Goal: Task Accomplishment & Management: Complete application form

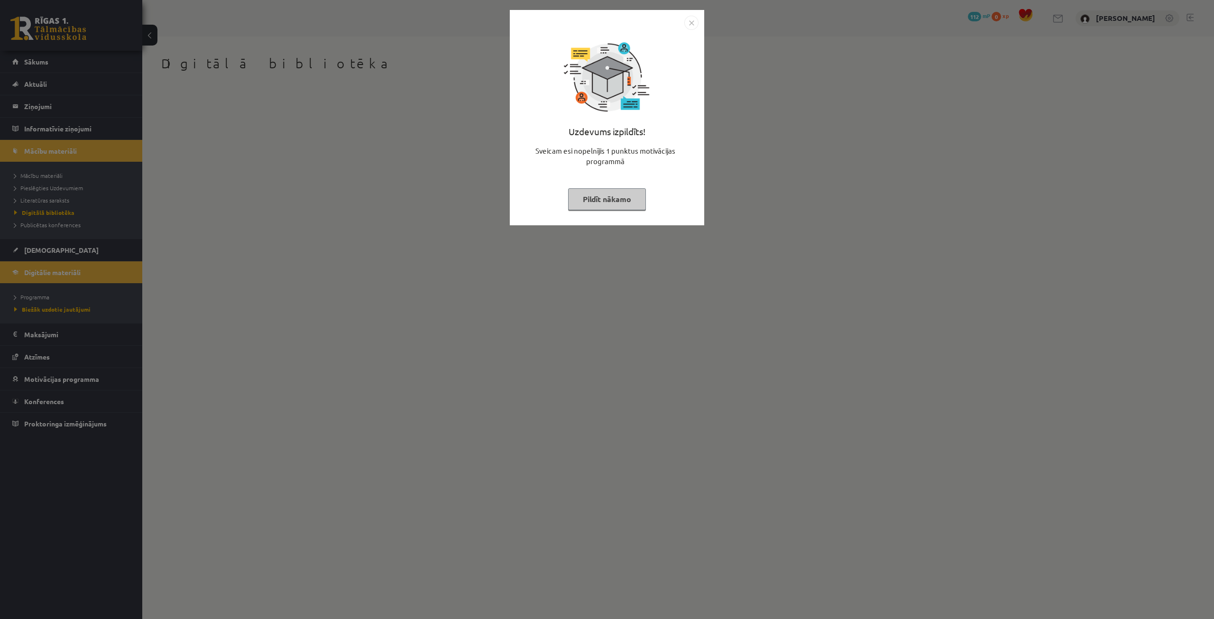
click at [620, 206] on button "Pildīt nākamo" at bounding box center [607, 199] width 78 height 22
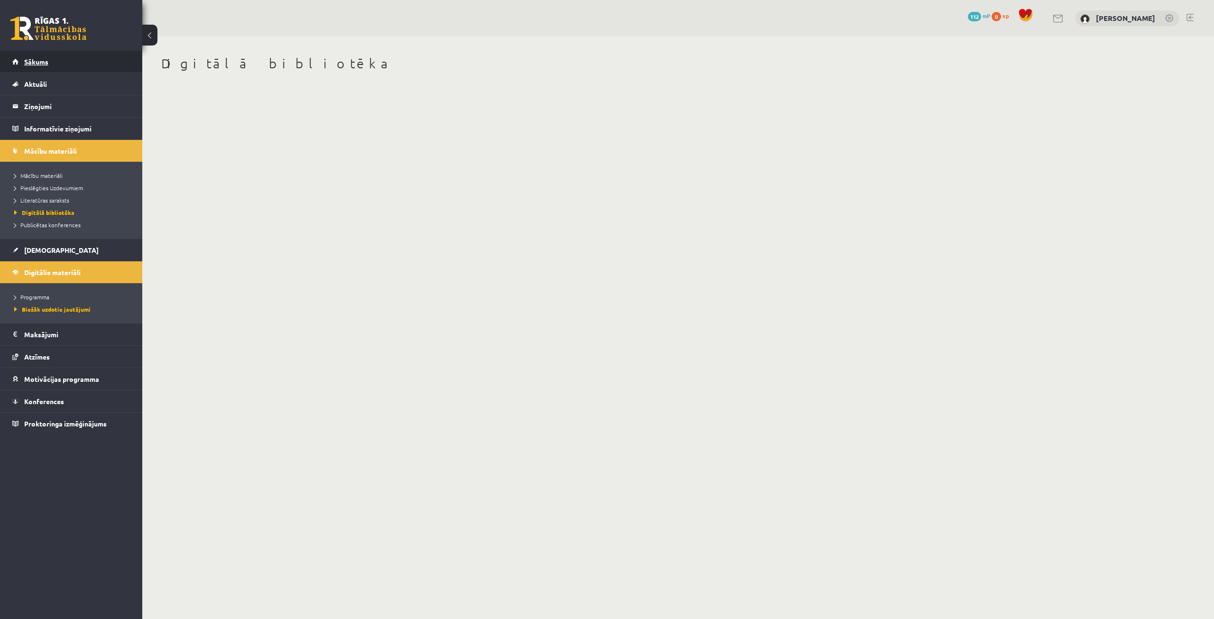
click at [59, 64] on link "Sākums" at bounding box center [71, 62] width 118 height 22
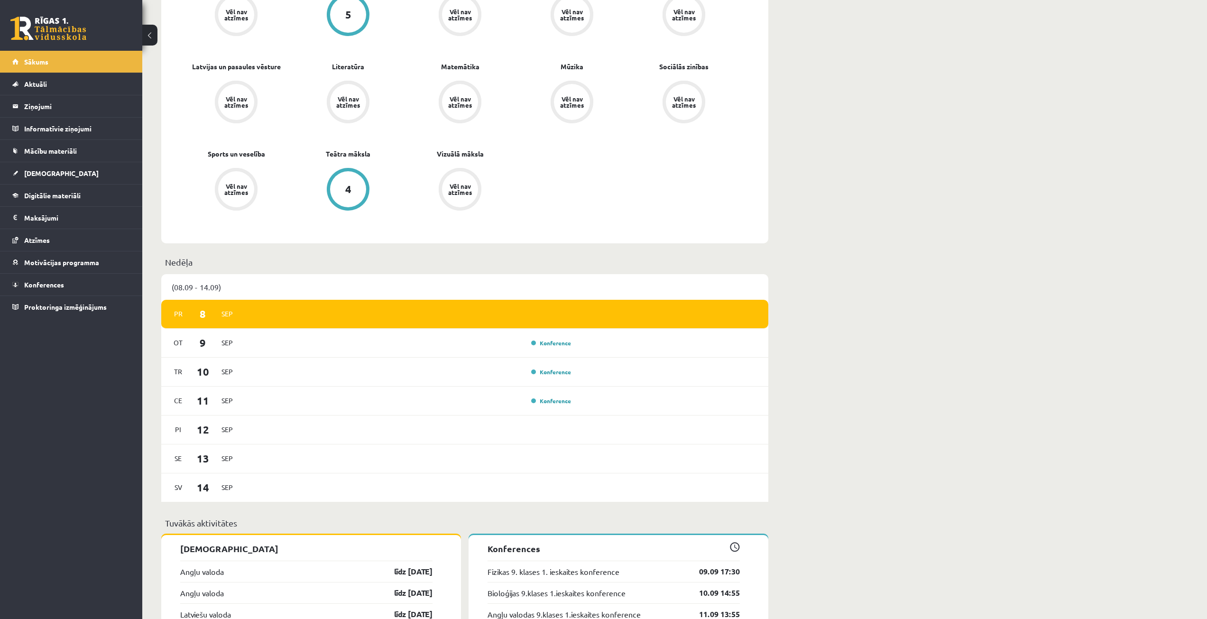
scroll to position [569, 0]
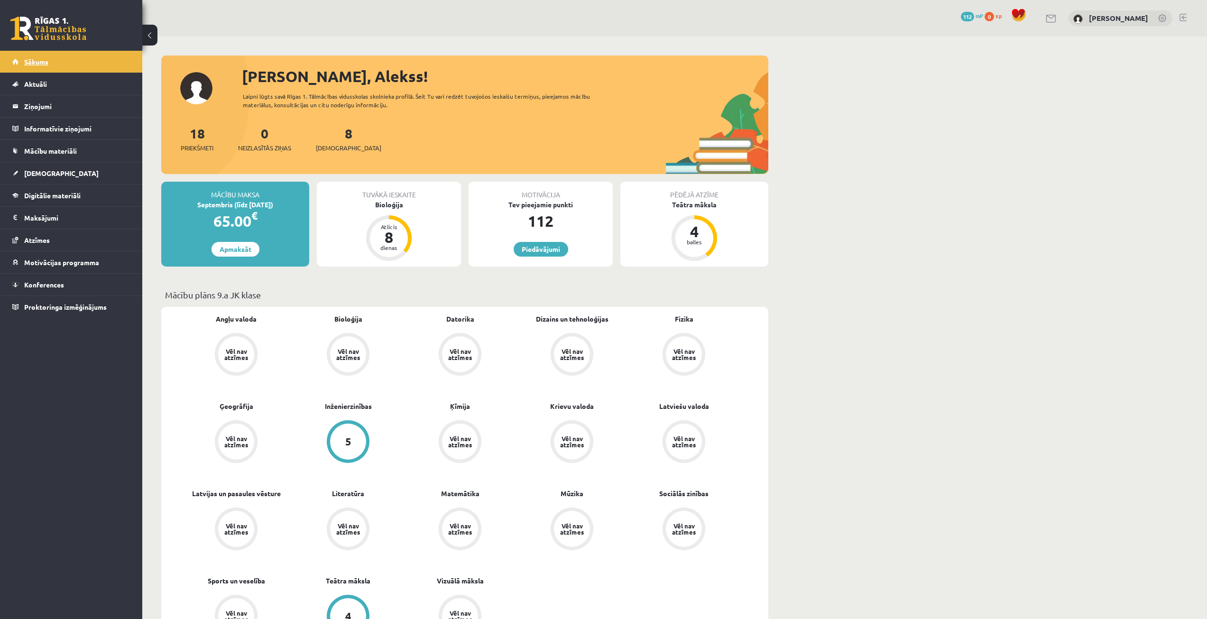
click at [50, 62] on link "Sākums" at bounding box center [71, 62] width 118 height 22
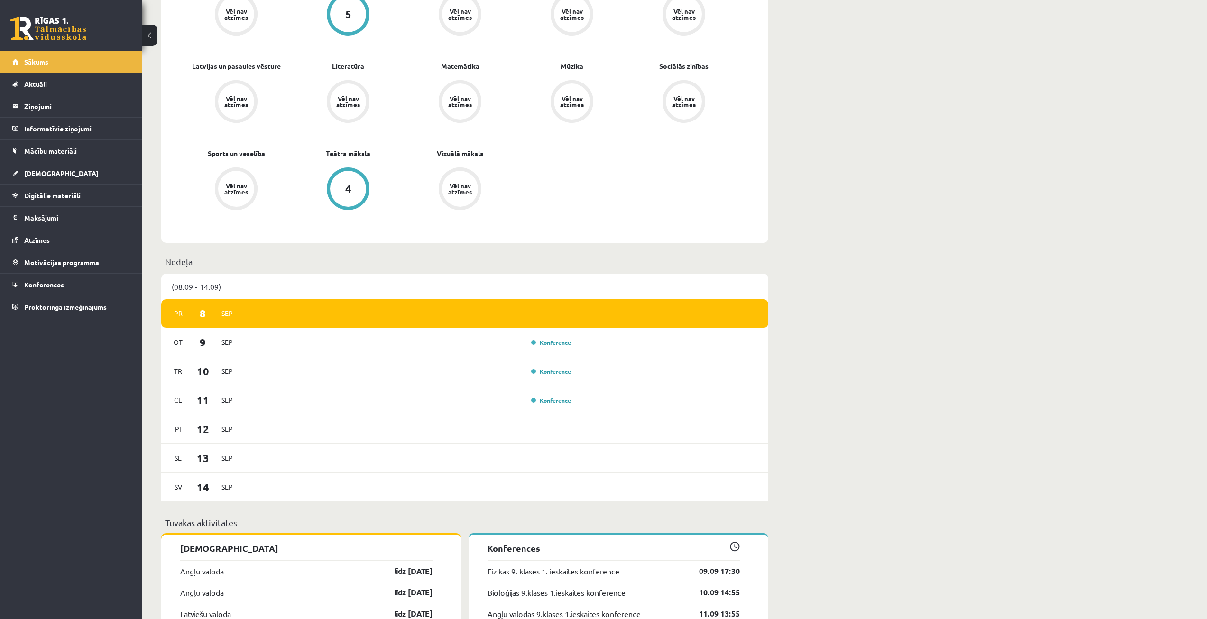
scroll to position [379, 0]
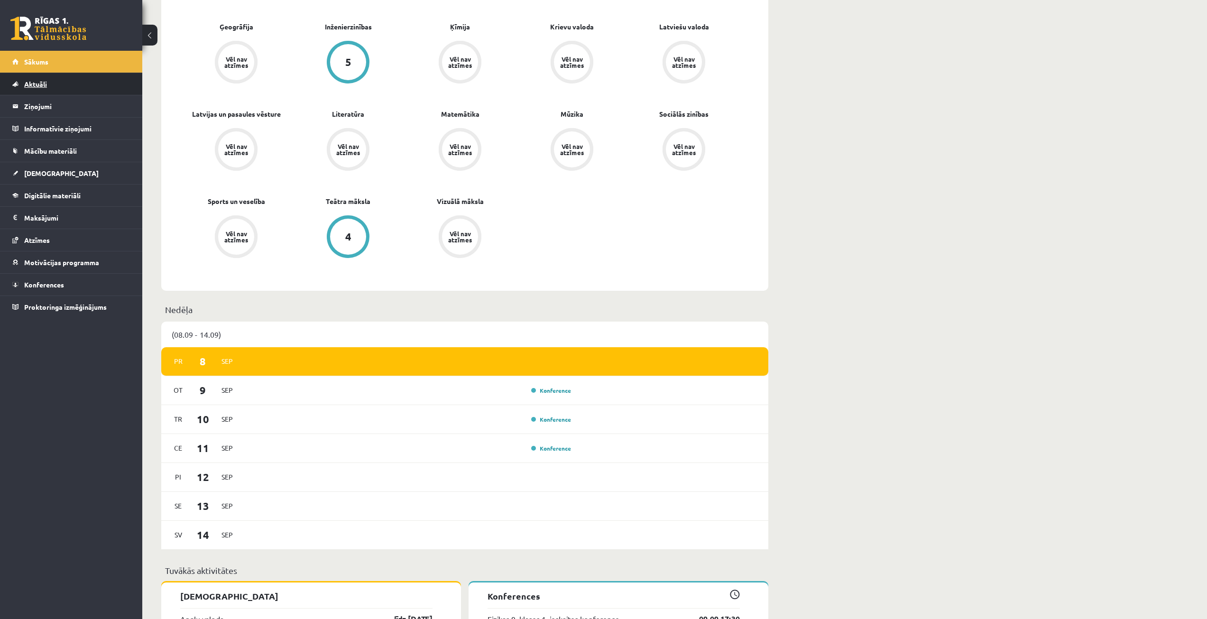
click at [49, 84] on link "Aktuāli" at bounding box center [71, 84] width 118 height 22
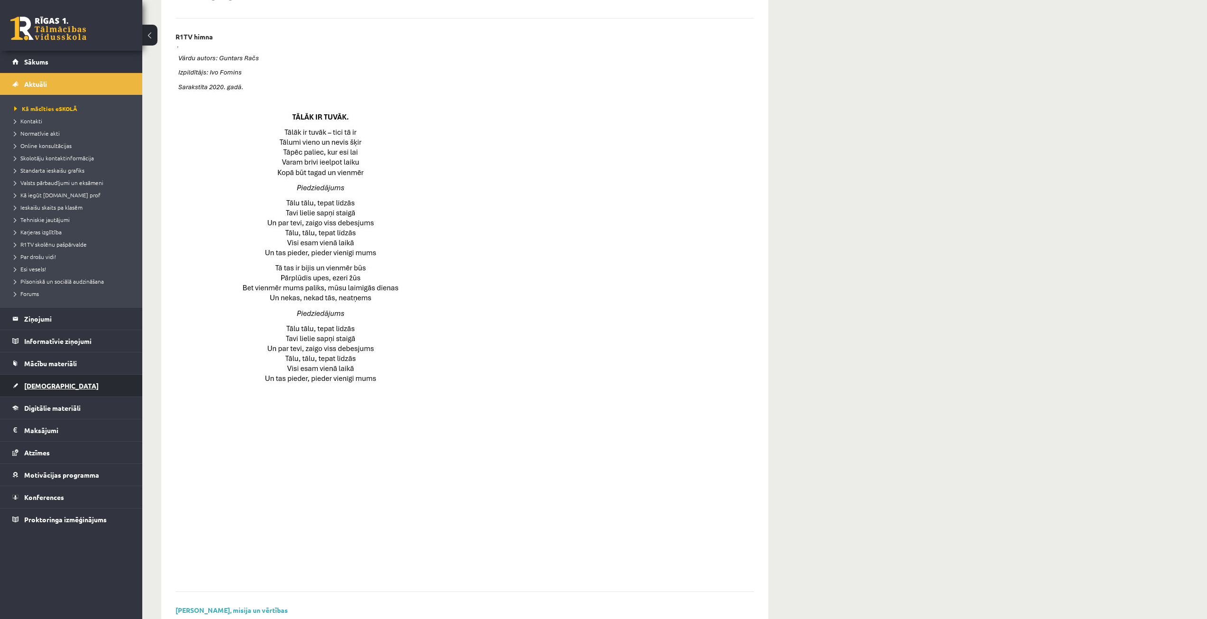
click at [79, 384] on link "[DEMOGRAPHIC_DATA]" at bounding box center [71, 386] width 118 height 22
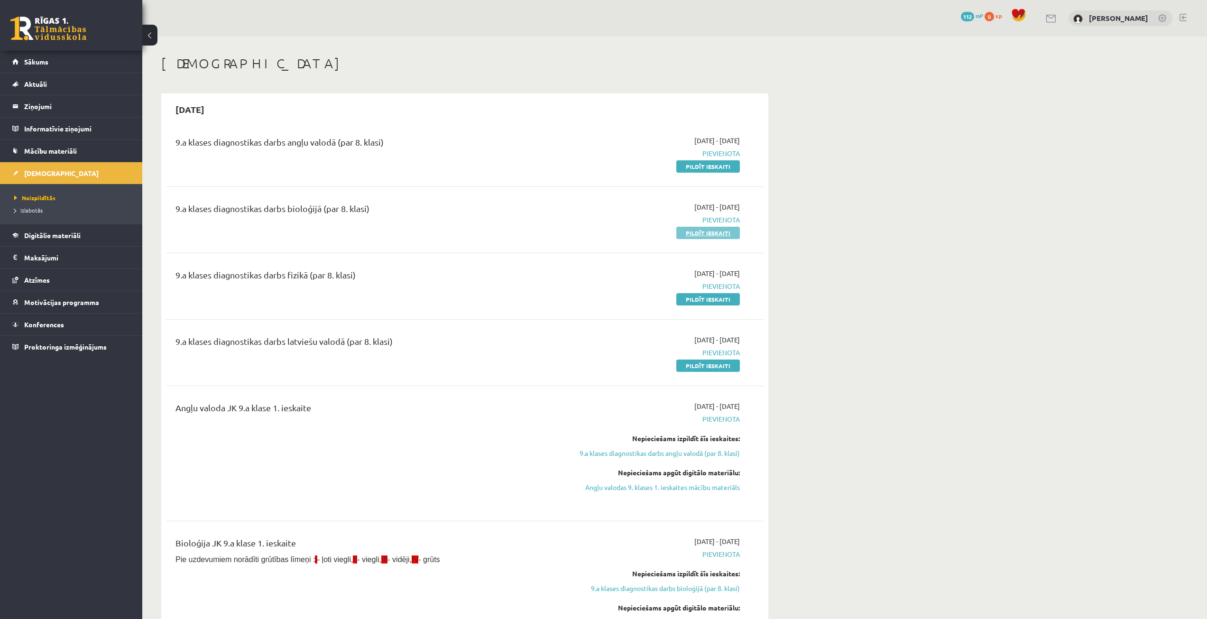
click at [694, 235] on link "Pildīt ieskaiti" at bounding box center [708, 233] width 64 height 12
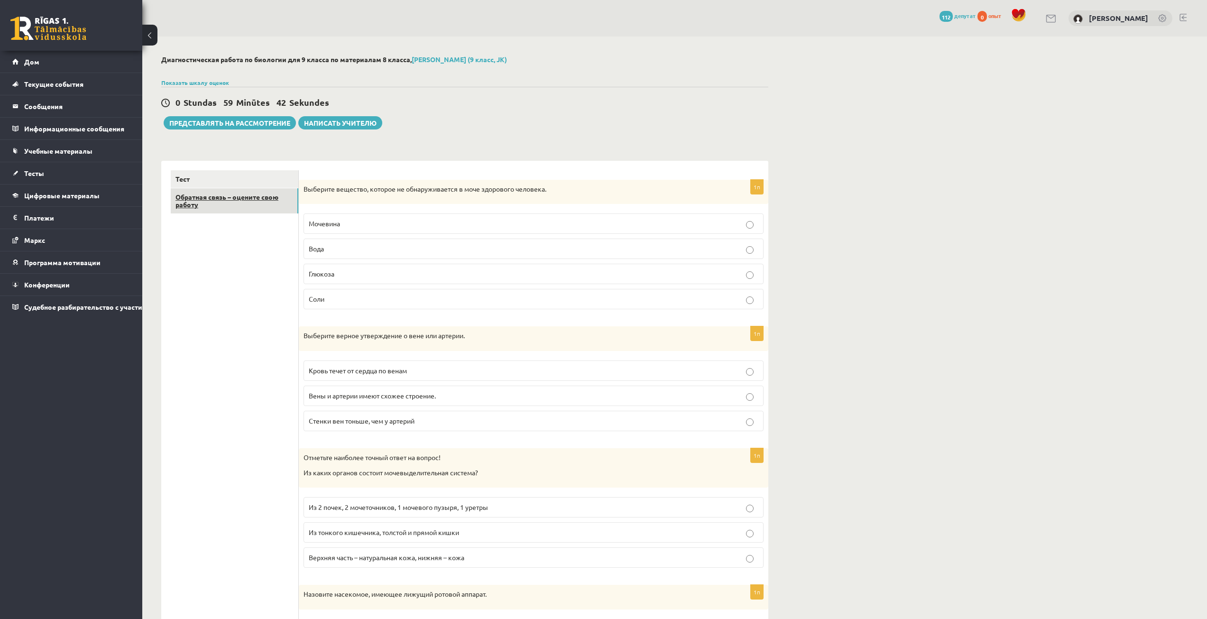
click at [281, 199] on link "Обратная связь – оцените свою работу" at bounding box center [235, 201] width 128 height 26
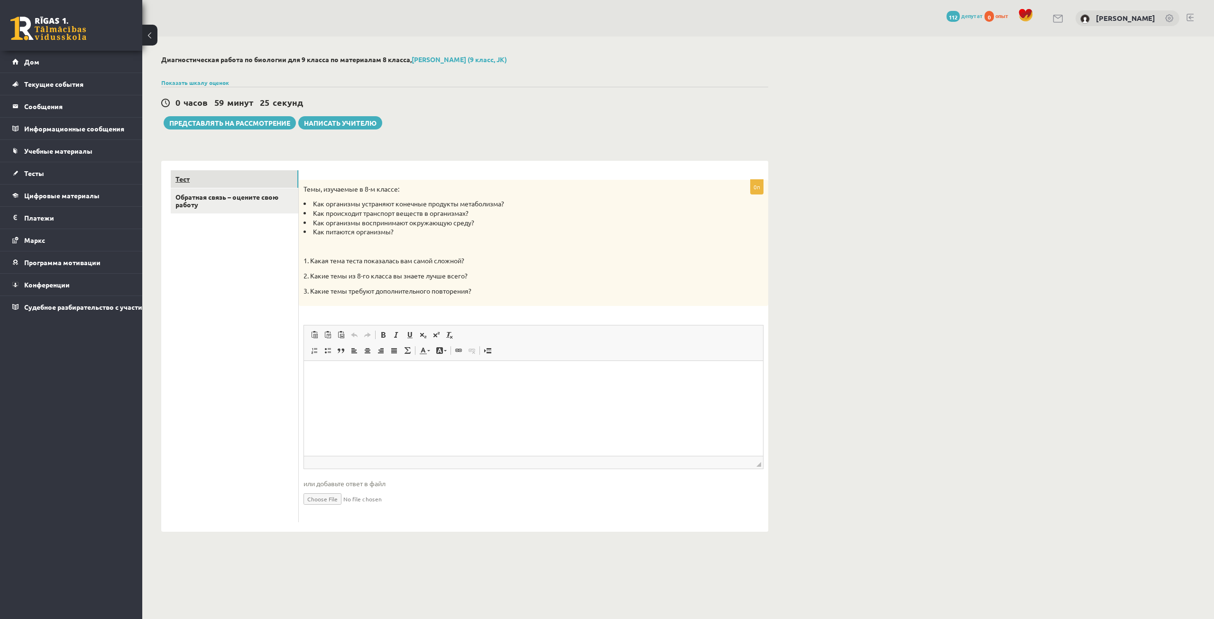
click at [275, 179] on link "Тест" at bounding box center [235, 179] width 128 height 18
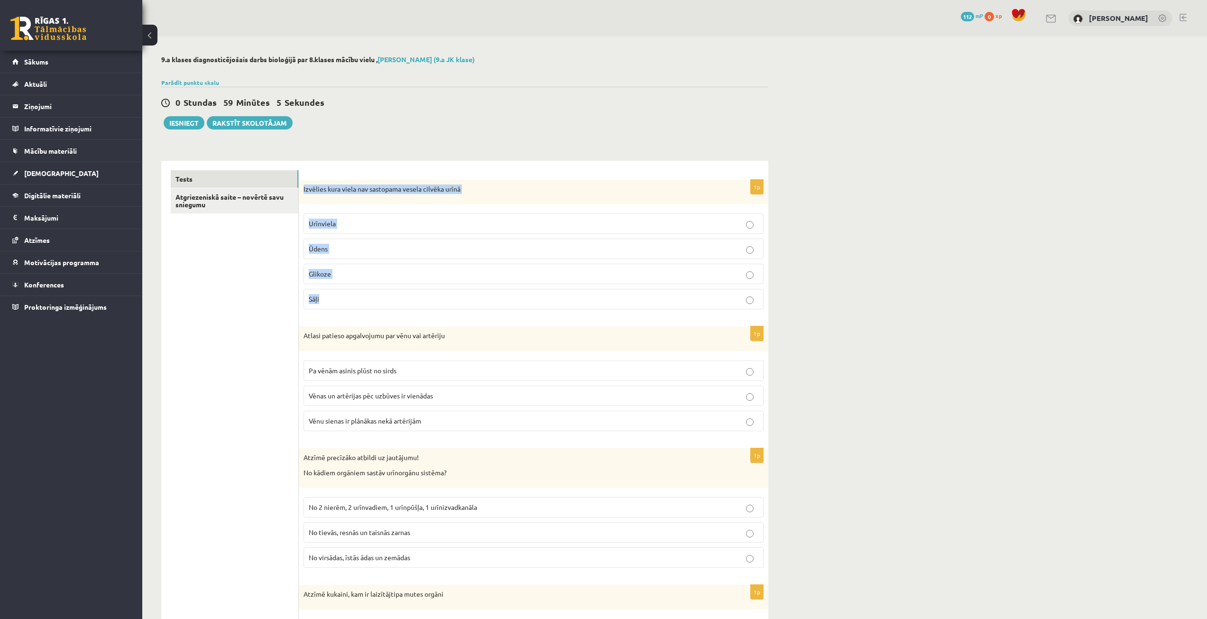
drag, startPoint x: 303, startPoint y: 187, endPoint x: 371, endPoint y: 301, distance: 133.1
click at [371, 301] on div "1p Izvēlies kura viela nav sastopama vesela cilvēka urīnā Urīnviela Ūdens Gliko…" at bounding box center [534, 249] width 470 height 138
copy div "Izvēlies kura viela nav sastopama vesela cilvēka urīnā Urīnviela Ūdens Glikoze …"
click at [350, 272] on p "Glikoze" at bounding box center [534, 274] width 450 height 10
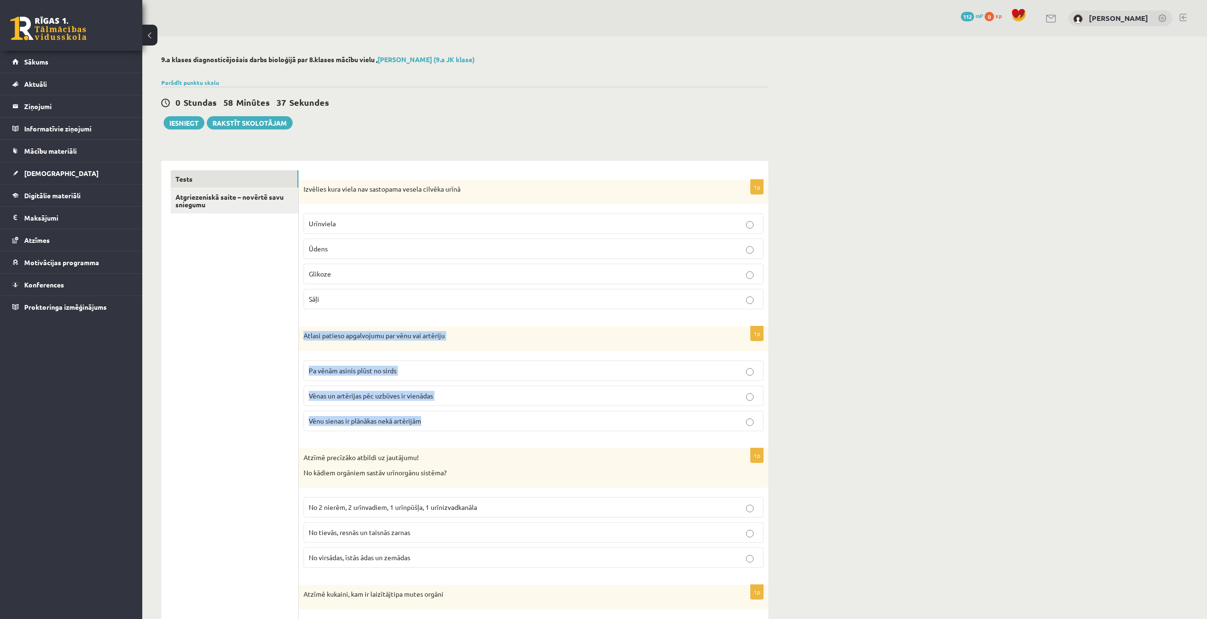
drag, startPoint x: 305, startPoint y: 335, endPoint x: 458, endPoint y: 420, distance: 175.4
click at [458, 420] on div "1p Atlasi patieso apgalvojumu par vēnu vai artēriju Pa vēnām asinis plūst no si…" at bounding box center [534, 382] width 470 height 112
copy div "Atlasi patieso apgalvojumu par vēnu vai artēriju Pa vēnām asinis plūst no sirds…"
click at [372, 417] on span "Vēnu sienas ir plānākas nekā artērijām" at bounding box center [365, 420] width 112 height 9
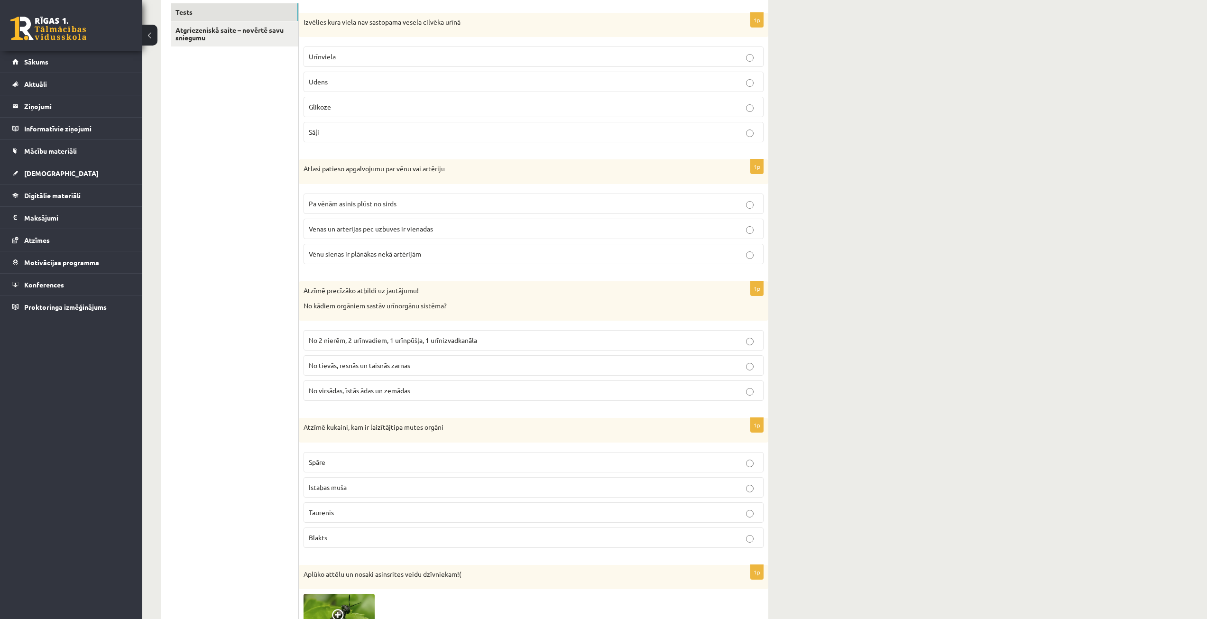
scroll to position [190, 0]
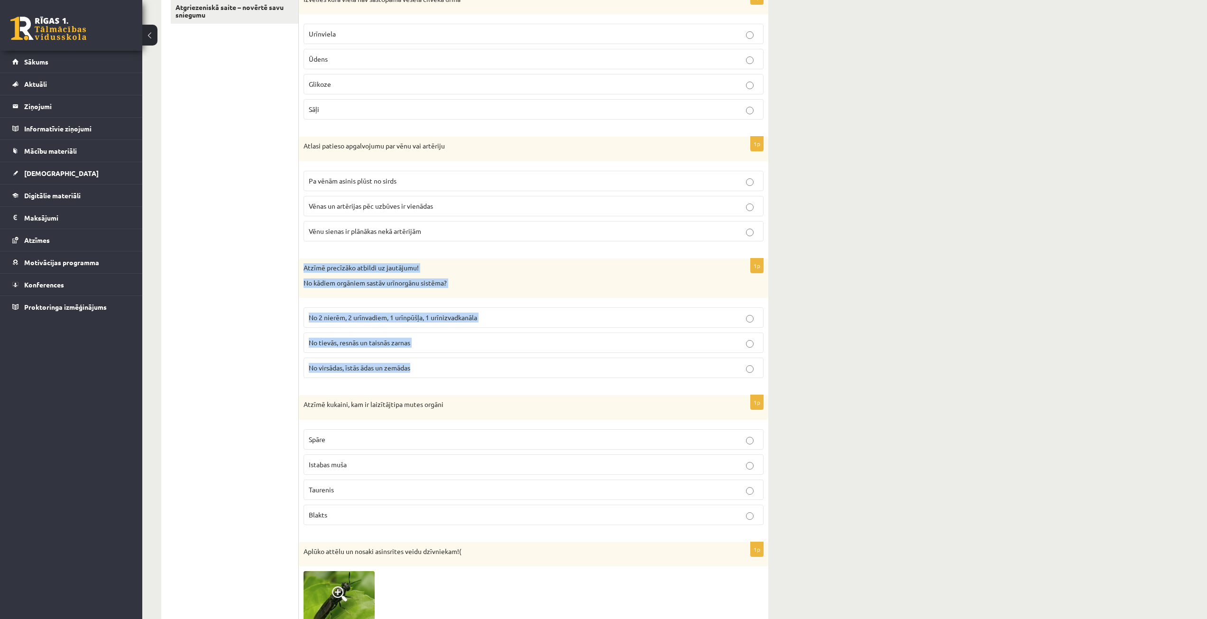
drag, startPoint x: 303, startPoint y: 267, endPoint x: 428, endPoint y: 372, distance: 162.9
click at [428, 372] on div "1p Atzīmē precīzāko atbildi uz jautājumu! No kādiem orgāniem sastāv urīnorgānu …" at bounding box center [534, 321] width 470 height 127
copy div "Atzīmē precīzāko atbildi uz jautājumu! No kādiem orgāniem sastāv urīnorgānu sis…"
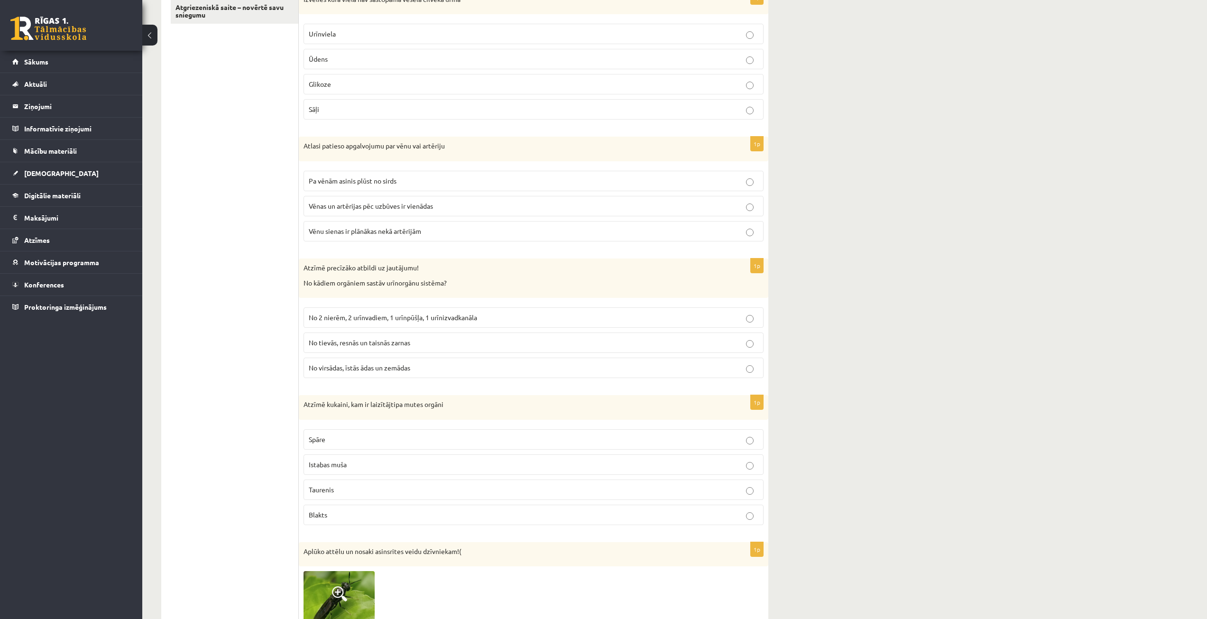
click at [340, 312] on label "No 2 nierēm, 2 urīnvadiem, 1 urīnpūšļa, 1 urīnizvadkanāla" at bounding box center [534, 317] width 460 height 20
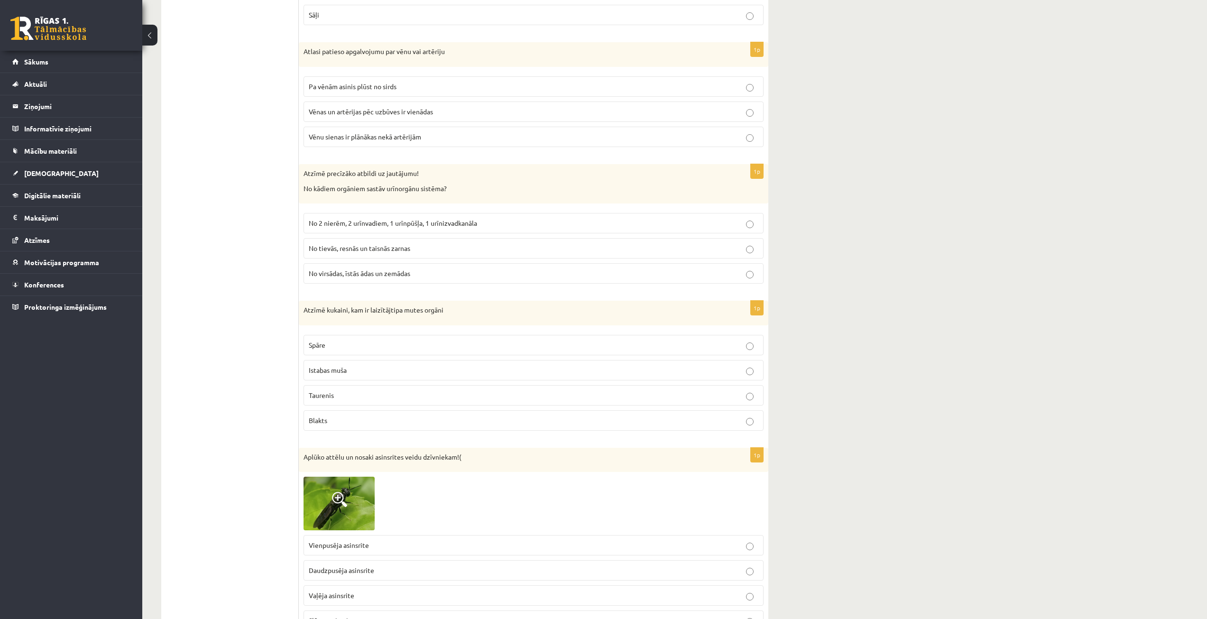
scroll to position [285, 0]
drag, startPoint x: 304, startPoint y: 307, endPoint x: 366, endPoint y: 413, distance: 122.4
click at [366, 413] on div "1p Atzīmē kukaini, kam ir laizītājtipa mutes orgāni Spāre Istabas muša Taurenis…" at bounding box center [534, 369] width 470 height 138
copy div "Atzīmē kukaini, kam ir laizītājtipa mutes orgāni Spāre Istabas muša Taurenis Bl…"
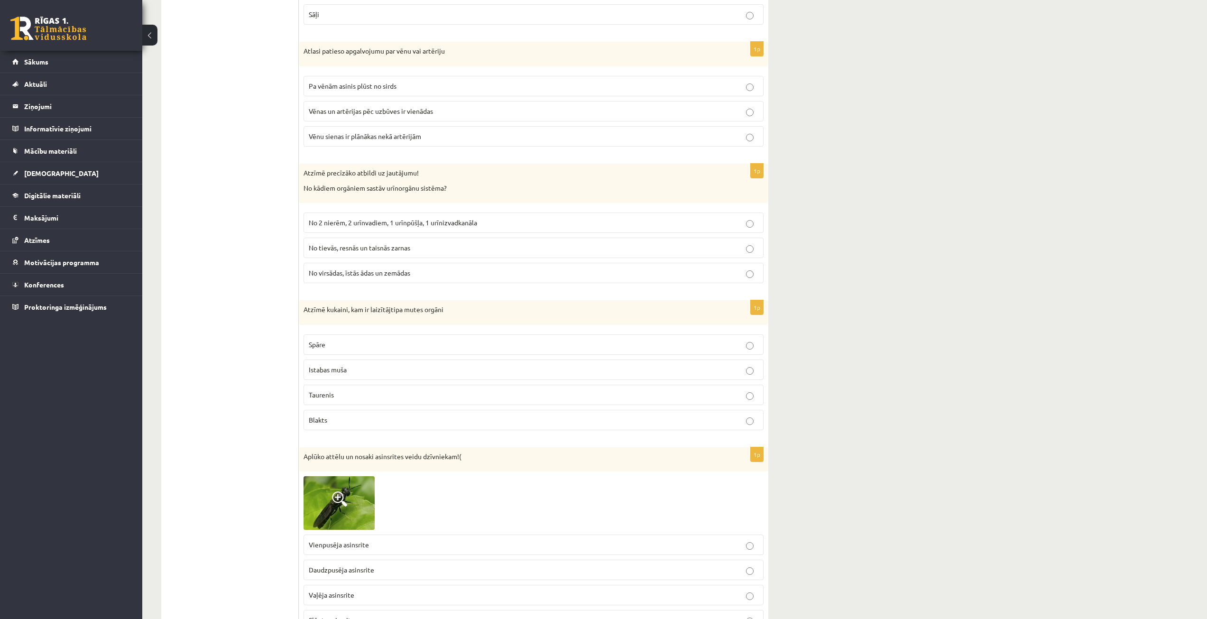
click at [341, 369] on span "Istabas muša" at bounding box center [328, 369] width 38 height 9
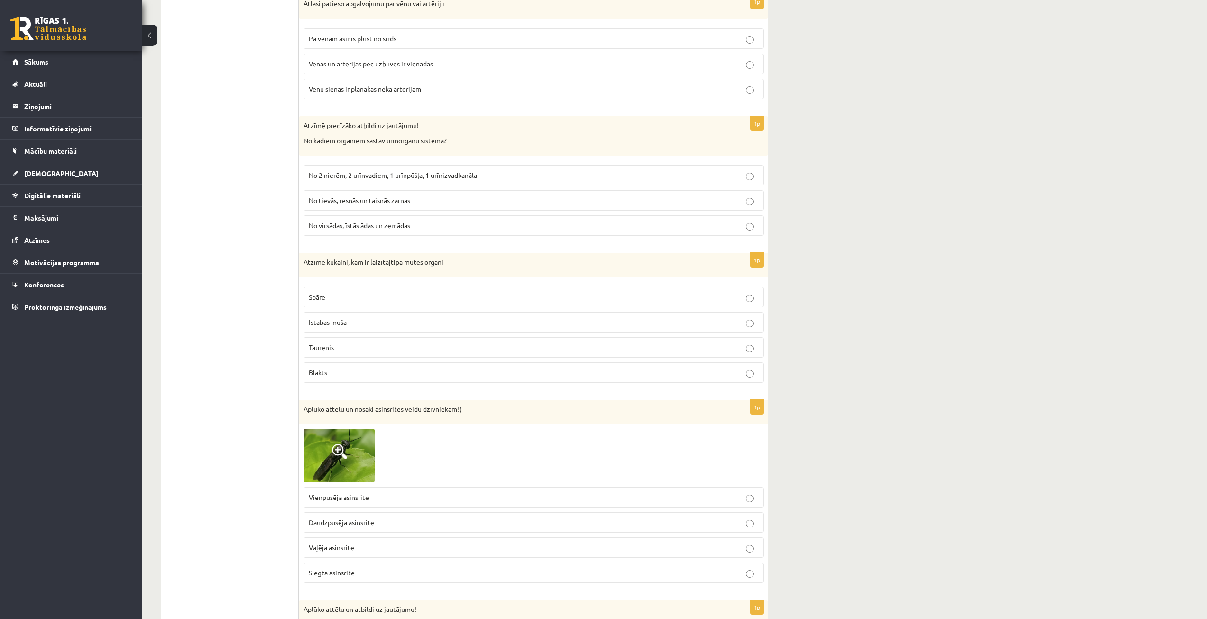
scroll to position [379, 0]
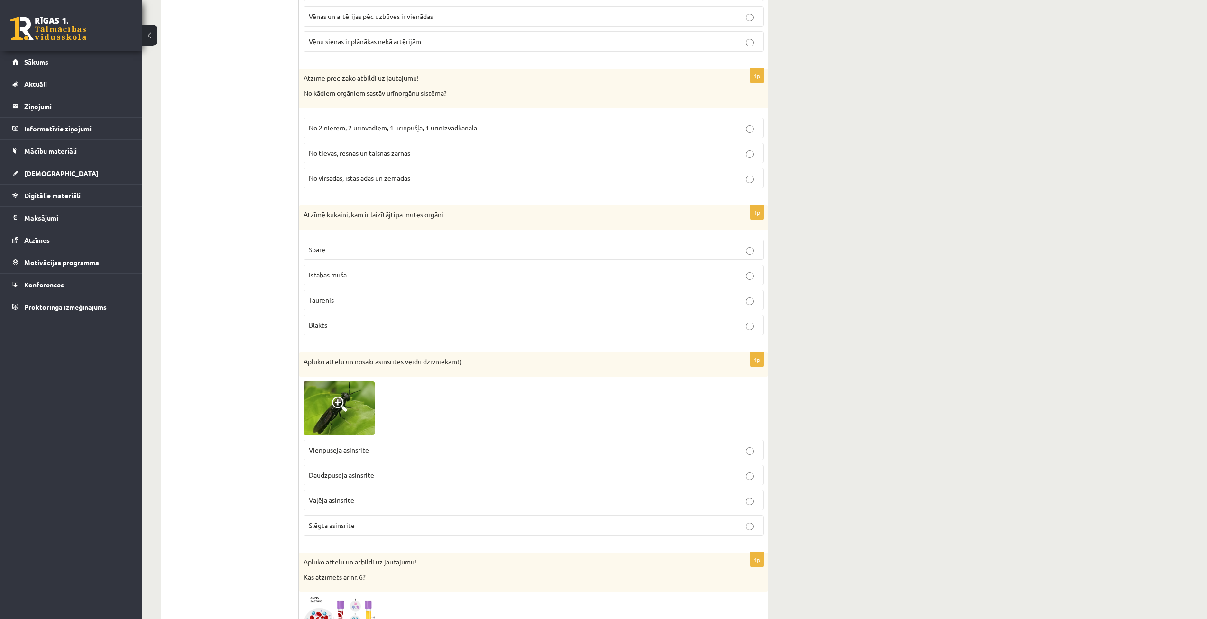
drag, startPoint x: 249, startPoint y: 358, endPoint x: 204, endPoint y: 345, distance: 46.4
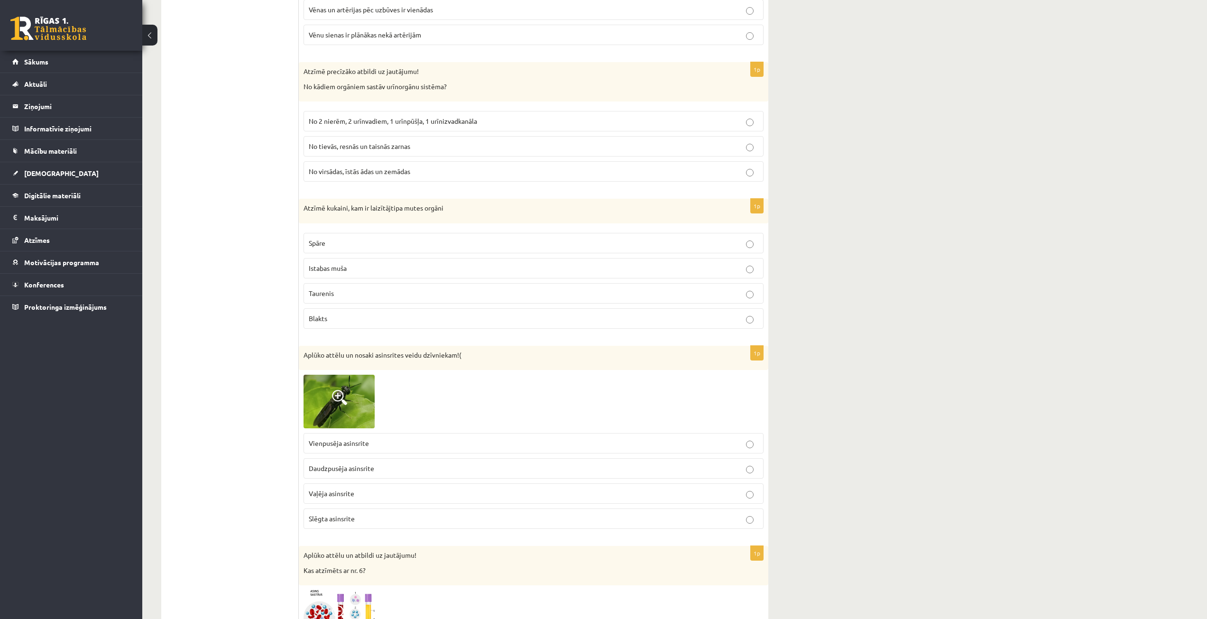
scroll to position [427, 0]
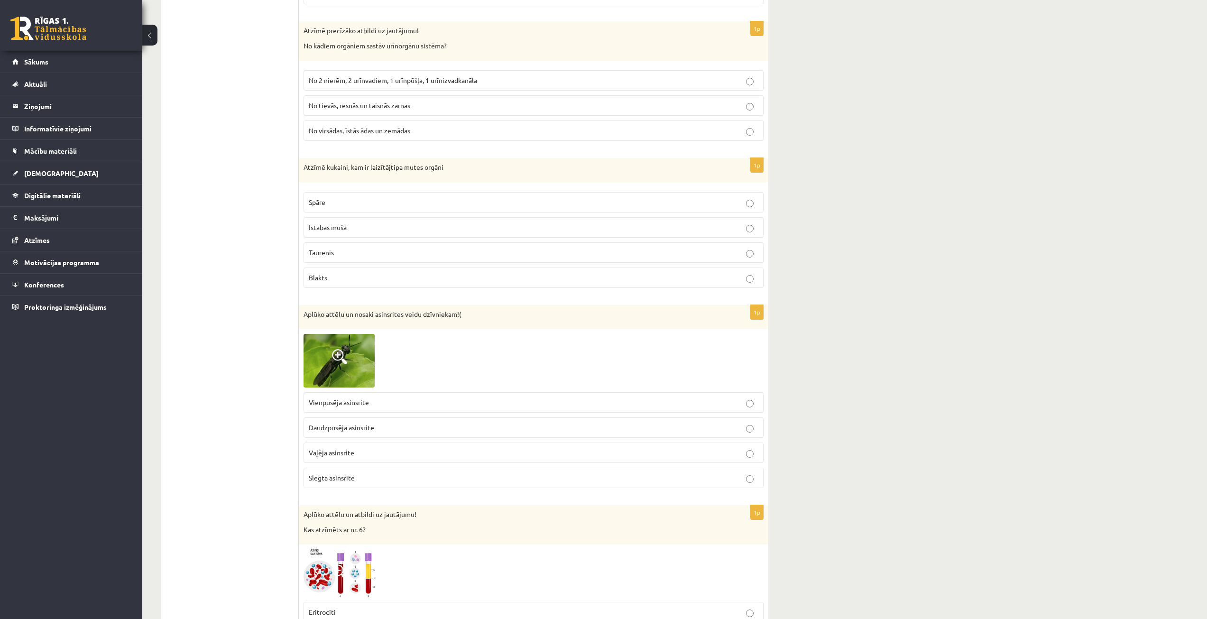
click at [349, 363] on img at bounding box center [339, 361] width 71 height 54
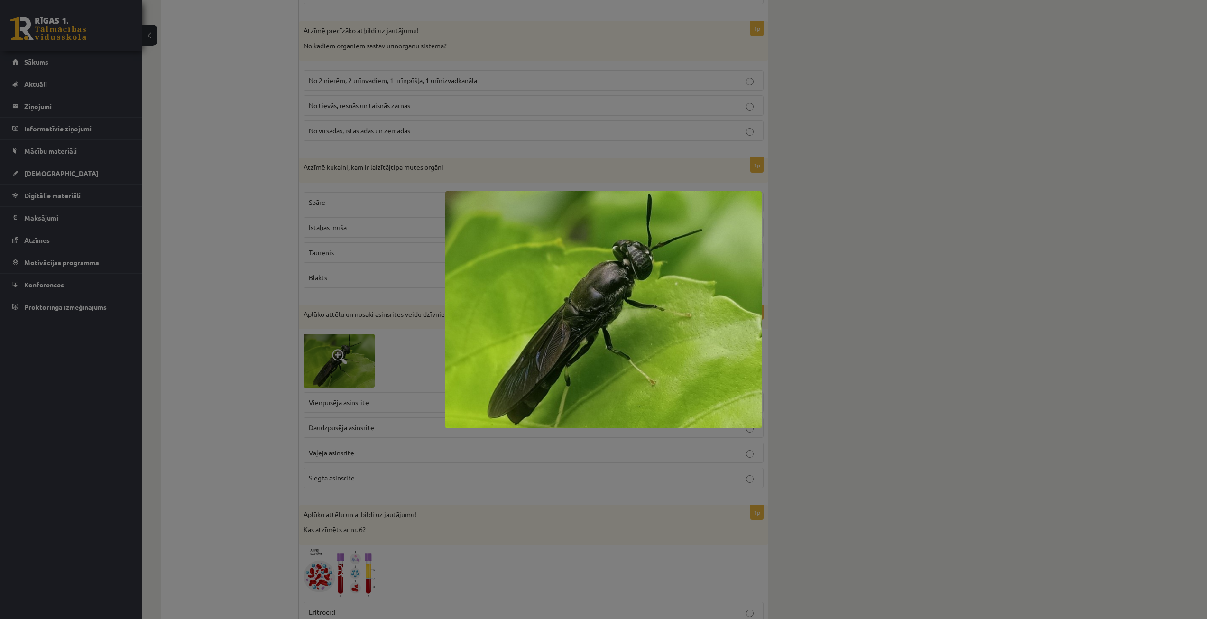
click at [272, 318] on div at bounding box center [603, 309] width 1207 height 619
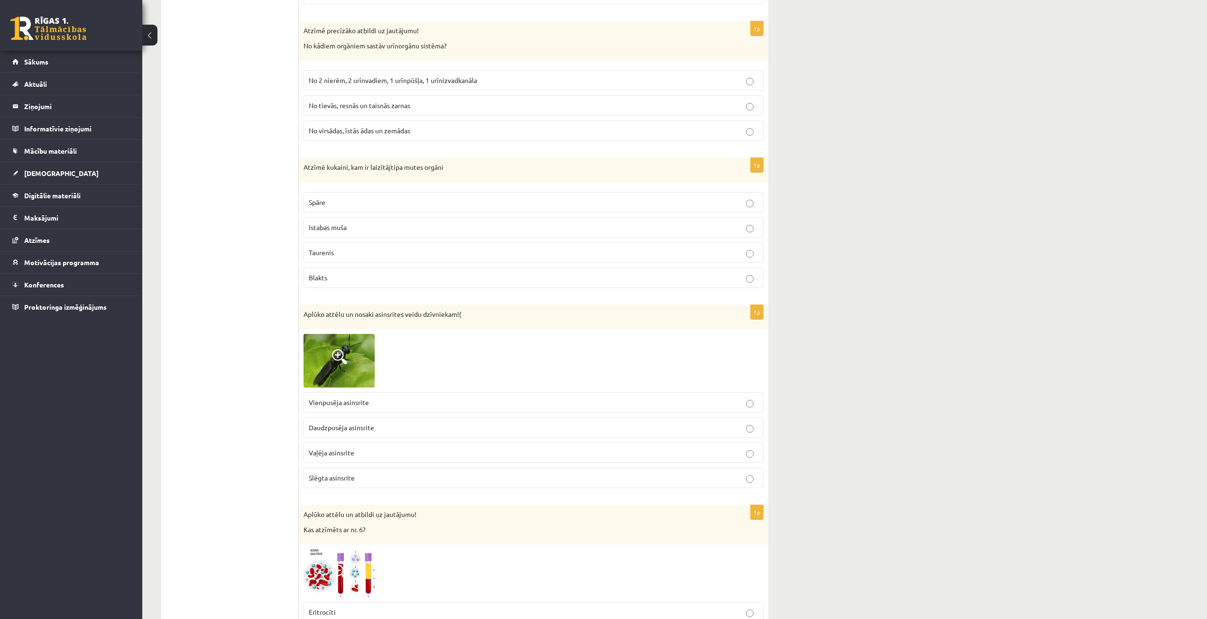
click at [558, 347] on div at bounding box center [534, 361] width 460 height 54
click at [335, 370] on img at bounding box center [339, 361] width 71 height 54
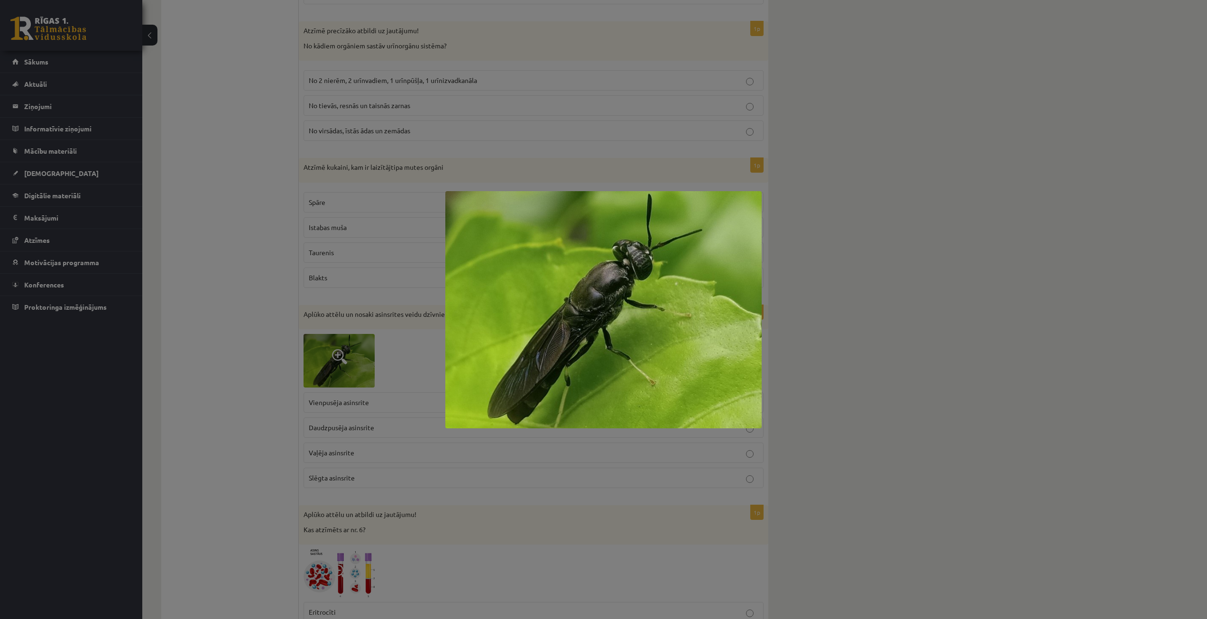
click at [335, 311] on div at bounding box center [603, 309] width 1207 height 619
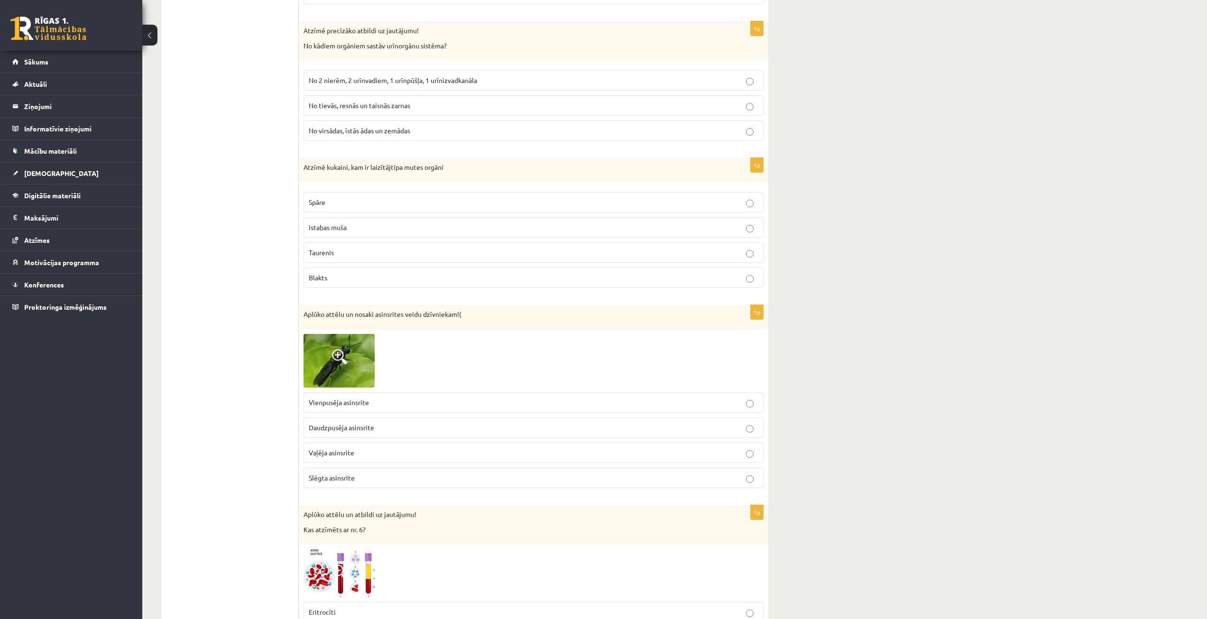
click at [532, 444] on label "Vaļēja asinsrite" at bounding box center [534, 452] width 460 height 20
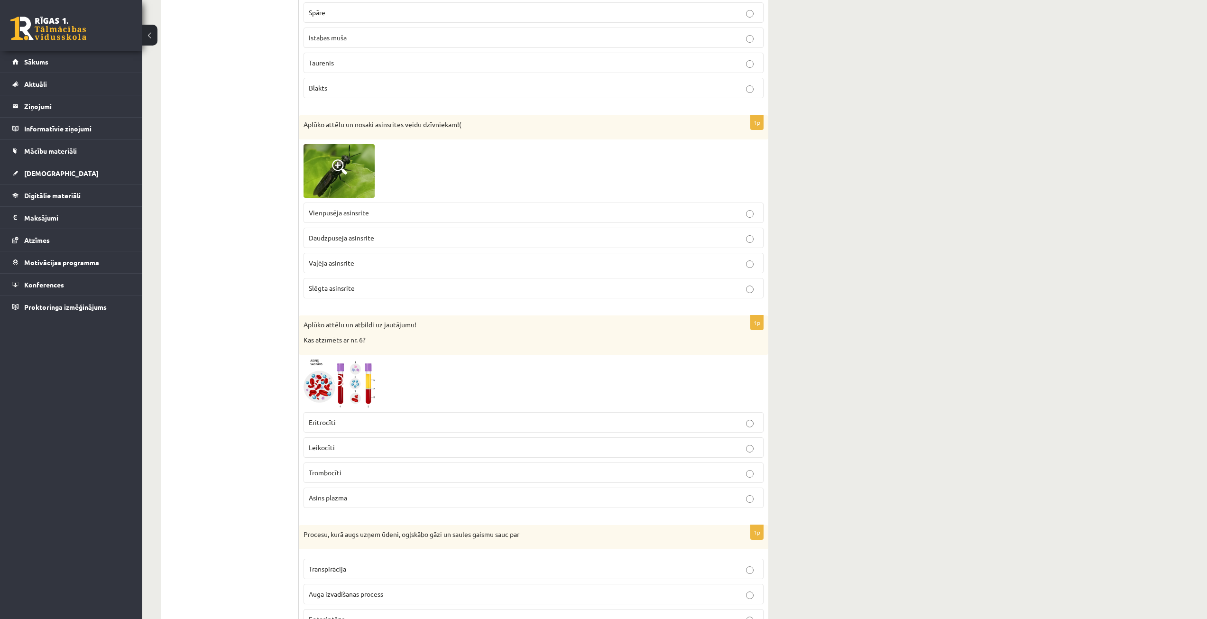
scroll to position [711, 0]
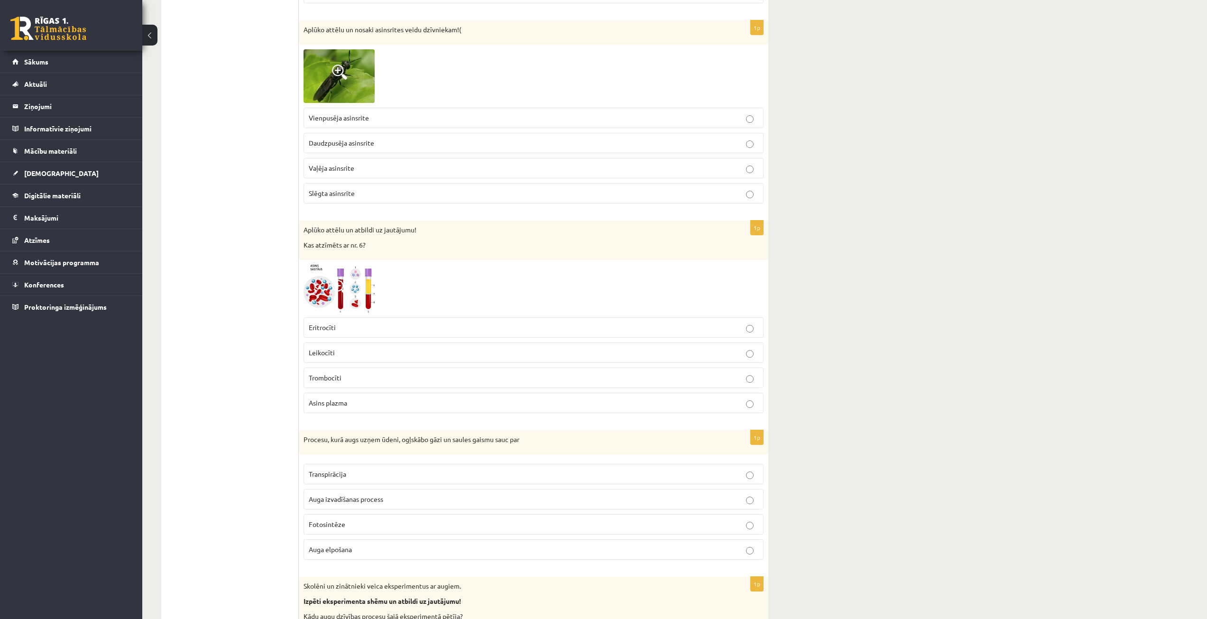
click at [367, 285] on img at bounding box center [339, 289] width 71 height 48
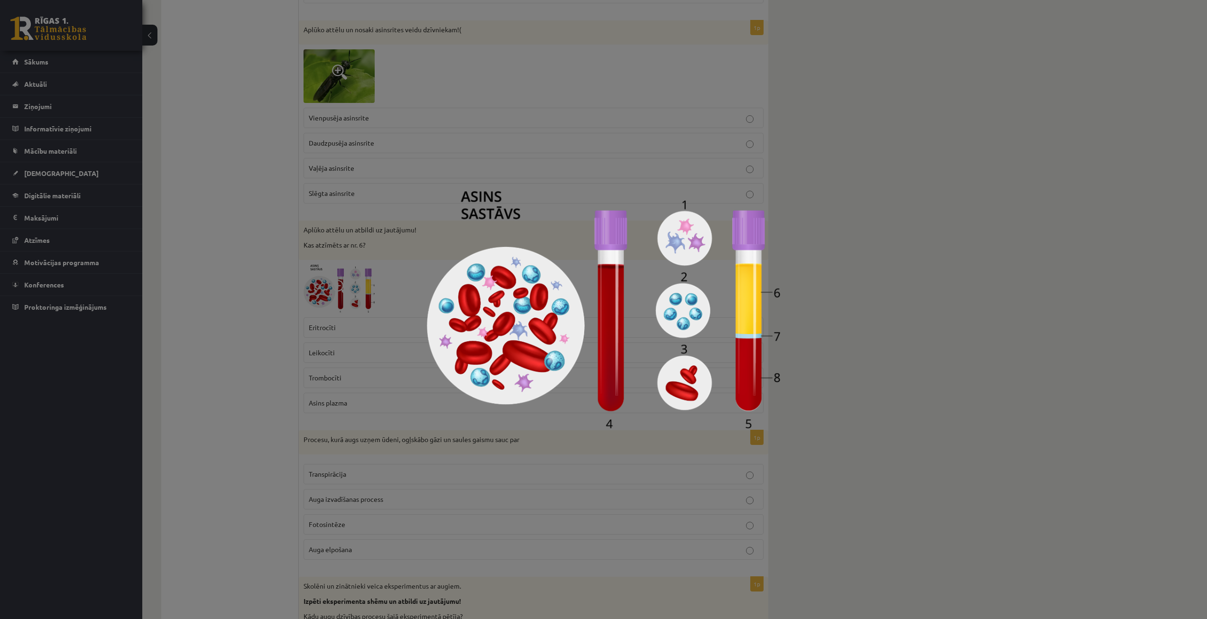
click at [269, 326] on div at bounding box center [603, 309] width 1207 height 619
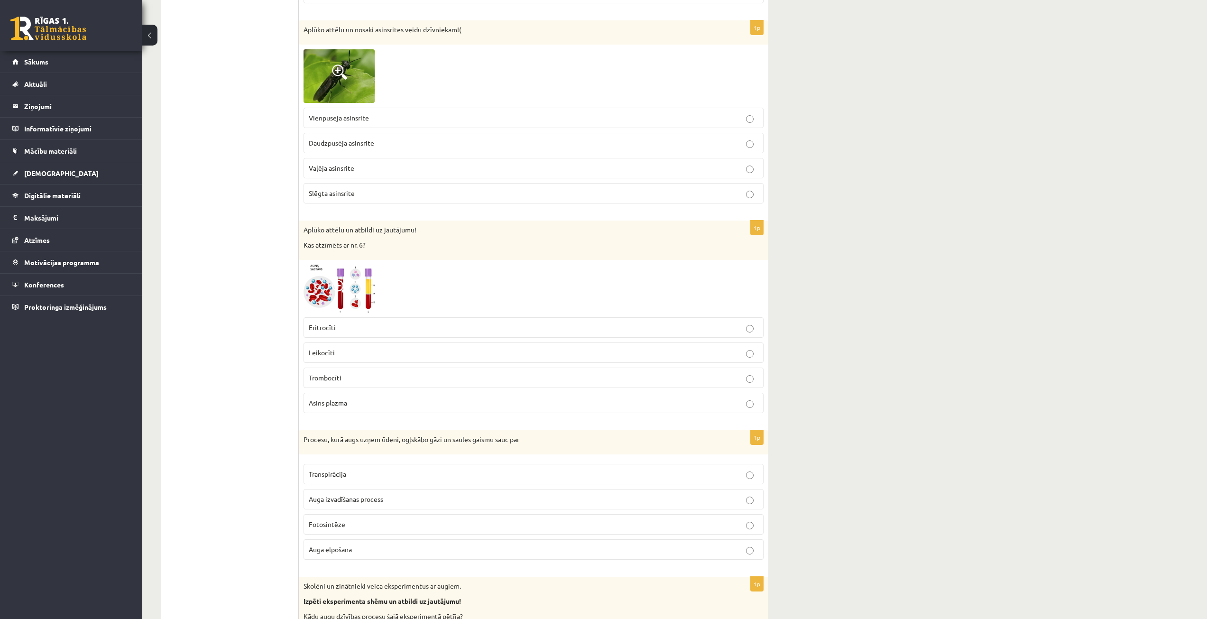
click at [369, 405] on p "Asins plazma" at bounding box center [534, 403] width 450 height 10
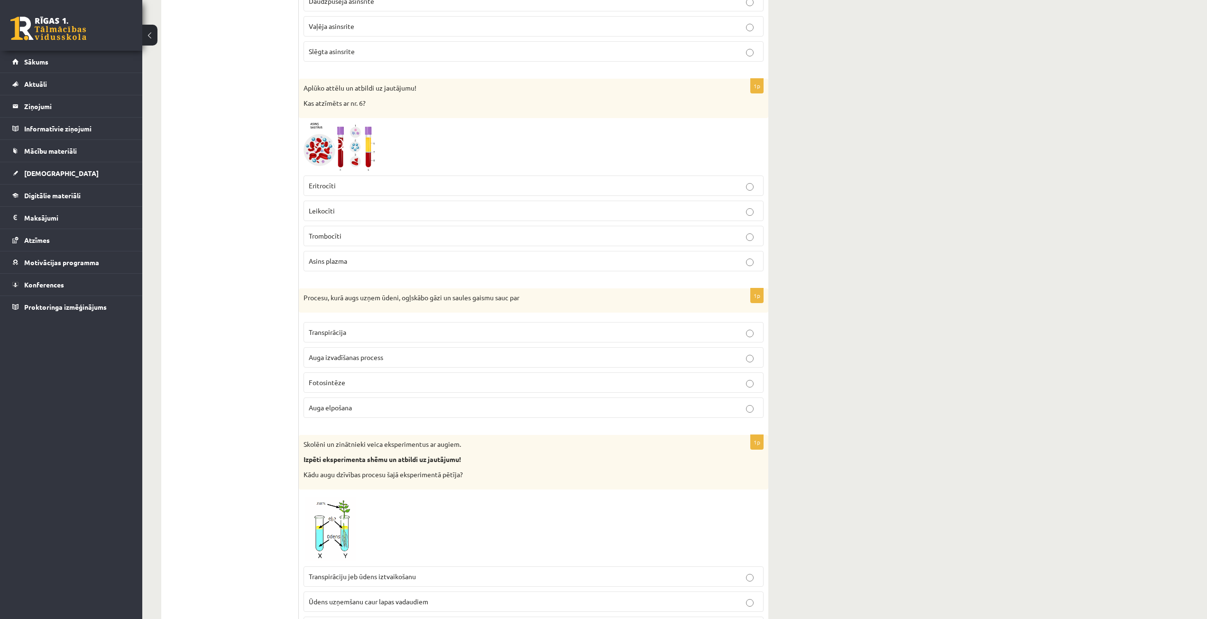
scroll to position [854, 0]
drag, startPoint x: 302, startPoint y: 295, endPoint x: 382, endPoint y: 414, distance: 143.5
click at [382, 414] on div "1p Procesu, kurā augs uzņem ūdeni, ogļskābo gāzi un saules gaismu sauc par Tran…" at bounding box center [534, 357] width 470 height 138
copy div "Procesu, kurā augs uzņem ūdeni, ogļskābo gāzi un saules gaismu sauc par Transpi…"
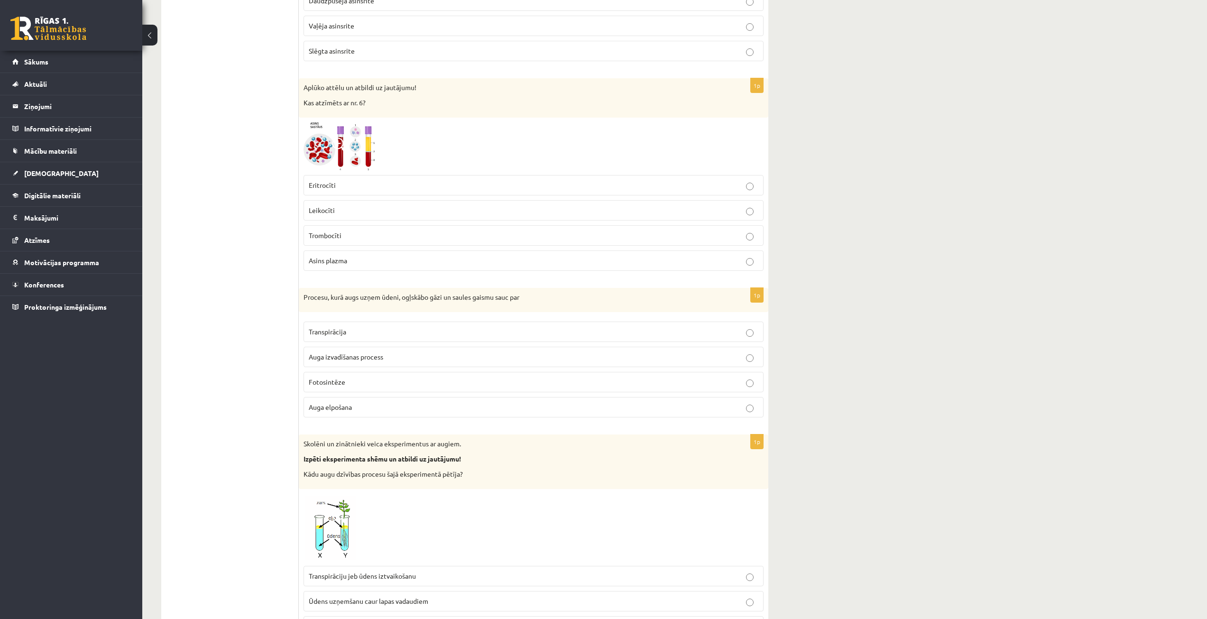
click at [380, 389] on label "Fotosintēze" at bounding box center [534, 382] width 460 height 20
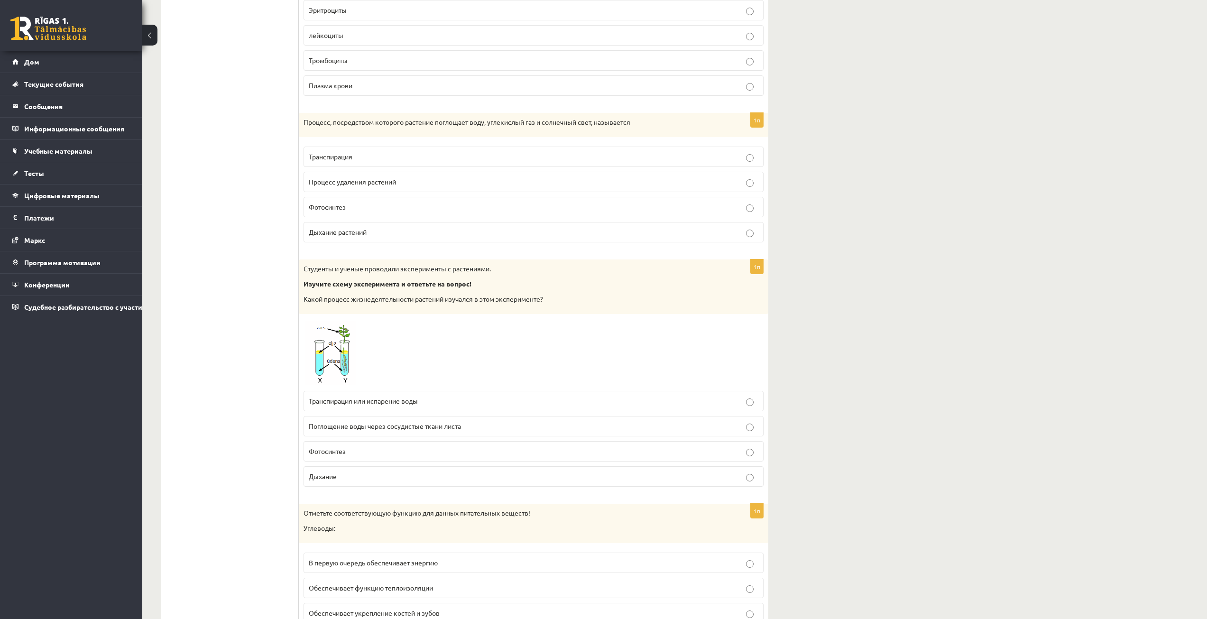
scroll to position [1043, 0]
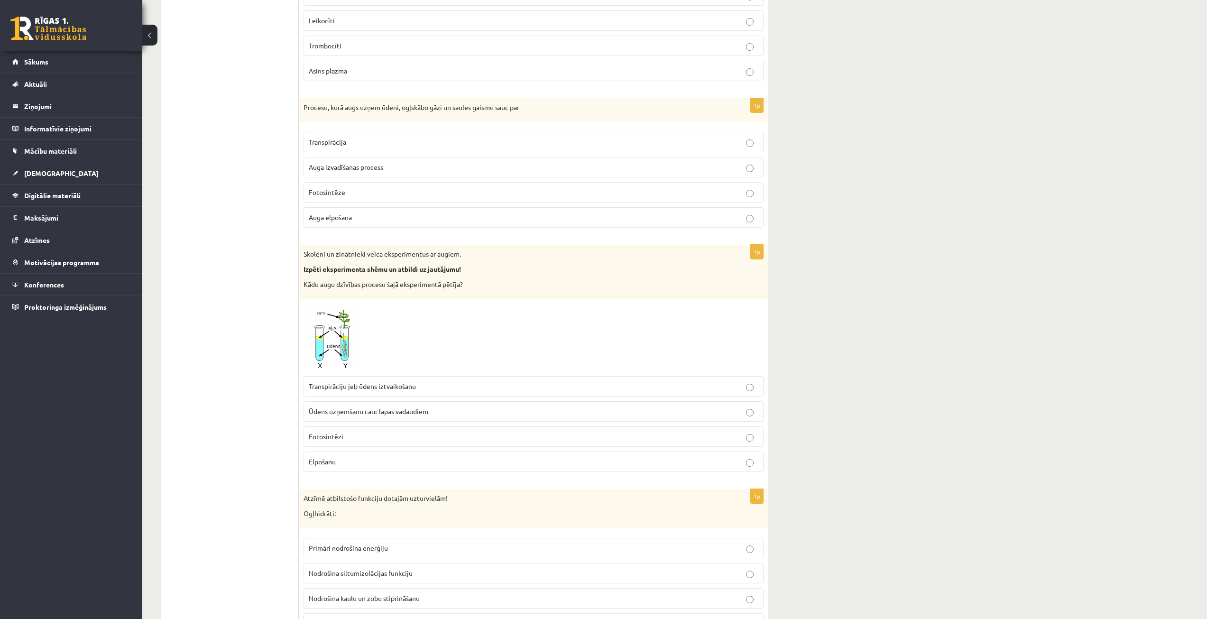
click at [355, 346] on img at bounding box center [339, 337] width 71 height 67
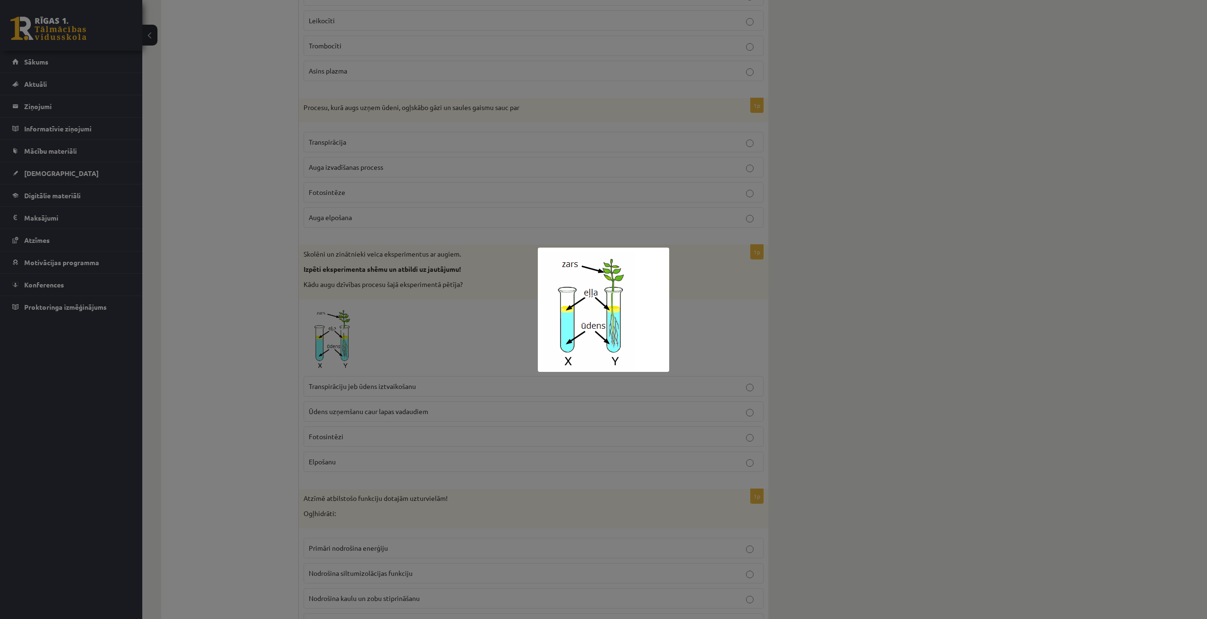
click at [412, 322] on div at bounding box center [603, 309] width 1207 height 619
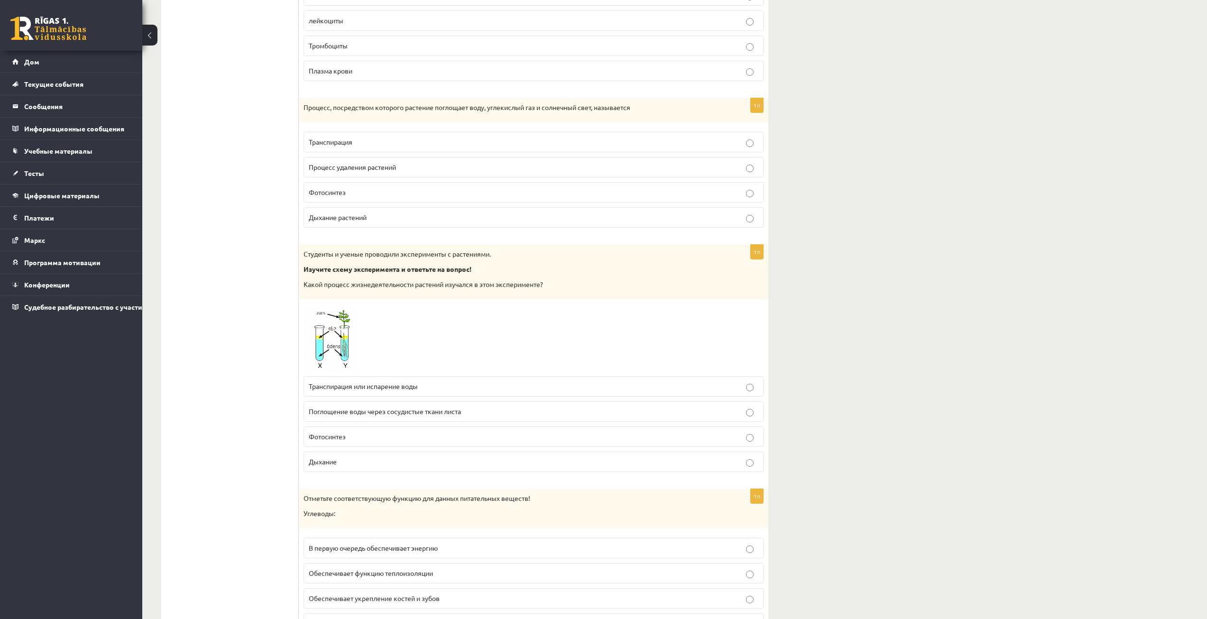
click at [374, 410] on font "Поглощение воды через сосудистые ткани листа" at bounding box center [385, 411] width 152 height 9
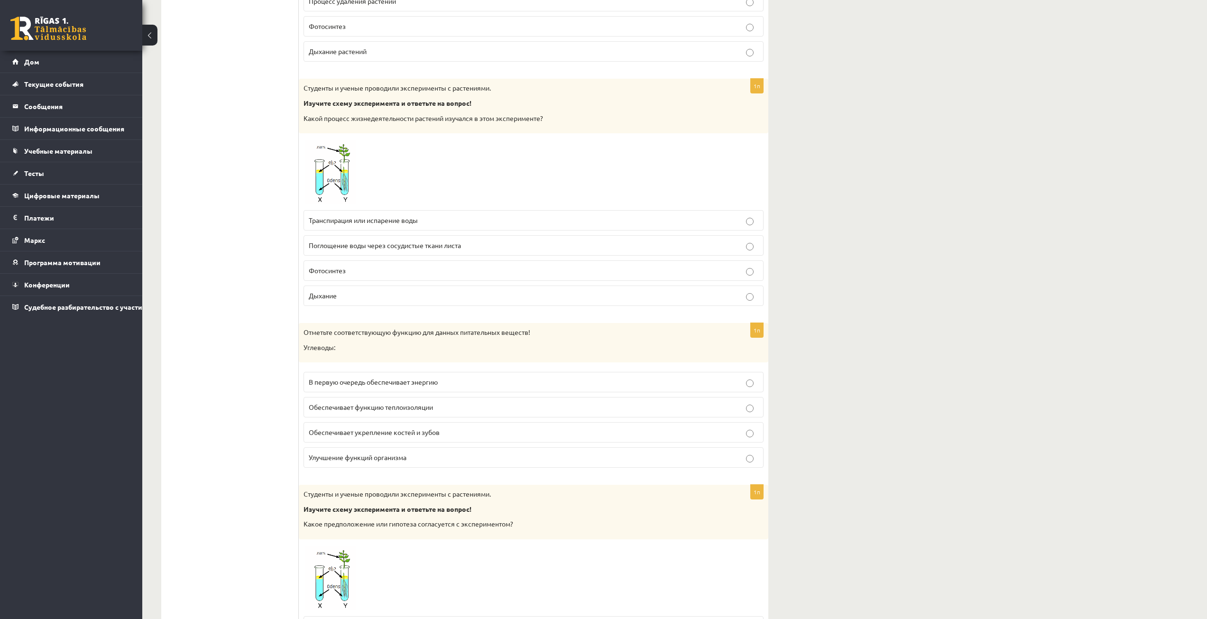
scroll to position [1233, 0]
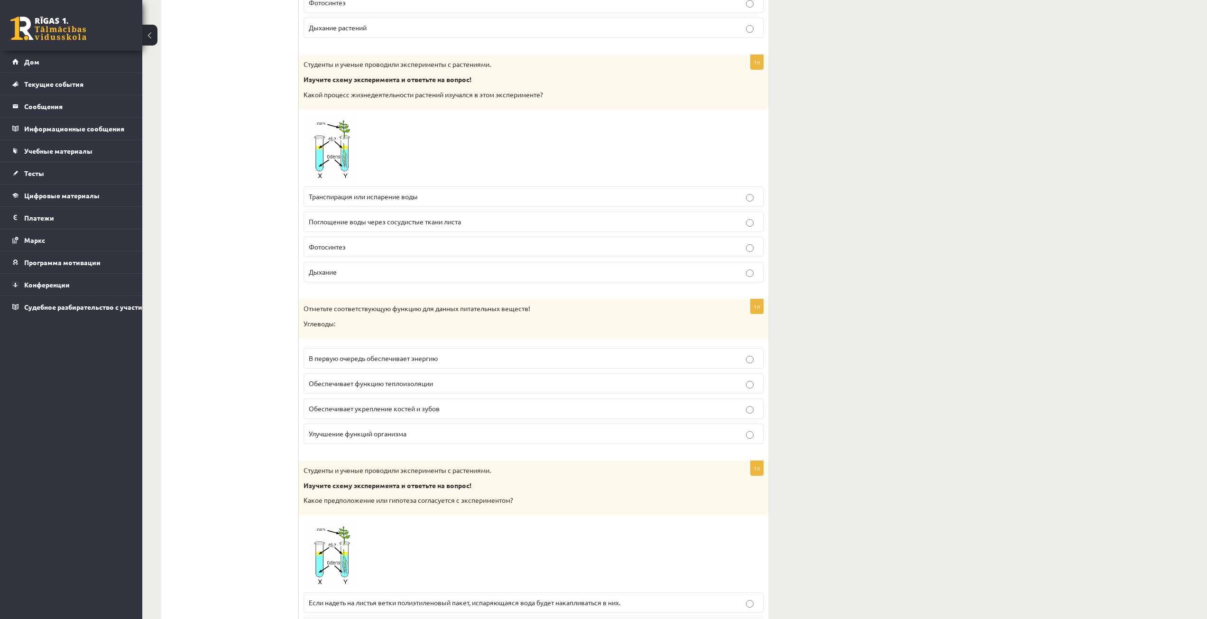
click at [378, 357] on font "В первую очередь обеспечивает энергию" at bounding box center [373, 358] width 129 height 9
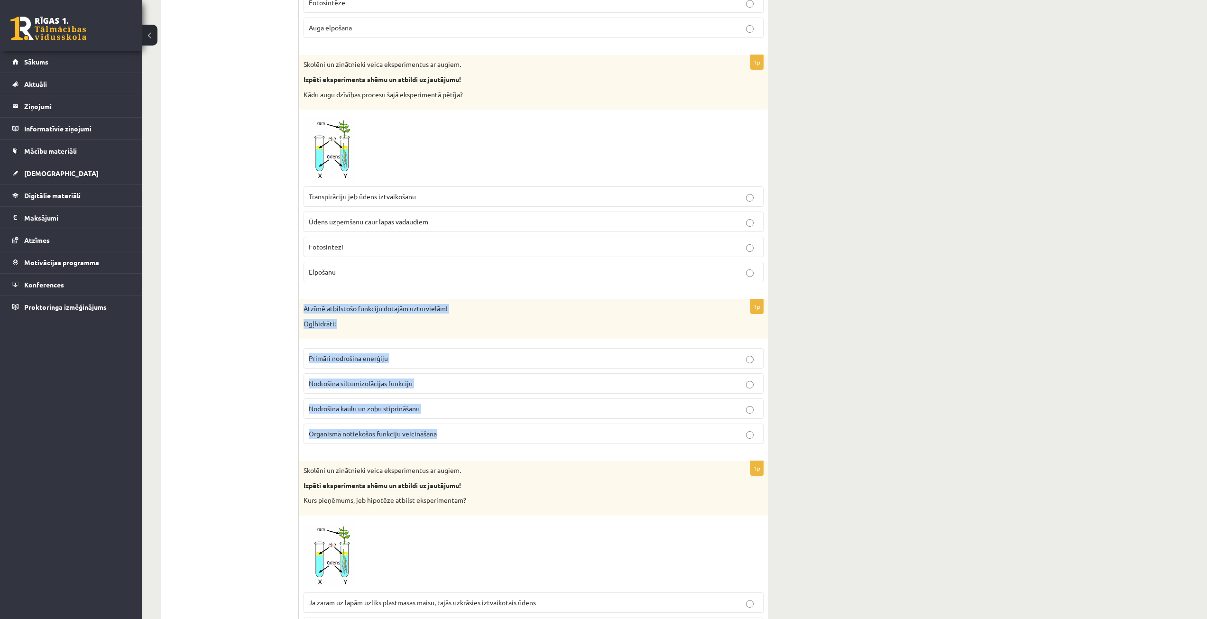
drag, startPoint x: 303, startPoint y: 307, endPoint x: 461, endPoint y: 424, distance: 196.3
click at [461, 424] on div "1p Atzīmē atbilstošo funkciju dotajām uzturvielām! Ogļhidrāti: Primāri nodrošin…" at bounding box center [534, 375] width 470 height 152
copy div "Atzīmē atbilstošo funkciju dotajām uzturvielām! Ogļhidrāti: Primāri nodrošina e…"
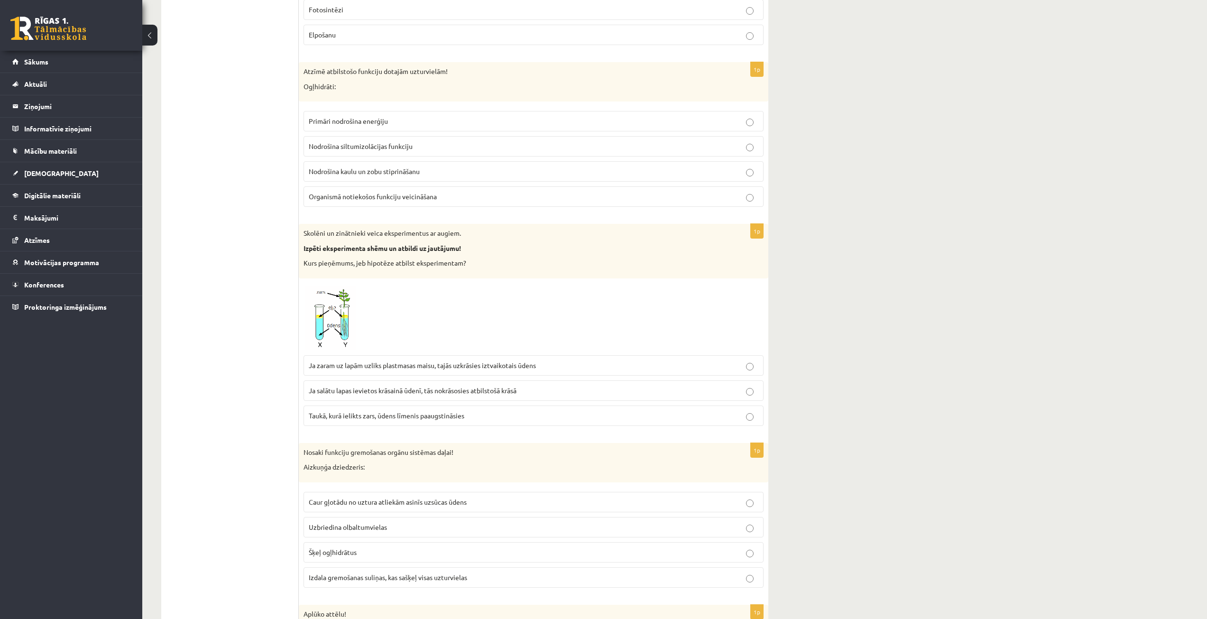
click at [343, 370] on p "Ja zaram uz lapām uzliks plastmasas maisu, tajās uzkrāsies iztvaikotais ūdens" at bounding box center [534, 365] width 450 height 10
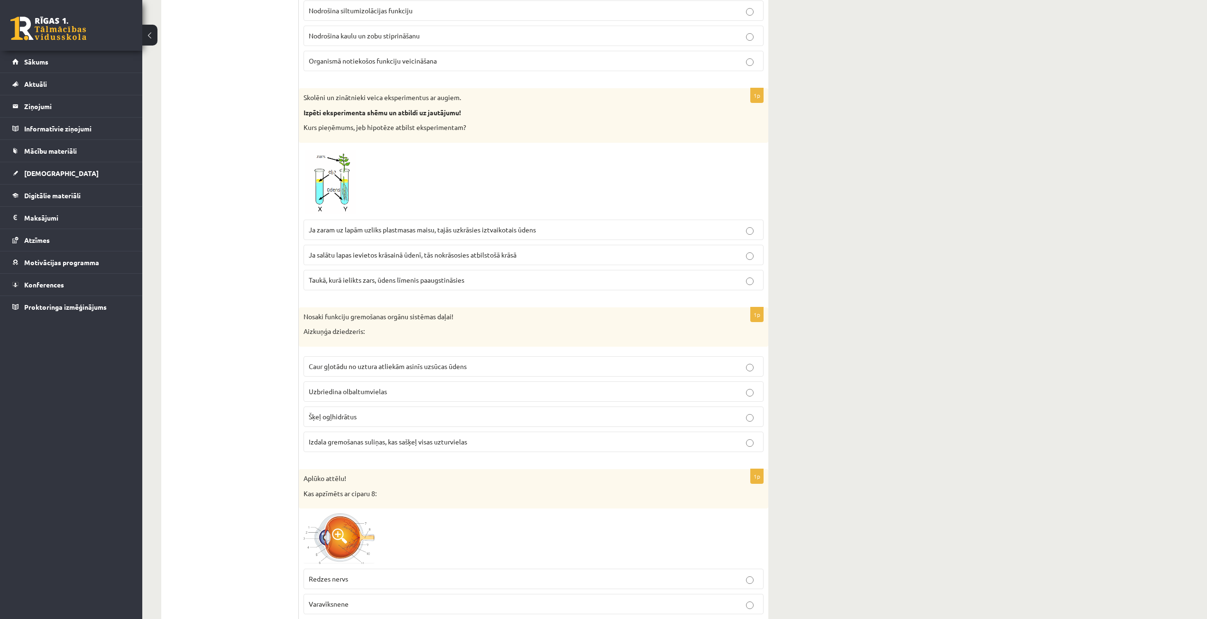
scroll to position [1660, 0]
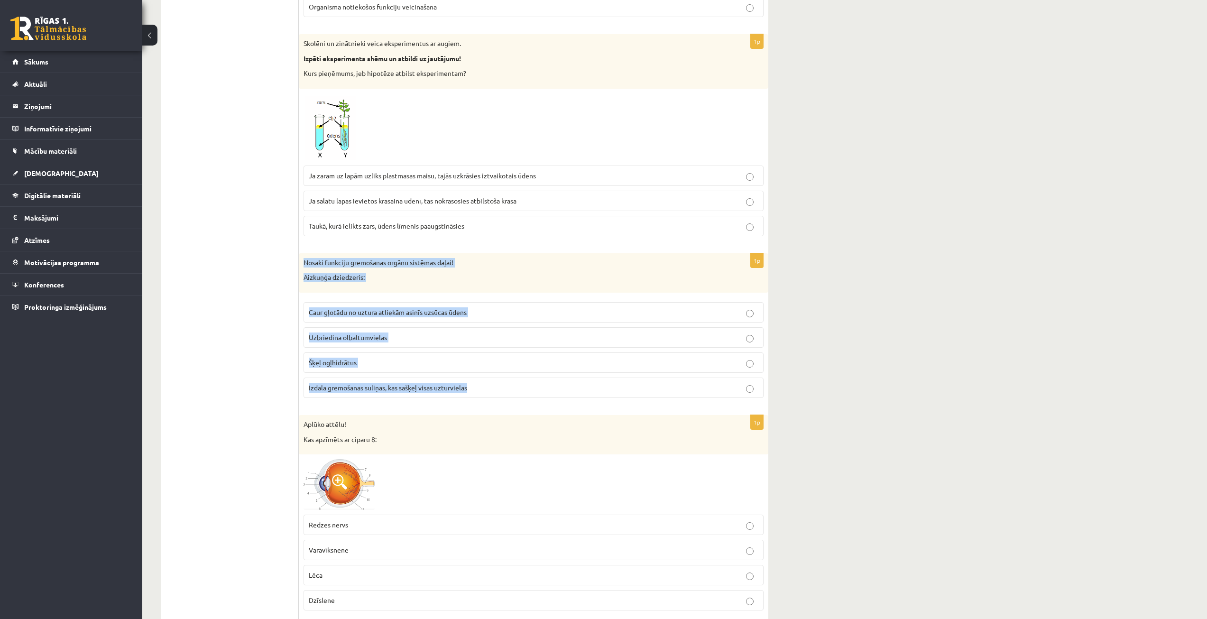
drag, startPoint x: 303, startPoint y: 261, endPoint x: 476, endPoint y: 388, distance: 215.0
click at [476, 388] on div "1p Nosaki funkciju gremošanas orgānu sistēmas daļai! Aizkuņģa dziedzeris: Caur …" at bounding box center [534, 329] width 470 height 152
copy div "Nosaki funkciju gremošanas orgānu sistēmas daļai! Aizkuņģa dziedzeris: Caur gļo…"
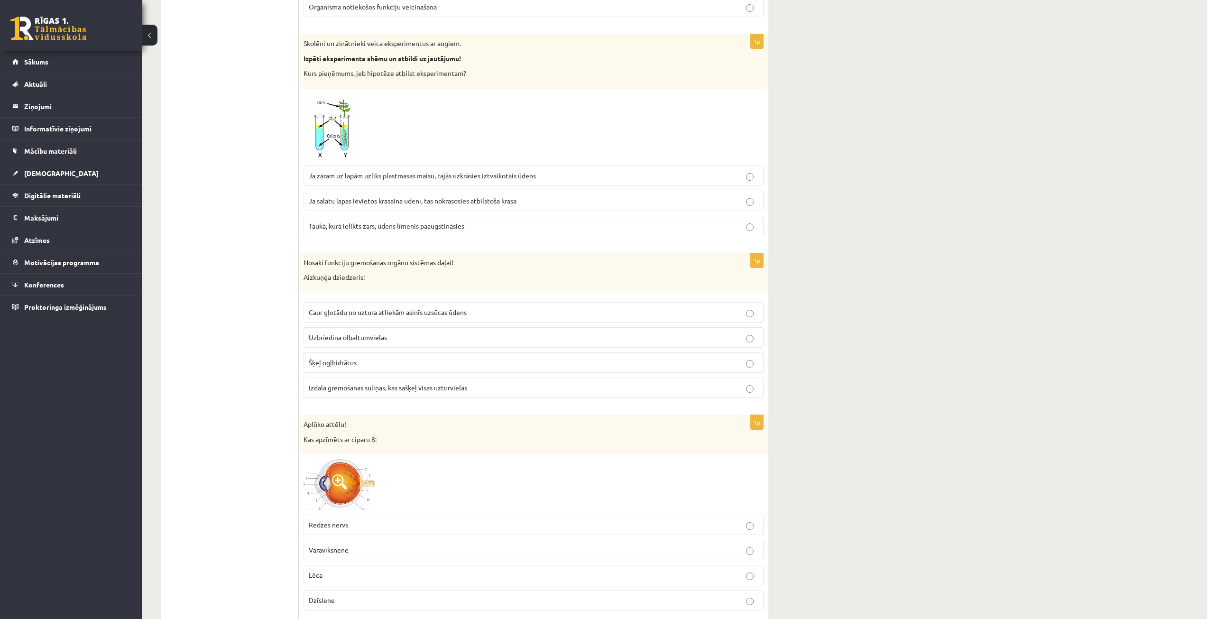
click at [417, 391] on span "Izdala gremošanas suliņas, kas sašķeļ visas uzturvielas" at bounding box center [388, 387] width 158 height 9
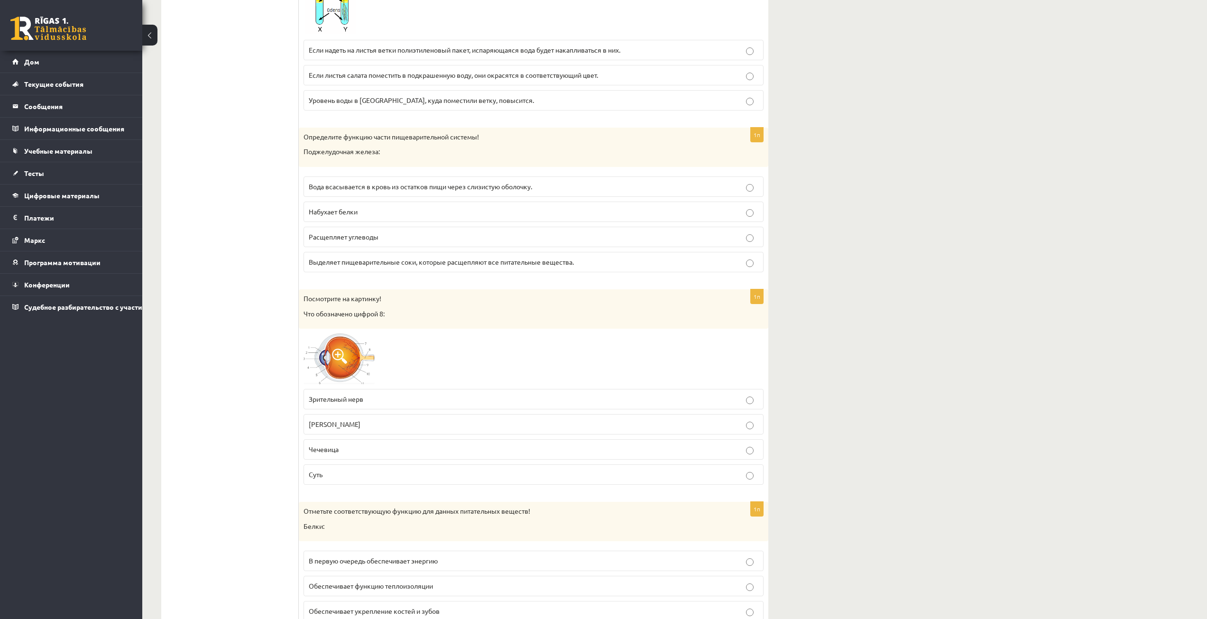
scroll to position [1802, 0]
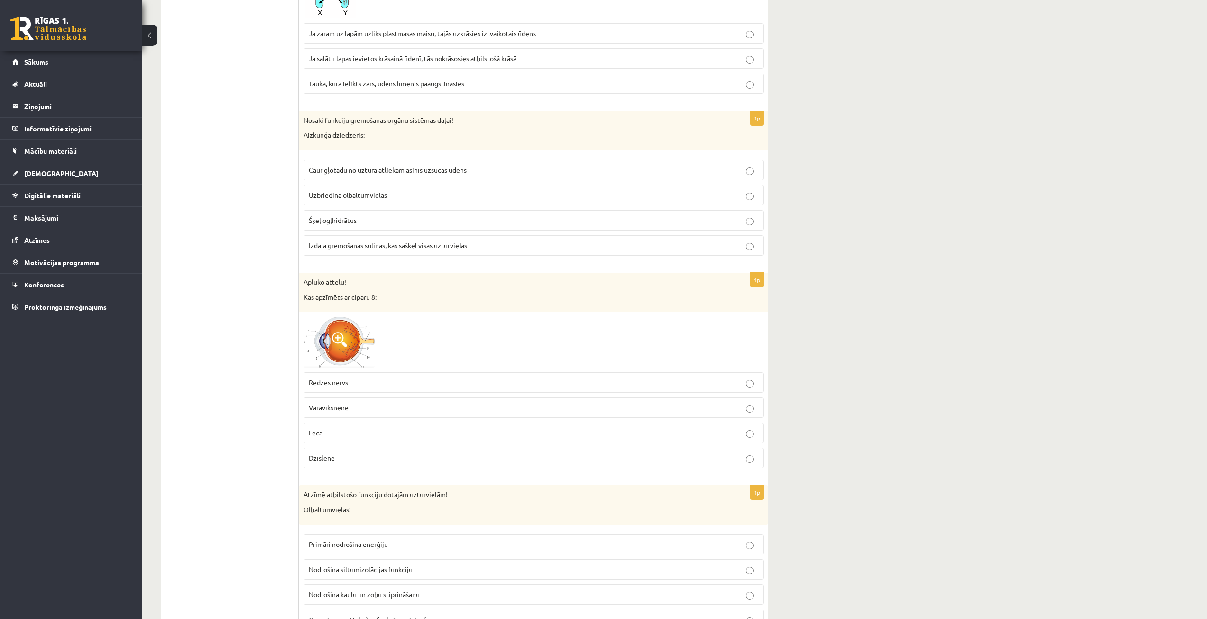
click at [334, 345] on span at bounding box center [339, 339] width 15 height 15
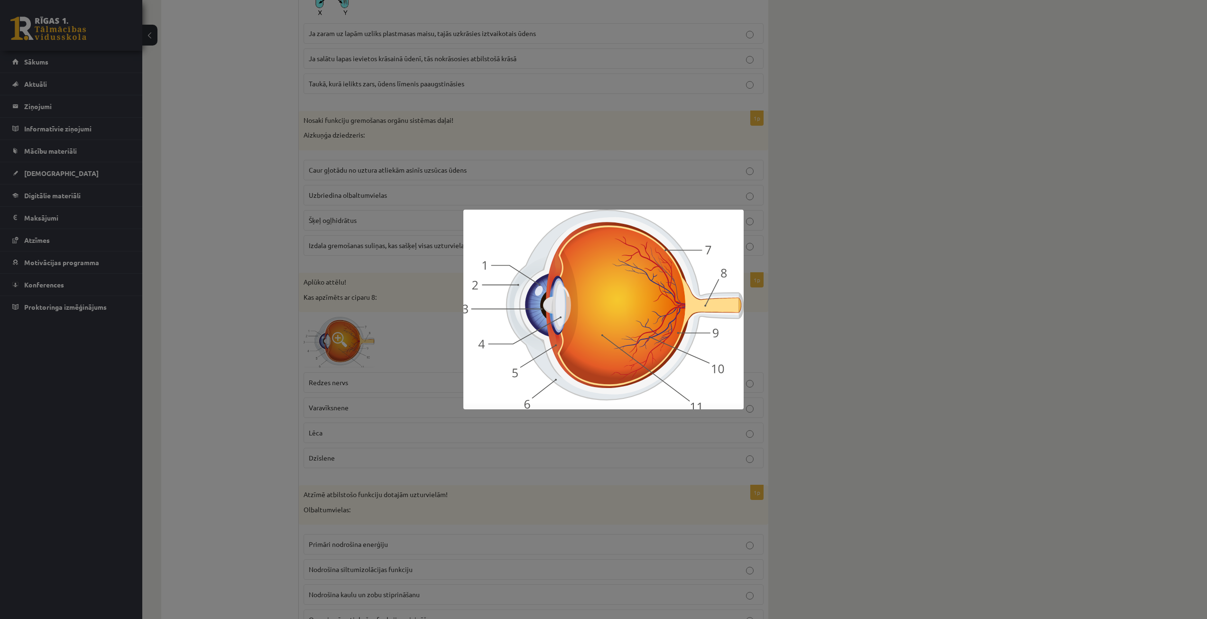
click at [194, 360] on div at bounding box center [603, 309] width 1207 height 619
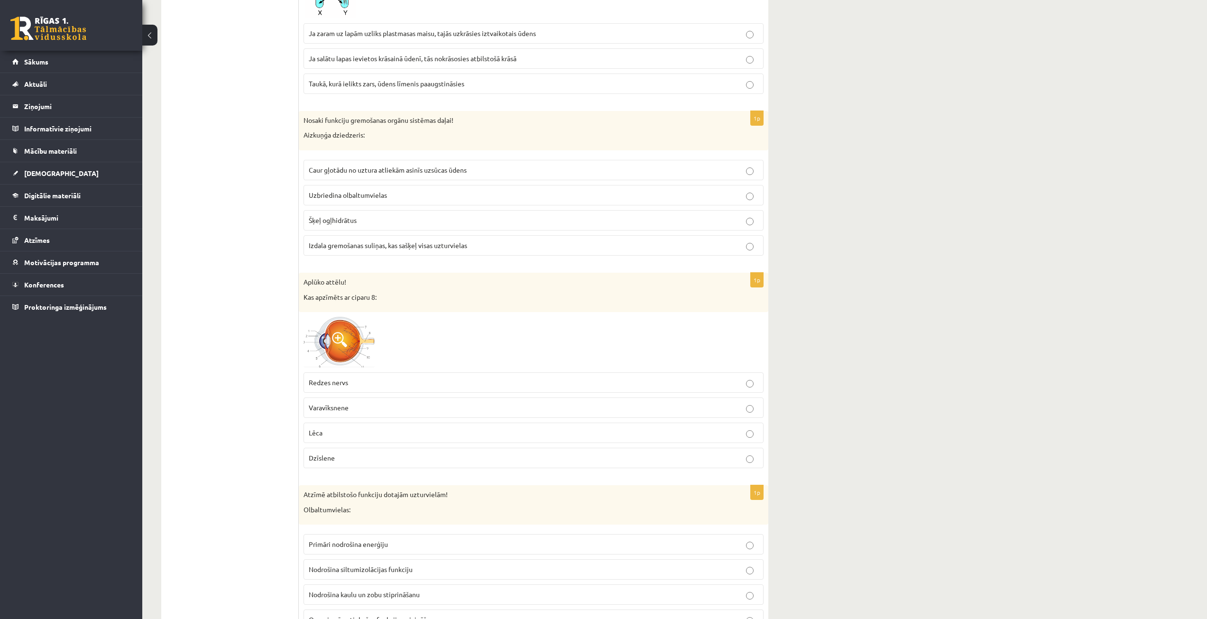
drag, startPoint x: 255, startPoint y: 343, endPoint x: 287, endPoint y: 373, distance: 44.0
click at [339, 376] on label "Redzes nervs" at bounding box center [534, 382] width 460 height 20
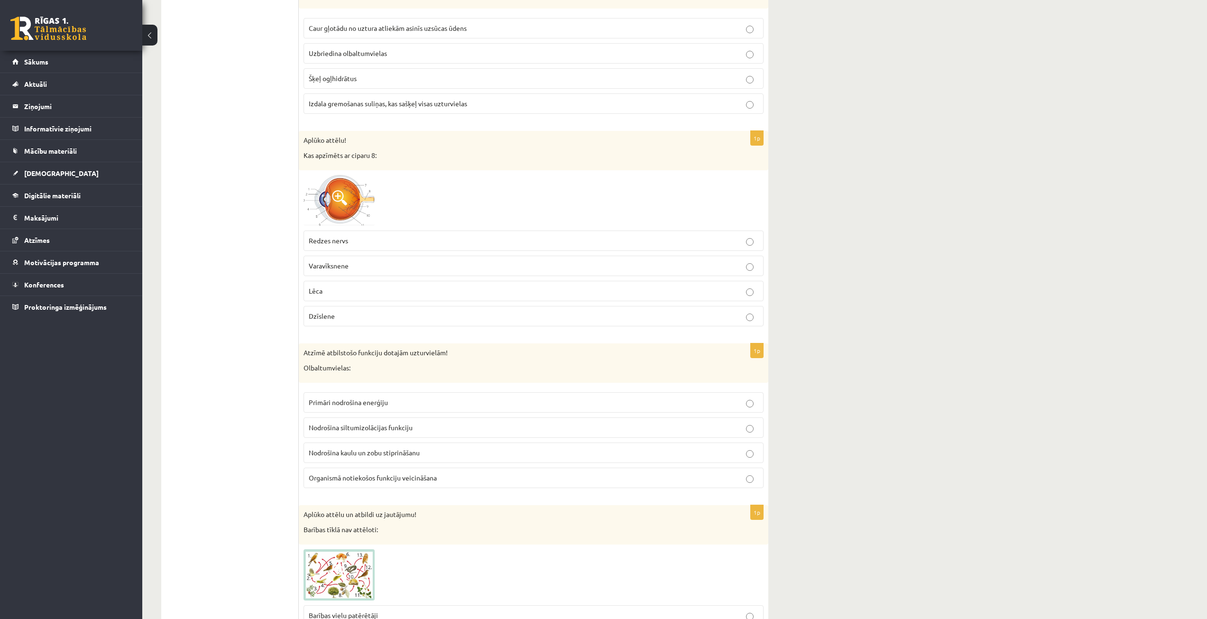
scroll to position [1945, 0]
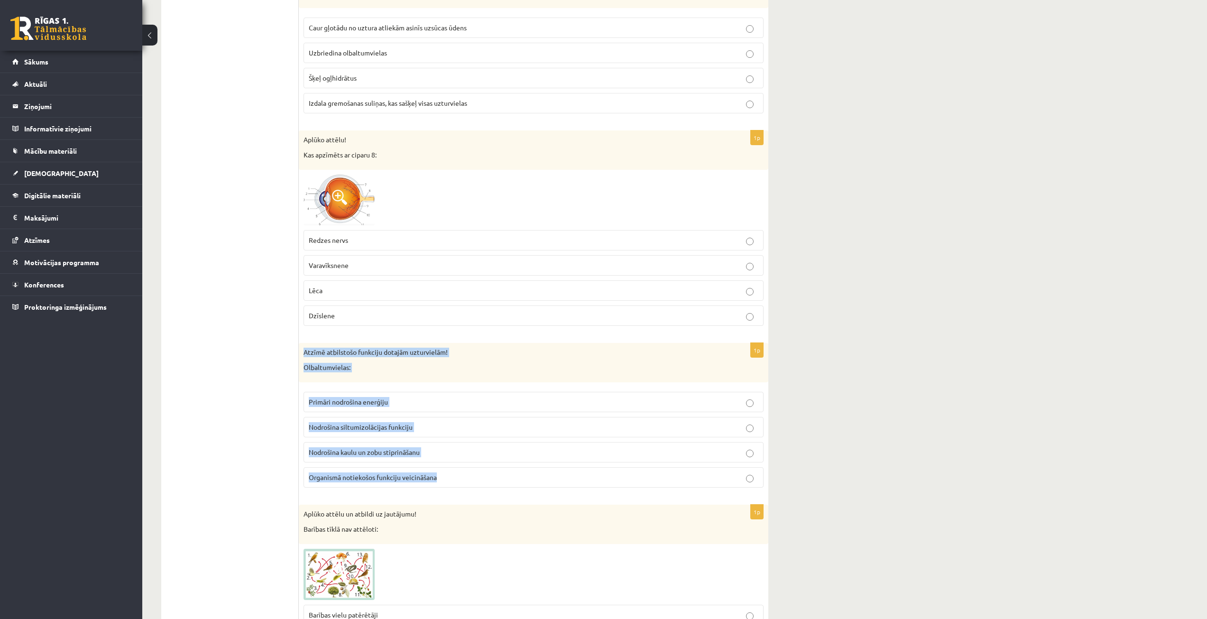
drag, startPoint x: 304, startPoint y: 350, endPoint x: 478, endPoint y: 481, distance: 218.5
click at [478, 481] on div "1p Atzīmē atbilstošo funkciju dotajām uzturvielām! Olbaltumvielas: Primāri nodr…" at bounding box center [534, 419] width 470 height 152
copy div "Atzīmē atbilstošo funkciju dotajām uzturvielām! Olbaltumvielas: Primāri nodroši…"
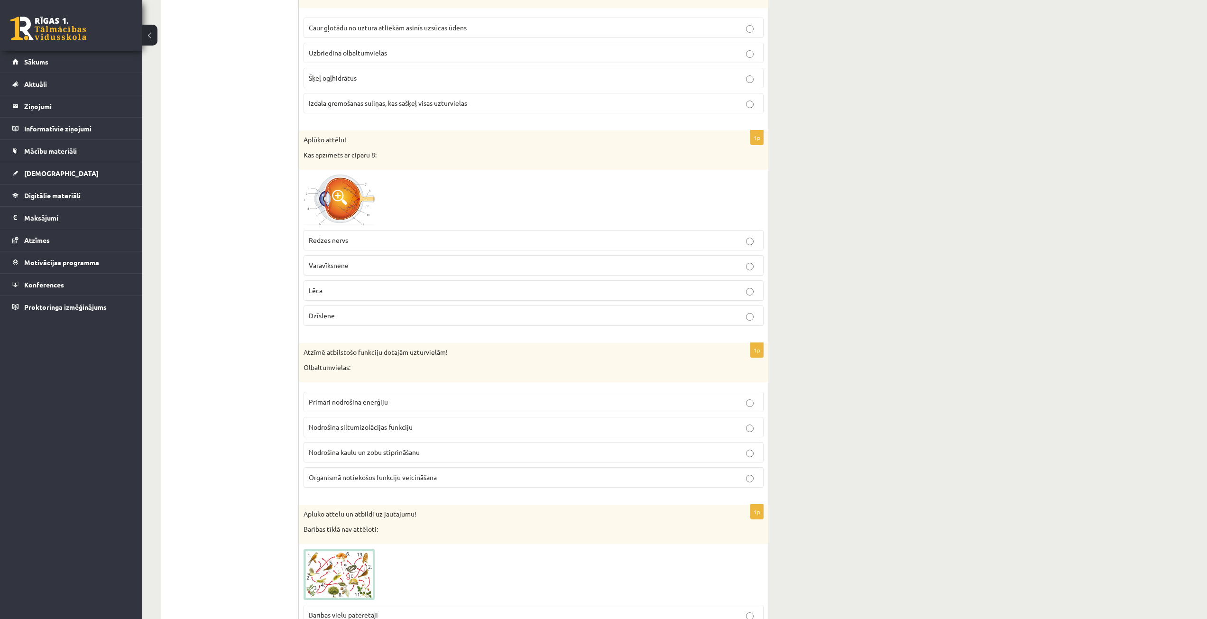
click at [283, 430] on ul "Tests Atgriezeniskā saite – novērtē savu sniegumu" at bounding box center [235, 582] width 128 height 4713
click at [326, 432] on p "Nodrošina siltumizolācijas funkciju" at bounding box center [534, 427] width 450 height 10
click at [404, 477] on span "Organismā notiekošos funkciju veicināšana" at bounding box center [373, 477] width 128 height 9
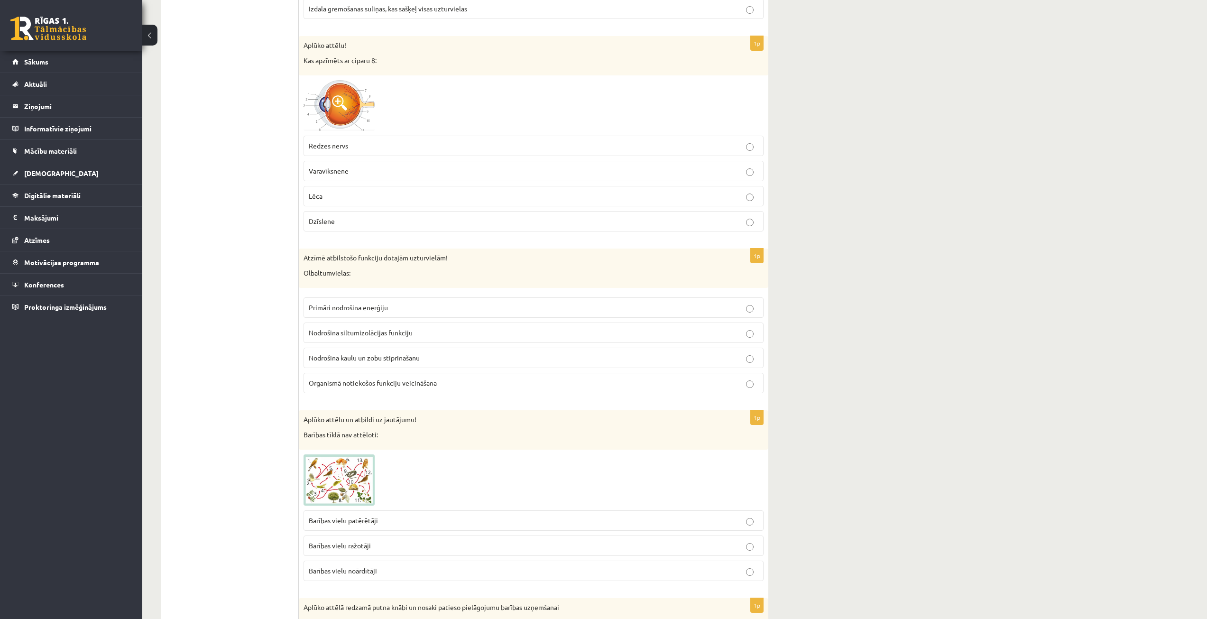
scroll to position [2039, 0]
click at [333, 359] on span "Nodrošina kaulu un zobu stiprināšanu" at bounding box center [364, 357] width 111 height 9
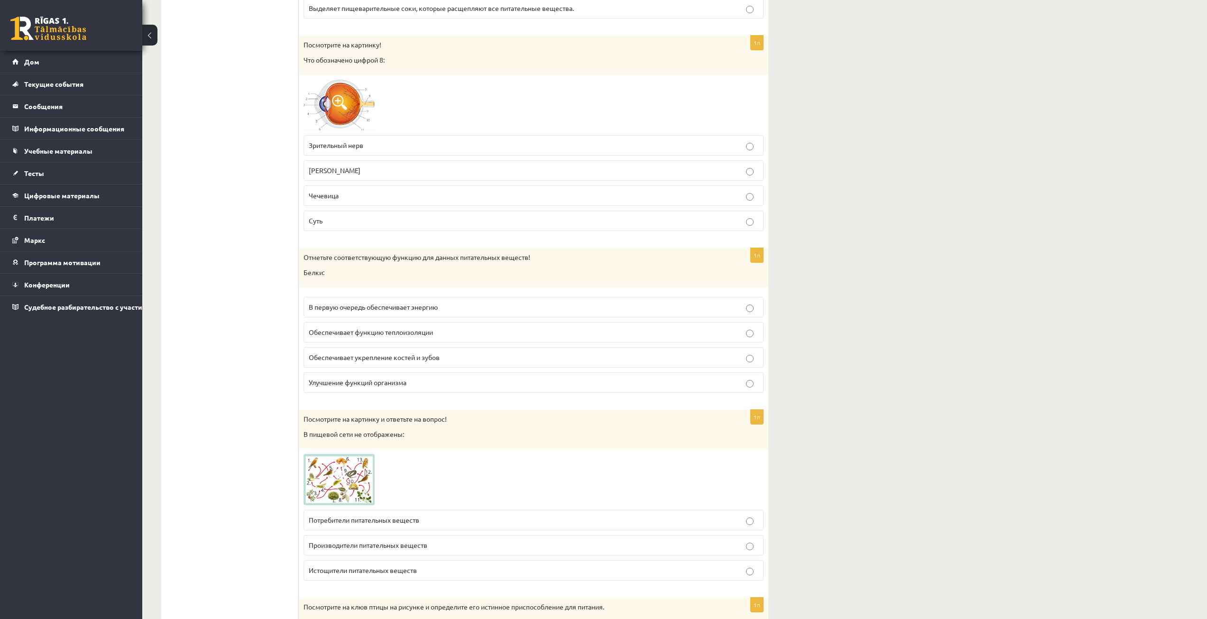
click at [493, 386] on p "Улучшение функций организма" at bounding box center [534, 383] width 450 height 10
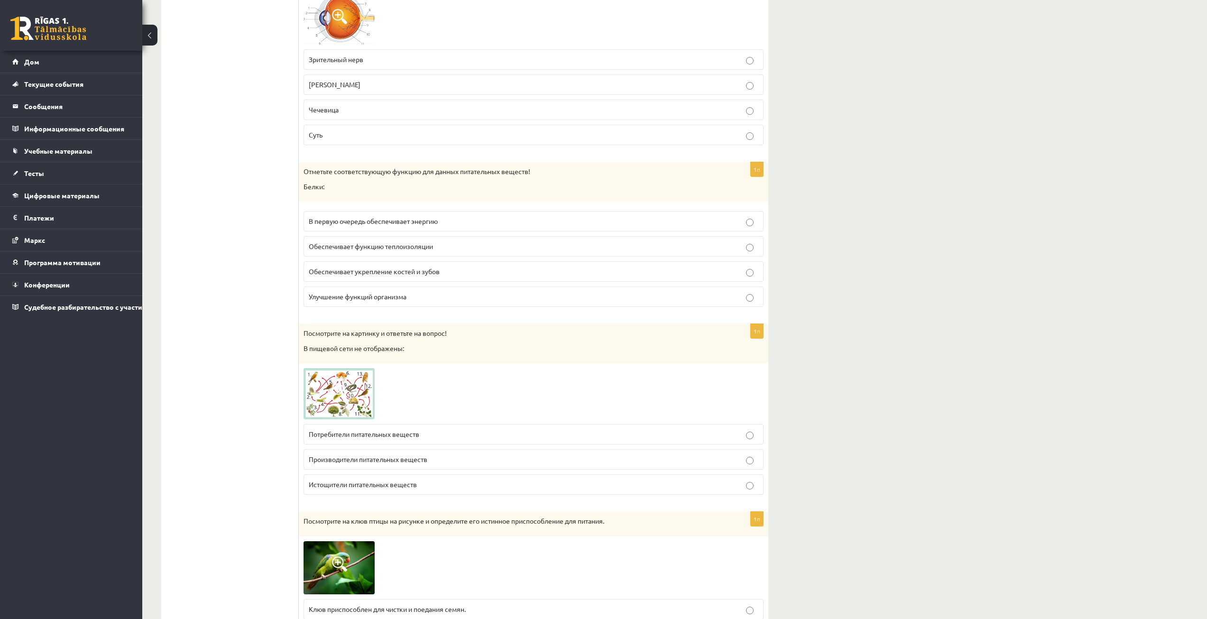
scroll to position [2134, 0]
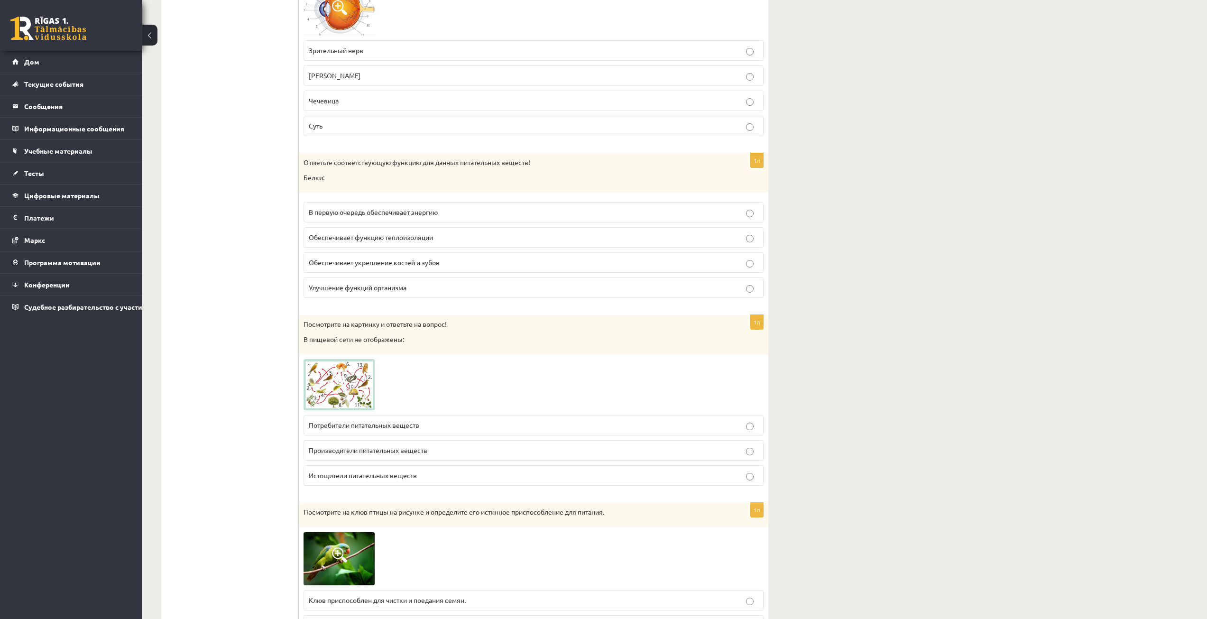
click at [359, 394] on img at bounding box center [339, 384] width 71 height 51
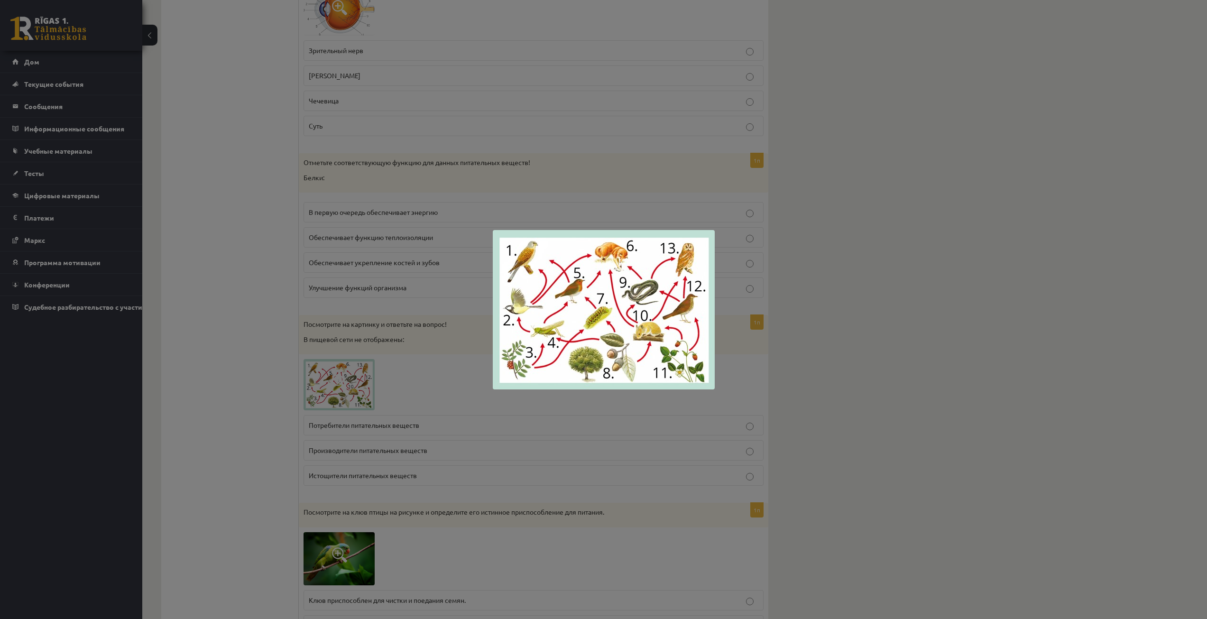
click at [427, 384] on div at bounding box center [603, 309] width 1207 height 619
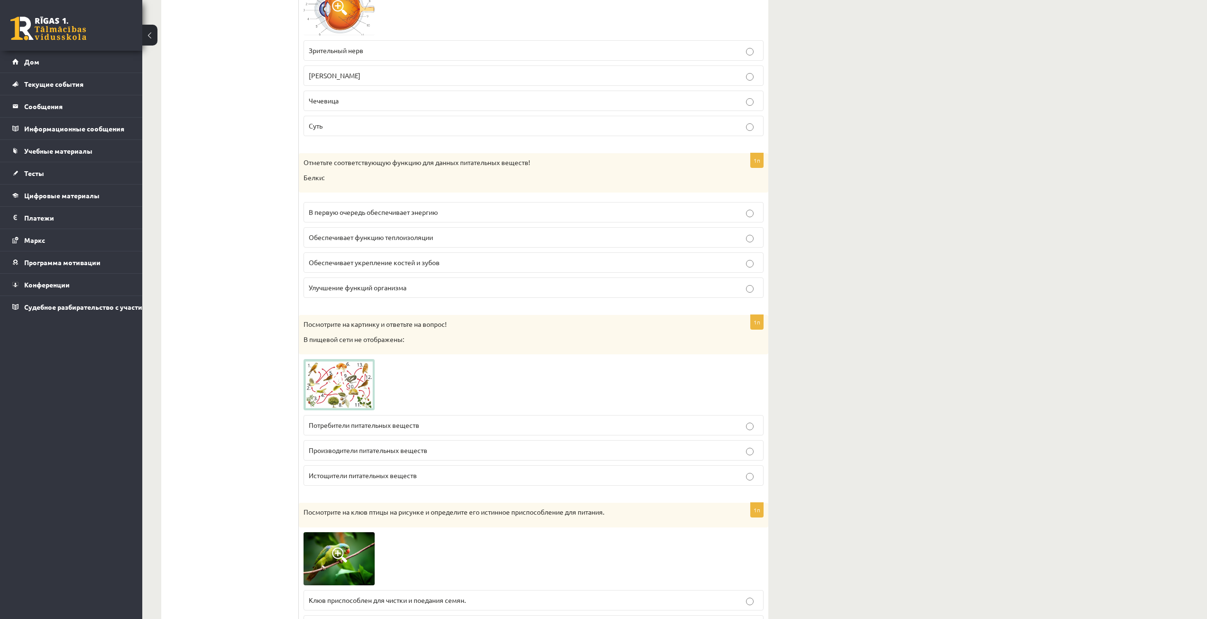
click at [359, 390] on img at bounding box center [339, 384] width 71 height 51
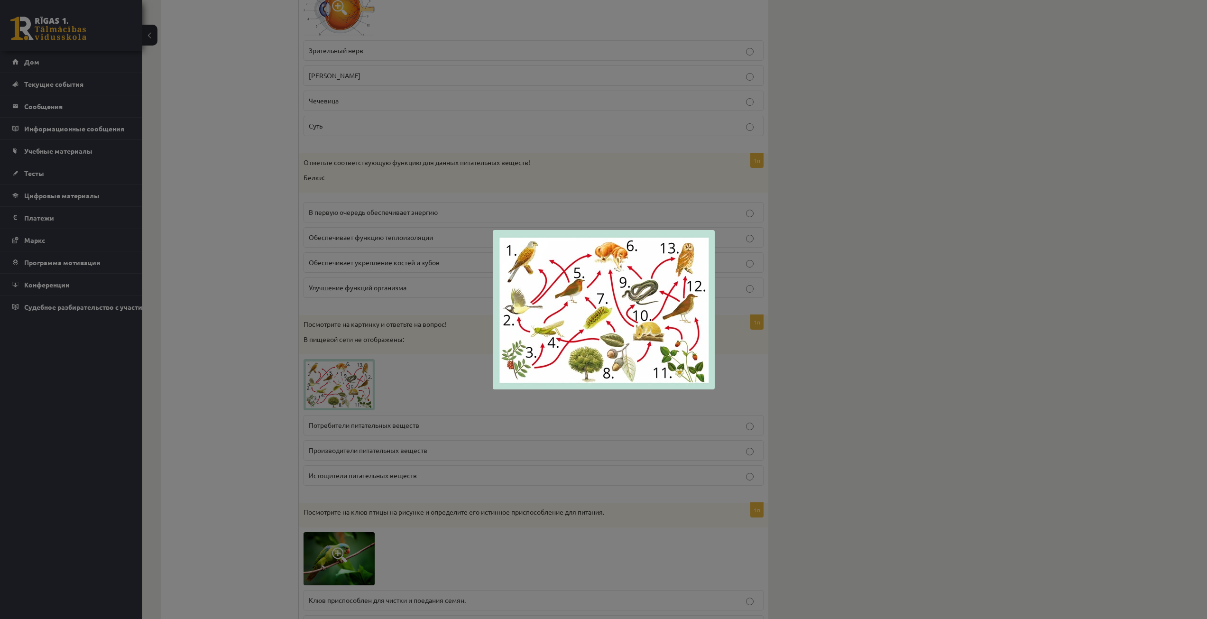
click at [399, 390] on div at bounding box center [603, 309] width 1207 height 619
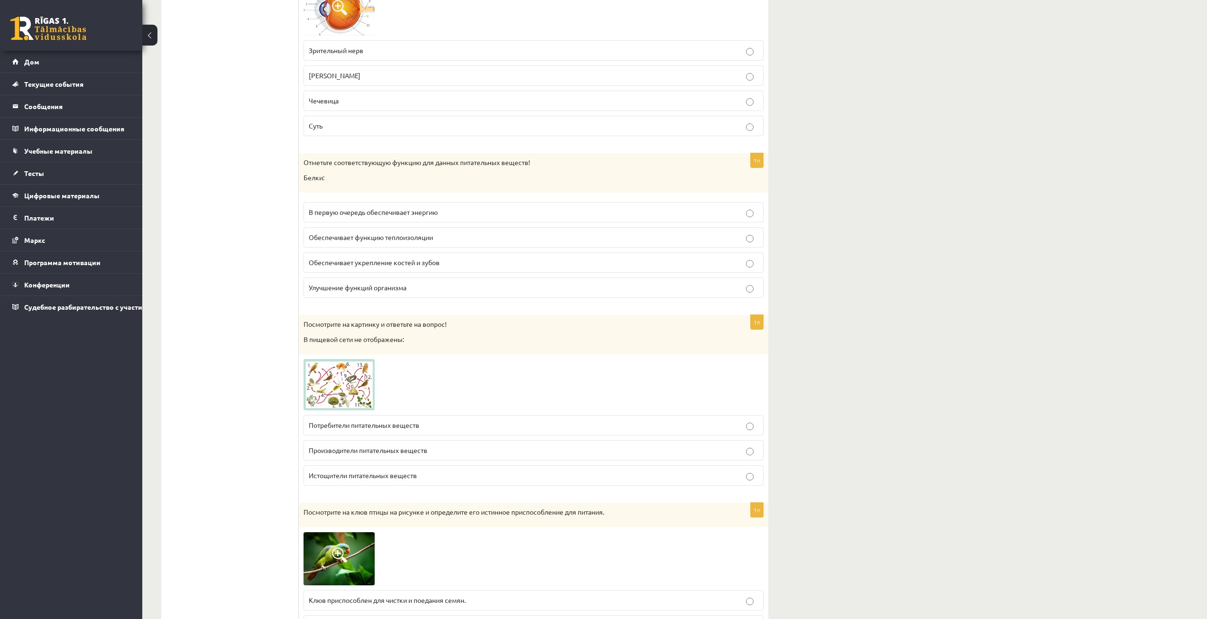
click at [415, 425] on font "Потребители питательных веществ" at bounding box center [364, 425] width 111 height 9
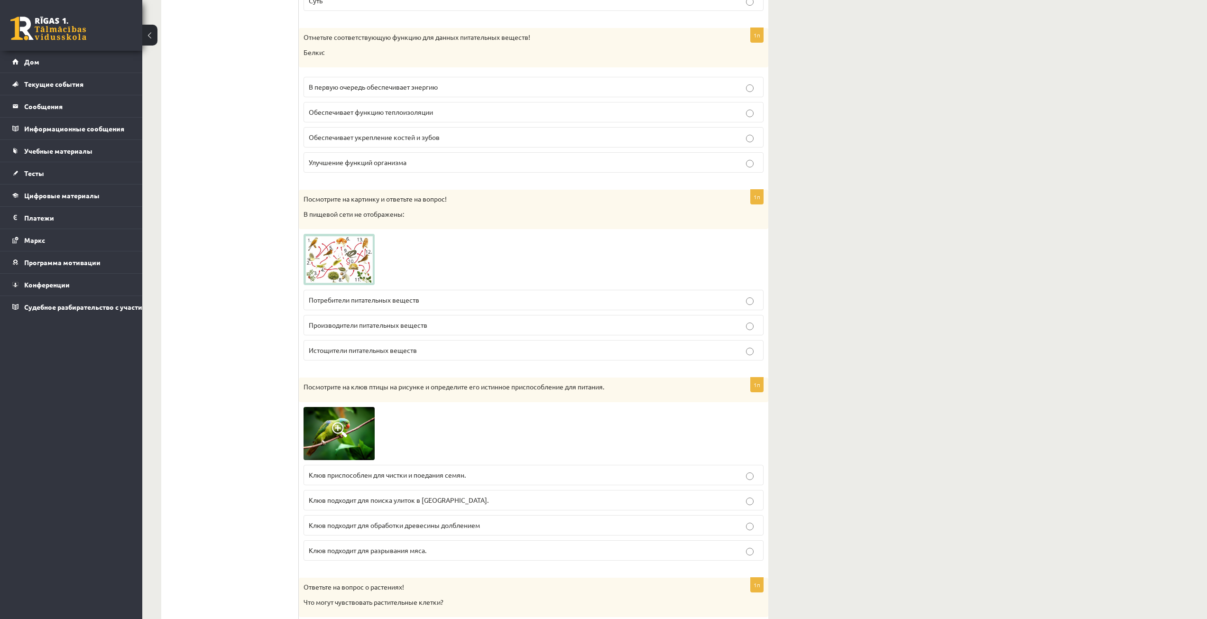
scroll to position [2277, 0]
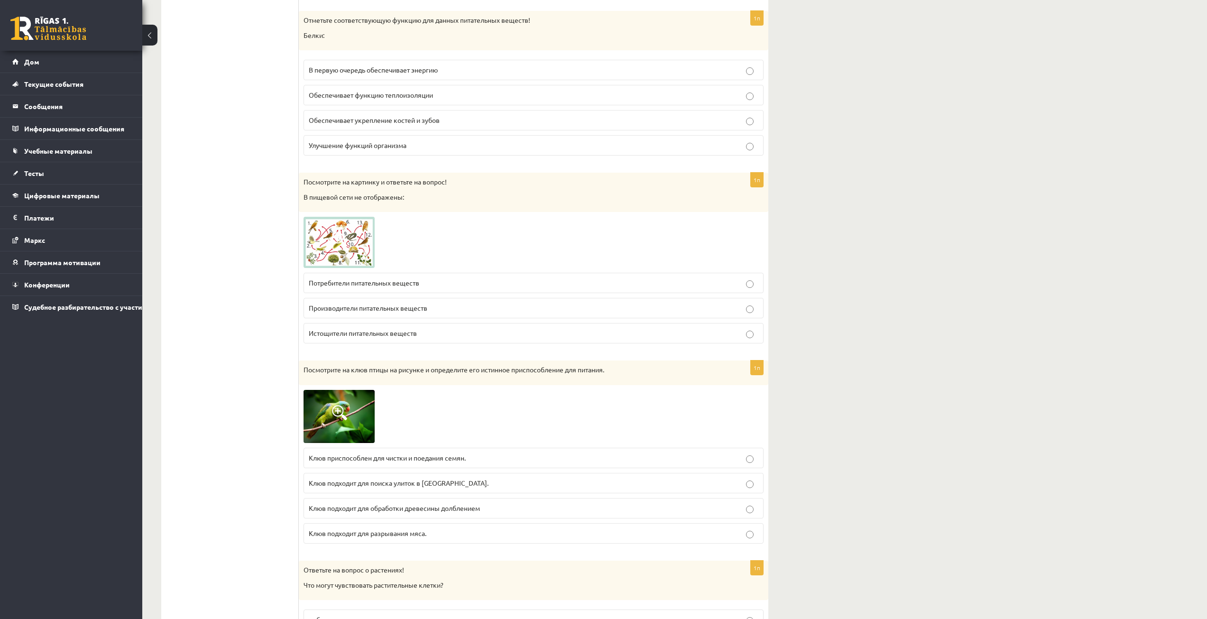
click at [355, 422] on img at bounding box center [339, 416] width 71 height 53
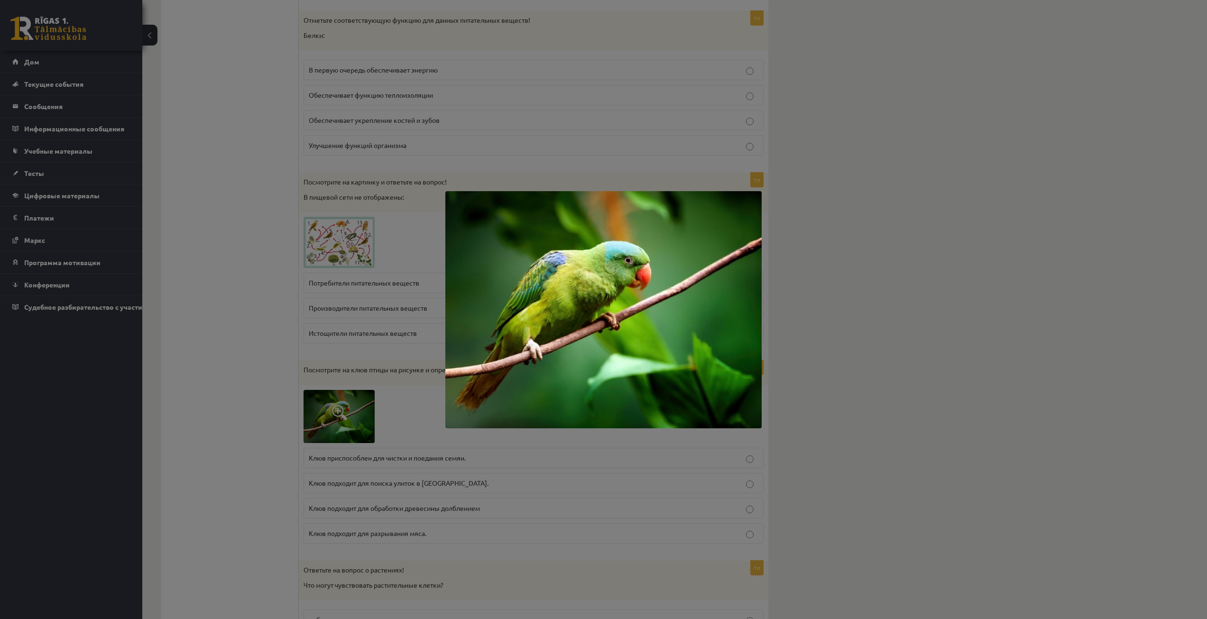
click at [397, 442] on div at bounding box center [603, 309] width 1207 height 619
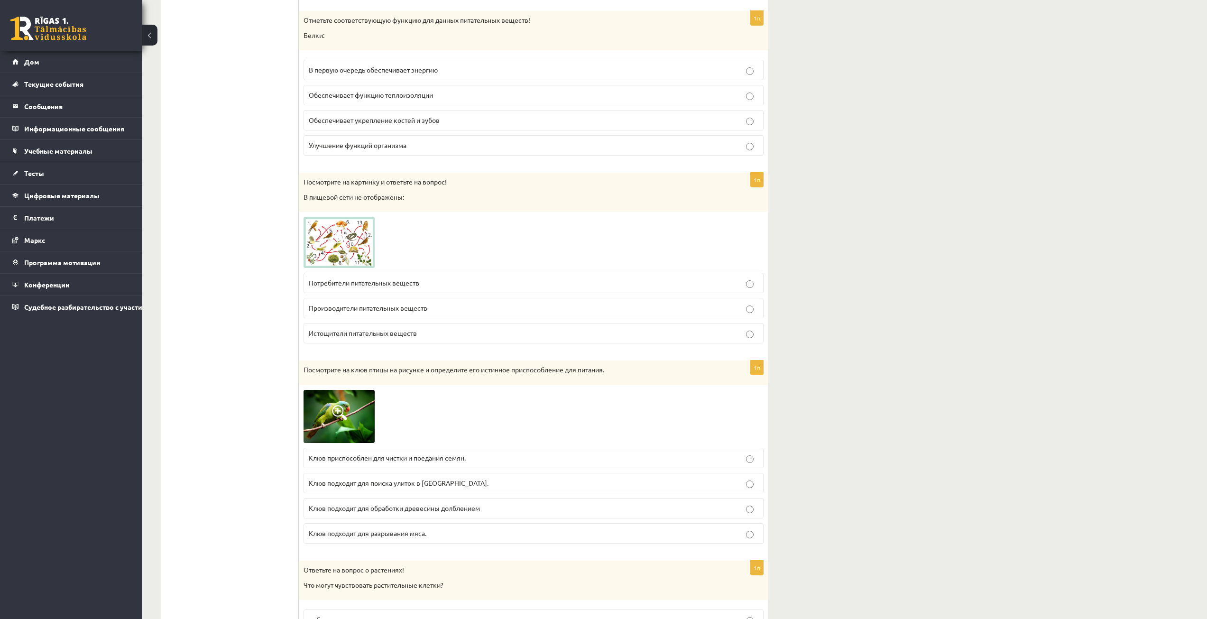
click at [388, 457] on font "Клюв приспособлен для чистки и поедания семян." at bounding box center [387, 457] width 157 height 9
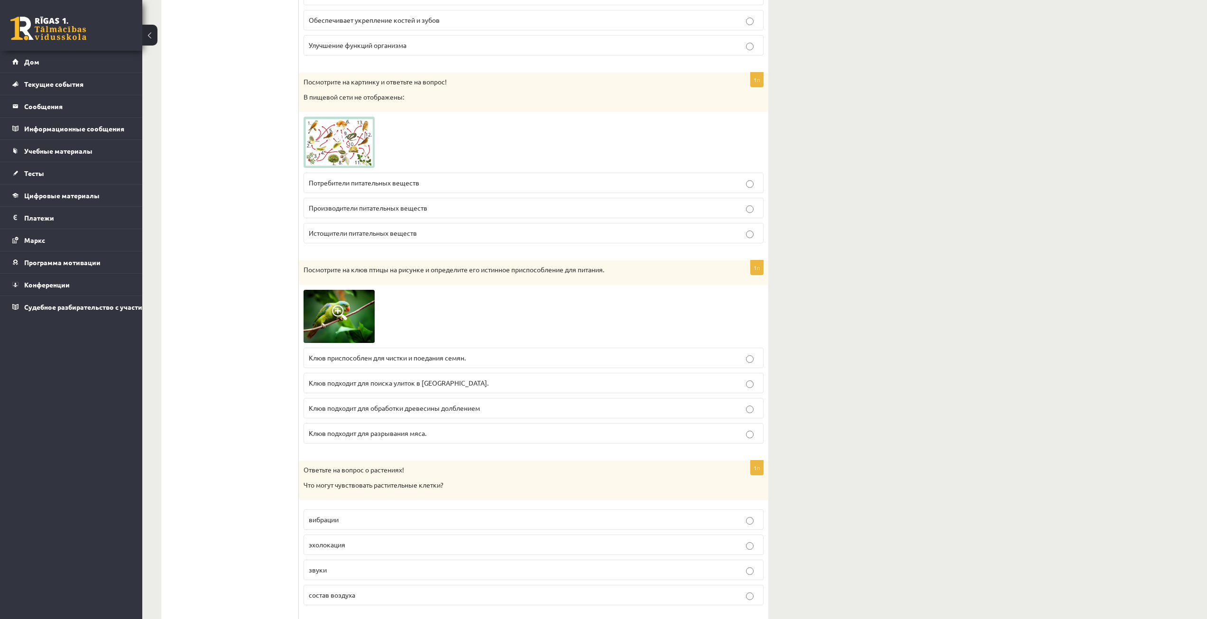
scroll to position [2419, 0]
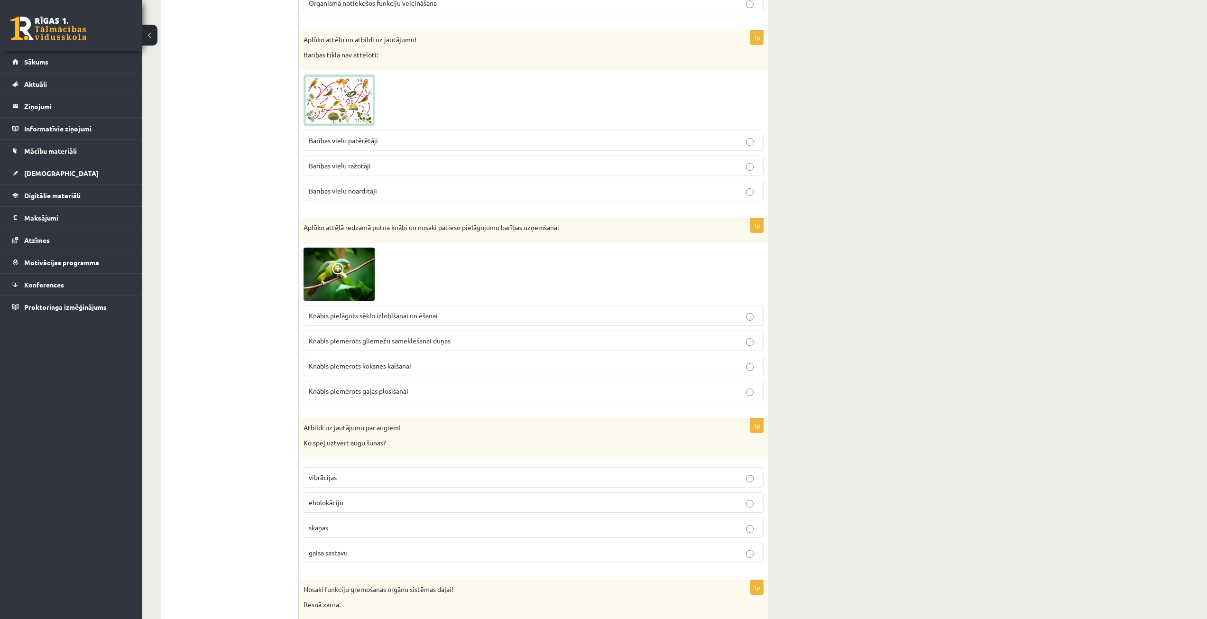
click at [358, 553] on p "gaisa sastāvu" at bounding box center [534, 553] width 450 height 10
drag, startPoint x: 301, startPoint y: 427, endPoint x: 441, endPoint y: 551, distance: 186.1
click at [441, 551] on div "1p Atbildi uz jautājumu par augiem! Ko spēj uztvert augu šūnas? vibrācijas ehol…" at bounding box center [534, 494] width 470 height 152
copy div "Atbildi uz jautājumu par augiem! Ko spēj uztvert augu šūnas? vibrācijas eholokā…"
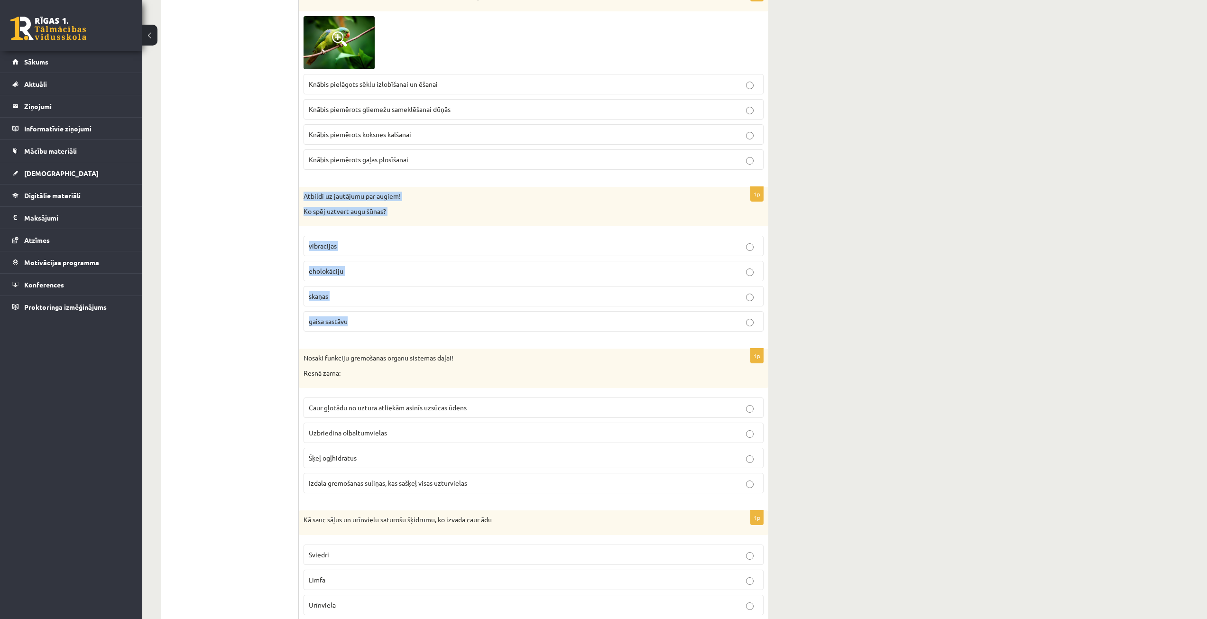
scroll to position [2656, 0]
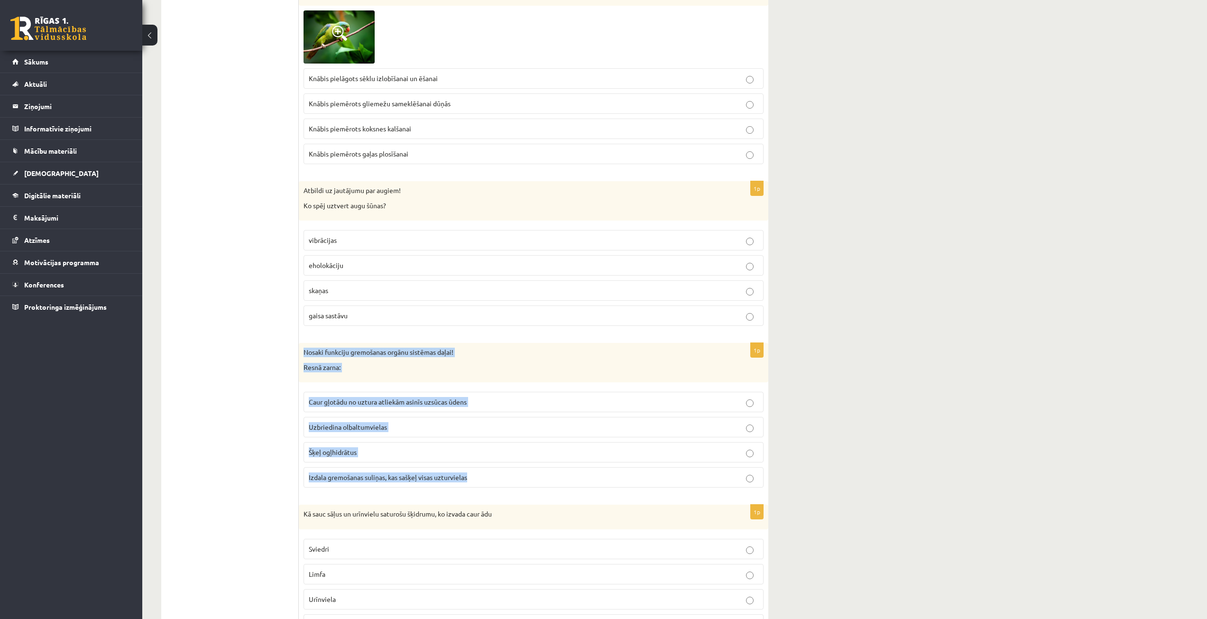
drag, startPoint x: 303, startPoint y: 352, endPoint x: 485, endPoint y: 474, distance: 219.1
click at [485, 474] on div "1p Nosaki funkciju gremošanas orgānu sistēmas daļai! Resnā zarna: Caur gļotādu …" at bounding box center [534, 419] width 470 height 152
copy div "Nosaki funkciju gremošanas orgānu sistēmas daļai! Resnā zarna: Caur gļotādu no …"
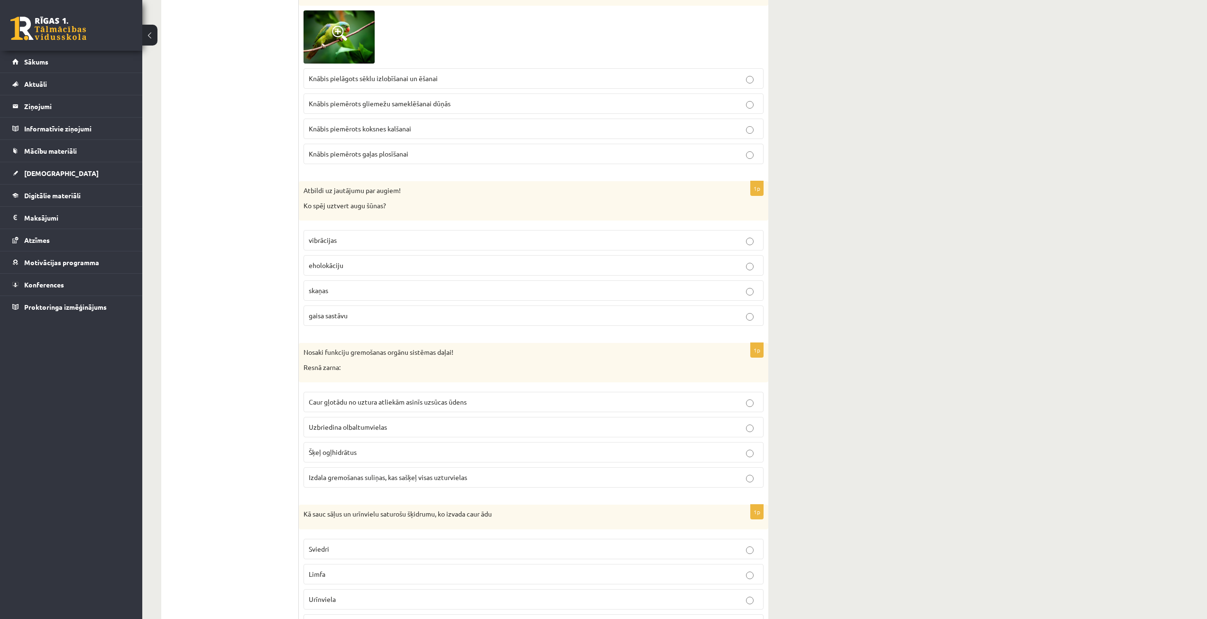
click at [362, 401] on span "Caur gļotādu no uztura atliekām asinīs uzsūcas ūdens" at bounding box center [388, 401] width 158 height 9
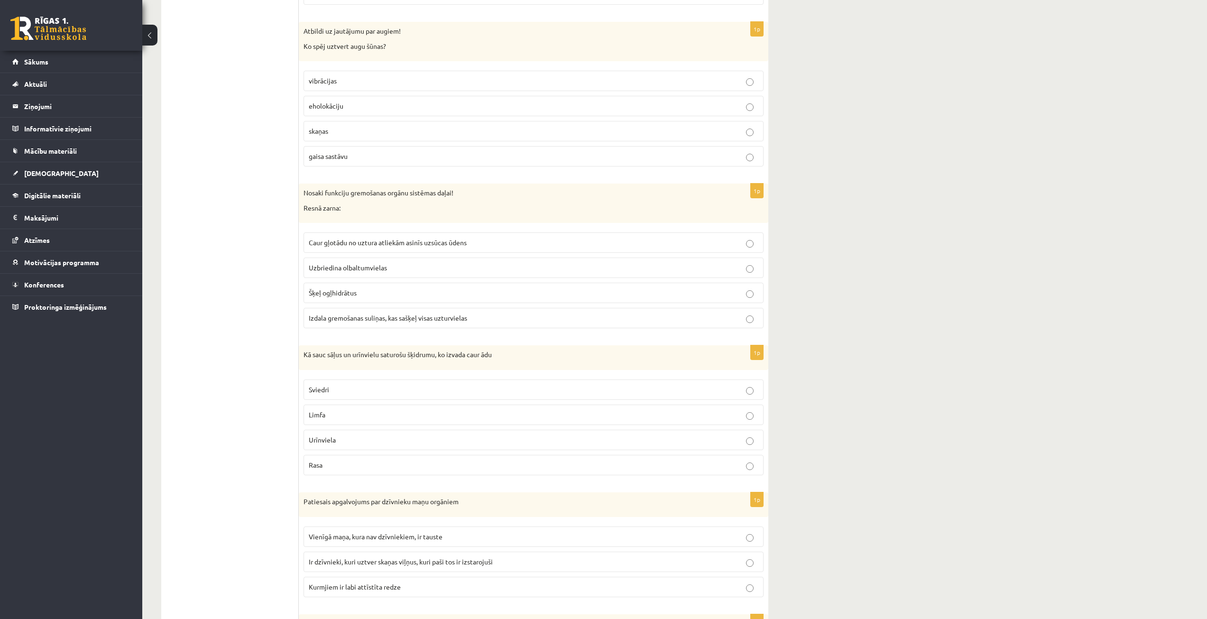
scroll to position [2846, 0]
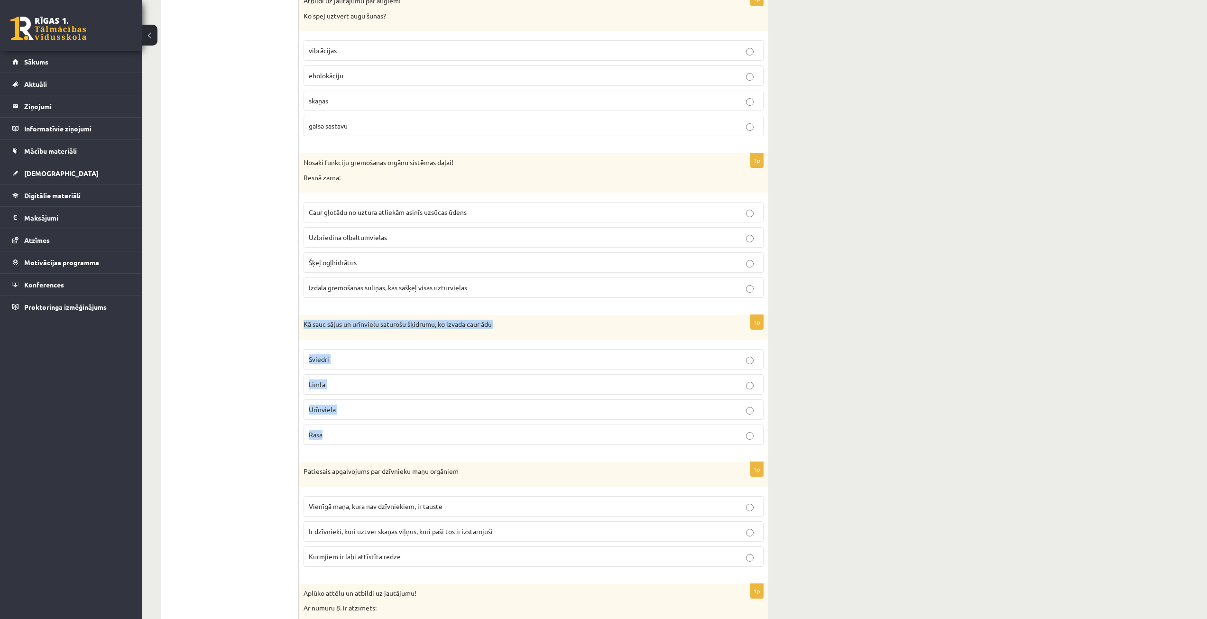
drag, startPoint x: 303, startPoint y: 321, endPoint x: 376, endPoint y: 424, distance: 126.6
click at [376, 424] on div "1p Kā sauc sāļus un urīnvielu saturošu šķidrumu, ko izvada caur ādu Sviedri Lim…" at bounding box center [534, 384] width 470 height 138
click at [317, 354] on label "Sviedri" at bounding box center [534, 359] width 460 height 20
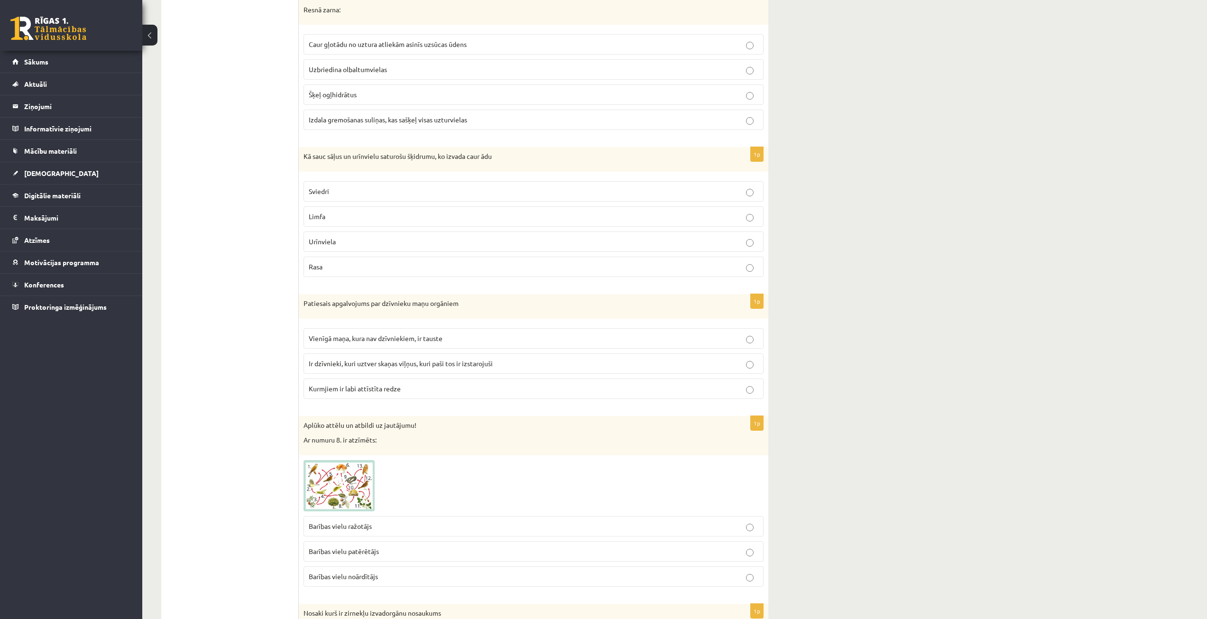
scroll to position [3035, 0]
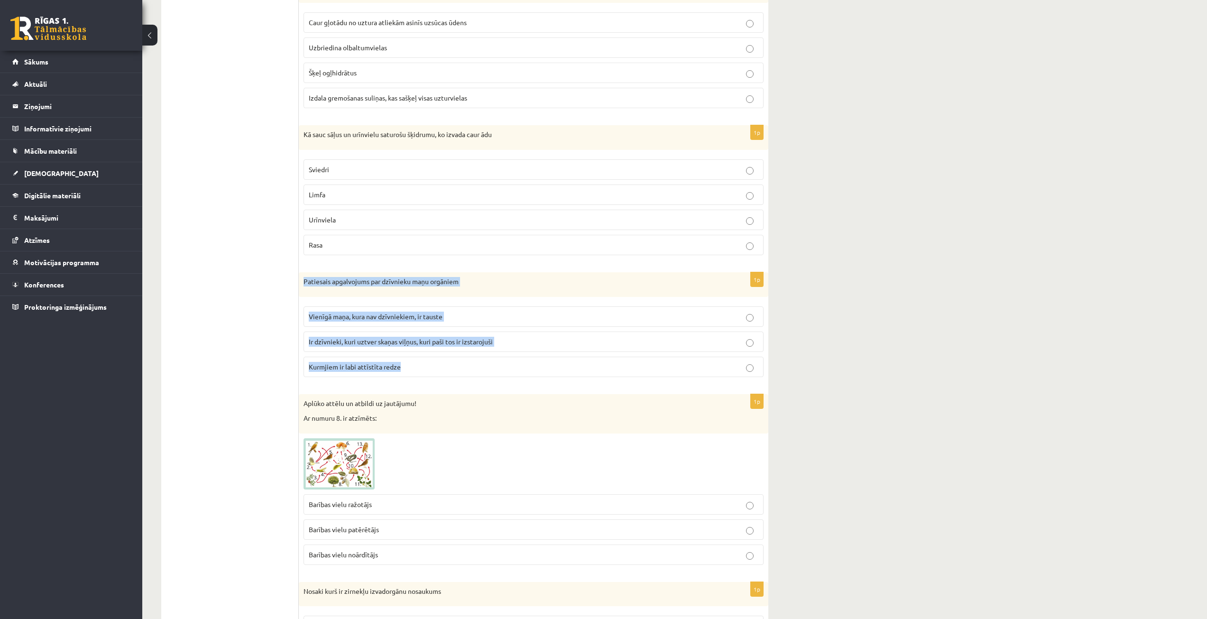
drag, startPoint x: 304, startPoint y: 279, endPoint x: 406, endPoint y: 358, distance: 129.1
click at [406, 358] on div "1p Patiesais apgalvojums par dzīvnieku maņu orgāniem Vienīgā maņa, kura nav dzī…" at bounding box center [534, 328] width 470 height 112
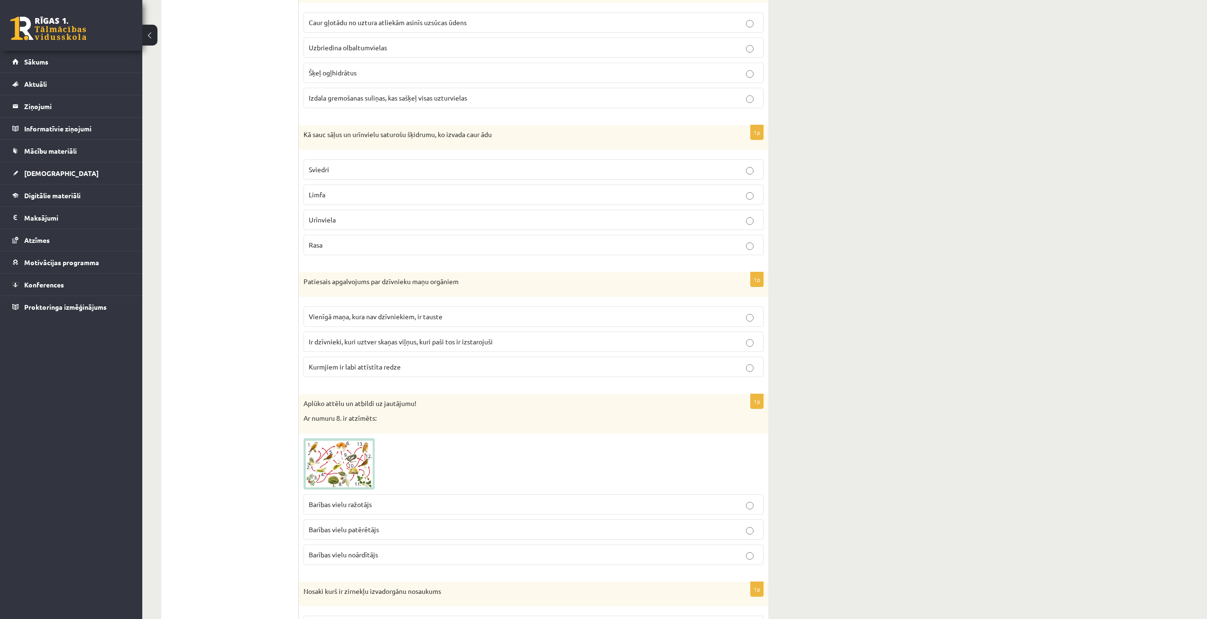
click at [386, 339] on span "Ir dzīvnieki, kuri uztver skaņas viļņus, kuri paši tos ir izstarojuši" at bounding box center [401, 341] width 184 height 9
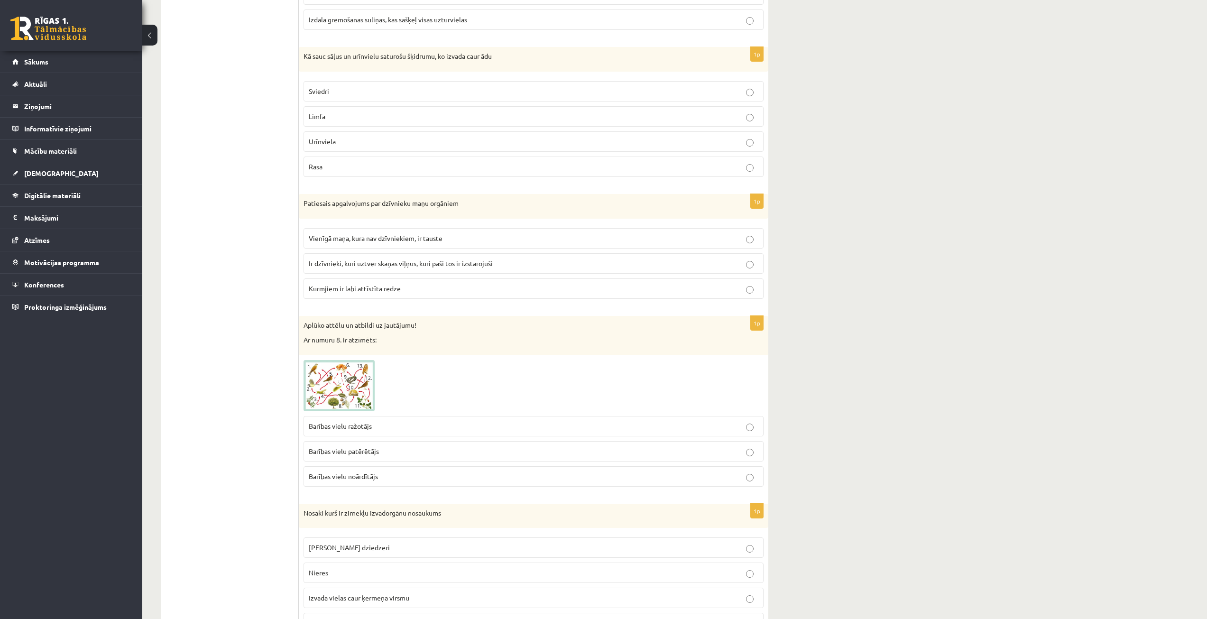
scroll to position [3130, 0]
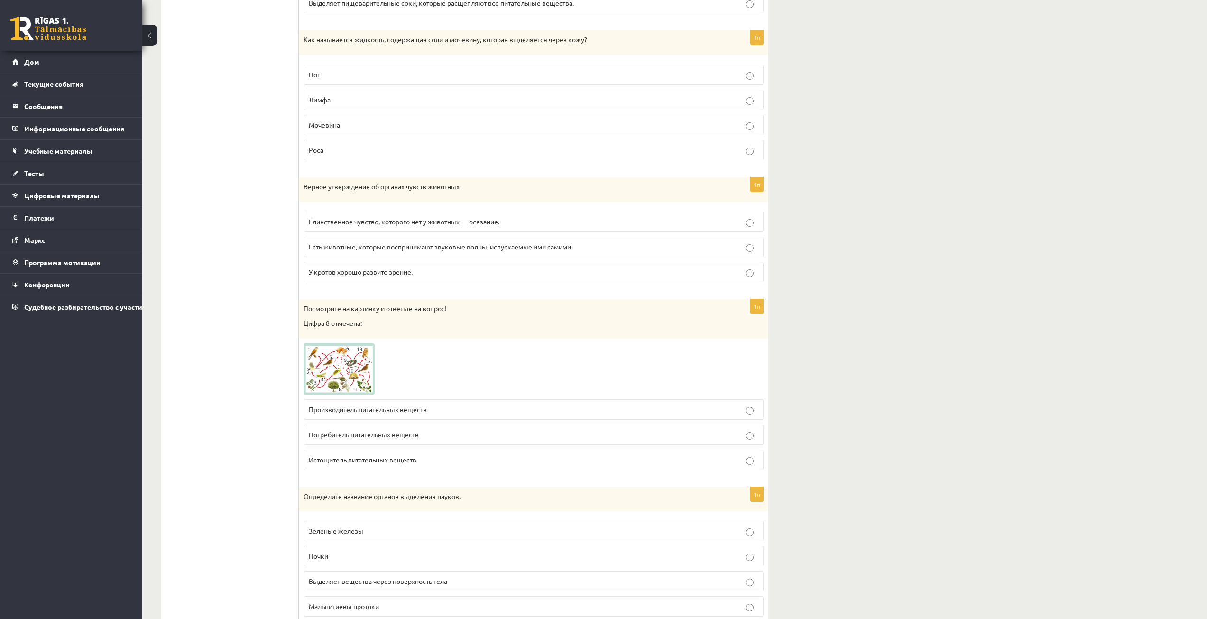
click at [337, 376] on img at bounding box center [339, 368] width 71 height 51
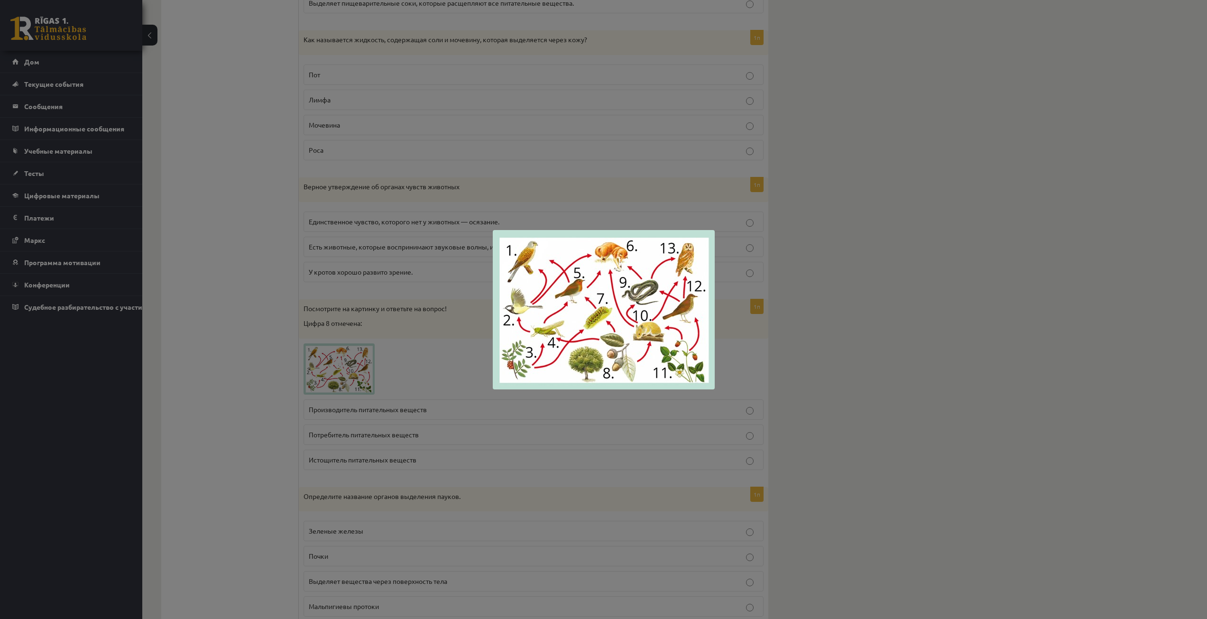
click at [609, 398] on div at bounding box center [603, 309] width 1207 height 619
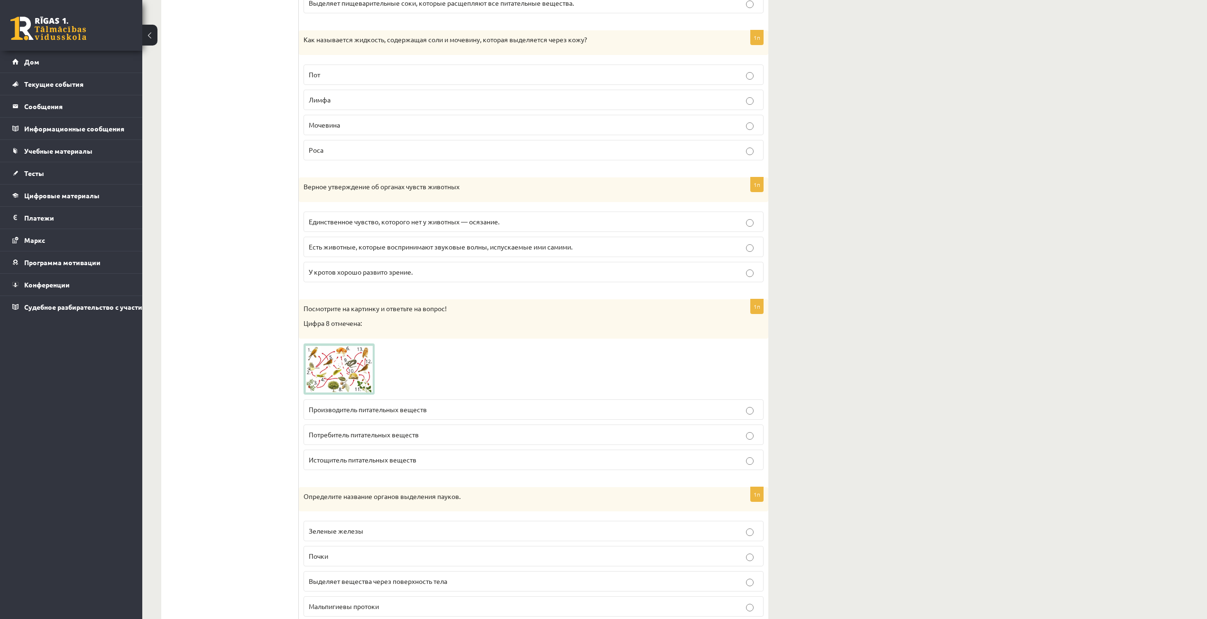
click at [507, 405] on p "Производитель питательных веществ" at bounding box center [534, 410] width 450 height 10
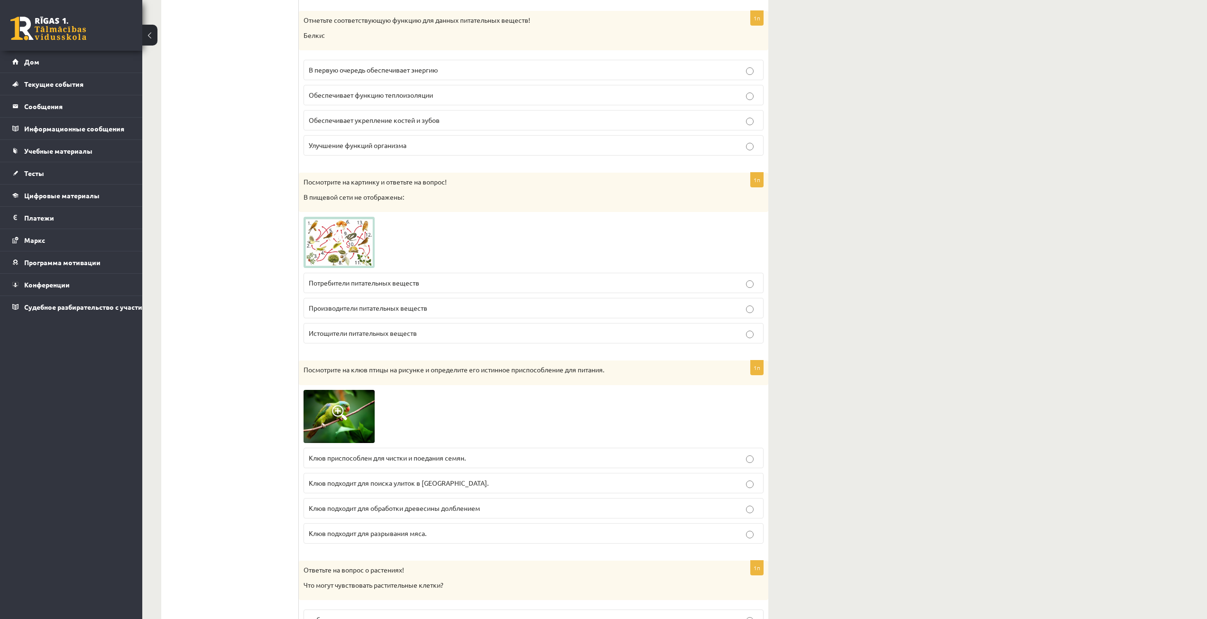
scroll to position [2229, 0]
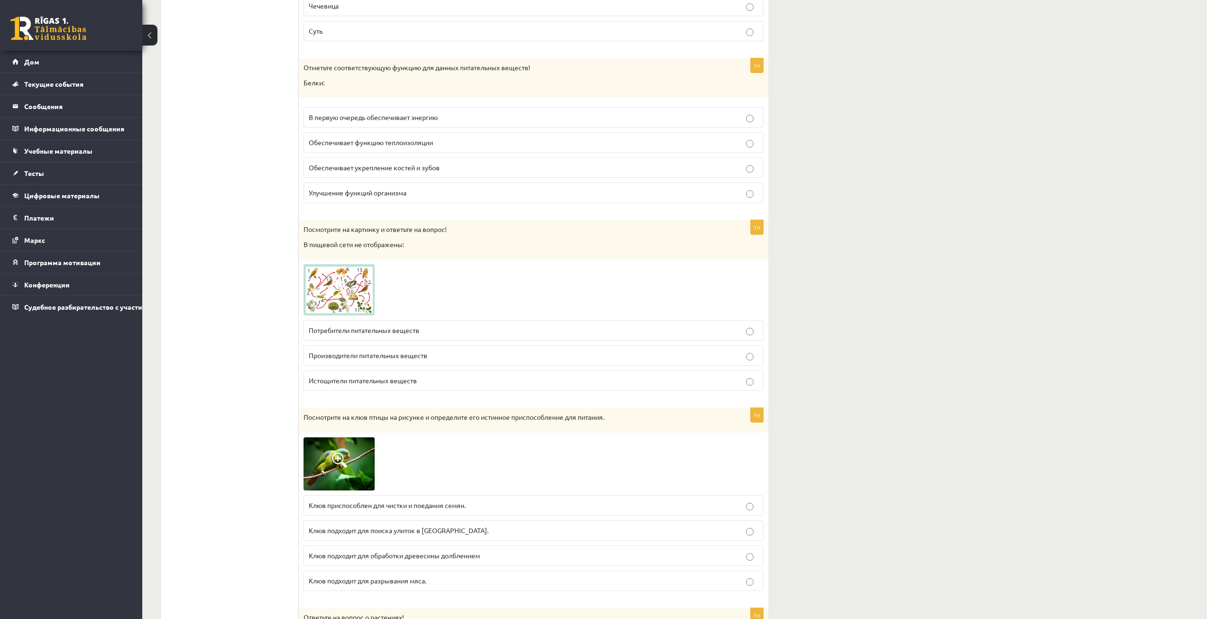
click at [333, 381] on font "Истощители питательных веществ" at bounding box center [363, 380] width 108 height 9
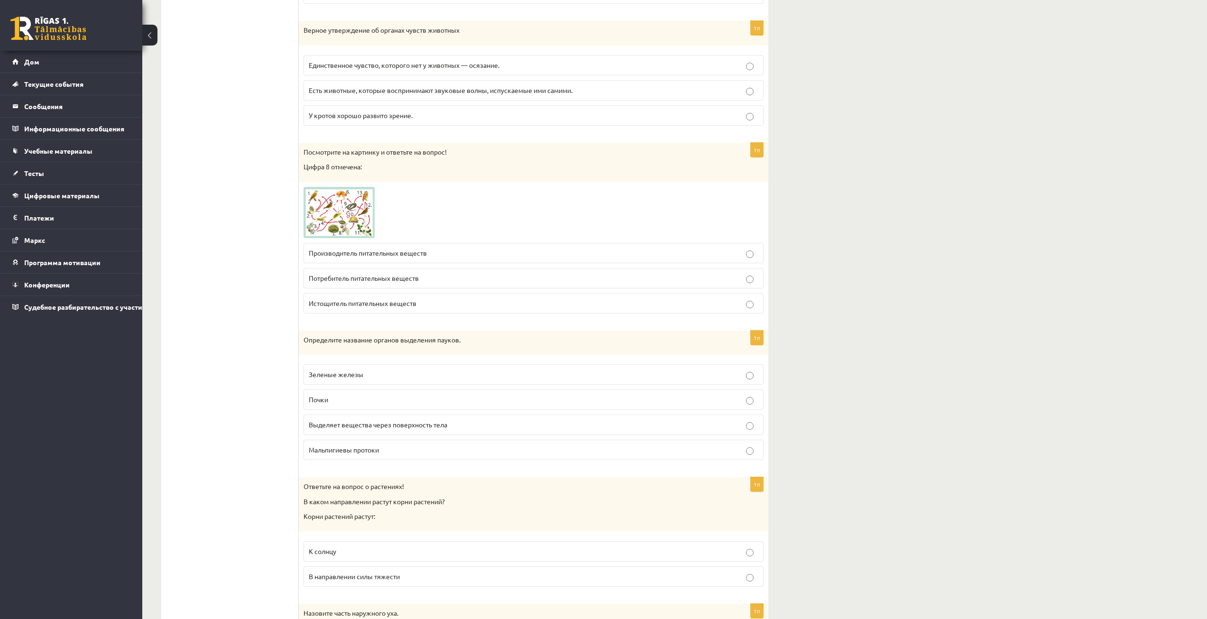
scroll to position [3320, 0]
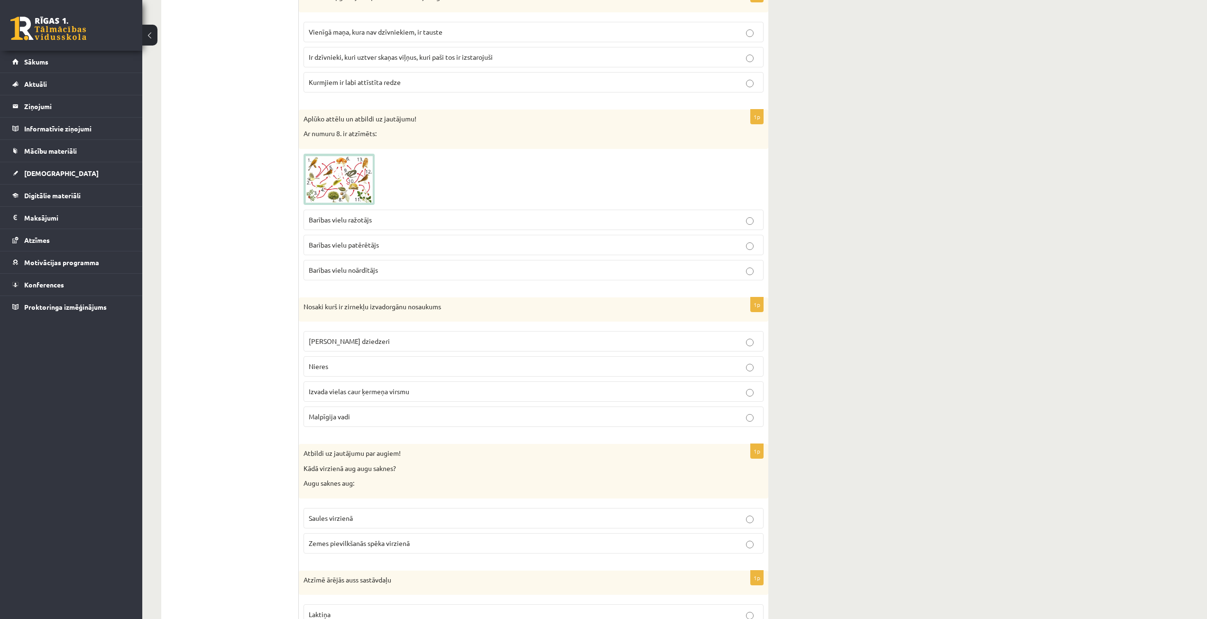
click at [543, 413] on p "Malpīgija vadi" at bounding box center [534, 417] width 450 height 10
drag, startPoint x: 302, startPoint y: 305, endPoint x: 366, endPoint y: 411, distance: 124.3
click at [366, 411] on div "1p Nosaki kurš ir zirnekļu izvadorgānu nosaukums Zaļie dziedzeri Nieres Izvada …" at bounding box center [534, 366] width 470 height 138
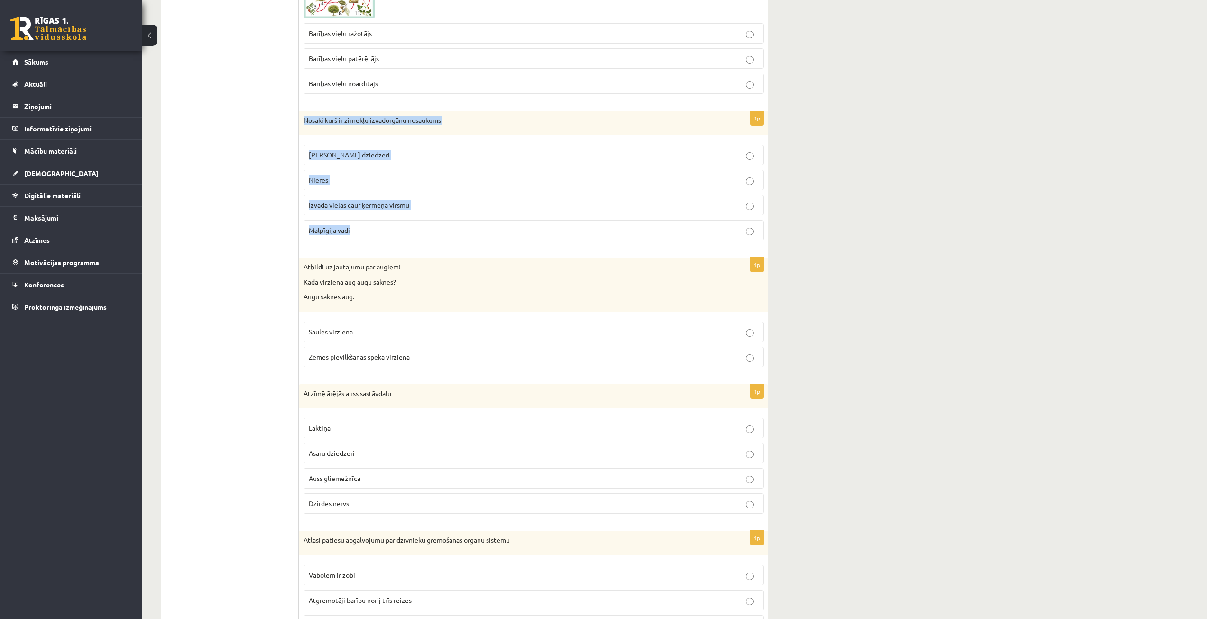
scroll to position [3510, 0]
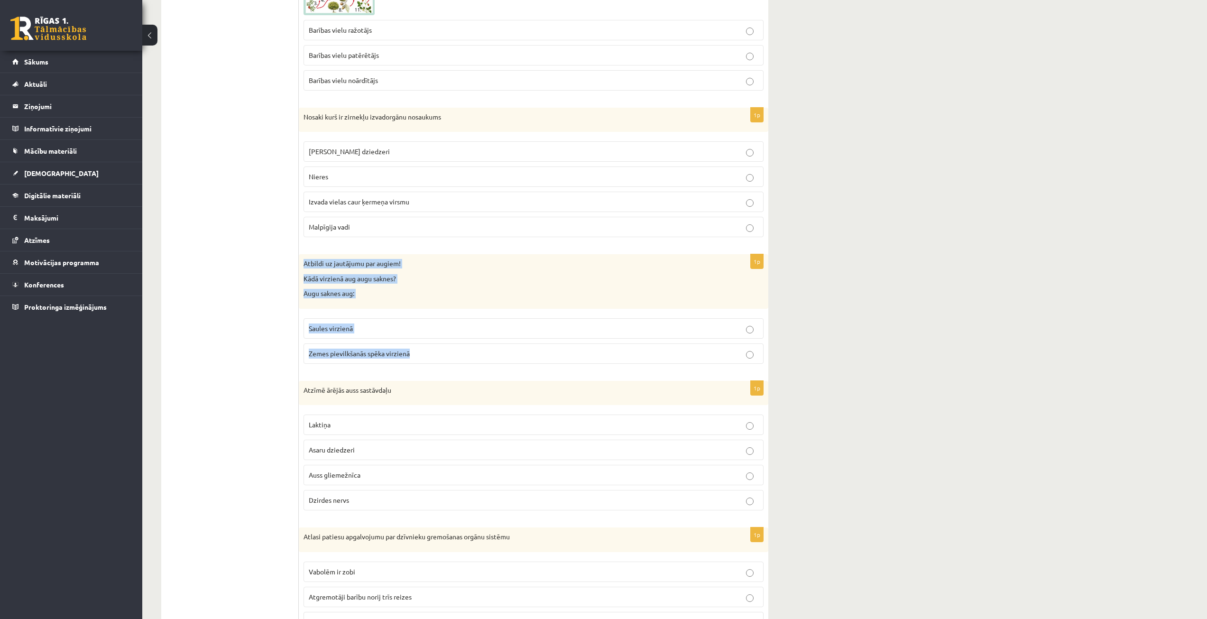
drag, startPoint x: 304, startPoint y: 260, endPoint x: 425, endPoint y: 347, distance: 149.2
click at [425, 347] on div "1p Atbildi uz jautājumu par augiem! Kādā virzienā aug augu saknes? Augu saknes …" at bounding box center [534, 312] width 470 height 117
drag, startPoint x: 267, startPoint y: 375, endPoint x: 288, endPoint y: 366, distance: 23.2
click at [333, 356] on span "Zemes pievilkšanās spēka virzienā" at bounding box center [359, 353] width 101 height 9
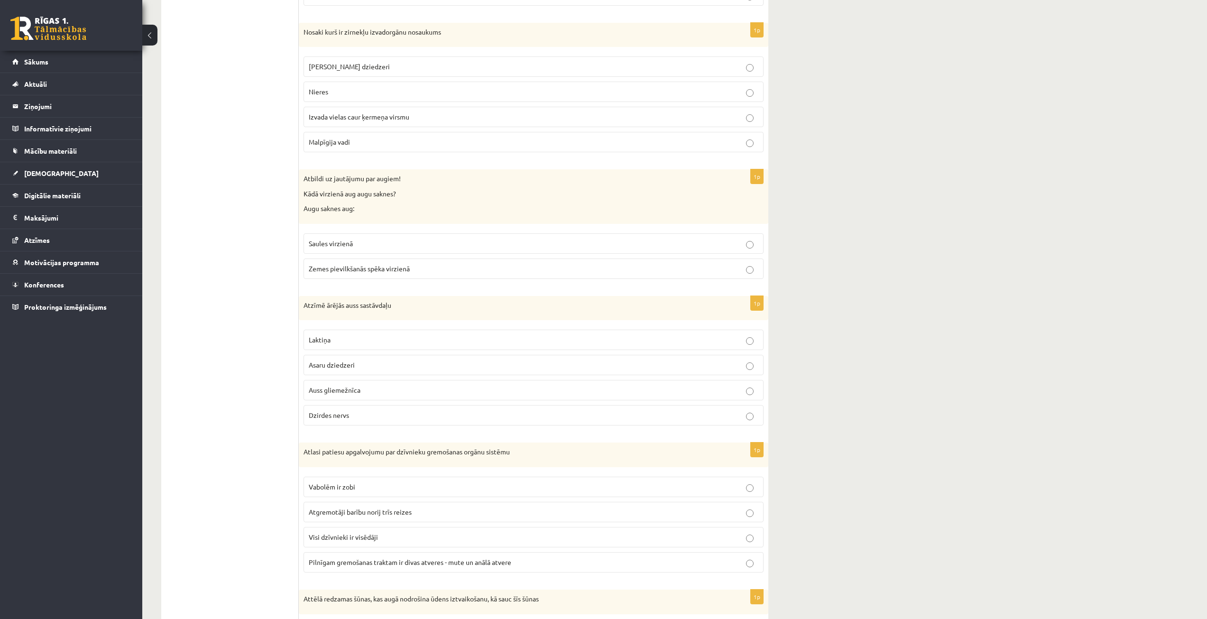
scroll to position [3604, 0]
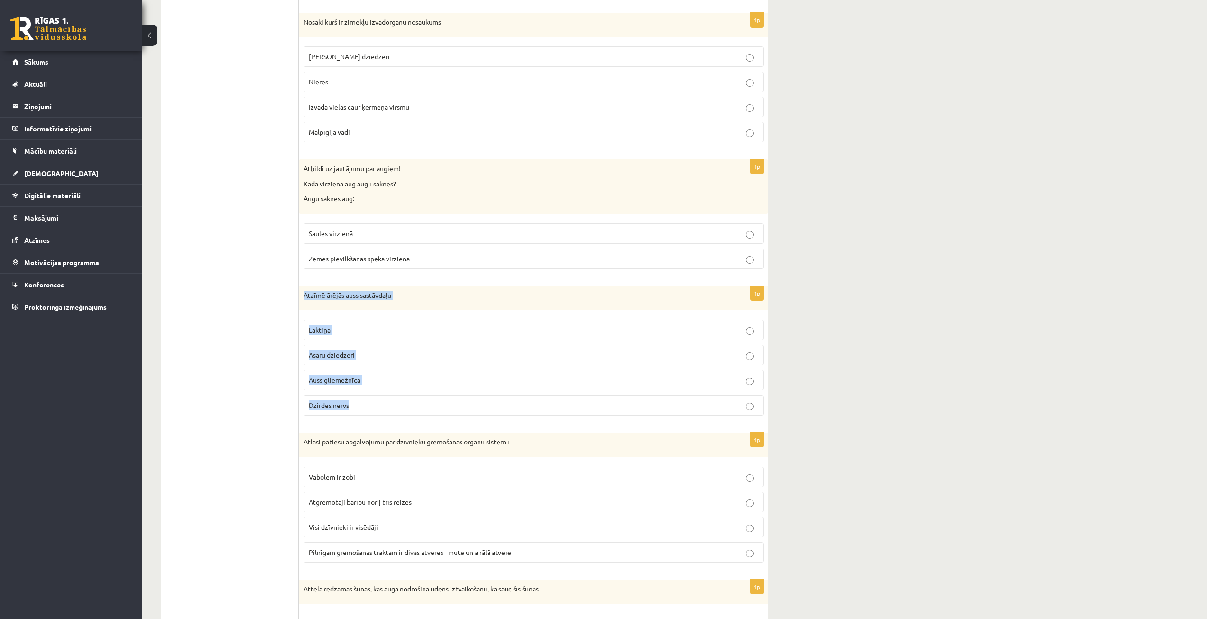
drag, startPoint x: 303, startPoint y: 295, endPoint x: 390, endPoint y: 394, distance: 131.8
click at [390, 394] on div "1p Atzīmē ārējās auss sastāvdaļu Laktiņa Asaru dziedzeri Auss gliemežnīca Dzird…" at bounding box center [534, 355] width 470 height 138
click at [386, 379] on p "Auss gliemežnīca" at bounding box center [534, 380] width 450 height 10
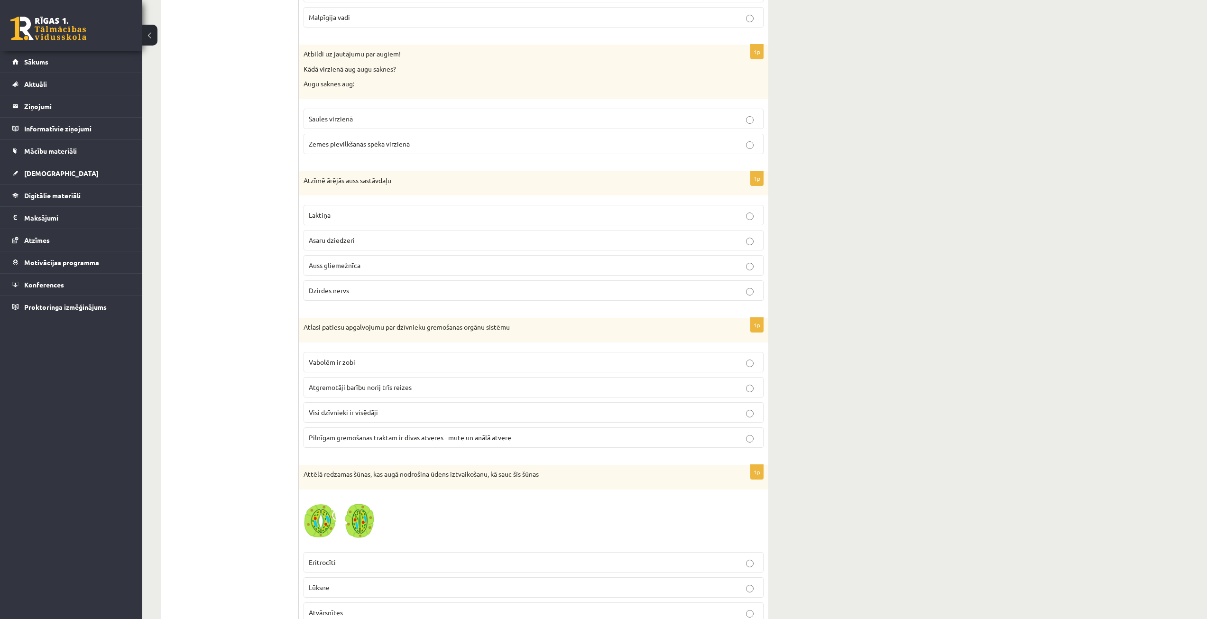
scroll to position [3747, 0]
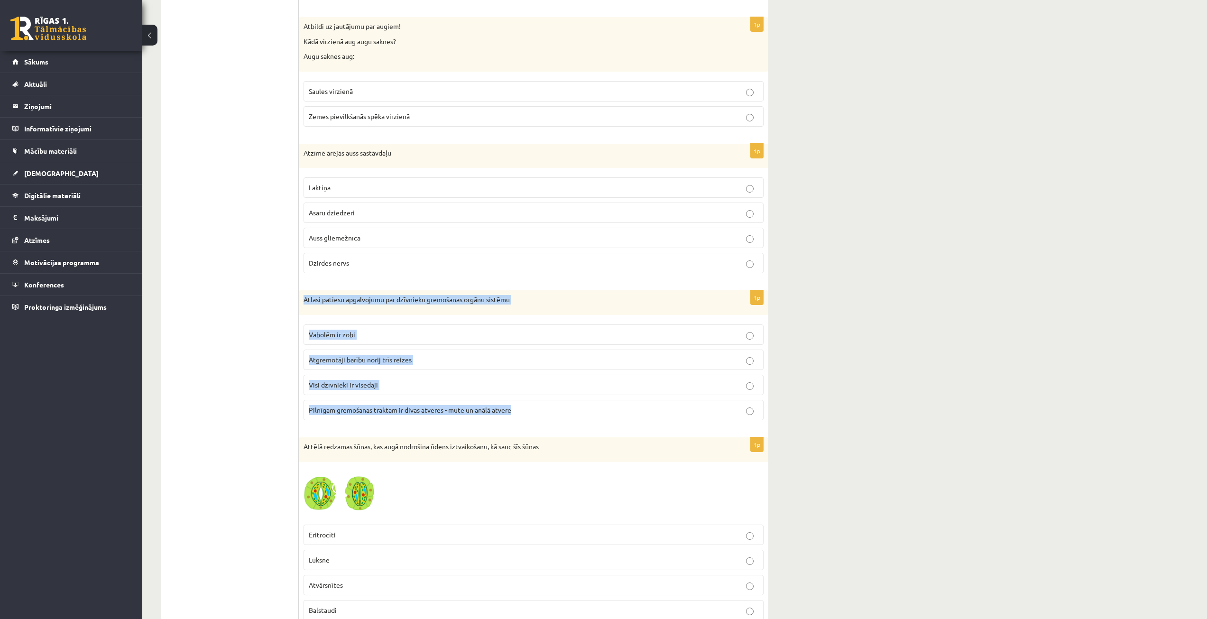
drag, startPoint x: 303, startPoint y: 299, endPoint x: 517, endPoint y: 410, distance: 240.8
click at [517, 410] on div "1p Atlasi patiesu apgalvojumu par dzīvnieku gremošanas orgānu sistēmu Vabolēm i…" at bounding box center [534, 359] width 470 height 138
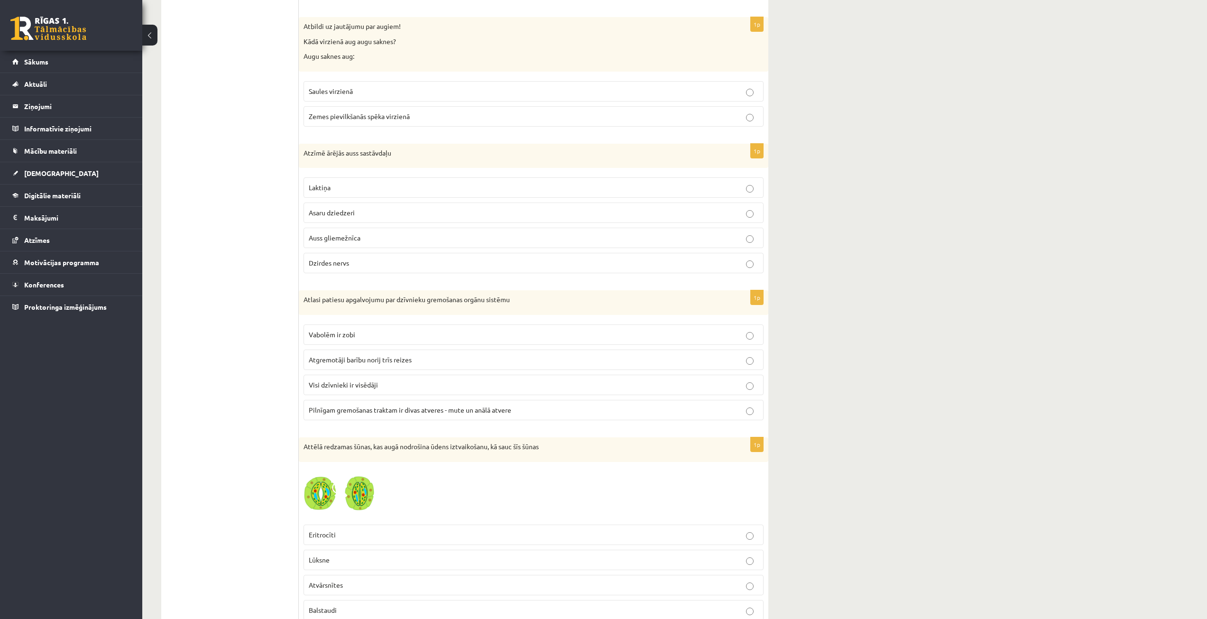
click at [414, 410] on span "Pilnīgam gremošanas traktam ir divas atveres - mute un anālā atvere" at bounding box center [410, 410] width 203 height 9
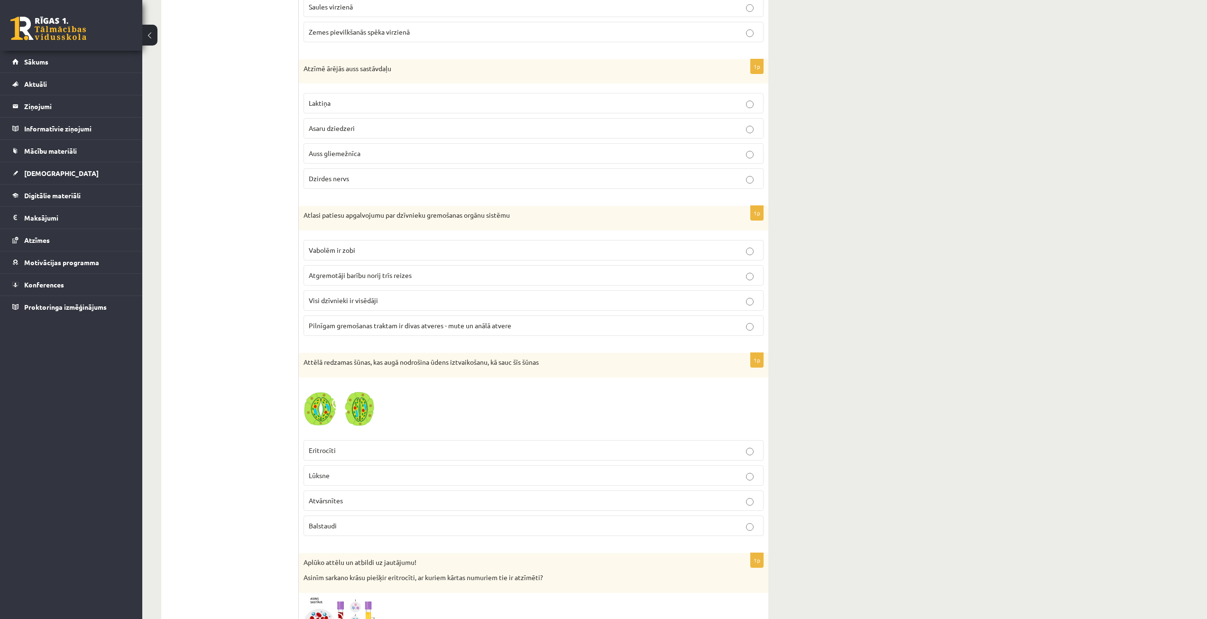
scroll to position [3842, 0]
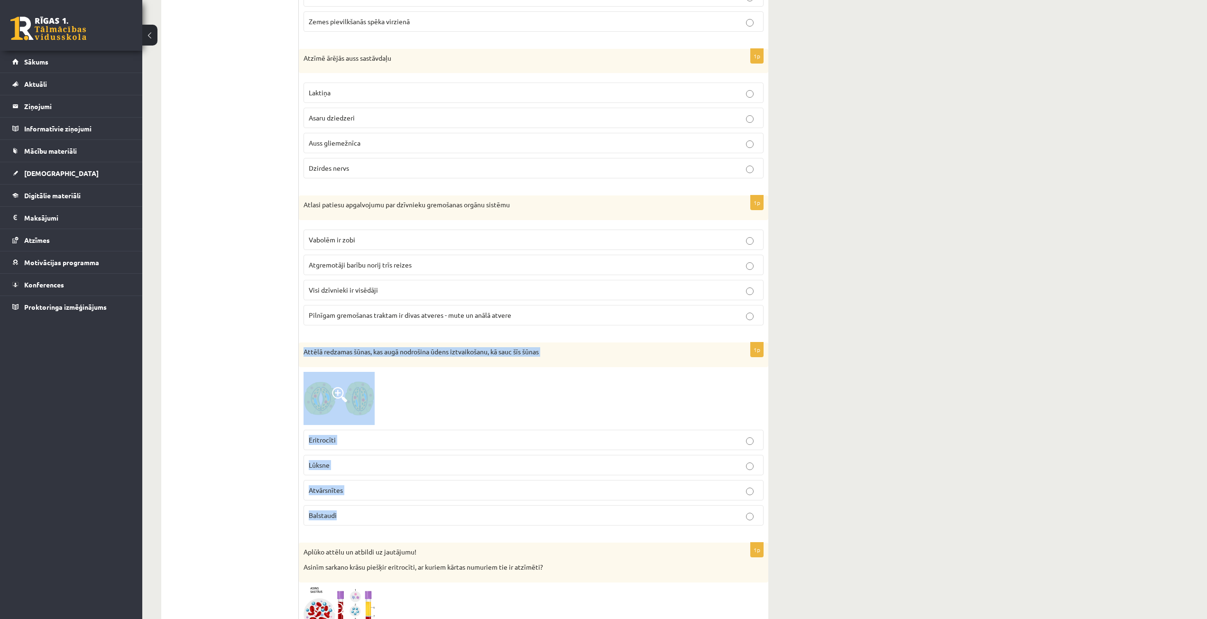
drag, startPoint x: 304, startPoint y: 350, endPoint x: 452, endPoint y: 503, distance: 213.0
click at [452, 503] on div "1p Attēlā redzamas šūnas, kas augā nodrošina ūdens iztvaikošanu, kā sauc šīs šū…" at bounding box center [534, 437] width 470 height 191
click at [406, 468] on p "Lūksne" at bounding box center [534, 465] width 450 height 10
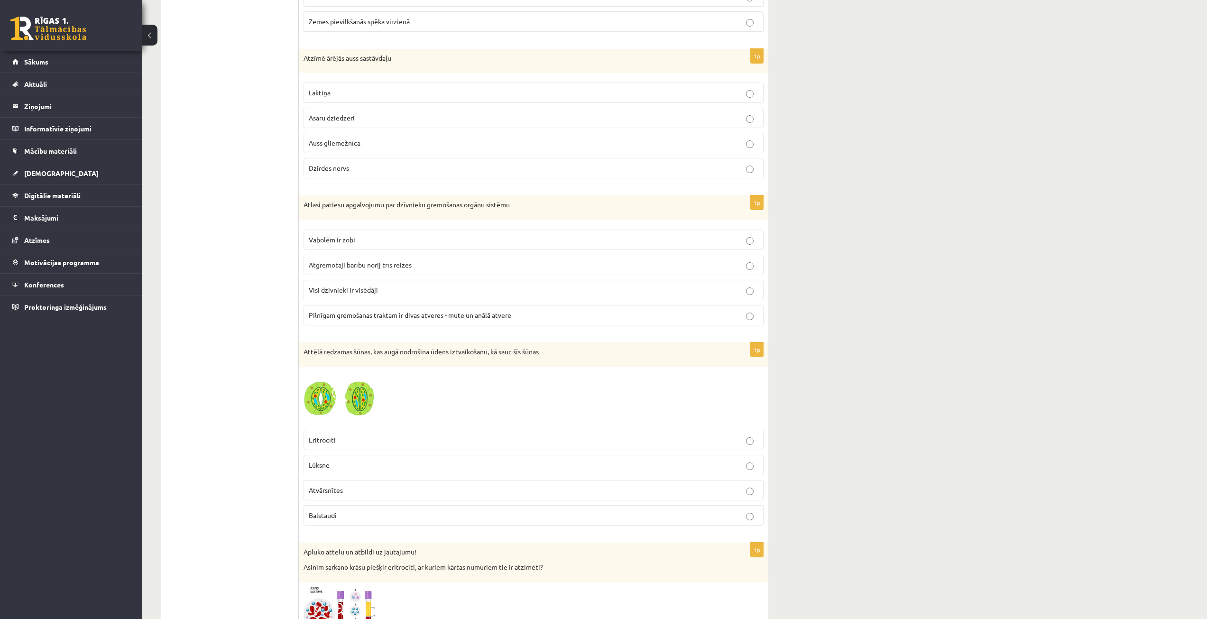
click at [330, 491] on span "Atvārsnītes" at bounding box center [326, 490] width 34 height 9
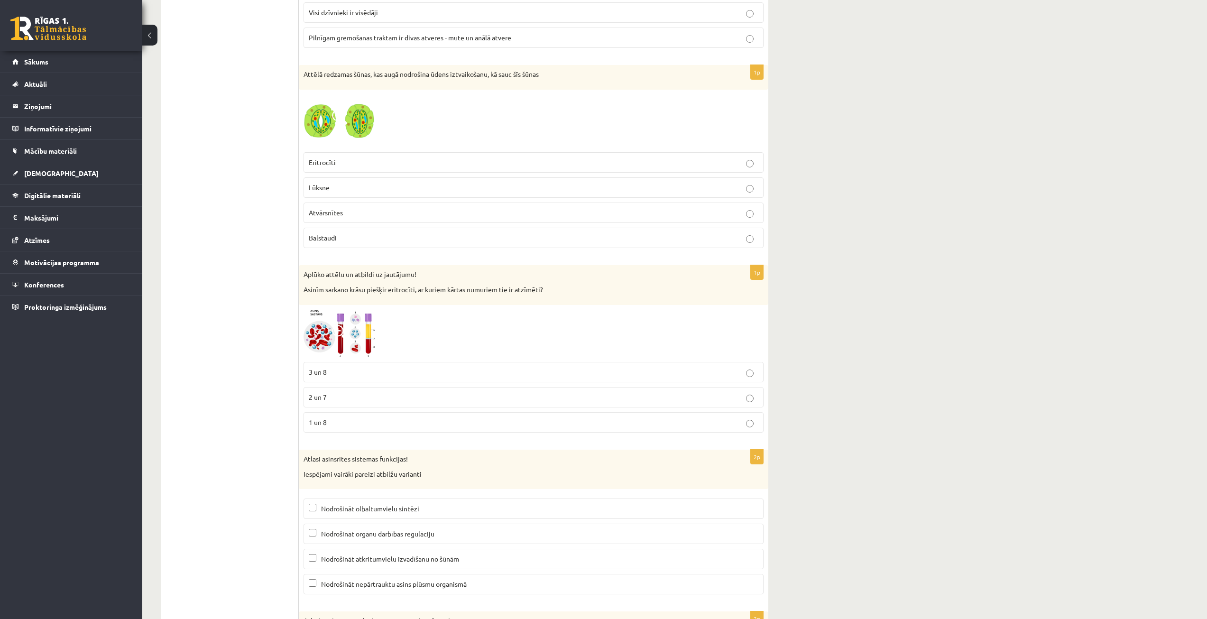
scroll to position [4126, 0]
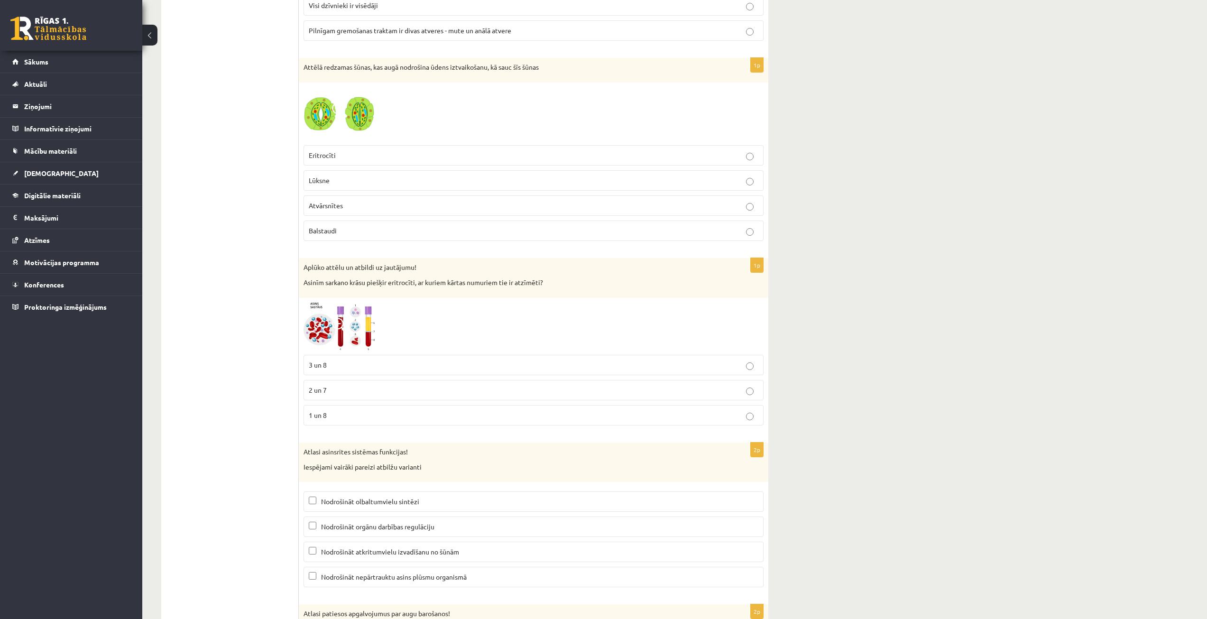
click at [403, 175] on label "Lūksne" at bounding box center [534, 180] width 460 height 20
click at [397, 202] on p "Atvārsnītes" at bounding box center [534, 206] width 450 height 10
click at [461, 316] on div at bounding box center [534, 327] width 460 height 48
click at [366, 315] on img at bounding box center [339, 327] width 71 height 48
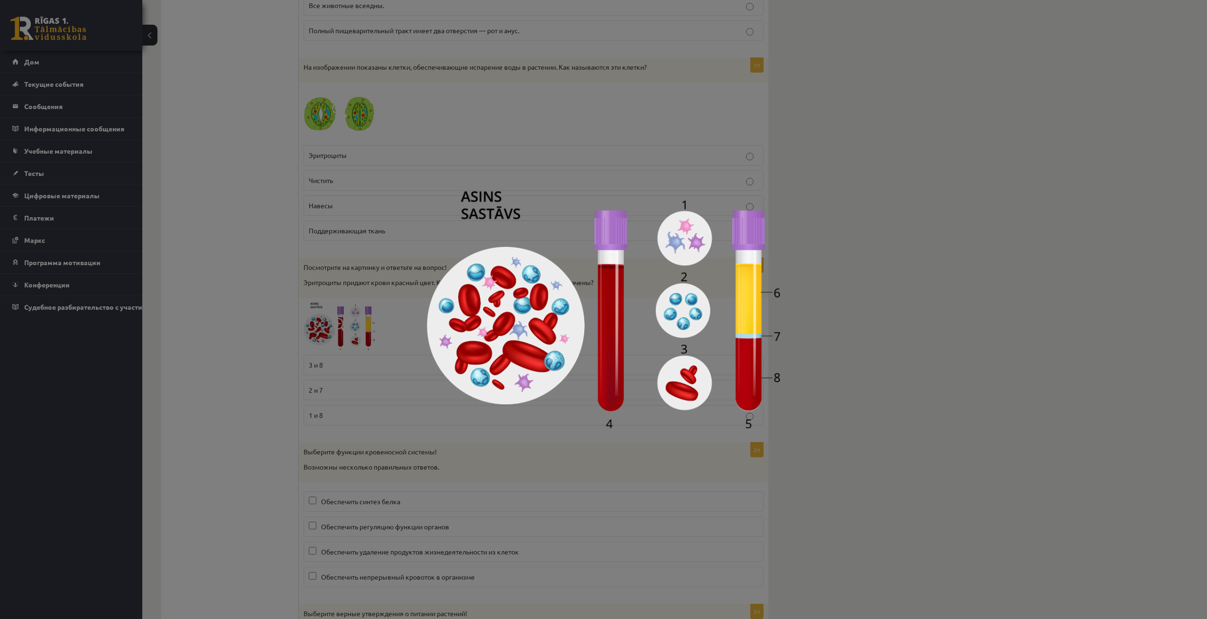
click at [366, 315] on div at bounding box center [603, 309] width 1207 height 619
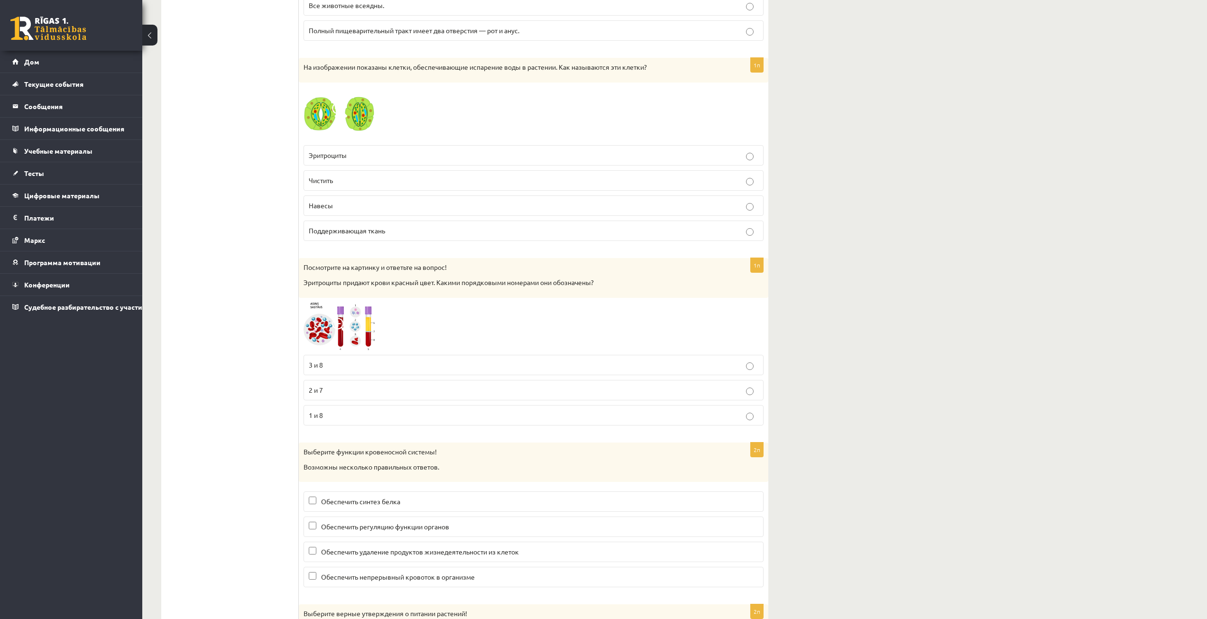
click at [346, 359] on label "3 и 8" at bounding box center [534, 365] width 460 height 20
click at [338, 328] on span at bounding box center [339, 325] width 15 height 15
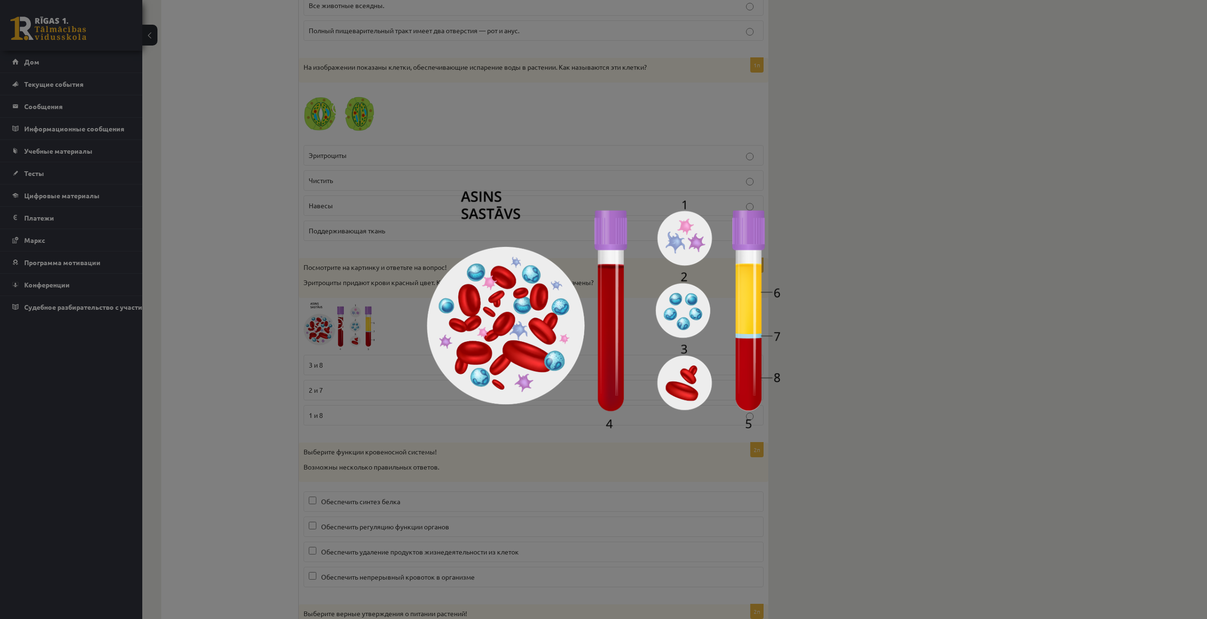
click at [323, 322] on div at bounding box center [603, 309] width 1207 height 619
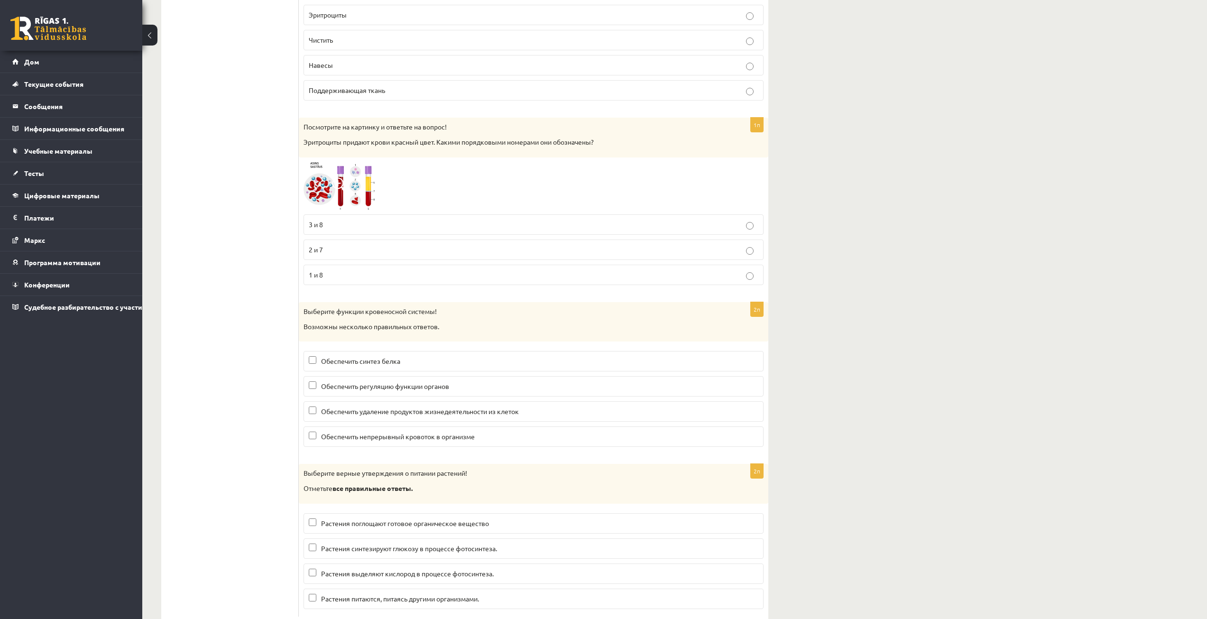
scroll to position [4268, 0]
click at [313, 389] on p "Обеспечить регуляцию функции органов" at bounding box center [534, 384] width 450 height 10
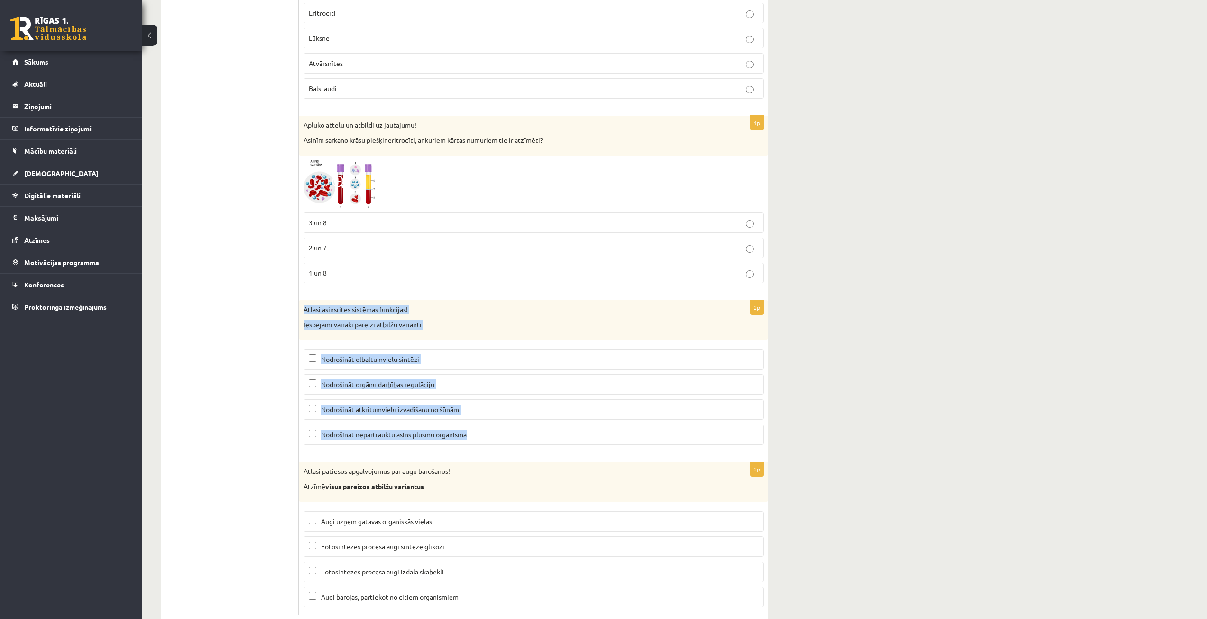
drag, startPoint x: 303, startPoint y: 308, endPoint x: 497, endPoint y: 433, distance: 230.6
click at [497, 433] on div "2p Atlasi asinsrites sistēmas funkcijas! Iespējami vairāki pareizi atbilžu vari…" at bounding box center [534, 376] width 470 height 152
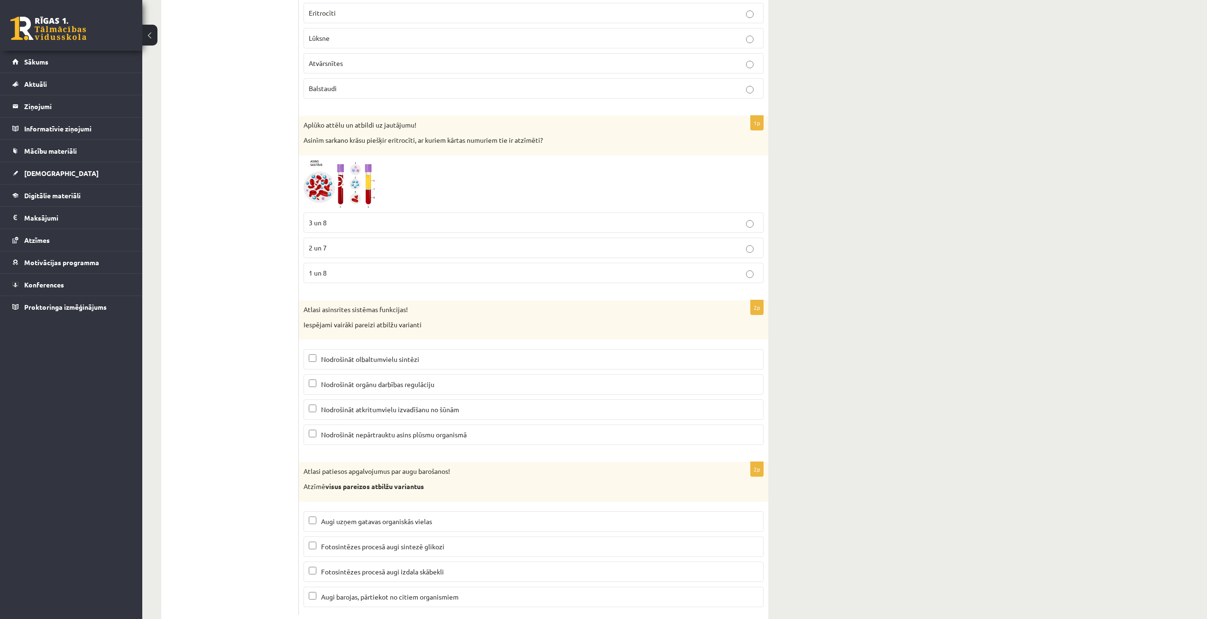
click at [319, 362] on p "Обеспечить синтез белка" at bounding box center [534, 359] width 450 height 10
click at [308, 436] on label "Обеспечить непрерывный кровоток в организме" at bounding box center [534, 434] width 460 height 20
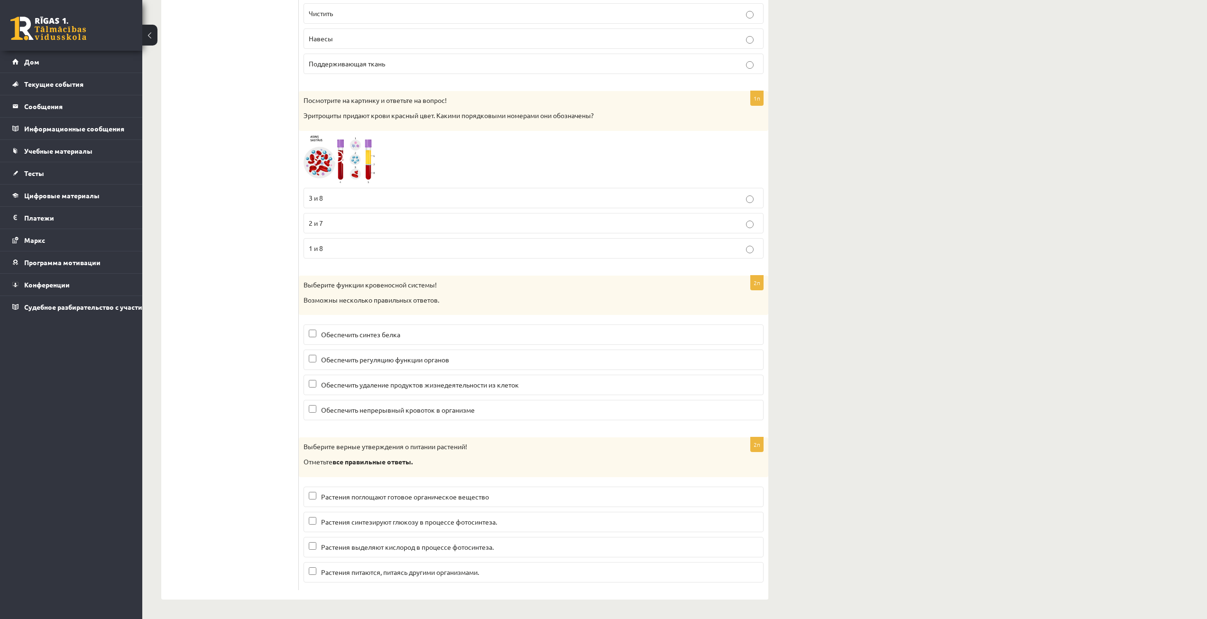
click at [312, 417] on label "Обеспечить непрерывный кровоток в организме" at bounding box center [534, 410] width 460 height 20
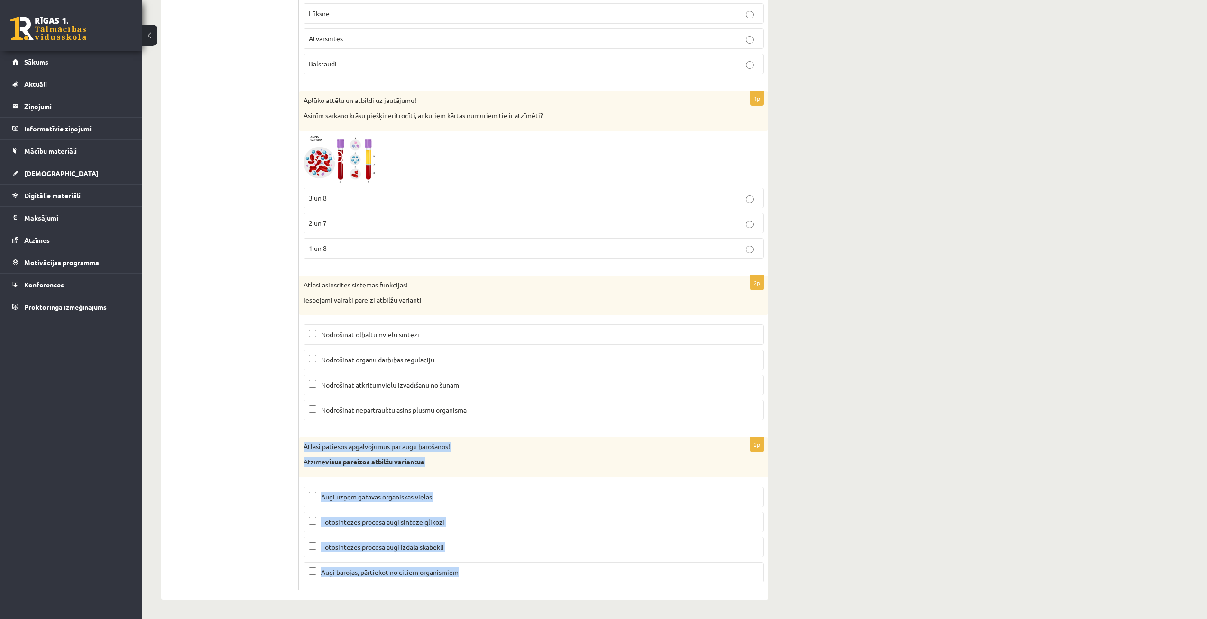
drag, startPoint x: 302, startPoint y: 445, endPoint x: 465, endPoint y: 574, distance: 207.7
click at [465, 574] on div "2p Atlasi patiesos apgalvojumus par augu barošanos! Atzīmē visus pareizos atbil…" at bounding box center [534, 513] width 470 height 152
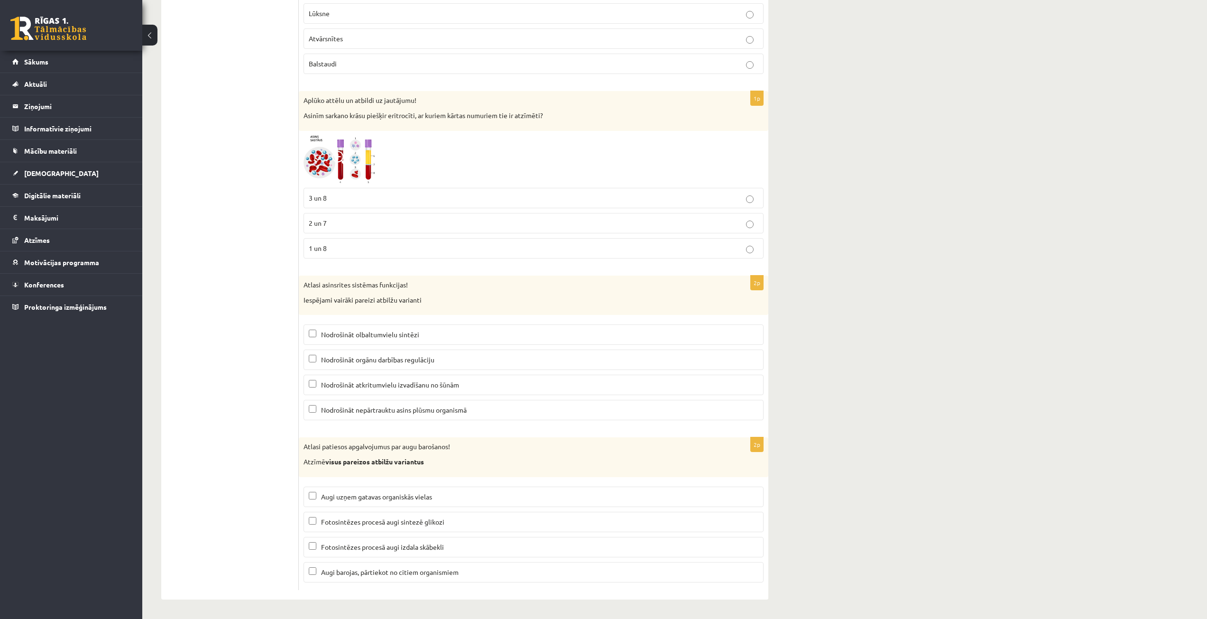
click at [317, 525] on p "Fotosintēzes procesā augi sintezē glikozi" at bounding box center [534, 522] width 450 height 10
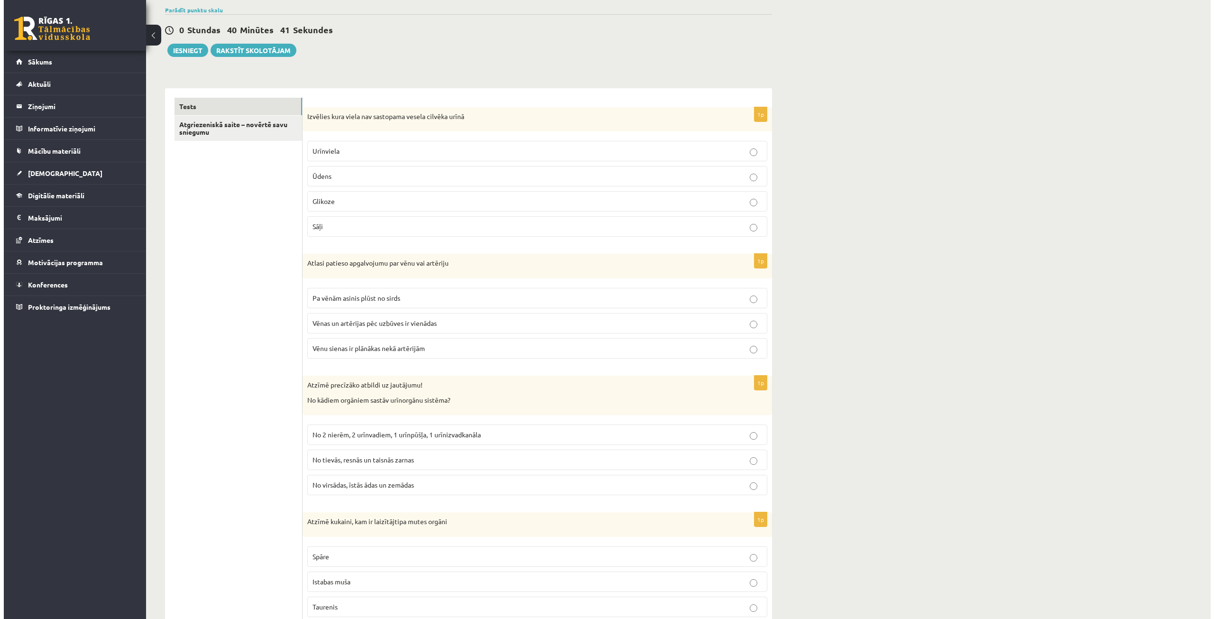
scroll to position [0, 0]
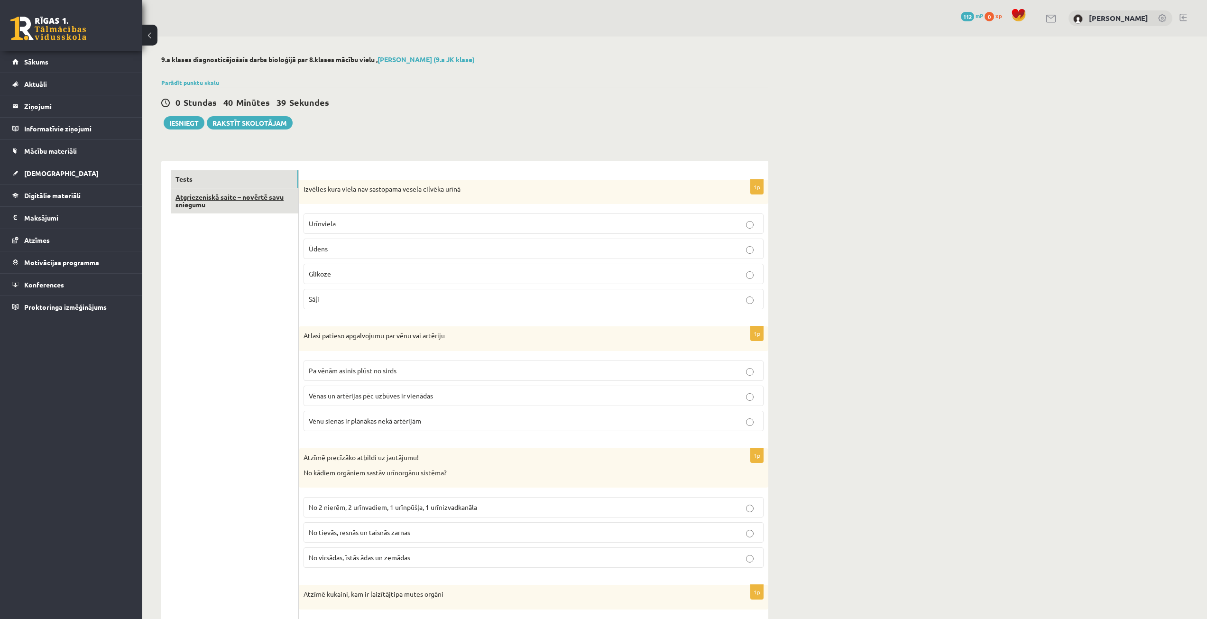
click at [219, 202] on link "Atgriezeniskā saite – novērtē savu sniegumu" at bounding box center [235, 201] width 128 height 26
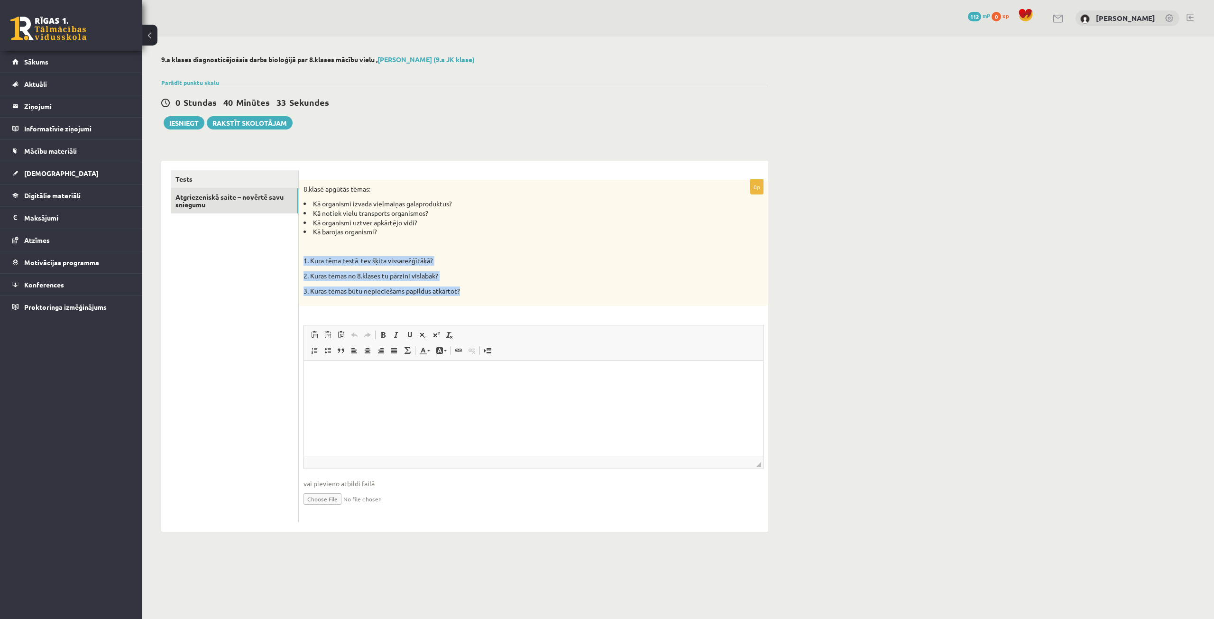
drag, startPoint x: 478, startPoint y: 298, endPoint x: 302, endPoint y: 261, distance: 179.7
click at [302, 261] on div "8.klasē apgūtās tēmas: Kā organismi izvada vielmaiņas galaproduktus? Kā notiek …" at bounding box center [534, 243] width 470 height 126
click at [507, 262] on p "1. Kura tēma testā tev šķita vissarežģītākā?" at bounding box center [510, 260] width 413 height 9
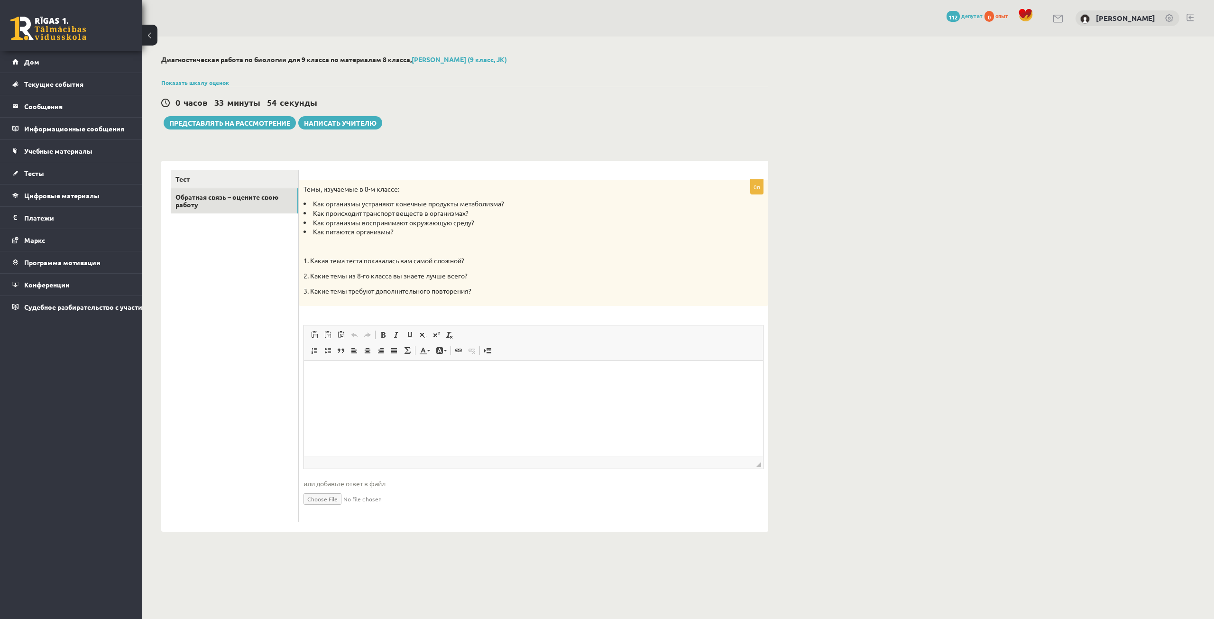
click at [411, 390] on html at bounding box center [533, 375] width 459 height 29
click at [263, 126] on font "Представлять на рассмотрение" at bounding box center [229, 123] width 121 height 9
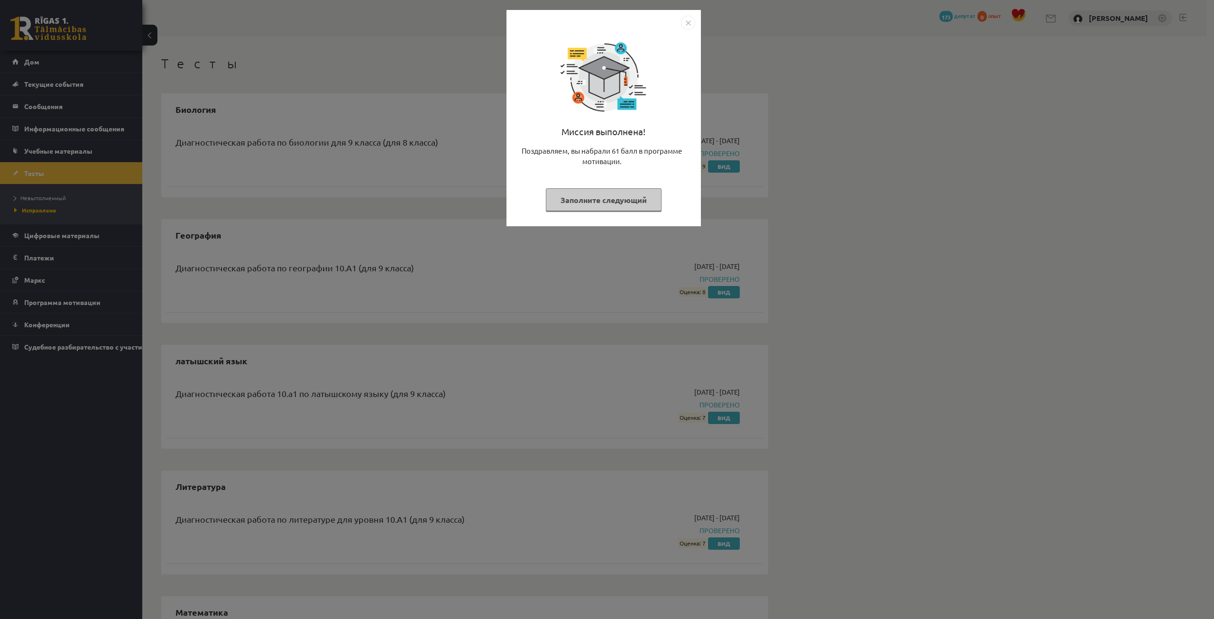
click at [603, 197] on font "Заполните следующий" at bounding box center [604, 200] width 86 height 10
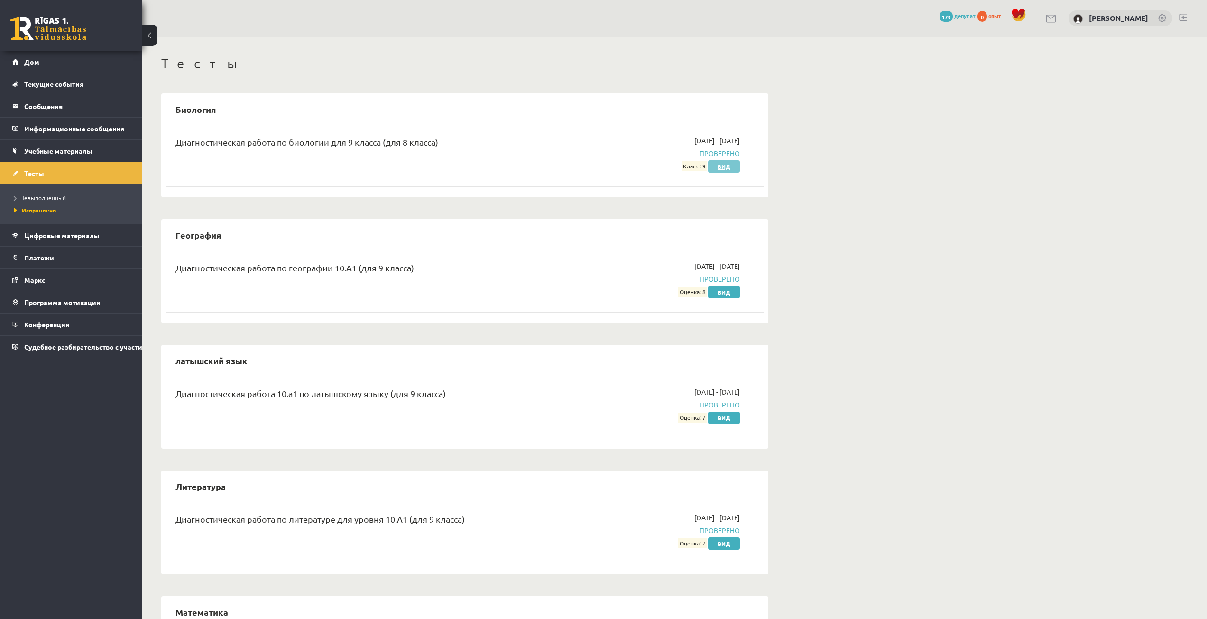
click at [722, 168] on font "Вид" at bounding box center [724, 167] width 13 height 8
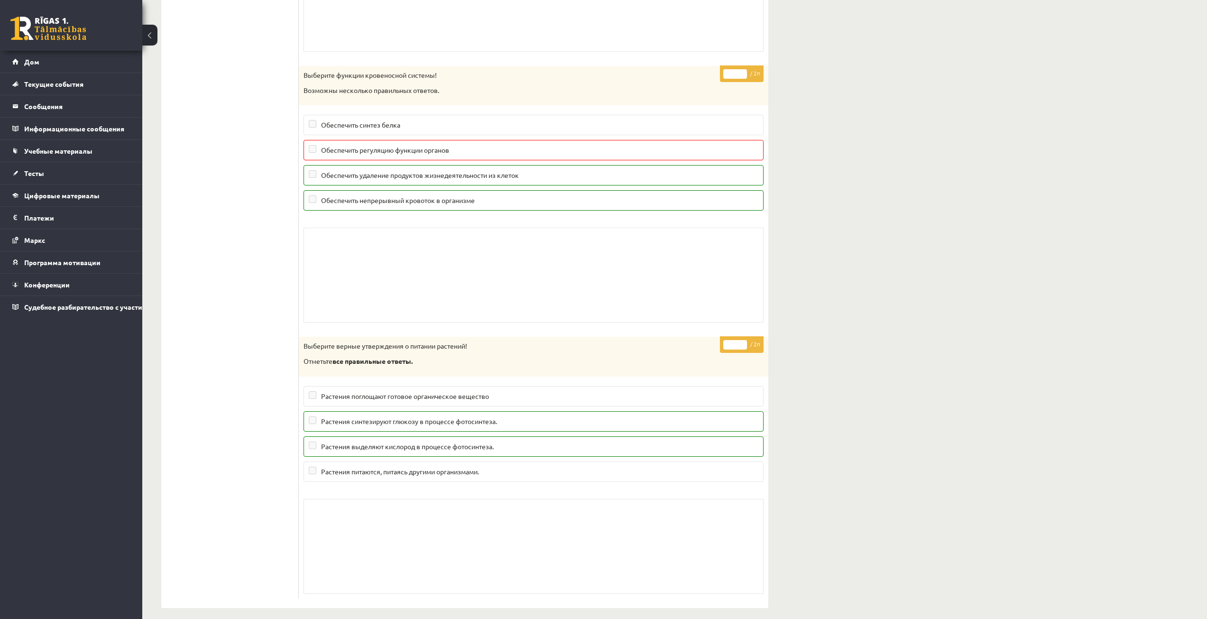
scroll to position [7328, 0]
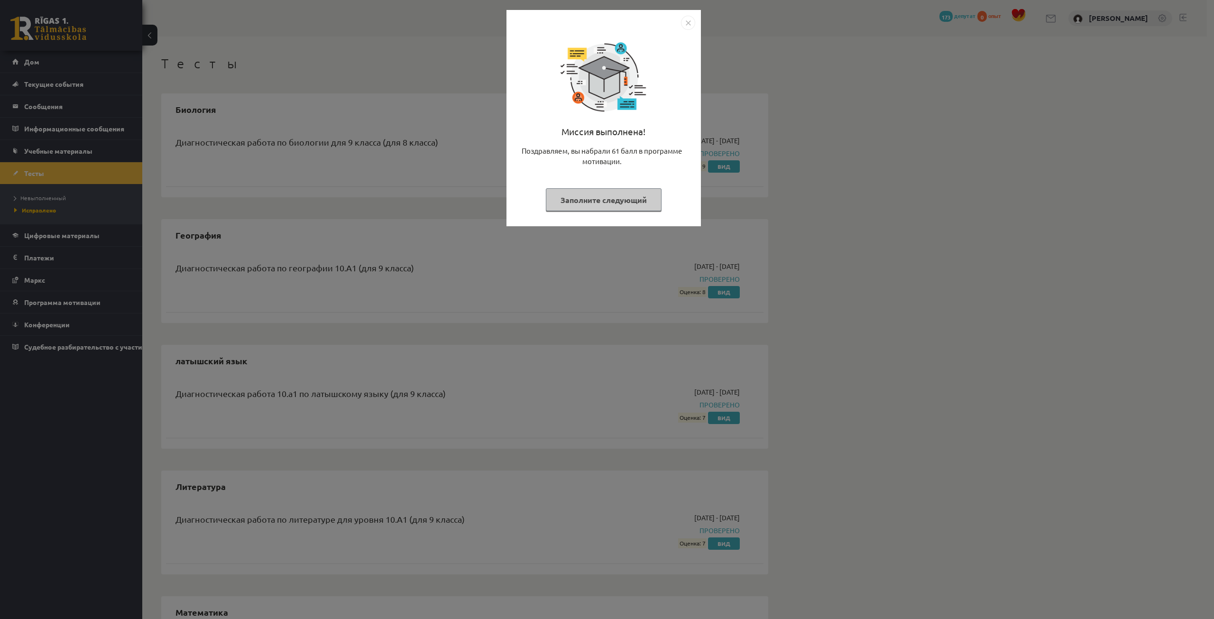
click at [636, 208] on button "Заполните следующий" at bounding box center [604, 199] width 116 height 23
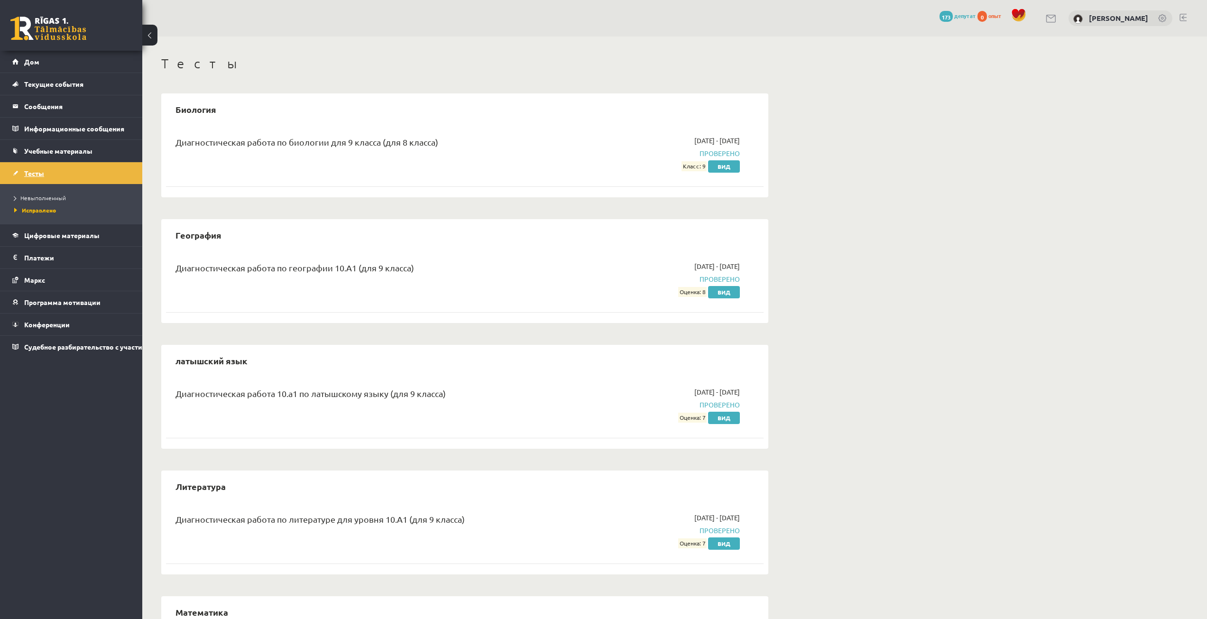
click at [66, 169] on link "Тесты" at bounding box center [71, 173] width 118 height 22
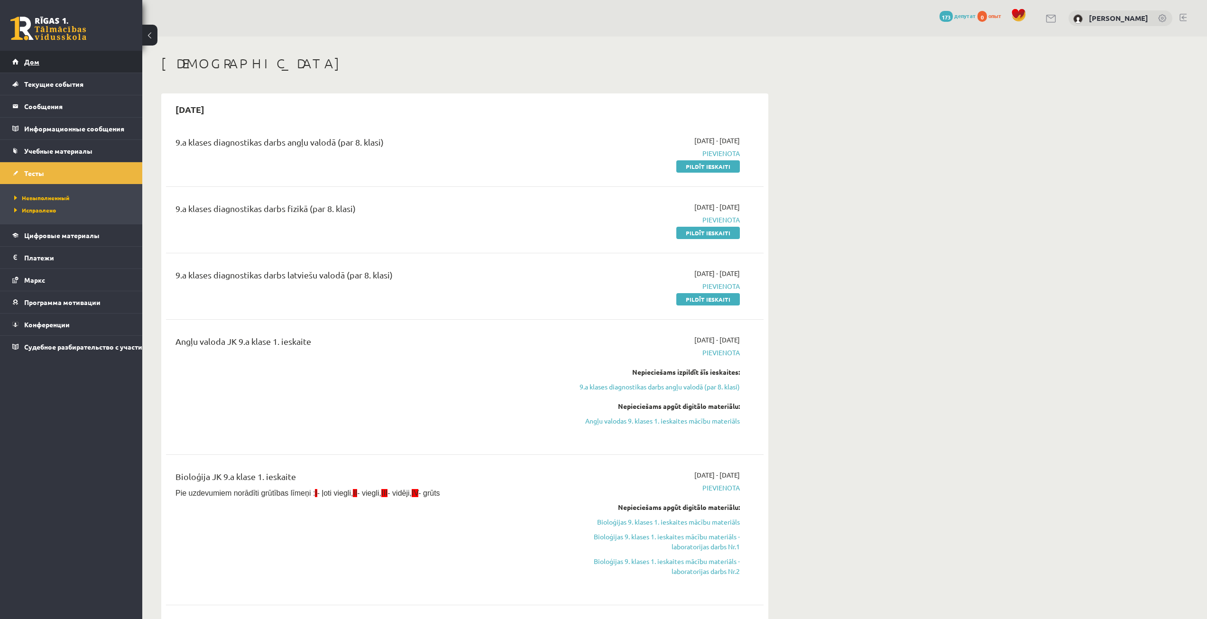
click at [70, 61] on link "Дом" at bounding box center [71, 62] width 118 height 22
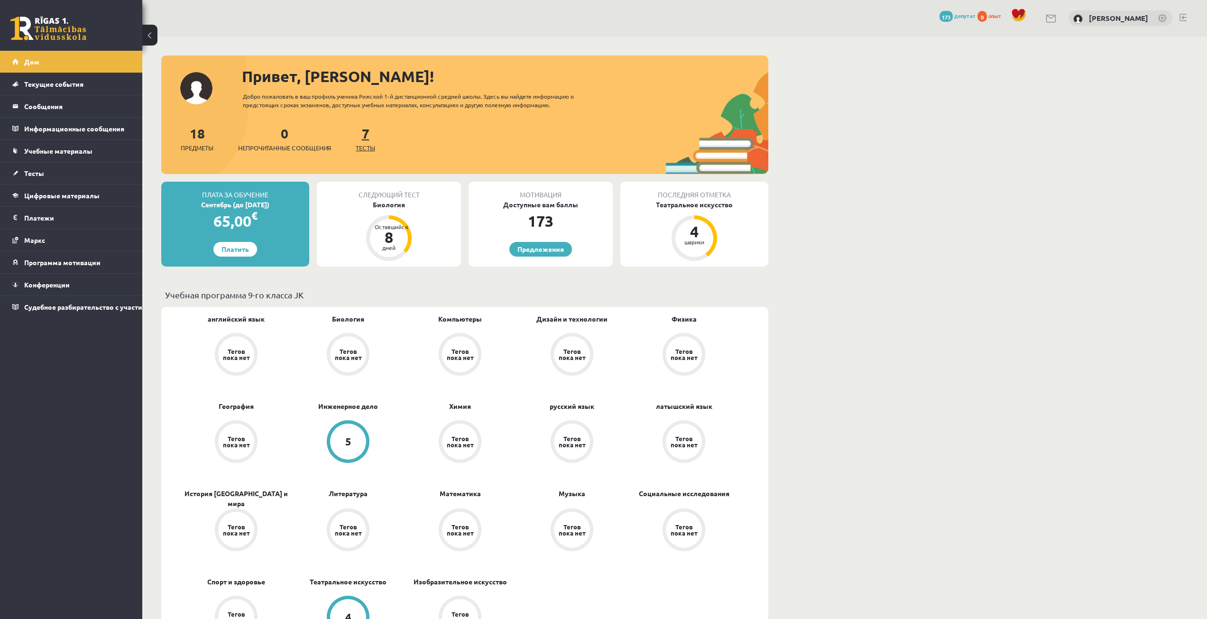
click at [374, 150] on font "Тесты" at bounding box center [365, 148] width 19 height 8
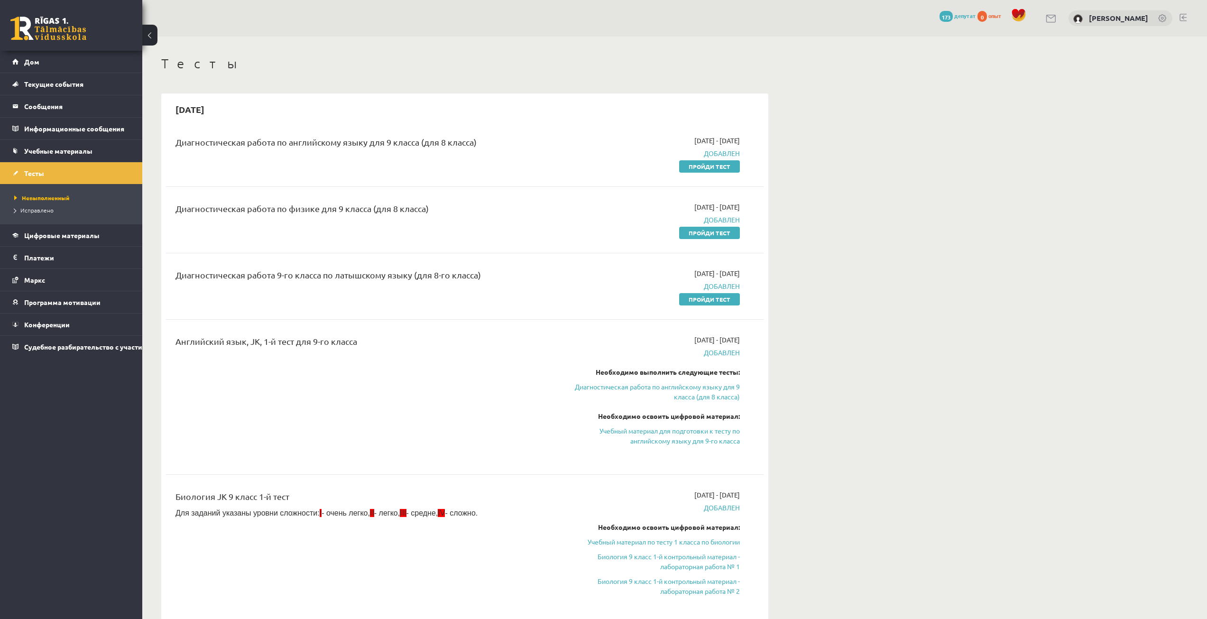
drag, startPoint x: 701, startPoint y: 234, endPoint x: 635, endPoint y: 46, distance: 198.6
click at [701, 234] on font "Пройди тест" at bounding box center [710, 233] width 42 height 8
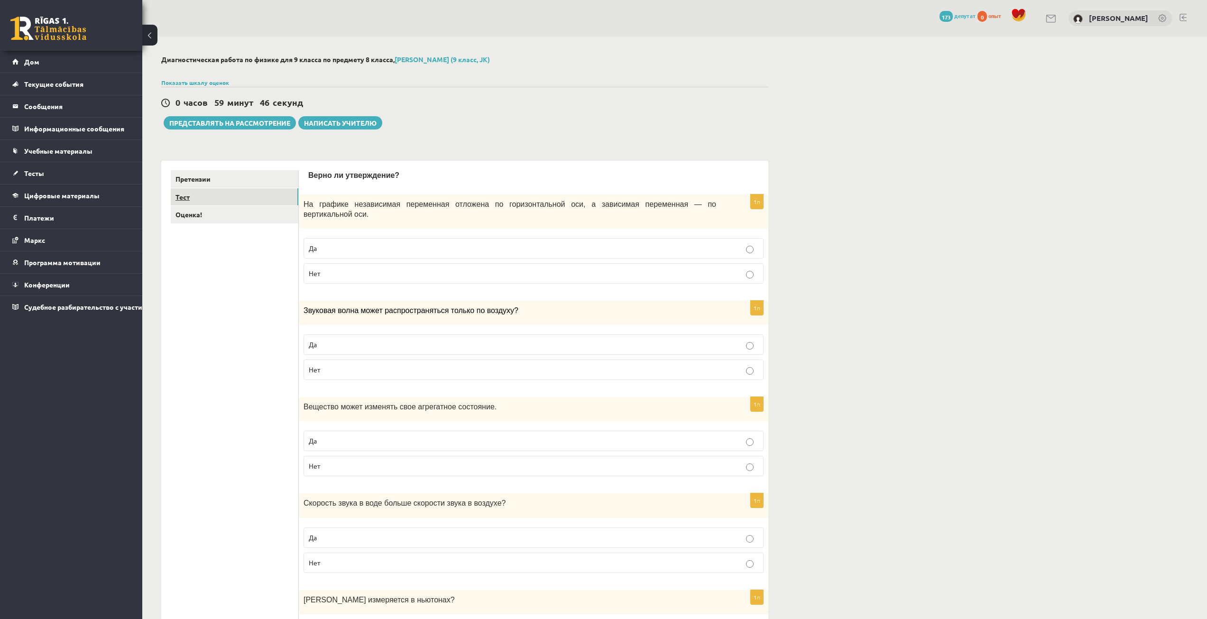
click at [255, 202] on link "Тест" at bounding box center [235, 197] width 128 height 18
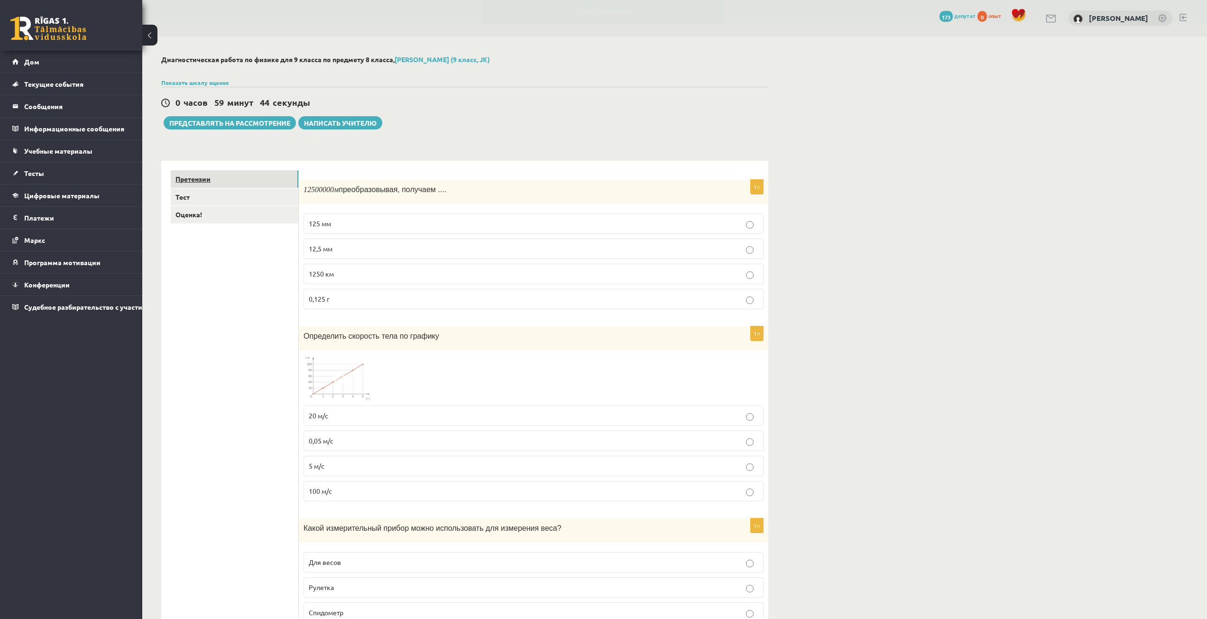
click at [257, 184] on link "Претензии" at bounding box center [235, 179] width 128 height 18
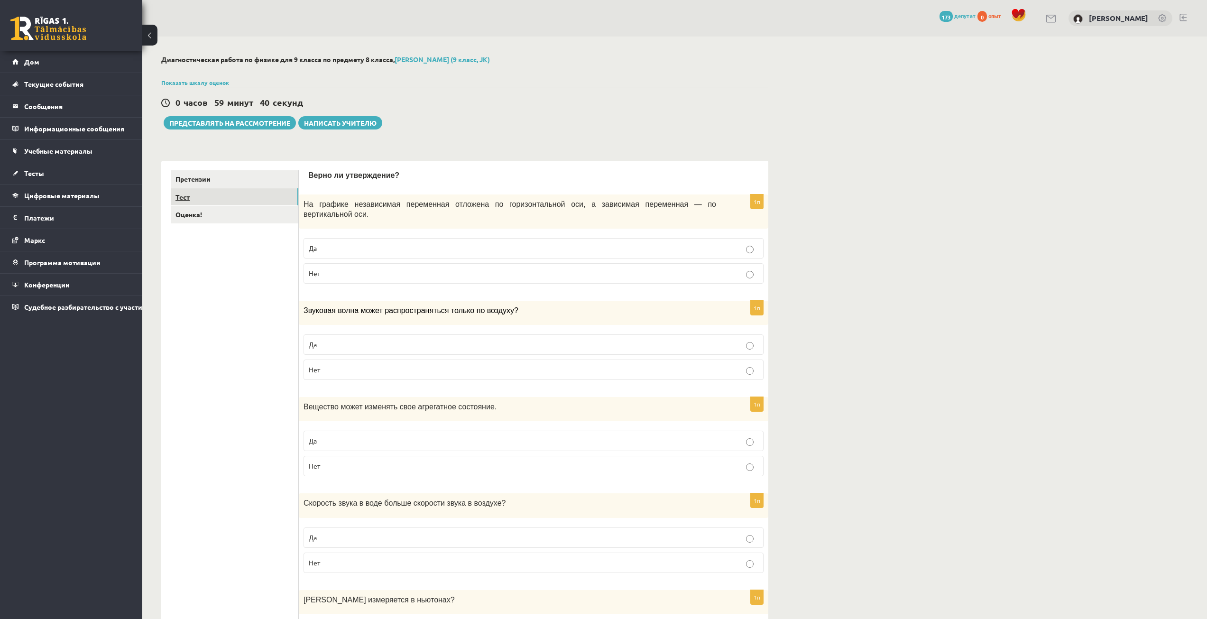
click at [261, 194] on link "Тест" at bounding box center [235, 197] width 128 height 18
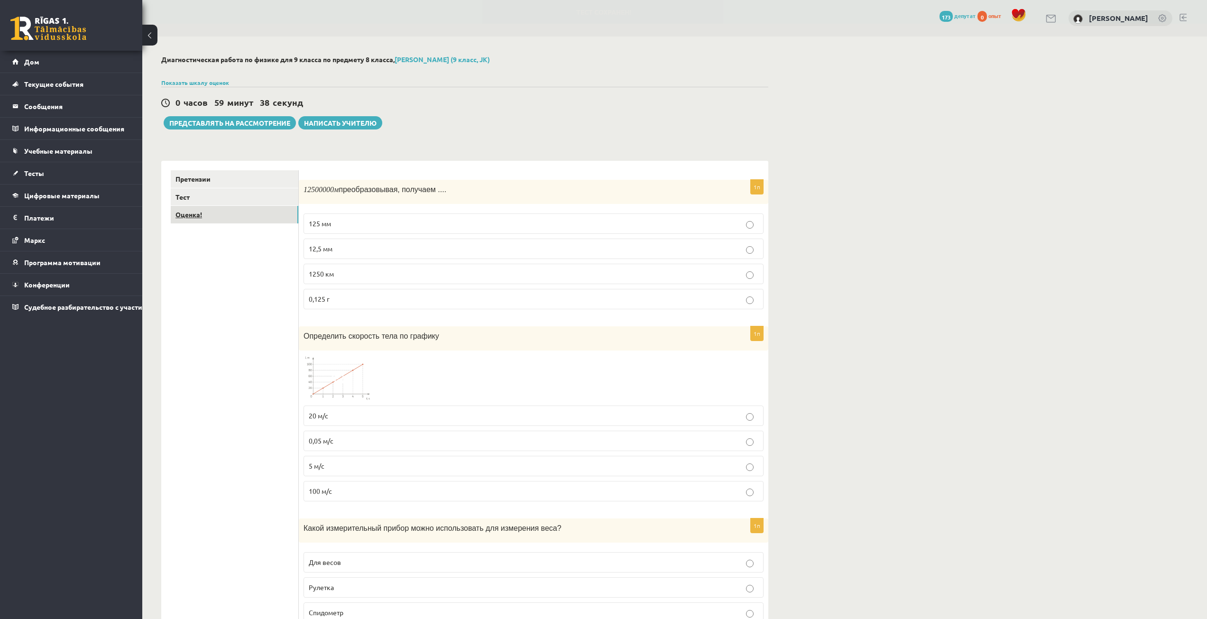
click at [260, 215] on link "Оценка!" at bounding box center [235, 215] width 128 height 18
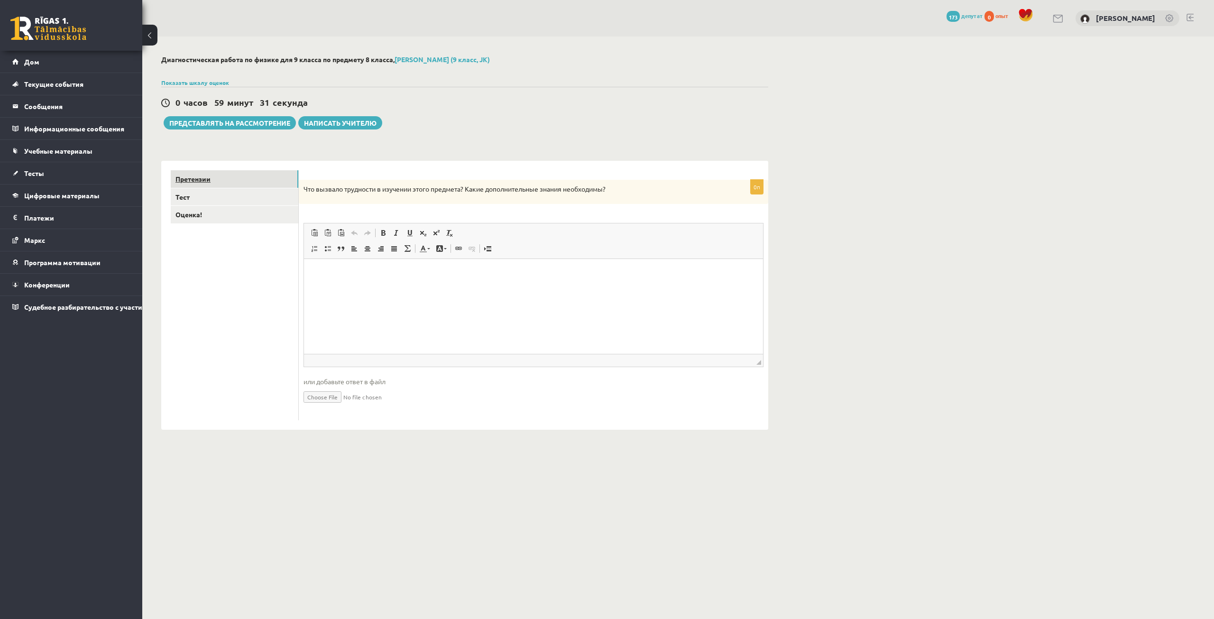
click at [267, 182] on link "Претензии" at bounding box center [235, 179] width 128 height 18
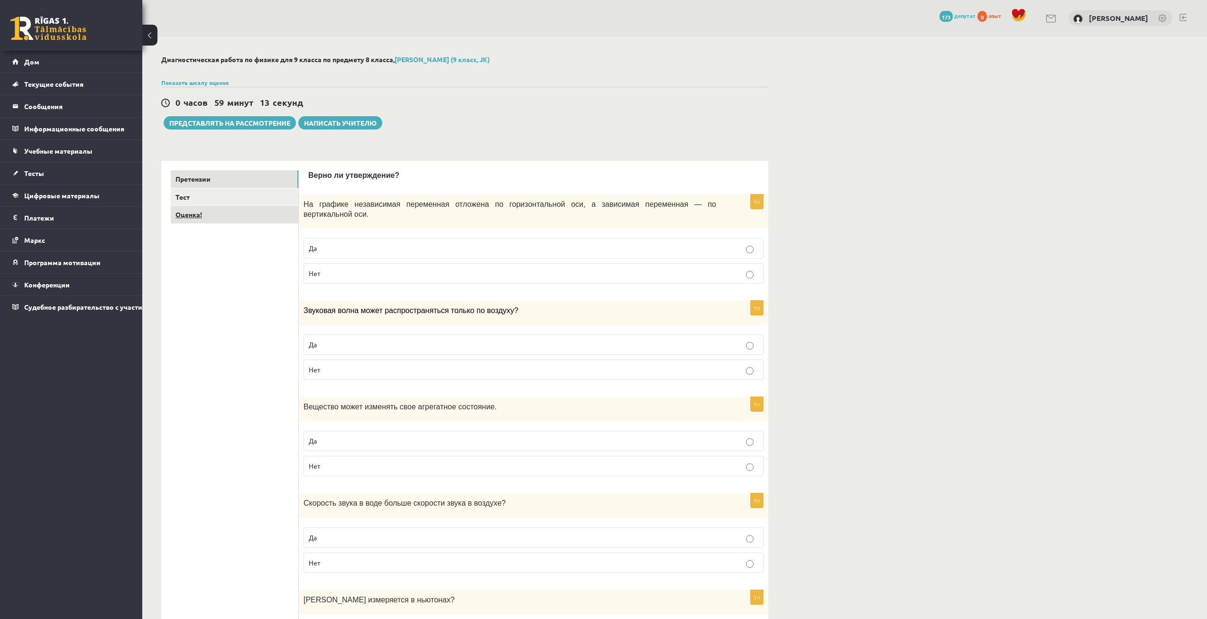
click at [261, 219] on link "Оценка!" at bounding box center [235, 215] width 128 height 18
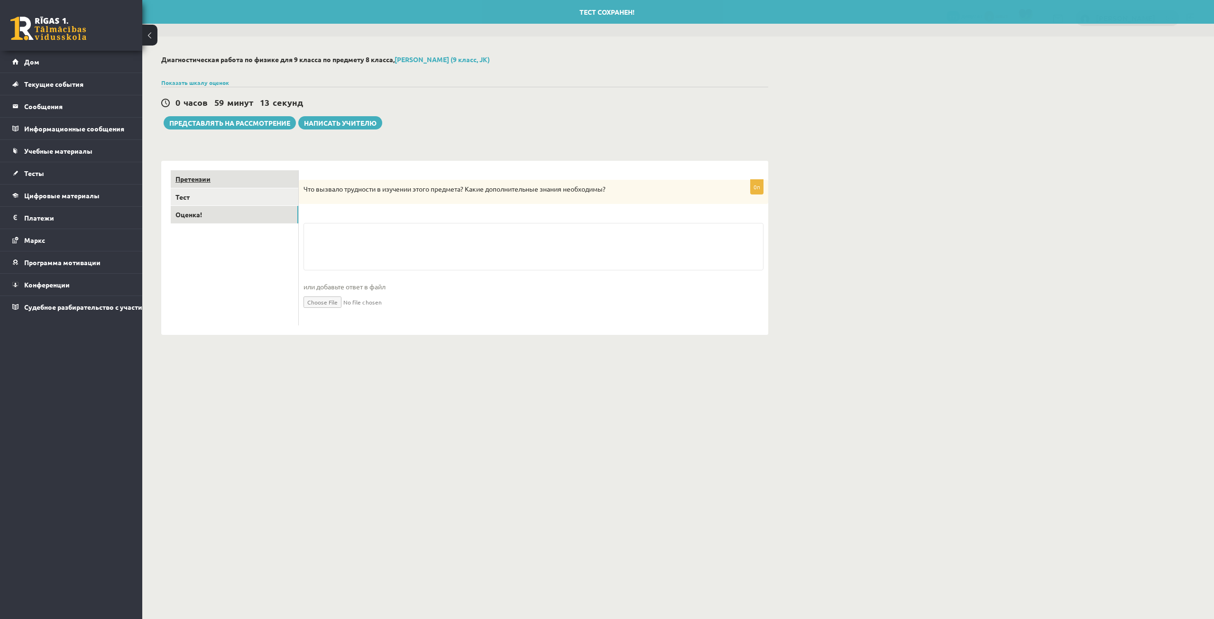
click at [263, 188] on link "Претензии" at bounding box center [235, 179] width 128 height 18
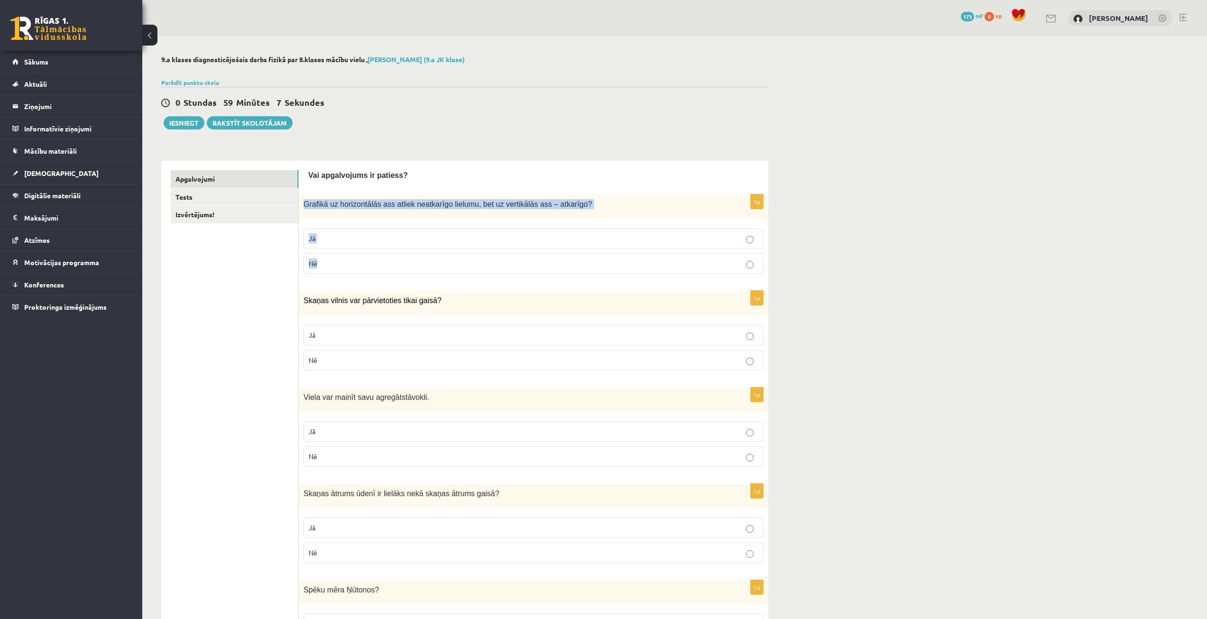
drag, startPoint x: 303, startPoint y: 203, endPoint x: 355, endPoint y: 269, distance: 84.8
click at [355, 269] on div "1p Grafikā uz horizontālās ass atliek neatkarīgo lielumu, bet uz vertikālās ass…" at bounding box center [534, 237] width 470 height 87
copy div "Grafikā uz horizontālās ass atliek neatkarīgo lielumu, bet uz vertikālās ass – …"
click at [339, 242] on p "Jā" at bounding box center [534, 238] width 450 height 10
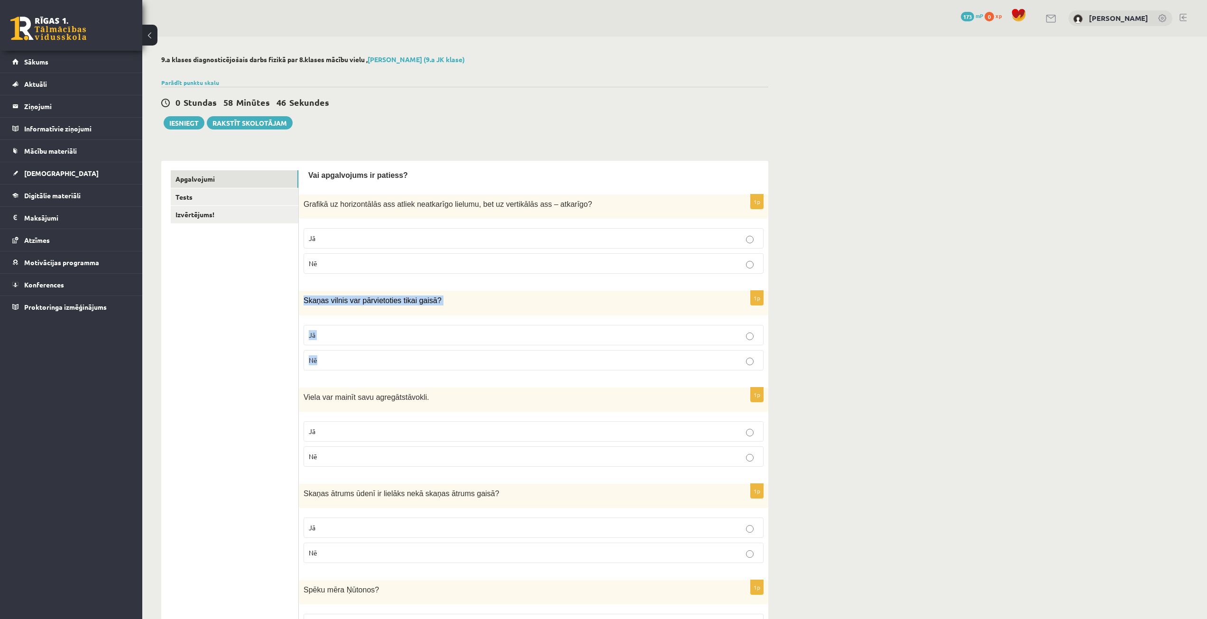
drag, startPoint x: 301, startPoint y: 299, endPoint x: 328, endPoint y: 348, distance: 55.6
click at [328, 348] on div "1p Skaņas vilnis var pārvietoties tikai gaisā? Jā Nē" at bounding box center [534, 334] width 470 height 87
copy div "Skaņas vilnis var pārvietoties tikai gaisā? Jā Nē"
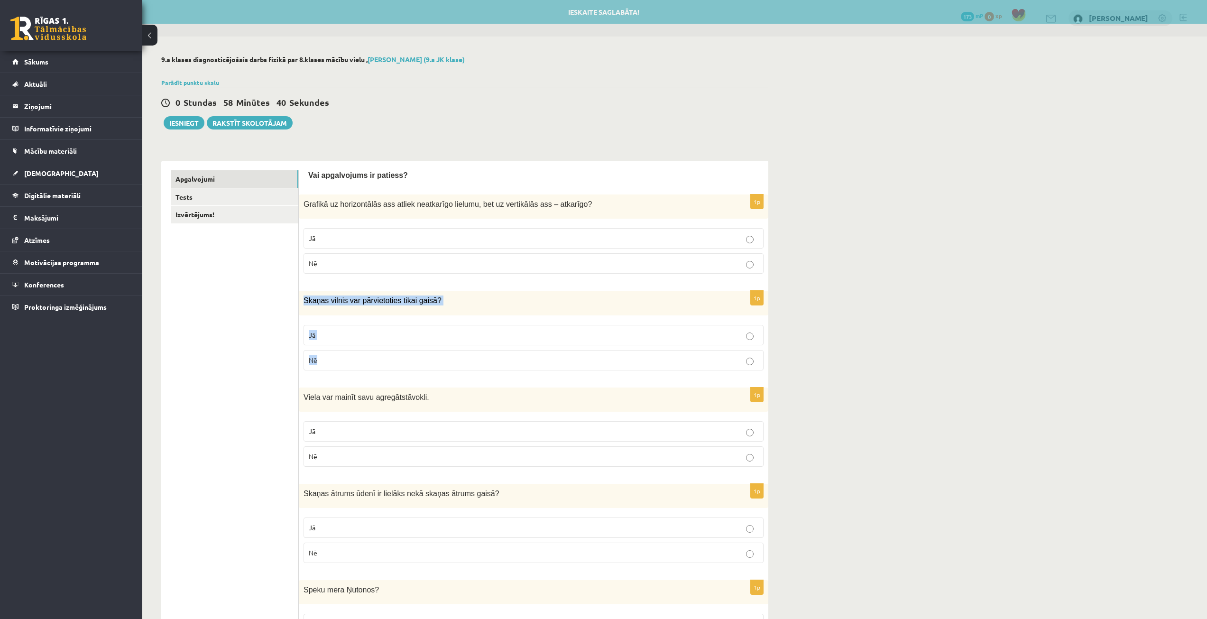
click at [359, 361] on p "Nē" at bounding box center [534, 360] width 450 height 10
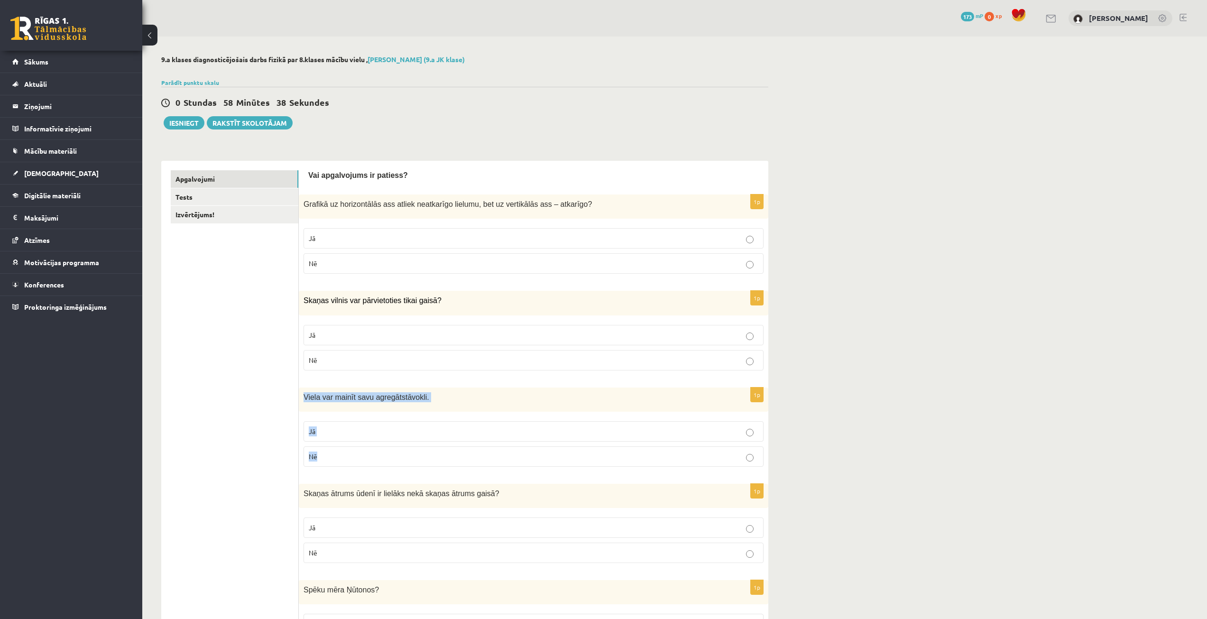
drag, startPoint x: 305, startPoint y: 395, endPoint x: 343, endPoint y: 454, distance: 70.4
click at [343, 454] on div "1p Viela var mainīt savu agregātstāvokli. Jā Nē" at bounding box center [534, 430] width 470 height 87
copy div "Viela var mainīt savu agregātstāvokli. Jā Nē"
click at [333, 432] on p "Jā" at bounding box center [534, 431] width 450 height 10
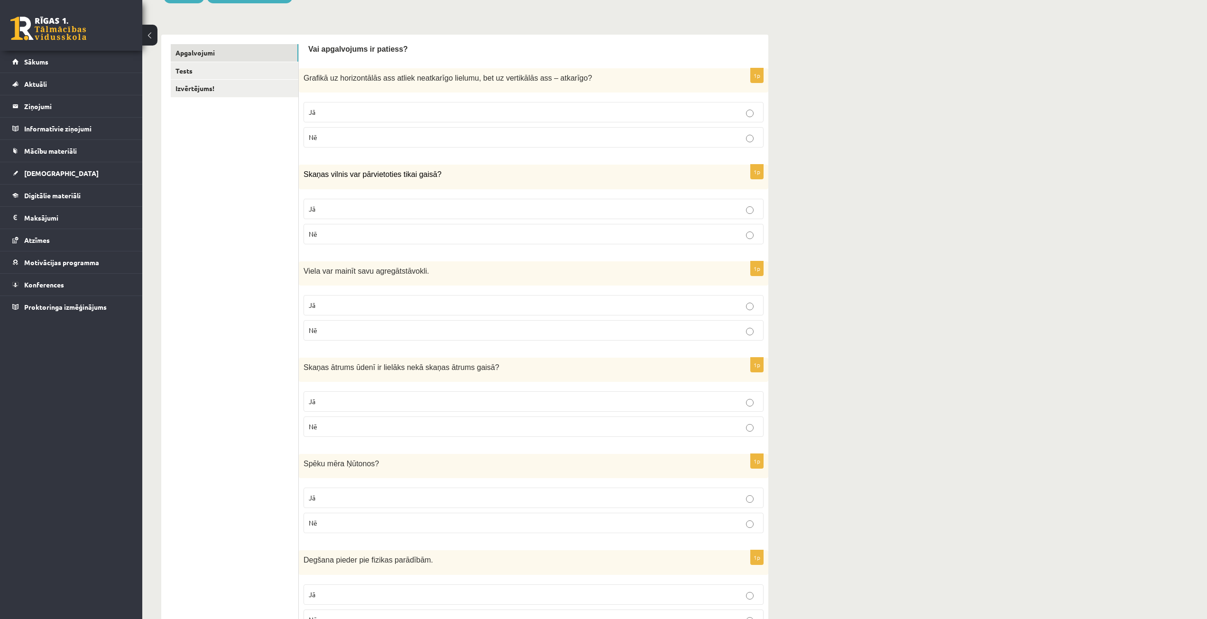
scroll to position [142, 0]
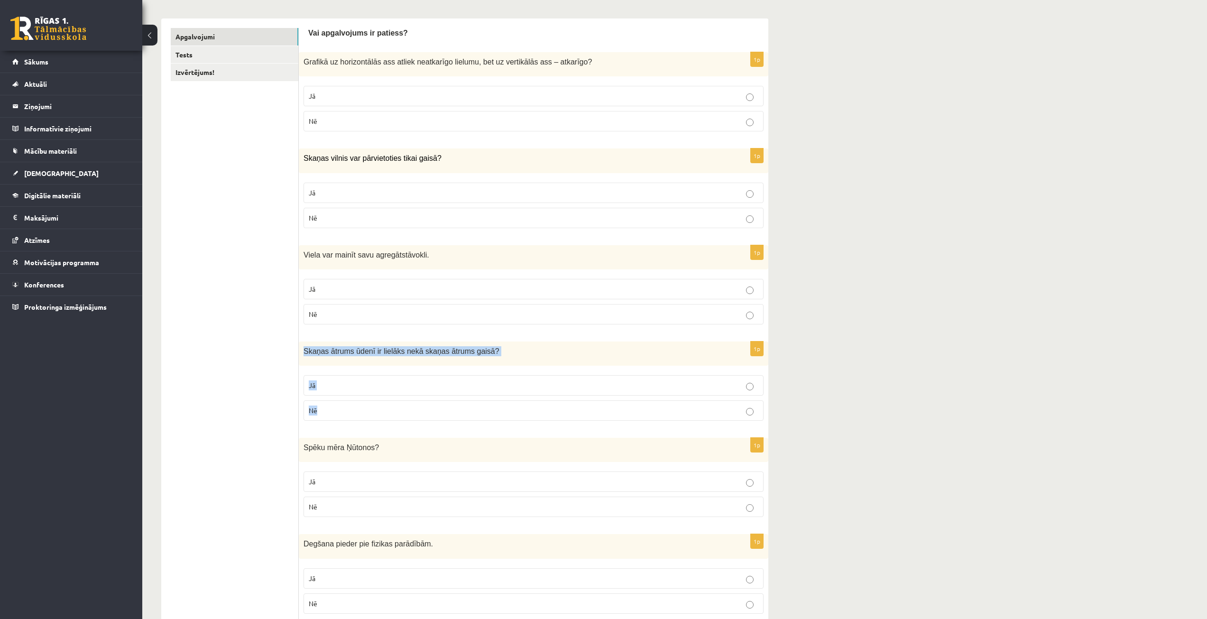
drag, startPoint x: 303, startPoint y: 348, endPoint x: 372, endPoint y: 419, distance: 99.3
click at [372, 419] on div "1p Skaņas ātrums ūdenī ir lielāks nekā skaņas ātrums gaisā ? Jā Nē" at bounding box center [534, 384] width 470 height 87
copy div "Skaņas ātrums ūdenī ir lielāks nekā skaņas ātrums gaisā ? Jā Nē"
click at [360, 387] on p "Jā" at bounding box center [534, 385] width 450 height 10
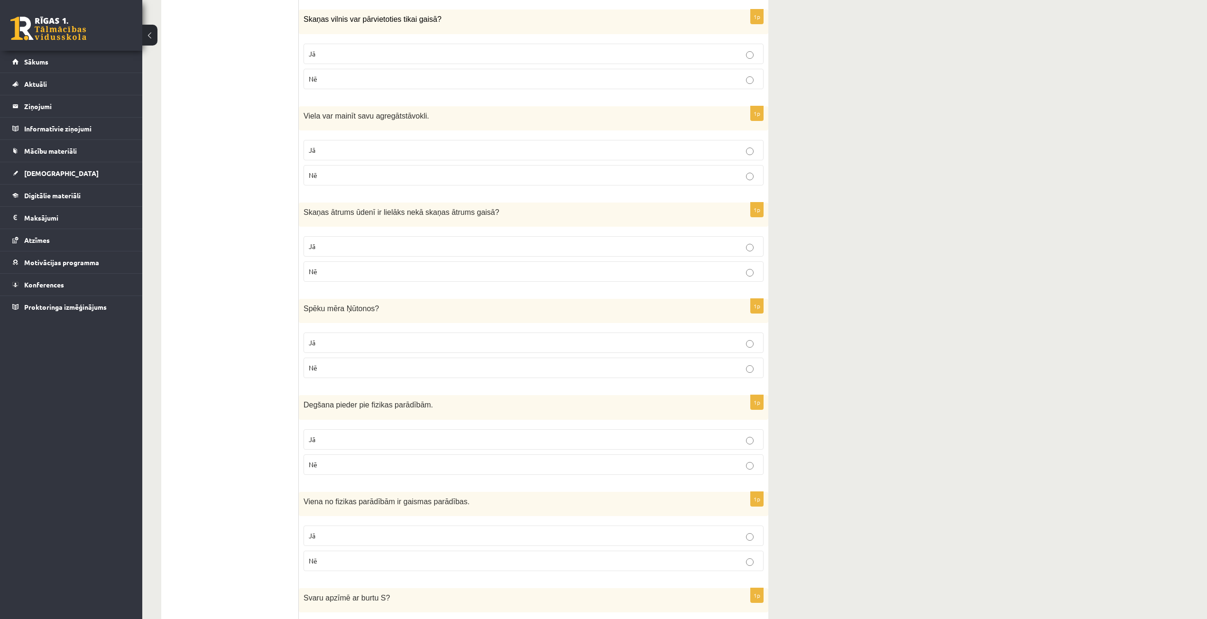
scroll to position [285, 0]
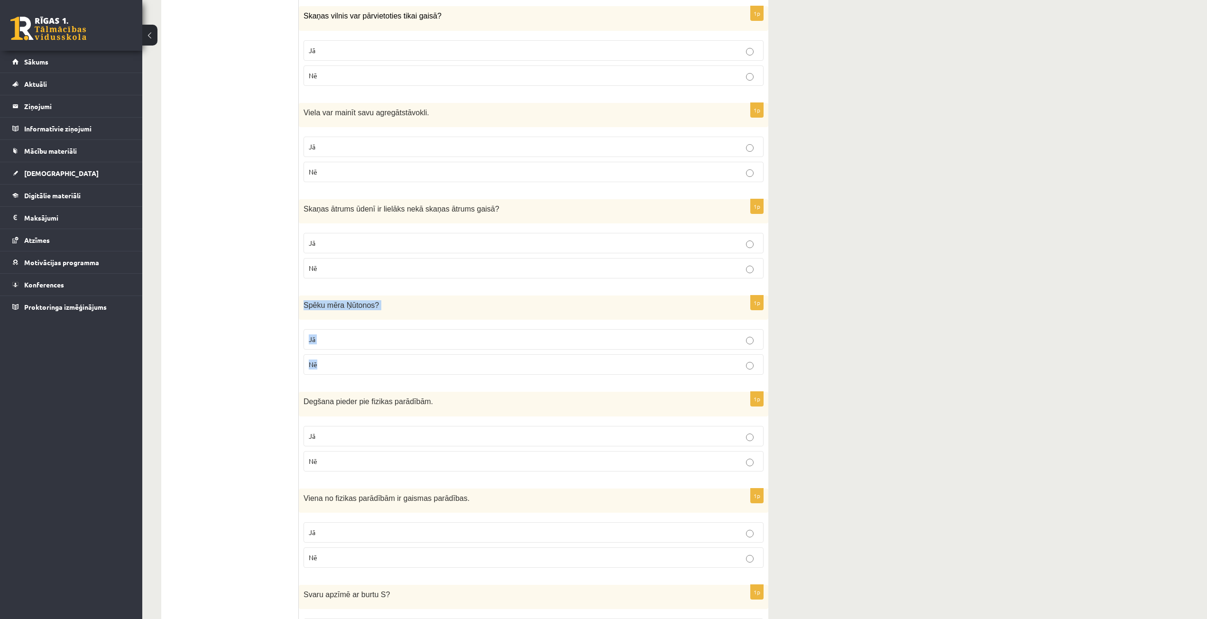
drag, startPoint x: 305, startPoint y: 305, endPoint x: 355, endPoint y: 365, distance: 78.1
click at [355, 365] on div "1p Spēku mēra Ņūtonos ? Jā Nē" at bounding box center [534, 338] width 470 height 87
copy div "Spēku mēra Ņūtonos ? Jā Nē"
click at [346, 334] on label "Jā" at bounding box center [534, 339] width 460 height 20
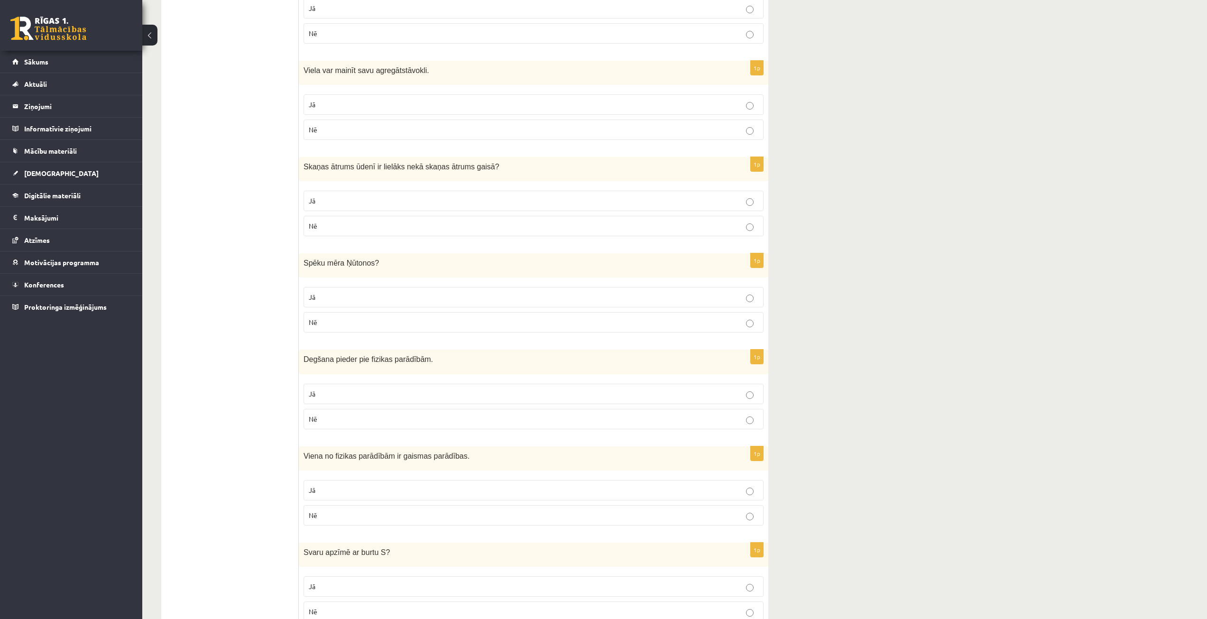
scroll to position [379, 0]
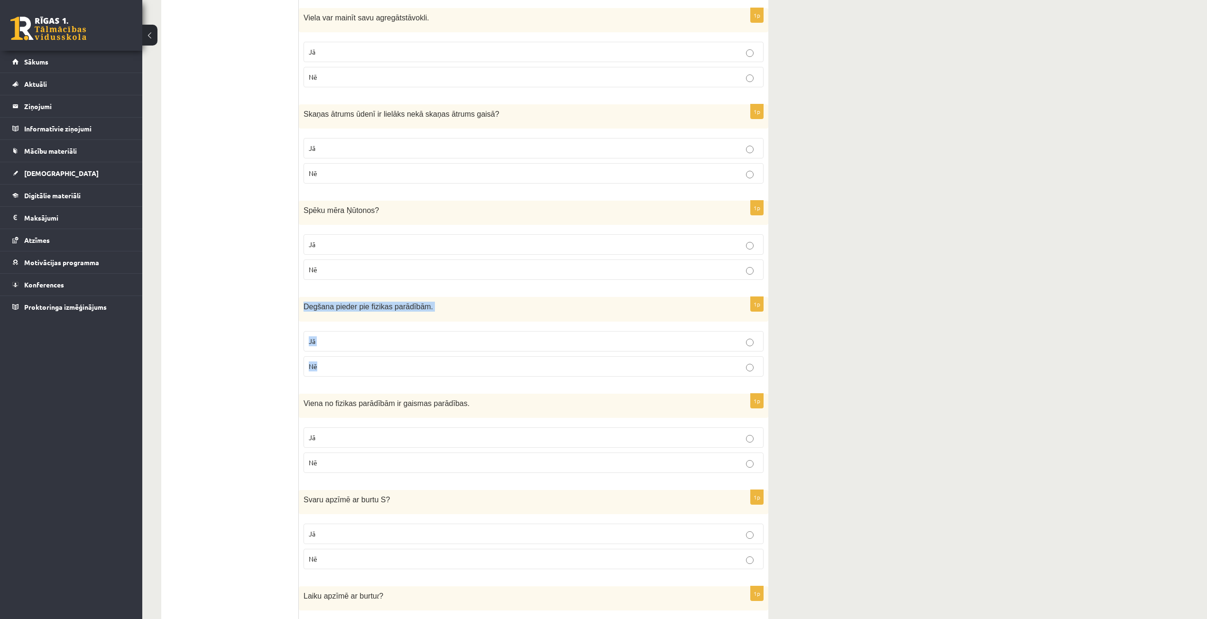
drag, startPoint x: 302, startPoint y: 303, endPoint x: 332, endPoint y: 358, distance: 62.6
click at [332, 358] on div "1p Degšana pieder pie fizikas parādībām. Jā Nē" at bounding box center [534, 340] width 470 height 87
copy div "Degšana pieder pie fizikas parādībām. Jā Nē"
click at [377, 371] on p "Nē" at bounding box center [534, 366] width 450 height 10
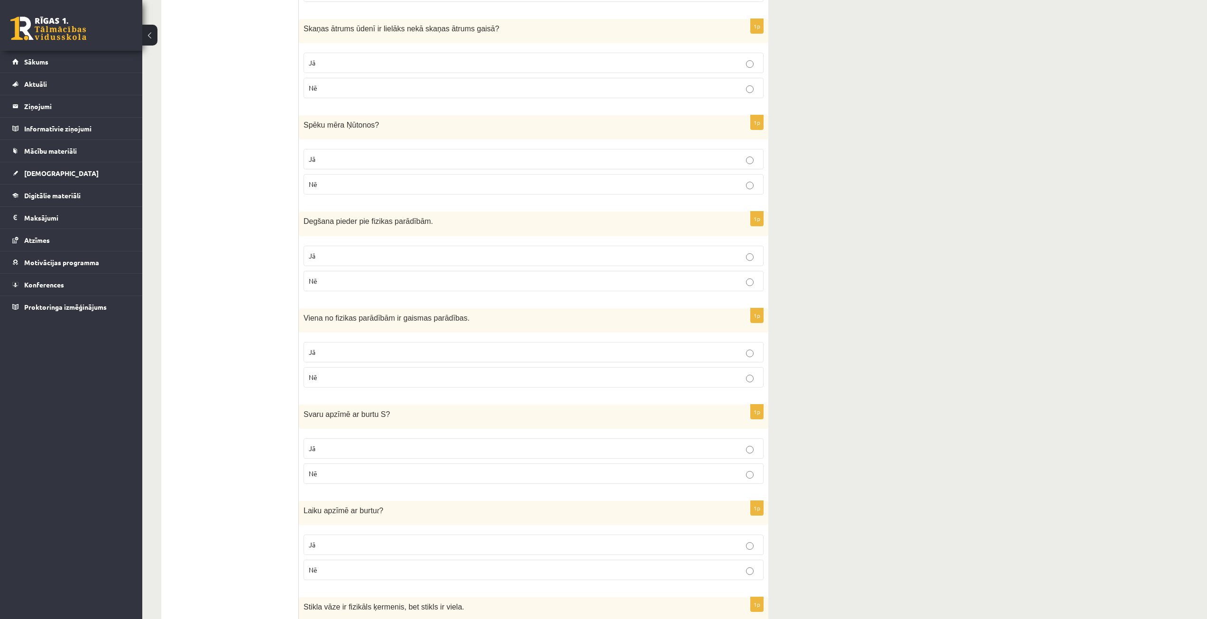
scroll to position [474, 0]
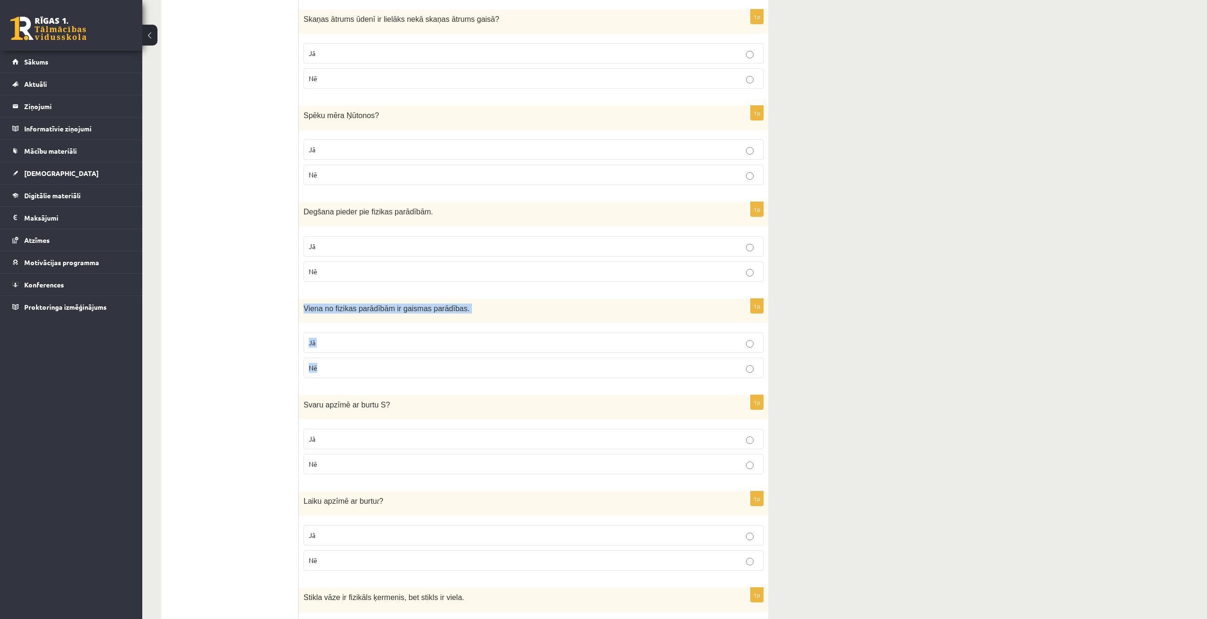
drag, startPoint x: 304, startPoint y: 308, endPoint x: 340, endPoint y: 363, distance: 66.2
click at [340, 363] on div "1p Viena no fizikas parādībām ir gaismas parādības. Jā Nē" at bounding box center [534, 342] width 470 height 87
copy div "Viena no fizikas parādībām ir gaismas parādības. Jā Nē"
click at [362, 333] on label "Jā" at bounding box center [534, 342] width 460 height 20
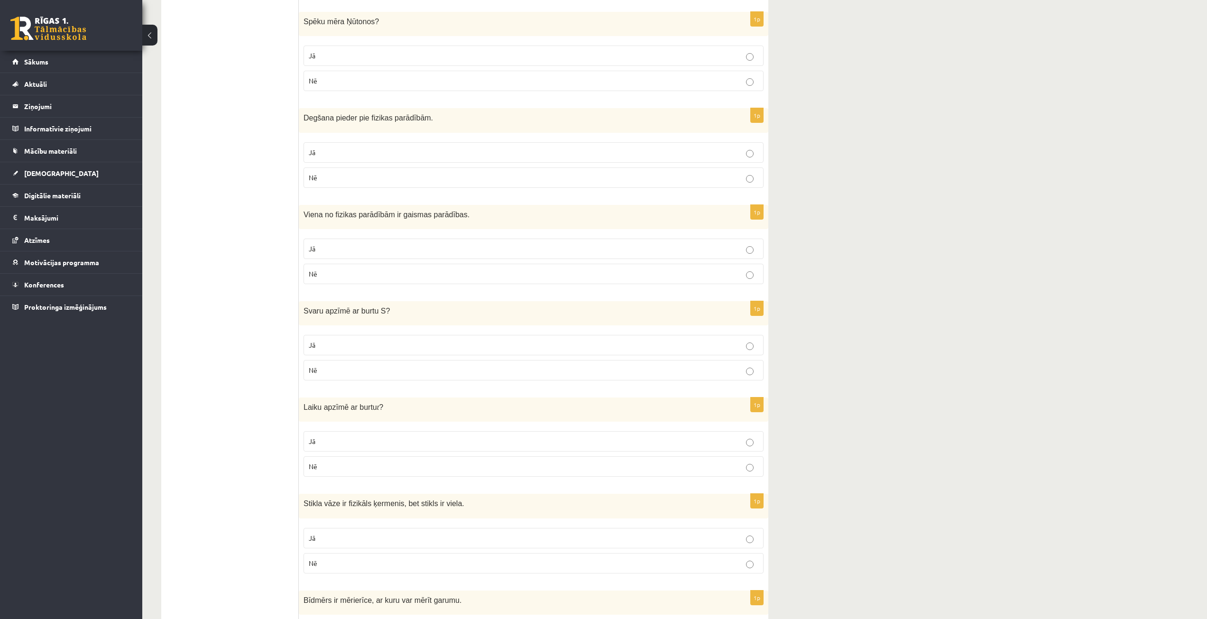
scroll to position [569, 0]
drag, startPoint x: 303, startPoint y: 307, endPoint x: 336, endPoint y: 360, distance: 63.0
click at [336, 360] on div "1p Svaru apzīmē ar burtu S ? Jā Nē" at bounding box center [534, 343] width 470 height 87
copy div "Svaru apzīmē ar burtu S ? Jā Nē"
click at [385, 364] on label "Nē" at bounding box center [534, 369] width 460 height 20
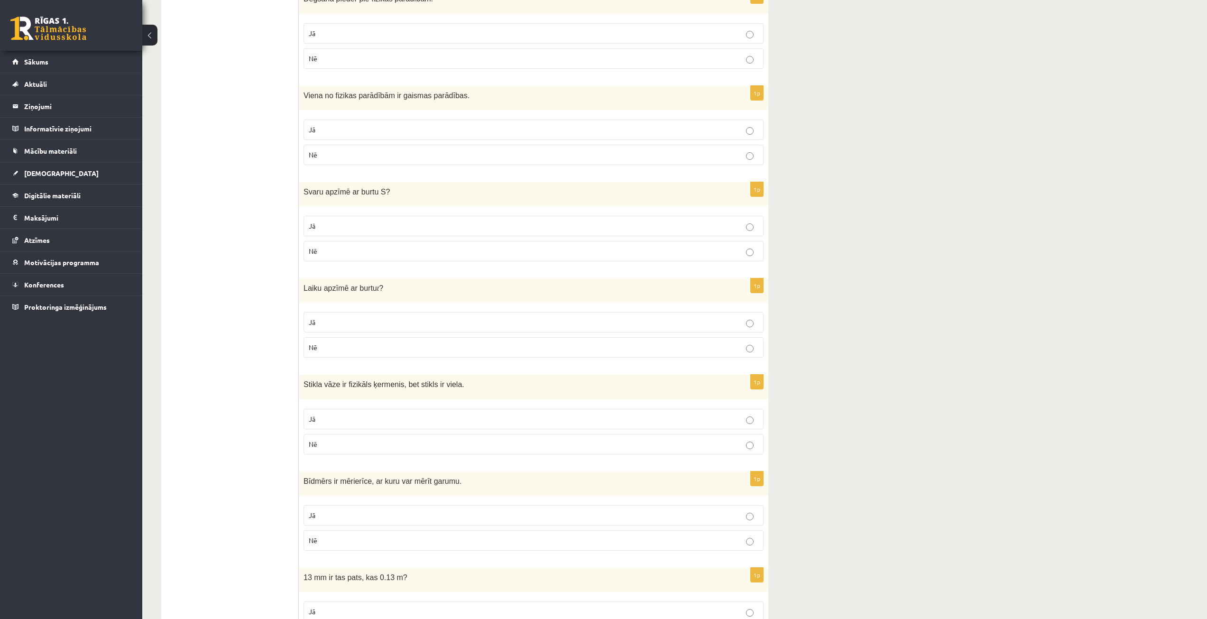
scroll to position [711, 0]
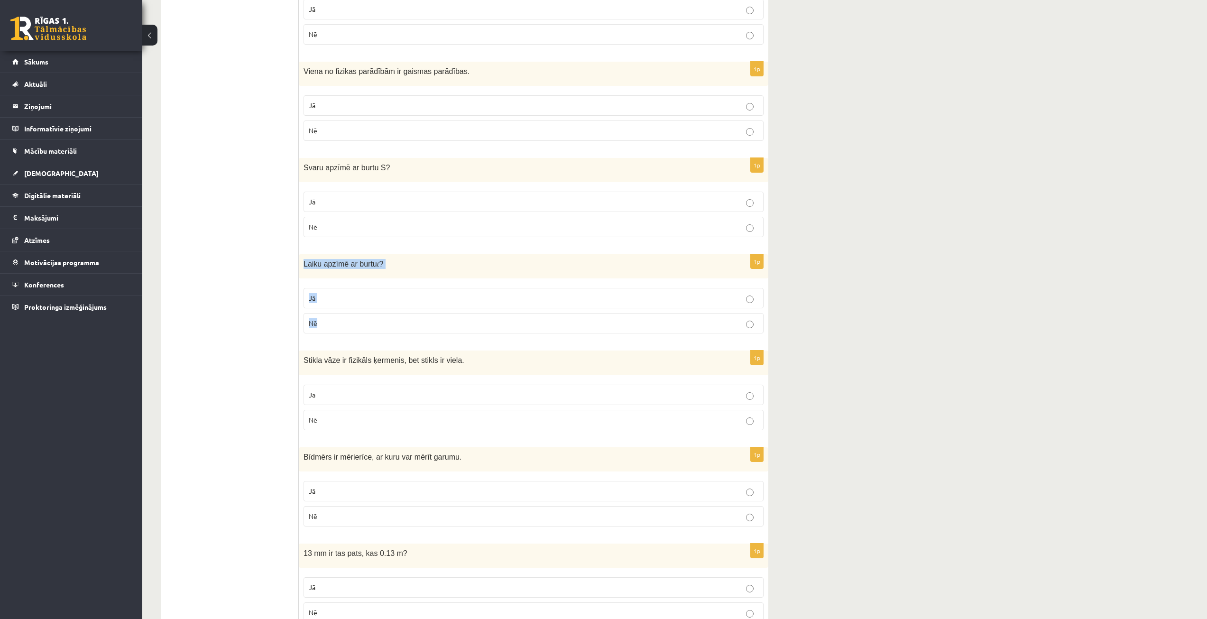
drag, startPoint x: 302, startPoint y: 263, endPoint x: 329, endPoint y: 318, distance: 61.3
click at [329, 318] on div "1p Laiku apzīmē ar burtu t ? Jā Nē" at bounding box center [534, 297] width 470 height 87
copy div "Laiku apzīmē ar burtu t ? Jā Nē"
click at [386, 326] on p "Nē" at bounding box center [534, 323] width 450 height 10
click at [378, 300] on p "Jā" at bounding box center [534, 298] width 450 height 10
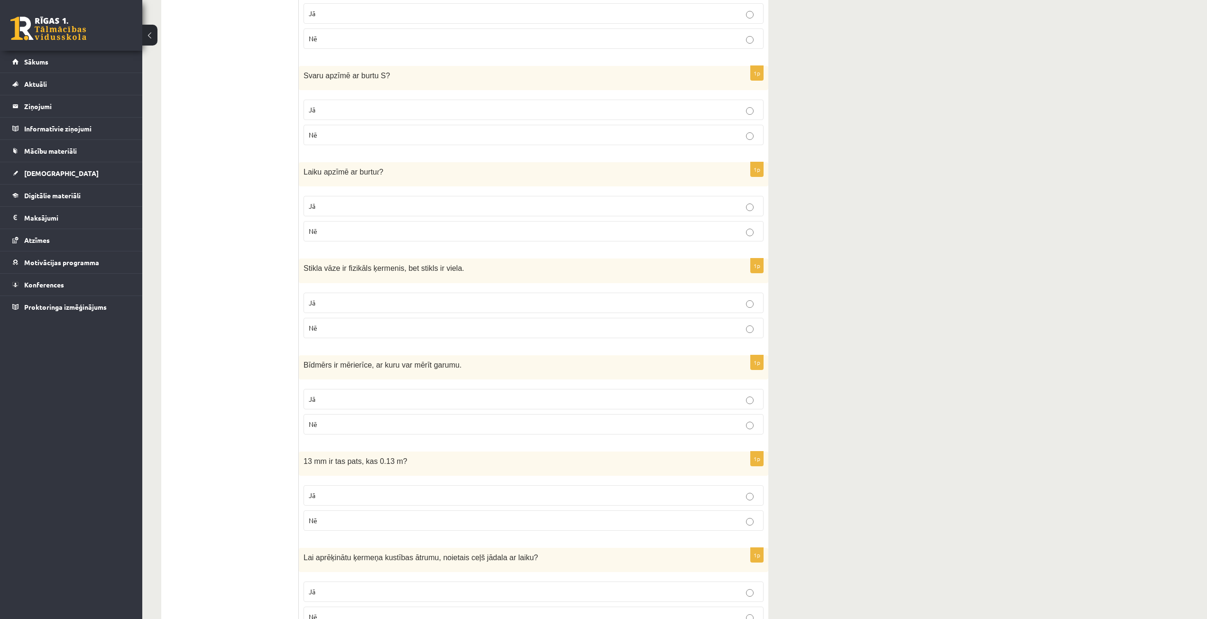
scroll to position [806, 0]
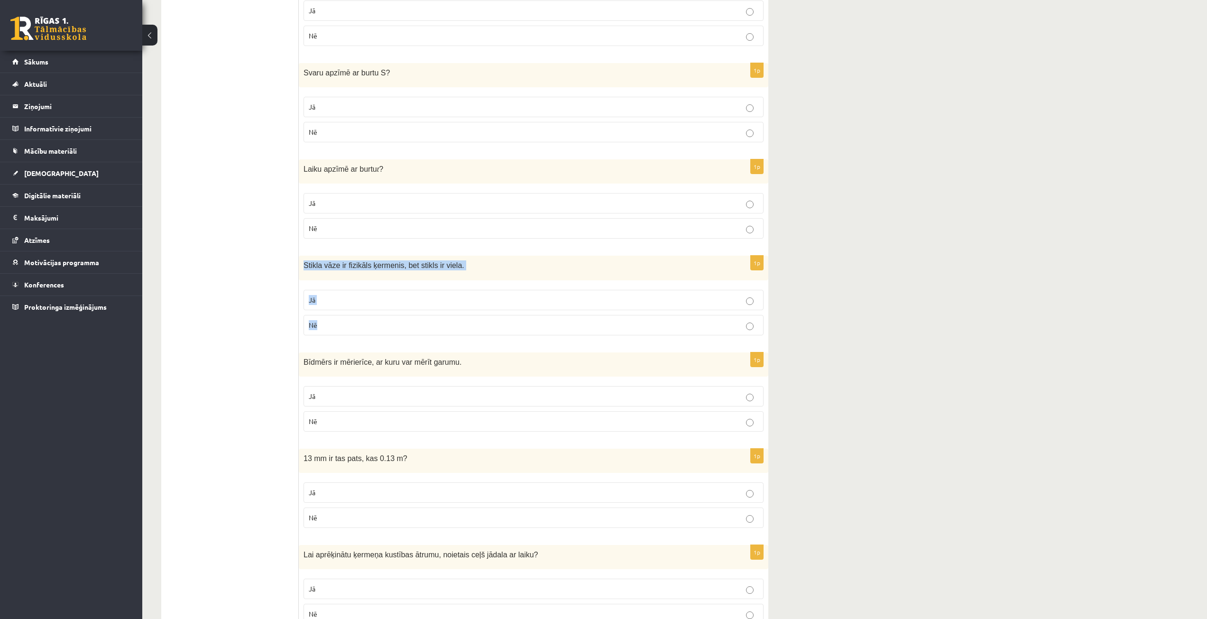
drag, startPoint x: 302, startPoint y: 267, endPoint x: 344, endPoint y: 333, distance: 78.3
click at [344, 333] on div "1p Stikla vāze ir fizikāls ķermenis, bet stikls ir viela. Jā Nē" at bounding box center [534, 299] width 470 height 87
copy div "Stikla vāze ir fizikāls ķermenis, bet stikls ir viela. Jā Nē"
click at [347, 304] on p "Jā" at bounding box center [534, 300] width 450 height 10
drag, startPoint x: 305, startPoint y: 363, endPoint x: 343, endPoint y: 415, distance: 64.8
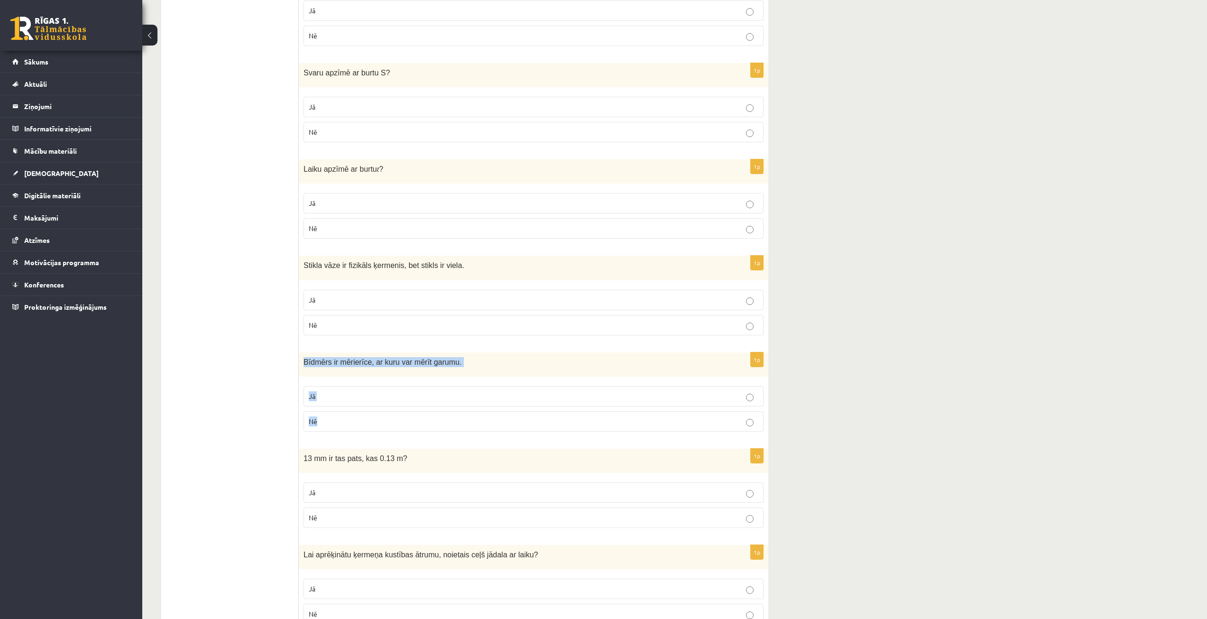
click at [343, 415] on div "1p Bīdmērs ir mērierīce, ar kuru var mērīt garumu. Jā Nē" at bounding box center [534, 395] width 470 height 87
click at [368, 396] on p "Jā" at bounding box center [534, 396] width 450 height 10
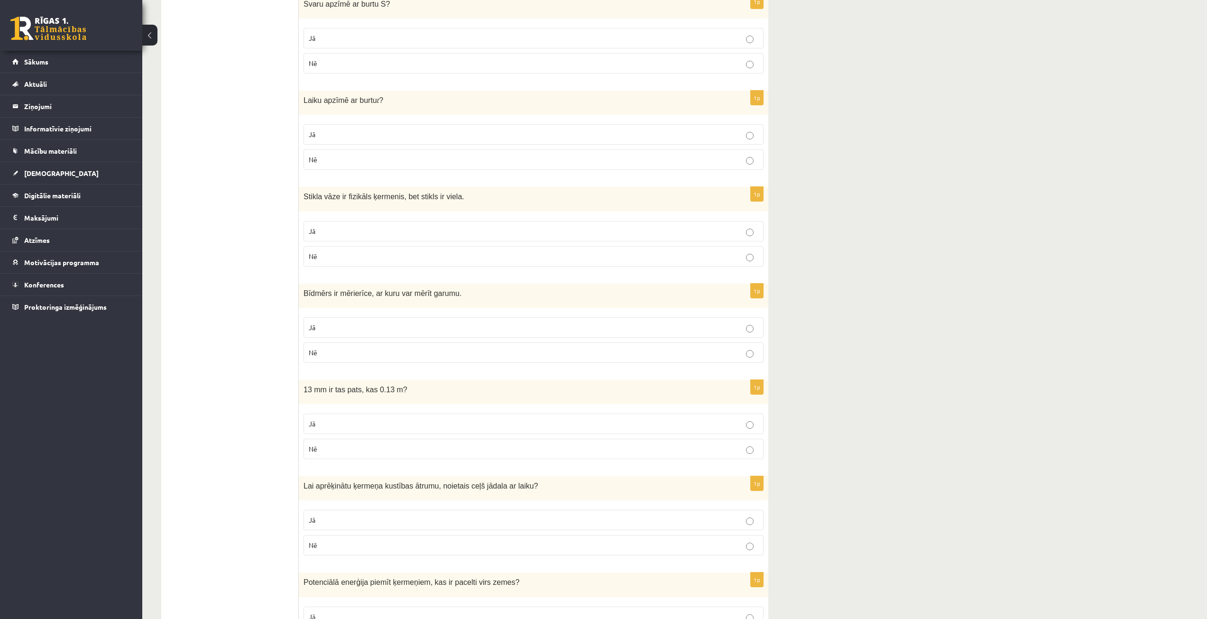
scroll to position [949, 0]
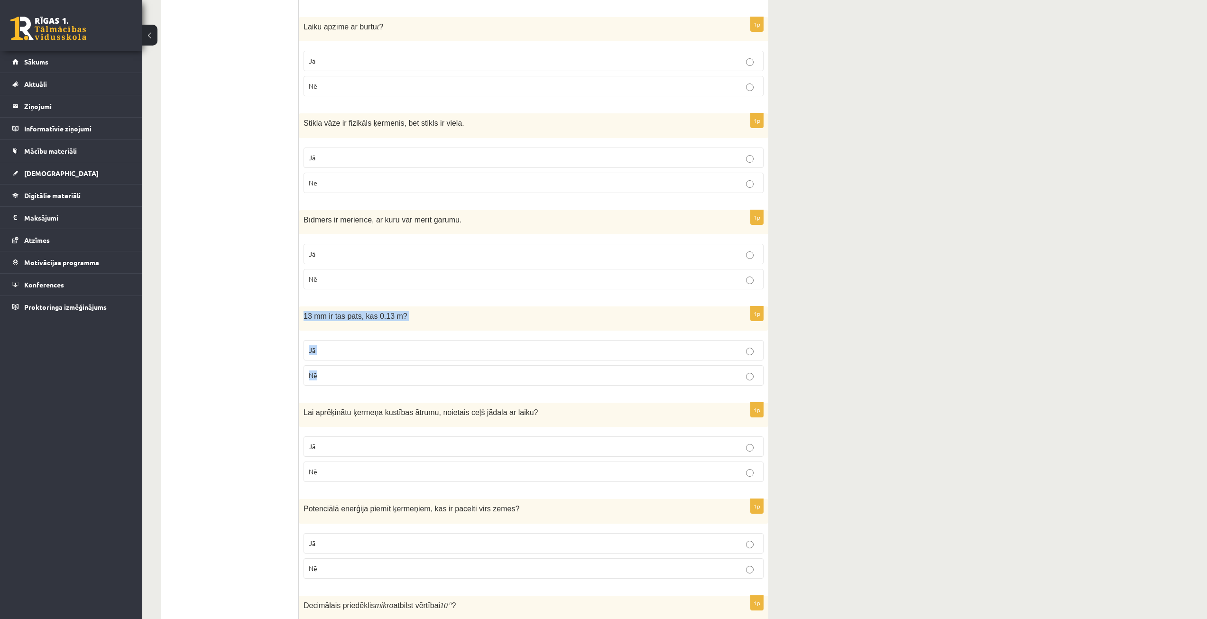
drag, startPoint x: 305, startPoint y: 314, endPoint x: 354, endPoint y: 369, distance: 73.9
click at [354, 369] on div "1p 13 mm ir tas pats, kas 0.13 m? Jā Nē" at bounding box center [534, 349] width 470 height 87
click at [239, 223] on ul "Apgalvojumi Tests Izvērtējums!" at bounding box center [235, 97] width 128 height 1750
click at [356, 342] on label "Jā" at bounding box center [534, 350] width 460 height 20
click at [351, 374] on p "Nē" at bounding box center [534, 375] width 450 height 10
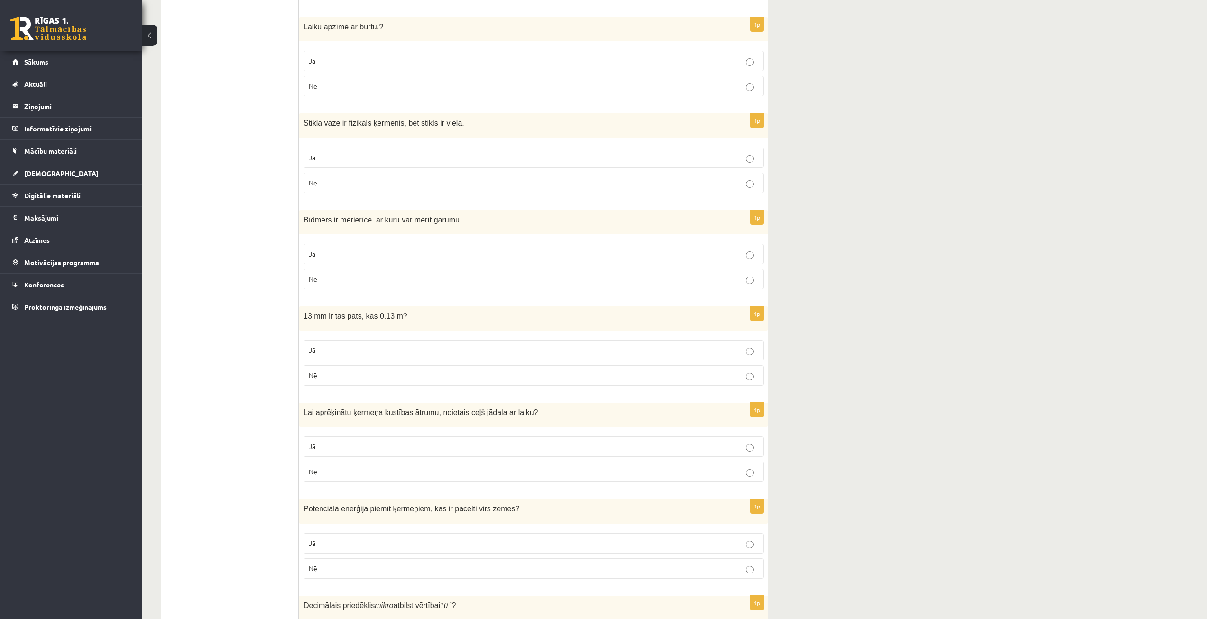
click at [359, 344] on label "Jā" at bounding box center [534, 350] width 460 height 20
click at [362, 379] on p "Nē" at bounding box center [534, 375] width 450 height 10
drag, startPoint x: 361, startPoint y: 346, endPoint x: 363, endPoint y: 373, distance: 26.6
click at [362, 350] on p "Jā" at bounding box center [534, 350] width 450 height 10
drag, startPoint x: 363, startPoint y: 374, endPoint x: 363, endPoint y: 348, distance: 25.6
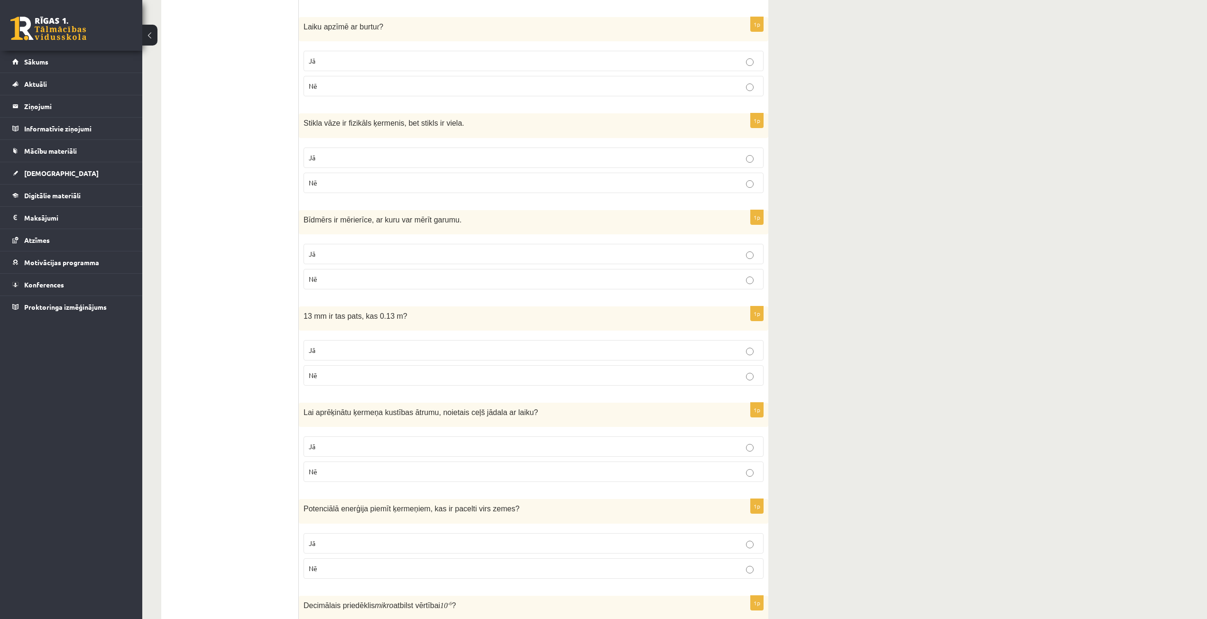
click at [363, 373] on p "Nē" at bounding box center [534, 375] width 450 height 10
drag, startPoint x: 363, startPoint y: 343, endPoint x: 365, endPoint y: 354, distance: 11.0
click at [364, 347] on label "Jā" at bounding box center [534, 350] width 460 height 20
drag, startPoint x: 365, startPoint y: 372, endPoint x: 365, endPoint y: 367, distance: 5.2
click at [365, 369] on label "Nē" at bounding box center [534, 375] width 460 height 20
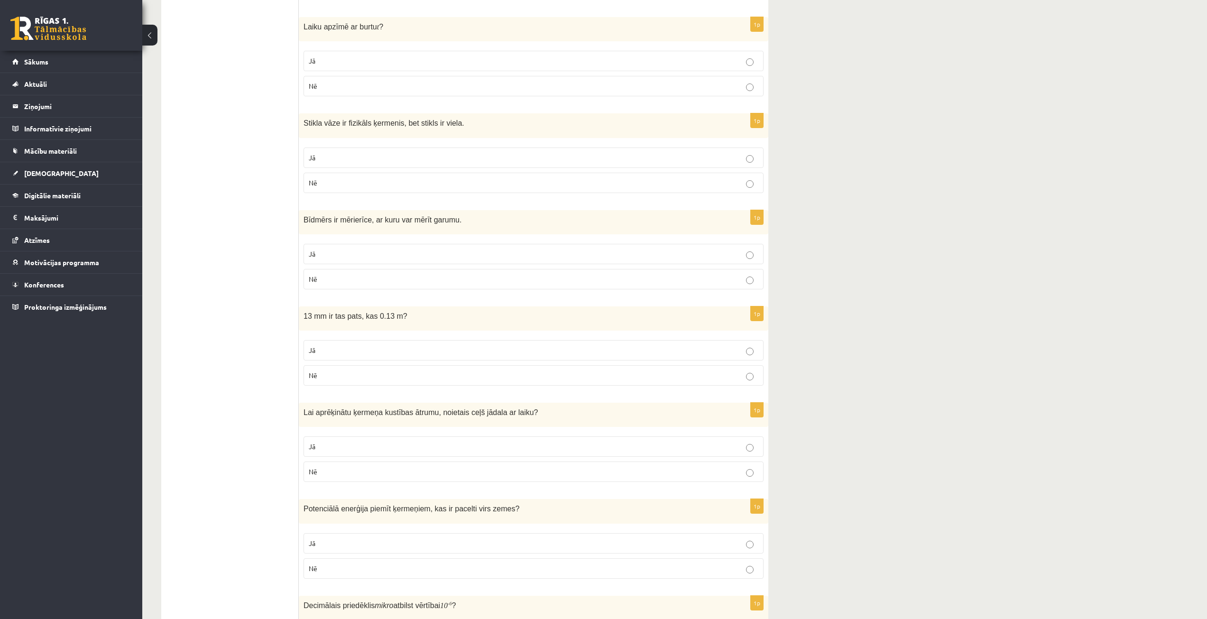
click at [366, 333] on div "1p 13 mm ir tas pats, kas 0.13 m? Jā Nē" at bounding box center [534, 349] width 470 height 87
click at [364, 352] on p "Jā" at bounding box center [534, 350] width 450 height 10
click at [367, 374] on p "Nē" at bounding box center [534, 375] width 450 height 10
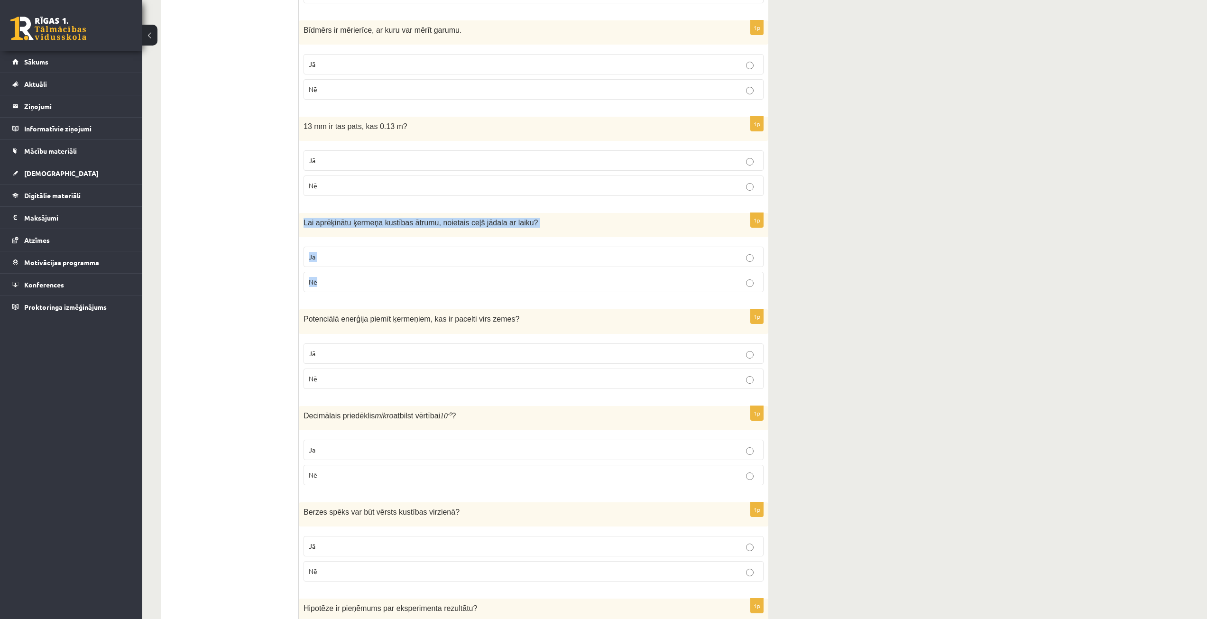
drag, startPoint x: 302, startPoint y: 221, endPoint x: 353, endPoint y: 271, distance: 71.5
click at [353, 271] on div "1p Lai aprēķinātu ķermeņa kustības ātrumu, noietais ceļš jādala ar laiku? Jā Nē" at bounding box center [534, 256] width 470 height 87
click at [334, 260] on p "Jā" at bounding box center [534, 257] width 450 height 10
drag, startPoint x: 304, startPoint y: 318, endPoint x: 346, endPoint y: 374, distance: 69.7
click at [346, 374] on div "1p Potenciālā enerģija piemīt ķermeņiem, kas ir pacelti virs zemes ? Jā Nē" at bounding box center [534, 352] width 470 height 87
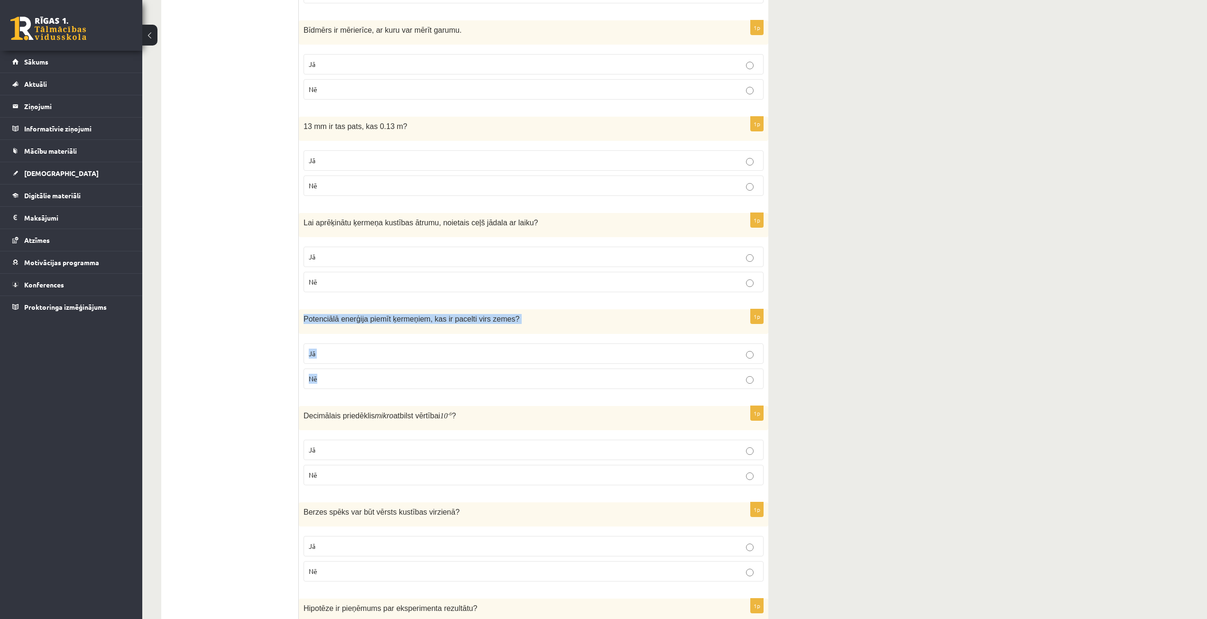
click at [382, 356] on p "Jā" at bounding box center [534, 354] width 450 height 10
drag, startPoint x: 304, startPoint y: 416, endPoint x: 349, endPoint y: 479, distance: 77.0
click at [349, 479] on div "1p Decimālais priedēklis mikro atbilst vērtībai 10 - 6 ? Jā Nē" at bounding box center [534, 449] width 470 height 87
click at [409, 442] on label "Jā" at bounding box center [534, 450] width 460 height 20
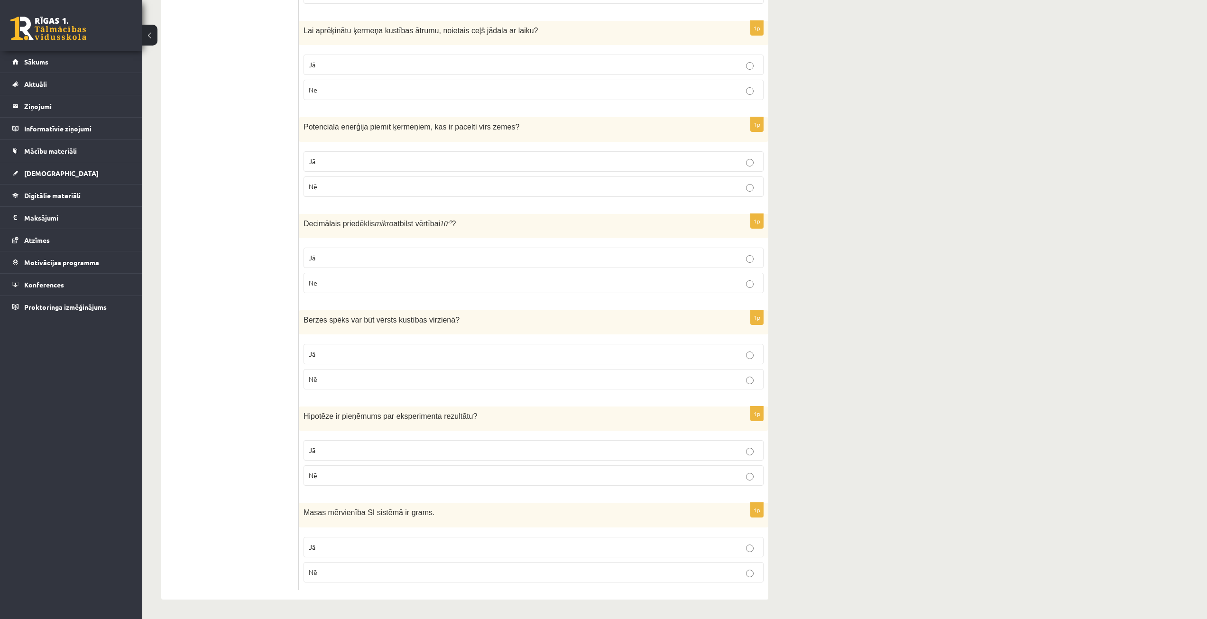
scroll to position [1331, 0]
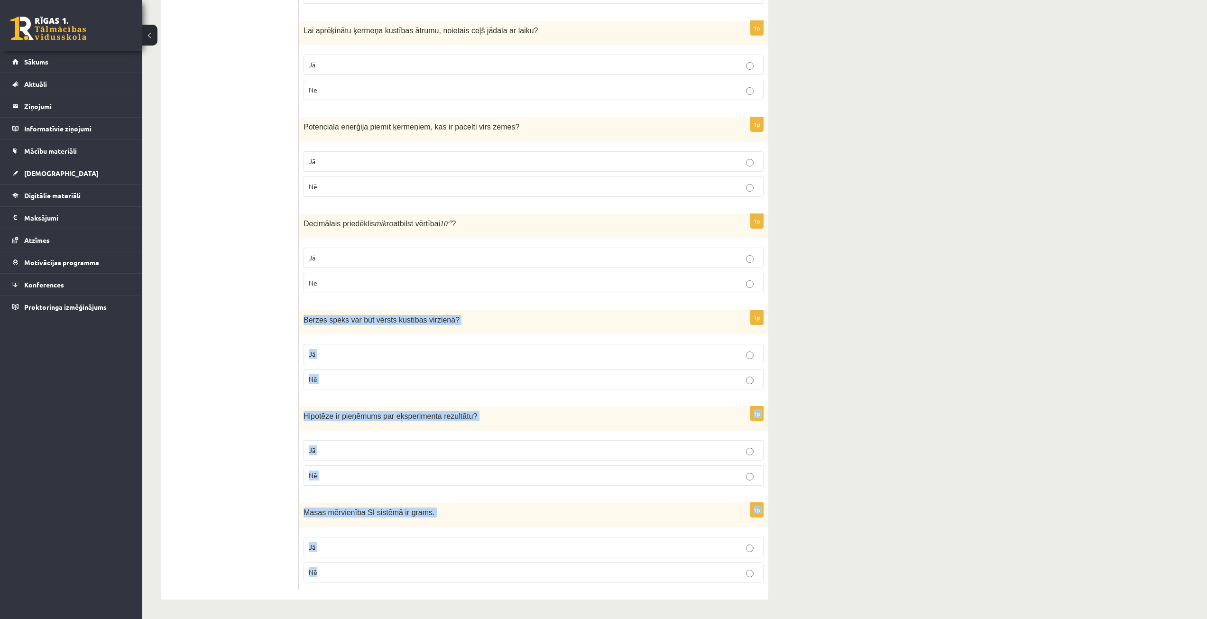
drag, startPoint x: 302, startPoint y: 319, endPoint x: 440, endPoint y: 562, distance: 279.1
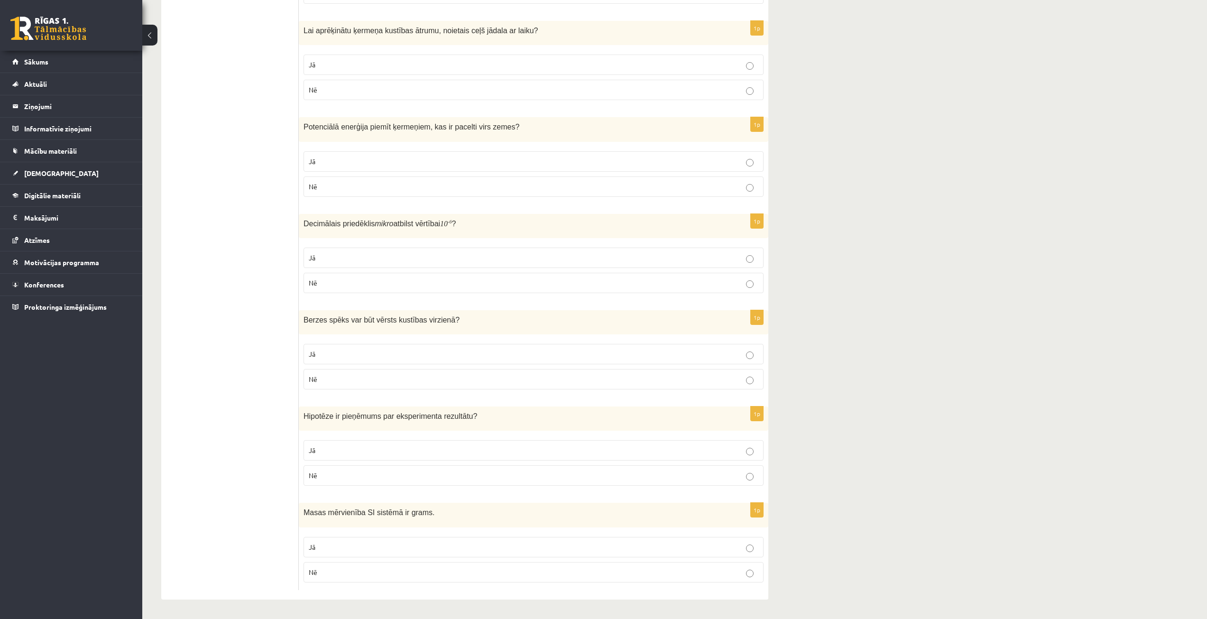
drag, startPoint x: 234, startPoint y: 281, endPoint x: 212, endPoint y: 175, distance: 108.0
drag, startPoint x: 405, startPoint y: 386, endPoint x: 404, endPoint y: 394, distance: 7.6
click at [405, 386] on label "Nē" at bounding box center [534, 379] width 460 height 20
click at [403, 455] on p "Jā" at bounding box center [534, 450] width 450 height 10
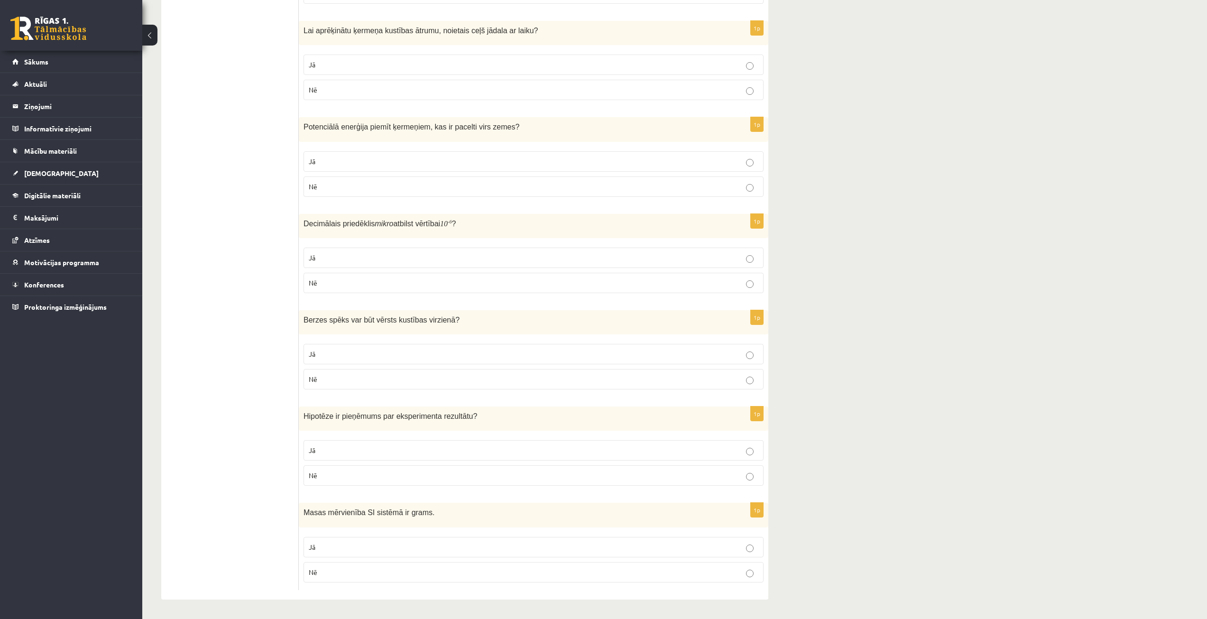
click at [402, 480] on p "Nē" at bounding box center [534, 475] width 450 height 10
click at [409, 453] on p "Jā" at bounding box center [534, 450] width 450 height 10
click at [381, 544] on p "Jā" at bounding box center [534, 547] width 450 height 10
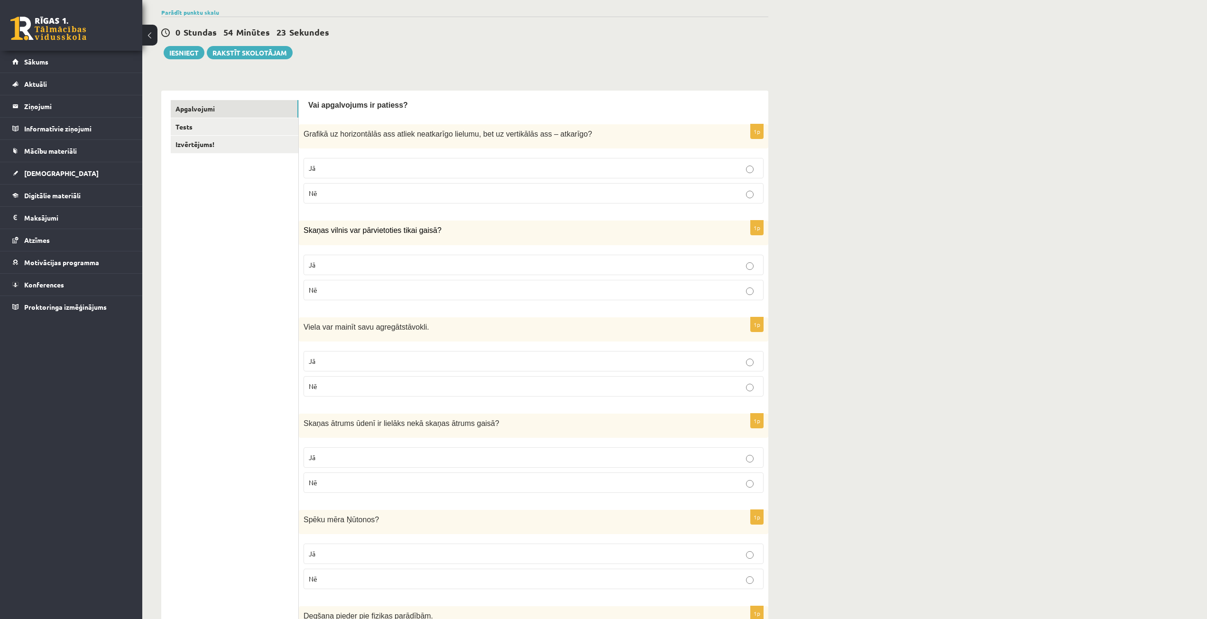
scroll to position [0, 0]
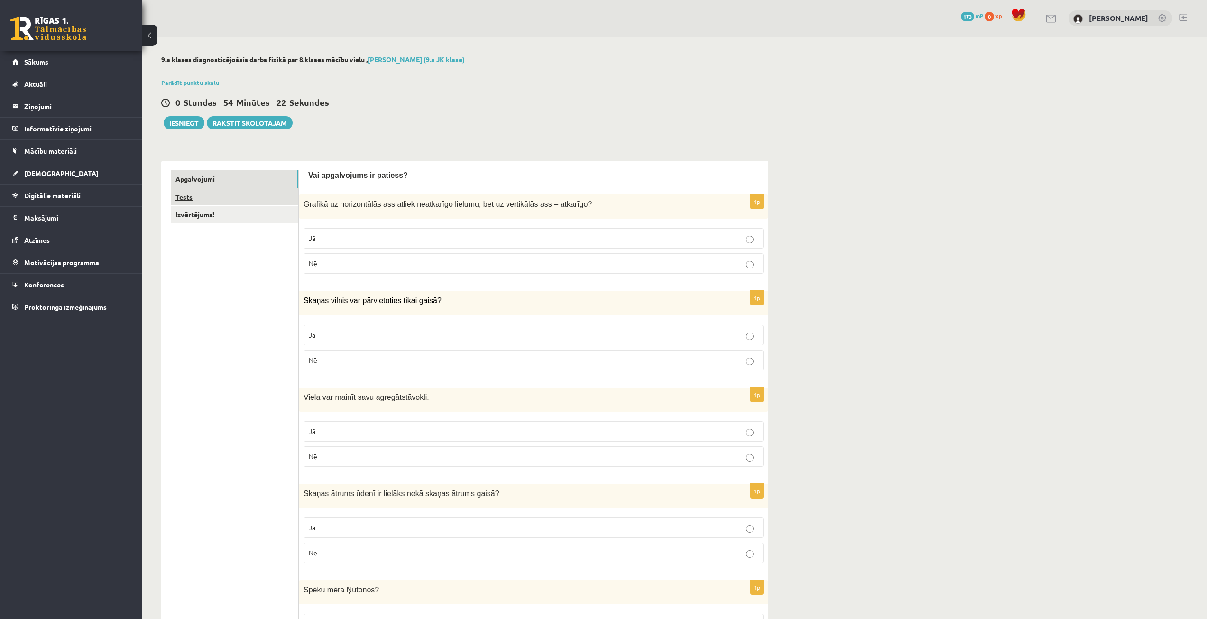
click at [253, 191] on link "Tests" at bounding box center [235, 197] width 128 height 18
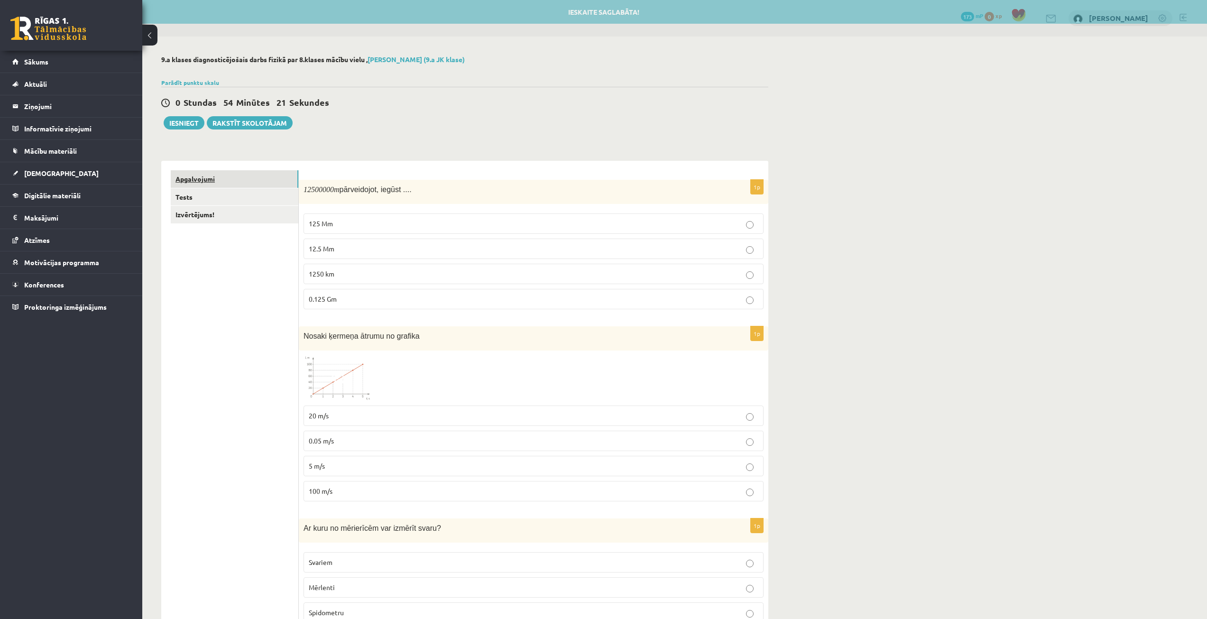
click at [263, 177] on link "Apgalvojumi" at bounding box center [235, 179] width 128 height 18
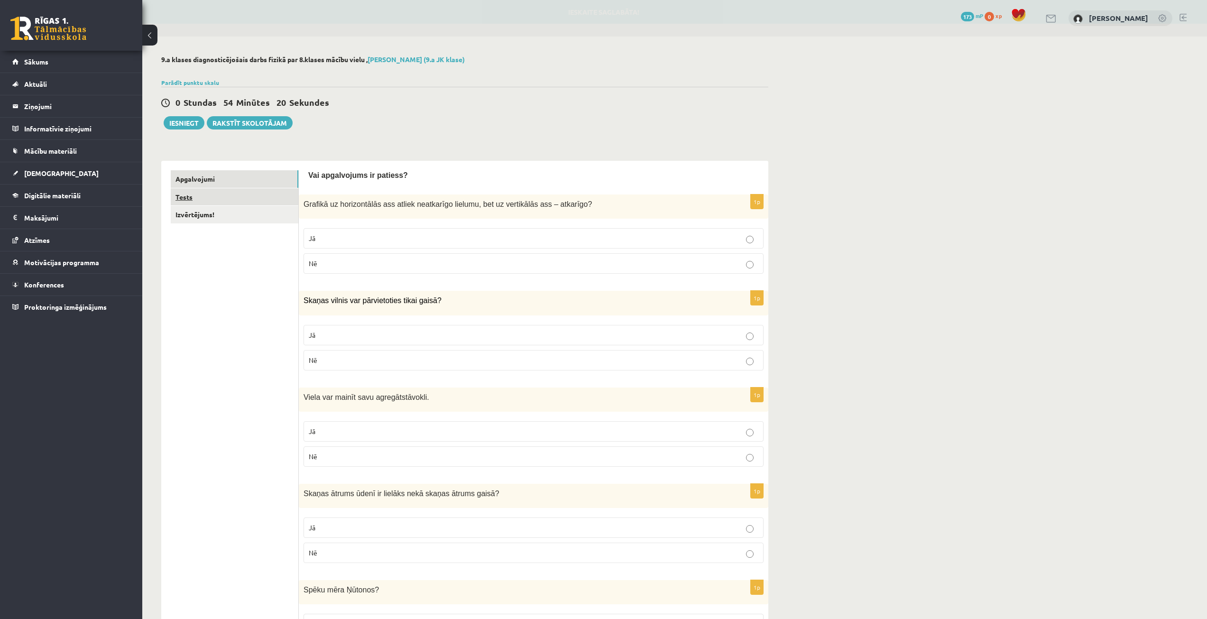
click at [250, 199] on link "Tests" at bounding box center [235, 197] width 128 height 18
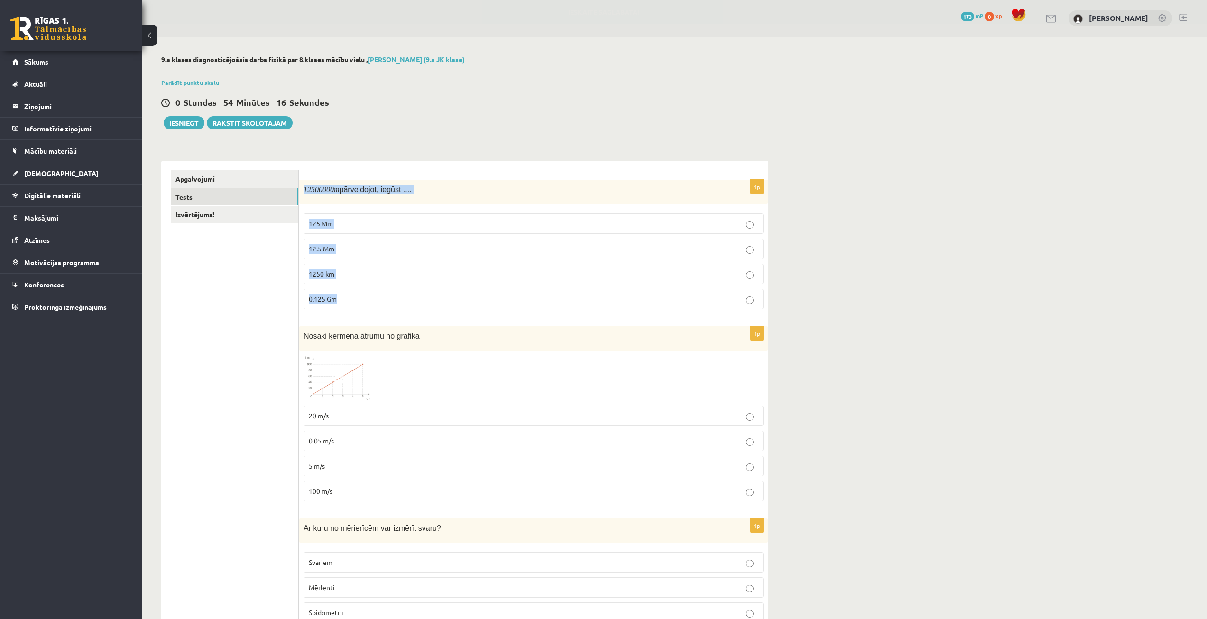
drag, startPoint x: 304, startPoint y: 188, endPoint x: 385, endPoint y: 299, distance: 137.4
click at [385, 299] on div "1p 12500000 m pārveidojot, iegūst .... 125 Mm 12.5 Mm 1250 km 0.125 Gm" at bounding box center [534, 248] width 470 height 137
click at [388, 244] on p "12.5 Mm" at bounding box center [534, 249] width 450 height 10
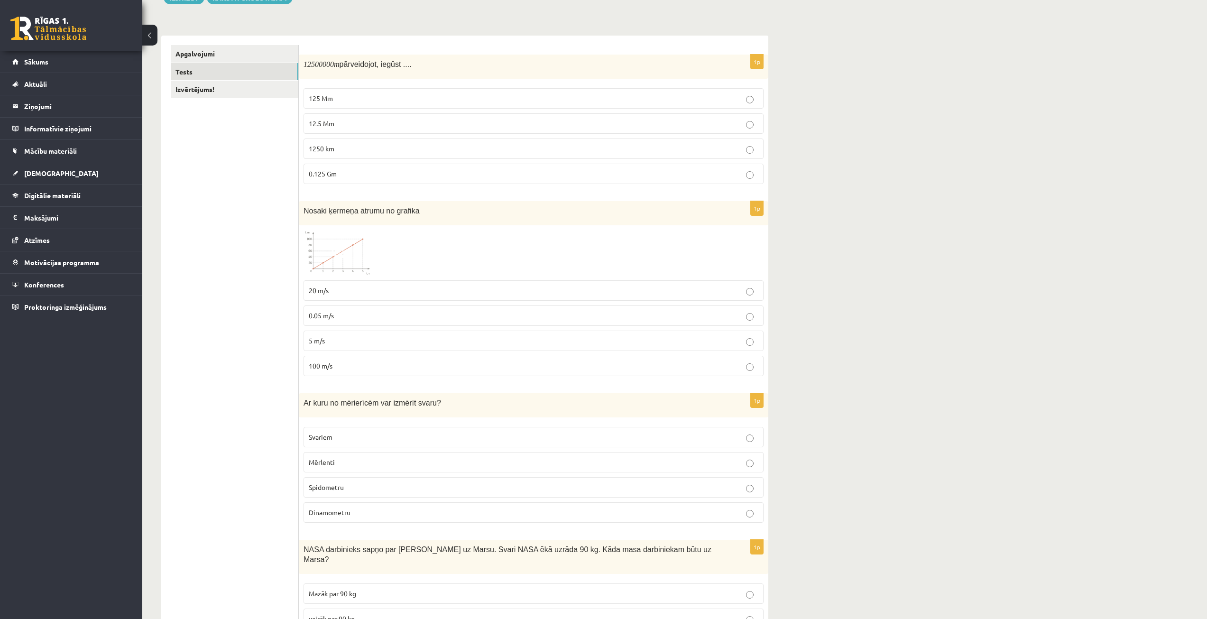
scroll to position [142, 0]
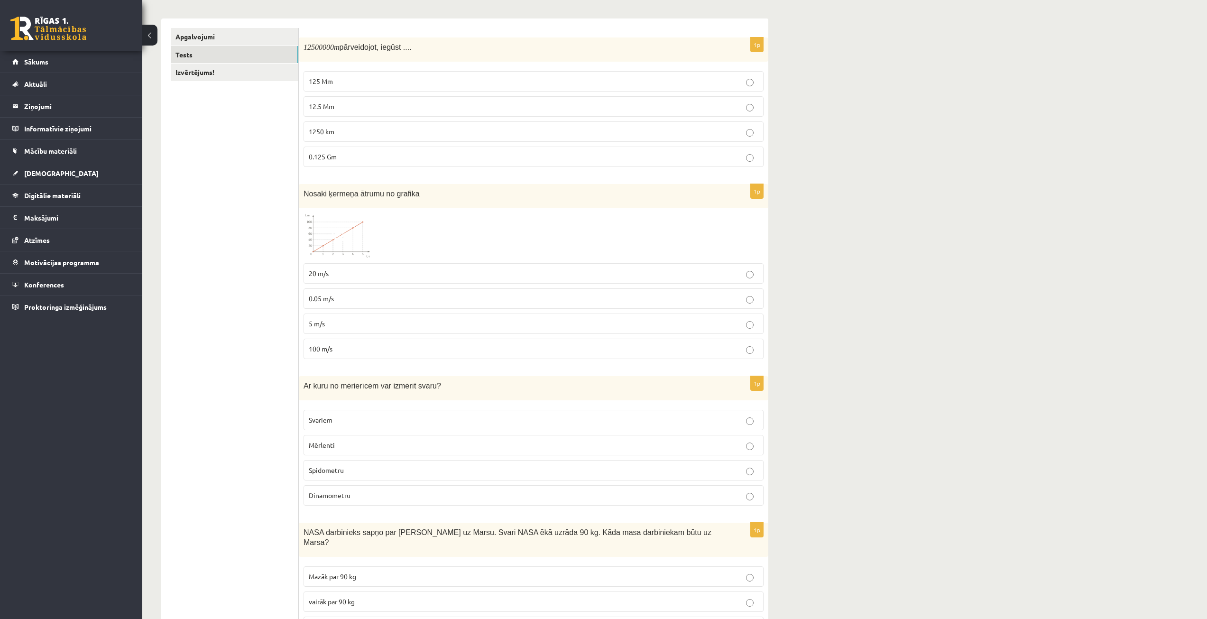
click at [329, 248] on img at bounding box center [339, 236] width 71 height 46
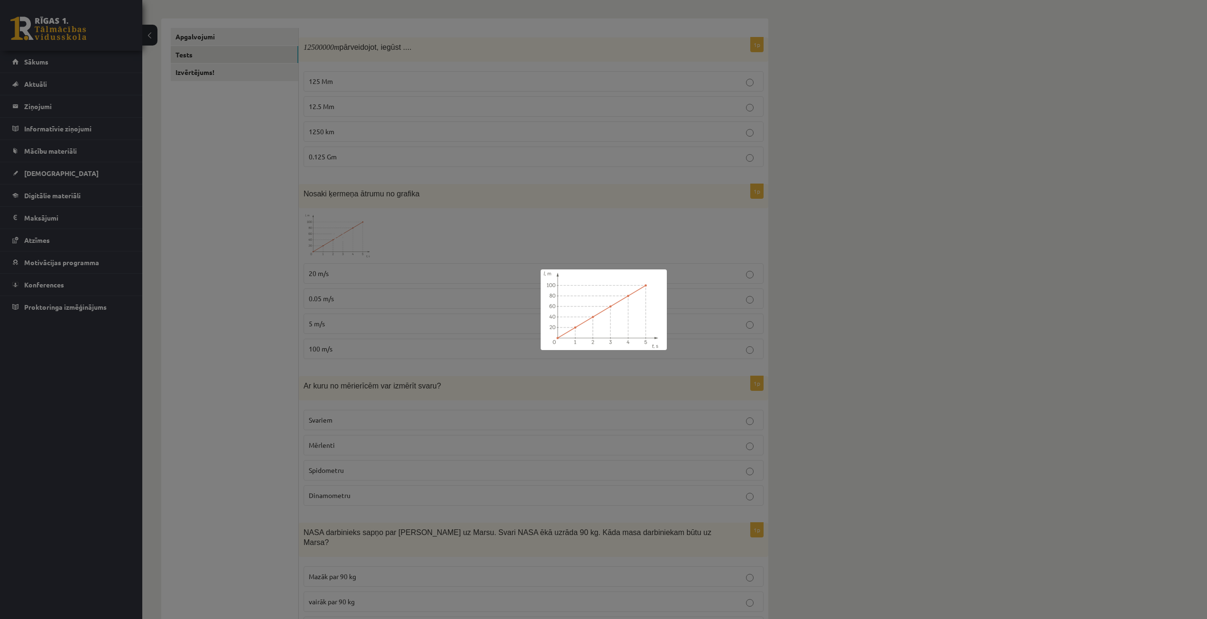
click at [342, 271] on div at bounding box center [603, 309] width 1207 height 619
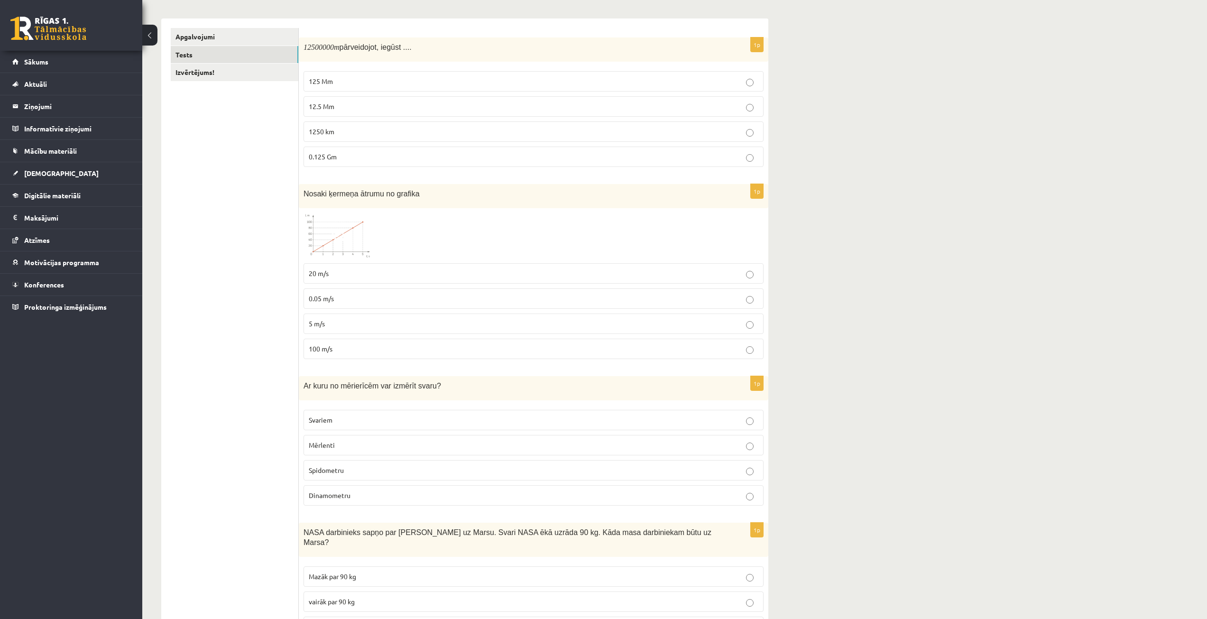
click at [337, 273] on p "20 m/s" at bounding box center [534, 273] width 450 height 10
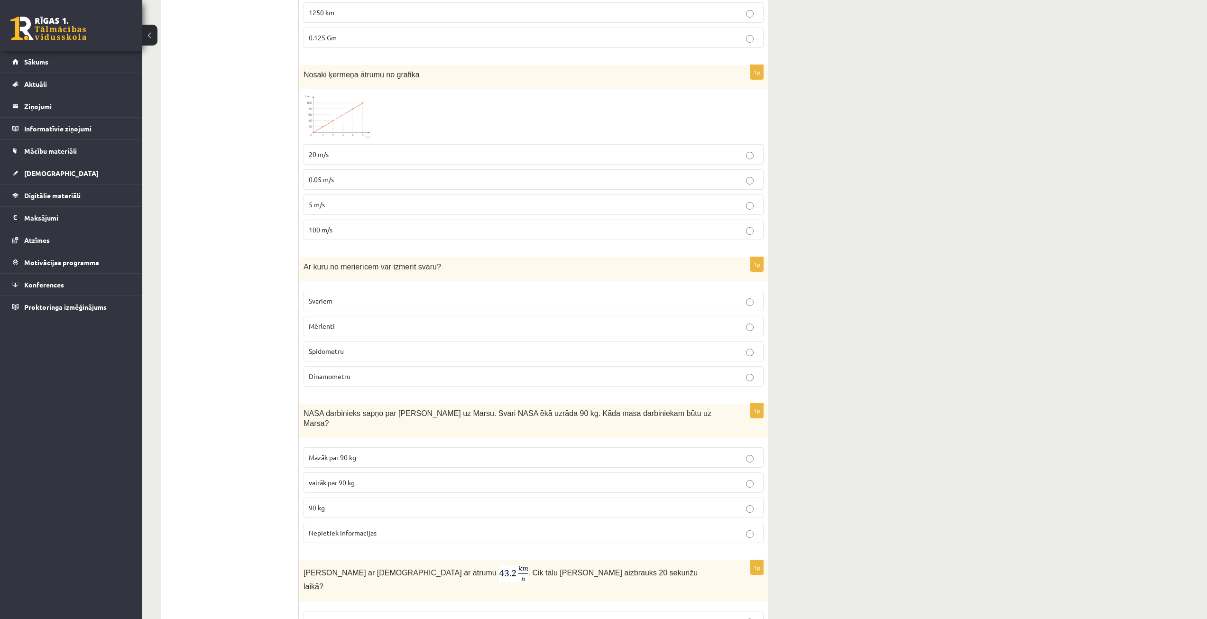
scroll to position [285, 0]
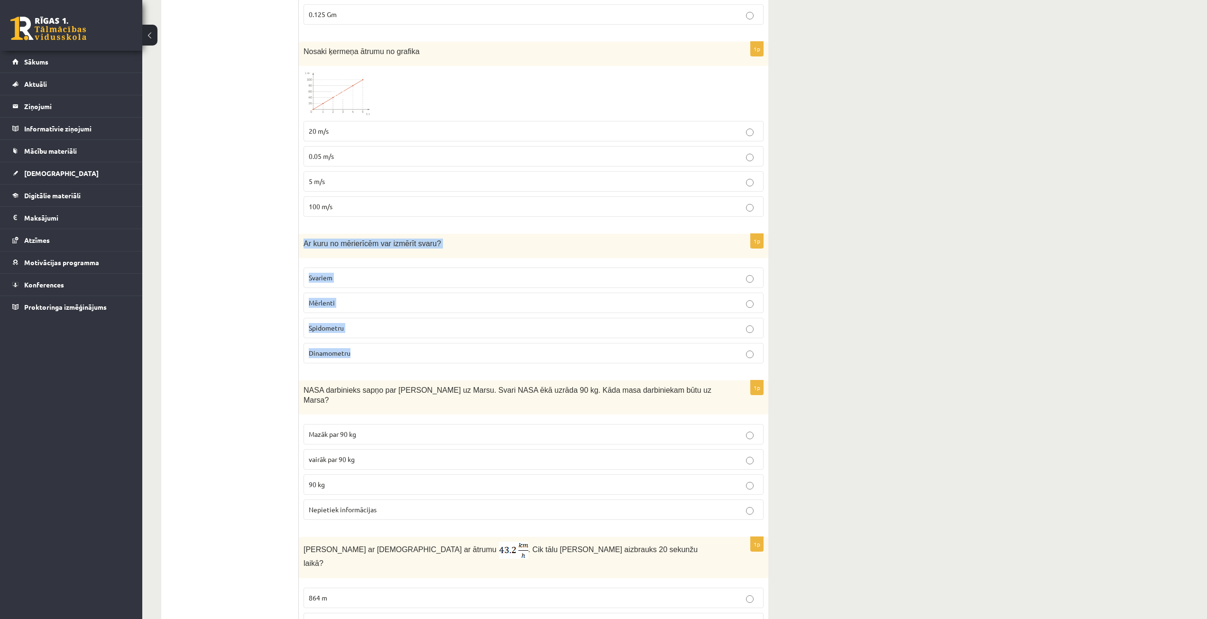
drag, startPoint x: 301, startPoint y: 242, endPoint x: 368, endPoint y: 353, distance: 129.7
click at [368, 353] on div "1p Ar kuru no mērierīcēm var izmērīt svaru? Svariem Mērlenti Spidometru Dinamom…" at bounding box center [534, 302] width 470 height 137
click at [360, 277] on p "Svariem" at bounding box center [534, 278] width 450 height 10
click at [364, 350] on p "Dinamometru" at bounding box center [534, 353] width 450 height 10
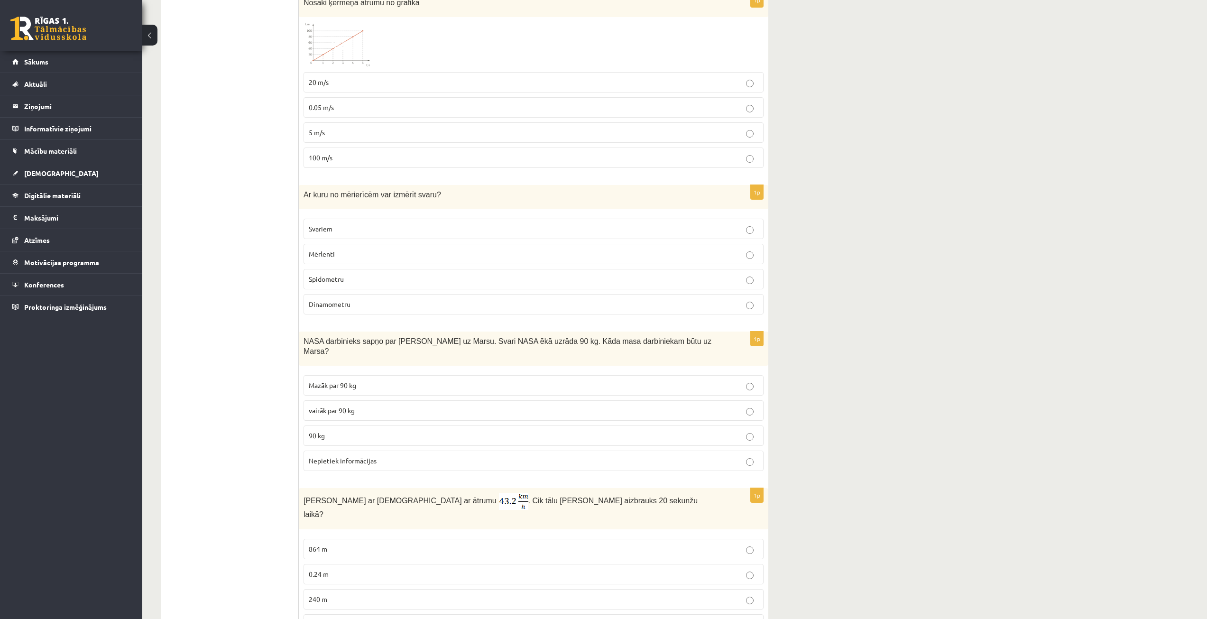
scroll to position [379, 0]
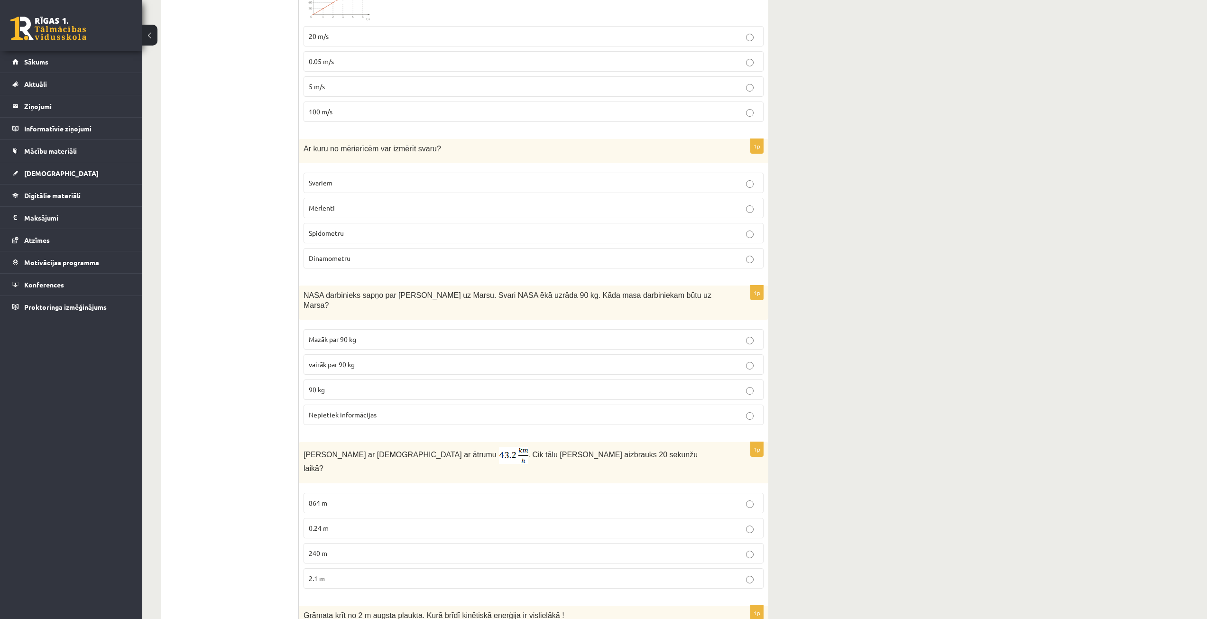
click at [322, 237] on span "Spidometru" at bounding box center [326, 233] width 35 height 9
click at [324, 258] on span "Dinamometru" at bounding box center [330, 258] width 42 height 9
drag, startPoint x: 304, startPoint y: 296, endPoint x: 390, endPoint y: 408, distance: 141.1
click at [390, 408] on div "1p NASA darbinieks sapņo par ceļošanu uz Marsu. Svari NASA ēkā uzrāda 90 kg. Kā…" at bounding box center [534, 359] width 470 height 147
click at [397, 385] on p "90 kg" at bounding box center [534, 390] width 450 height 10
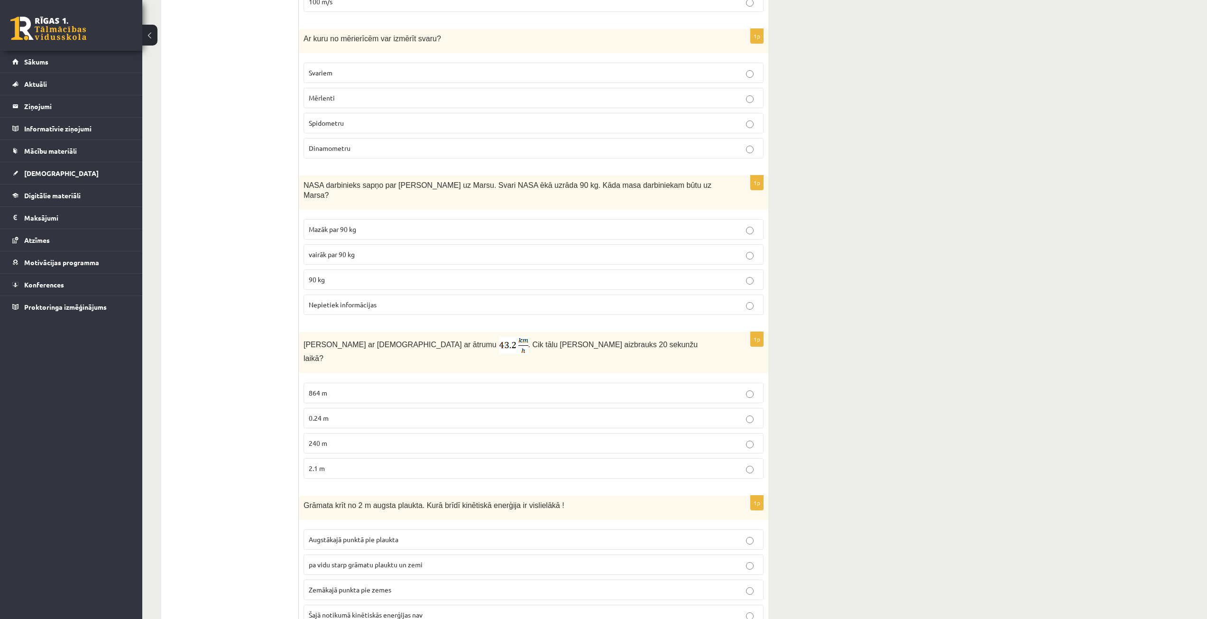
scroll to position [522, 0]
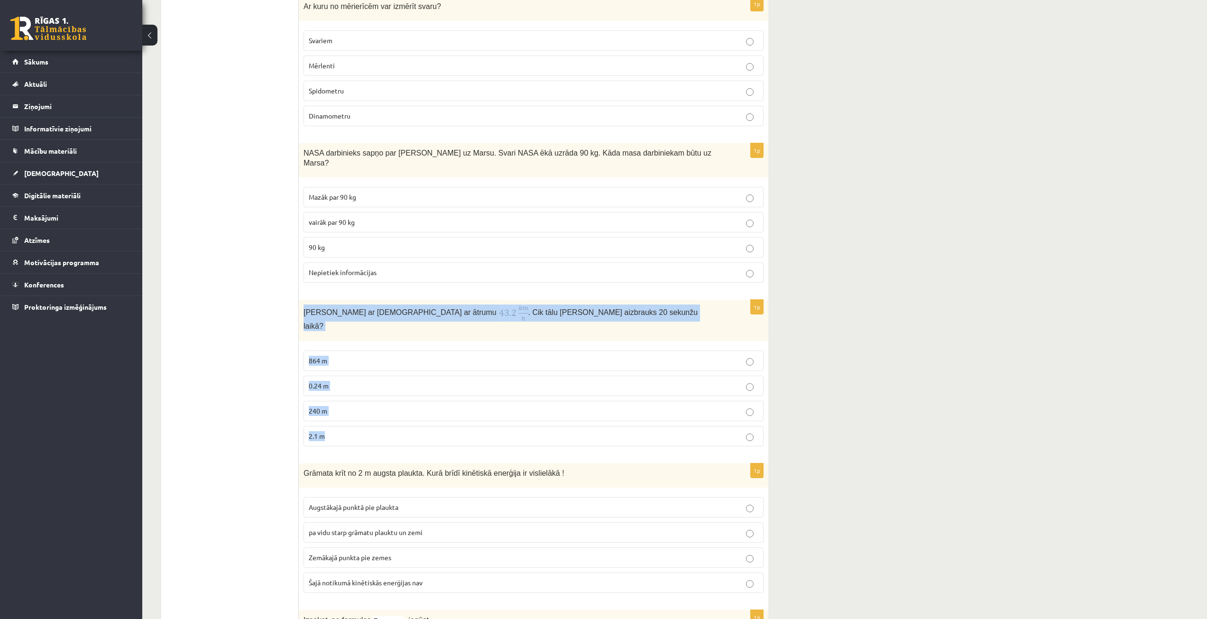
drag, startPoint x: 300, startPoint y: 303, endPoint x: 363, endPoint y: 408, distance: 122.7
click at [363, 408] on div "1p Anna brauc ar skrituļslidām ar ātrumu . Cik tālu Anna aizbrauks 20 sekunžu l…" at bounding box center [534, 377] width 470 height 154
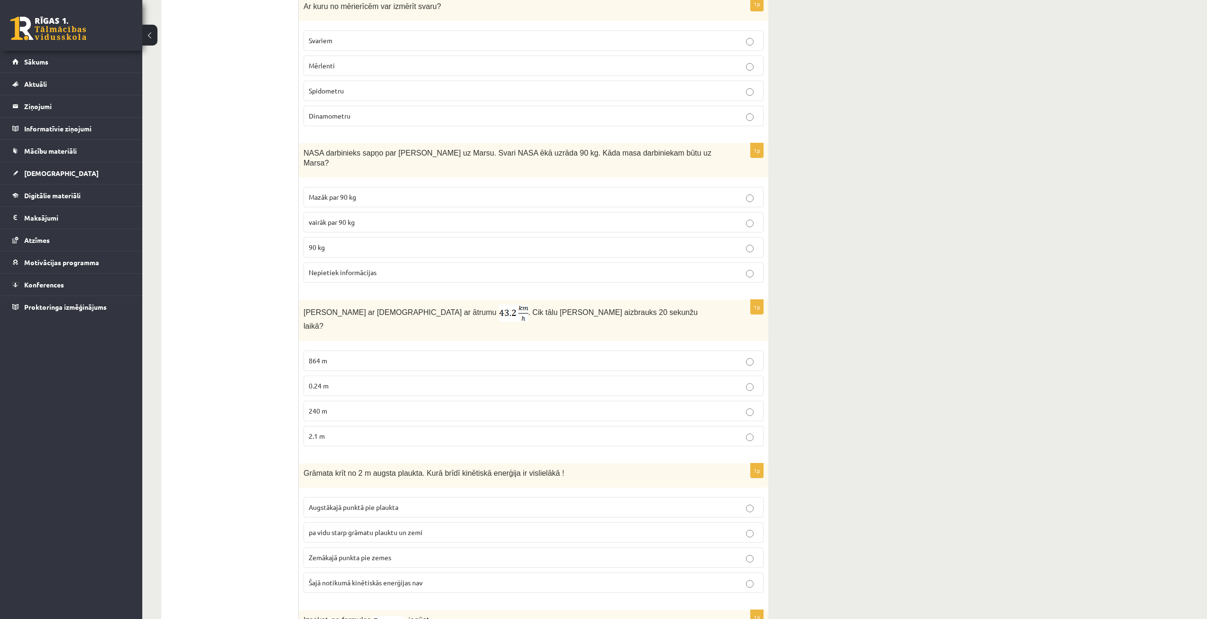
click at [342, 406] on p "240 m" at bounding box center [534, 411] width 450 height 10
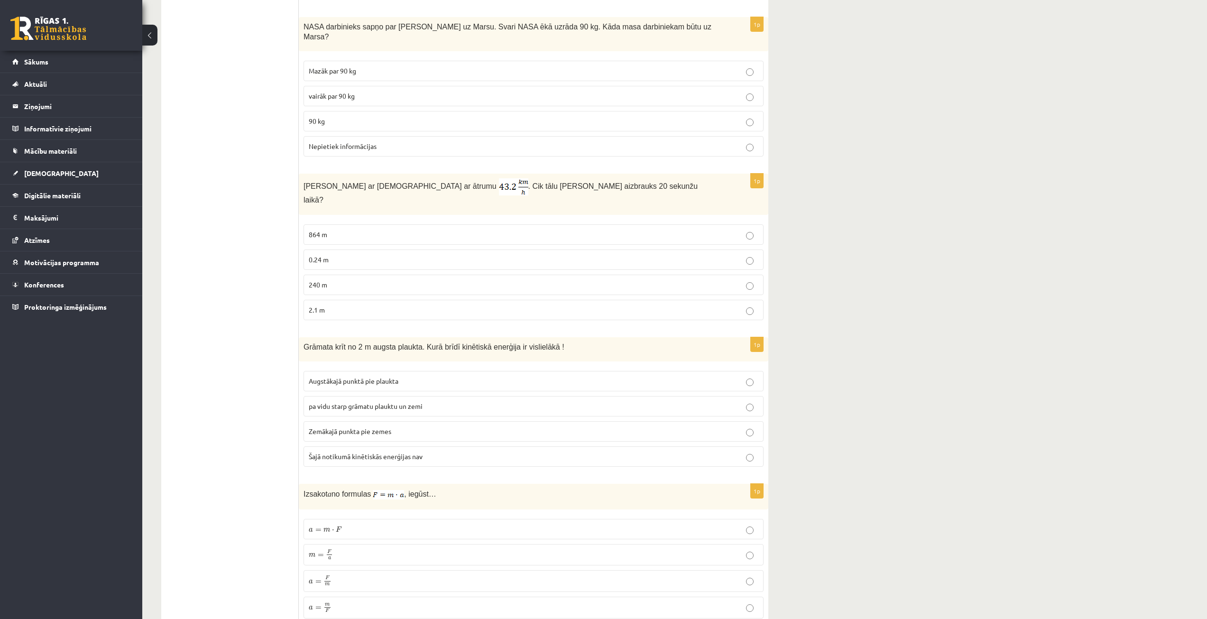
scroll to position [664, 0]
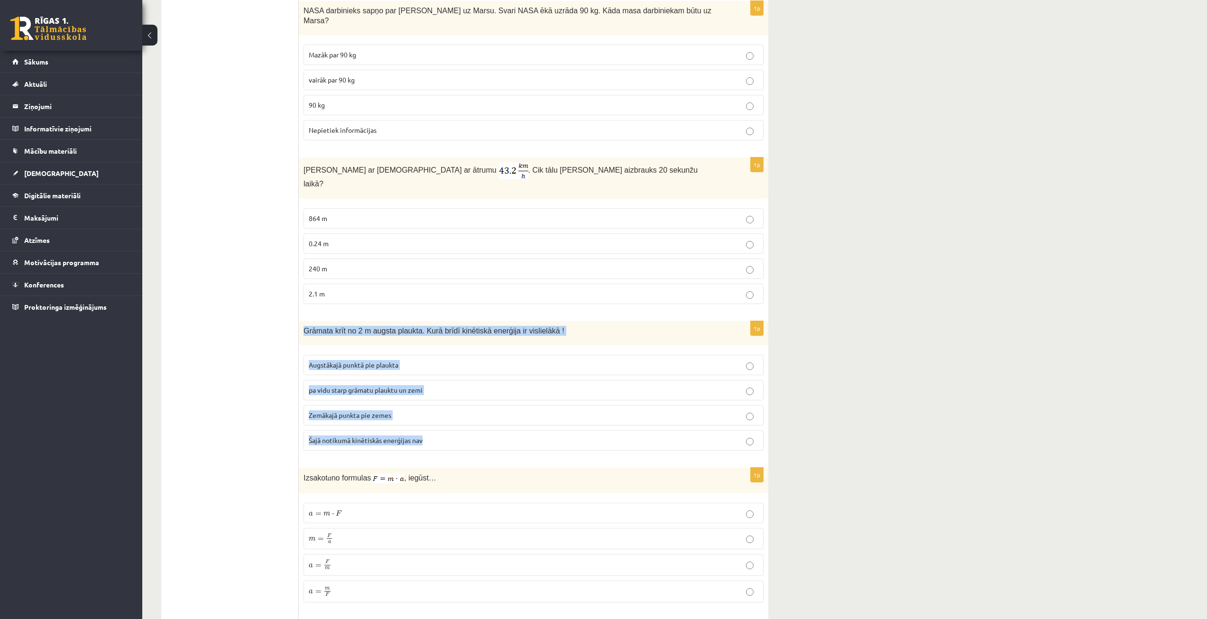
drag, startPoint x: 302, startPoint y: 312, endPoint x: 443, endPoint y: 421, distance: 177.9
click at [443, 421] on div "1p Grāmata krīt no 2 m augsta plaukta. Kurā brīdī kinētiskā enerģija ir visliel…" at bounding box center [534, 389] width 470 height 137
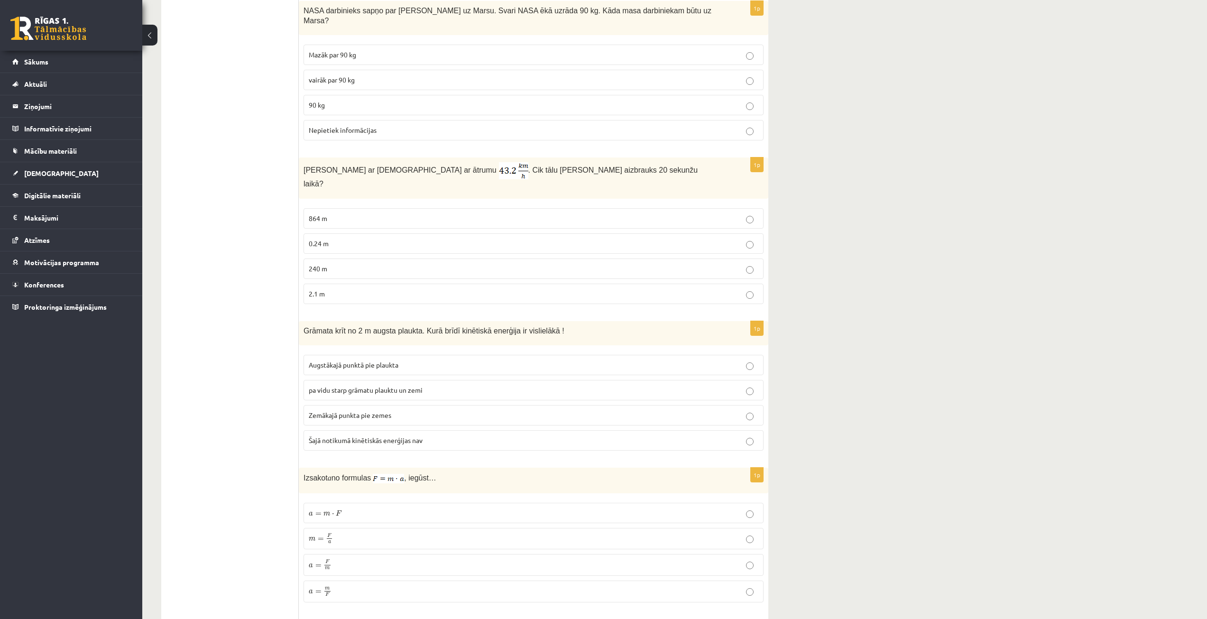
click at [225, 325] on ul "Apgalvojumi Tests Izvērtējums!" at bounding box center [235, 614] width 128 height 2216
click at [384, 411] on span "Zemākajā punkta pie zemes" at bounding box center [350, 415] width 83 height 9
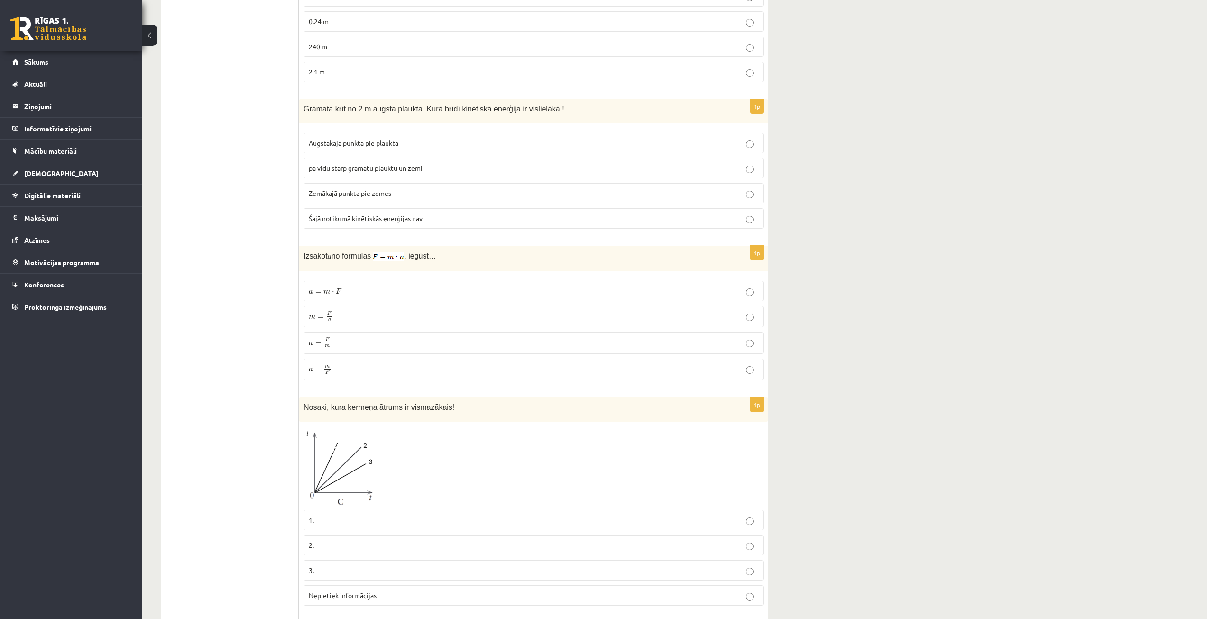
scroll to position [901, 0]
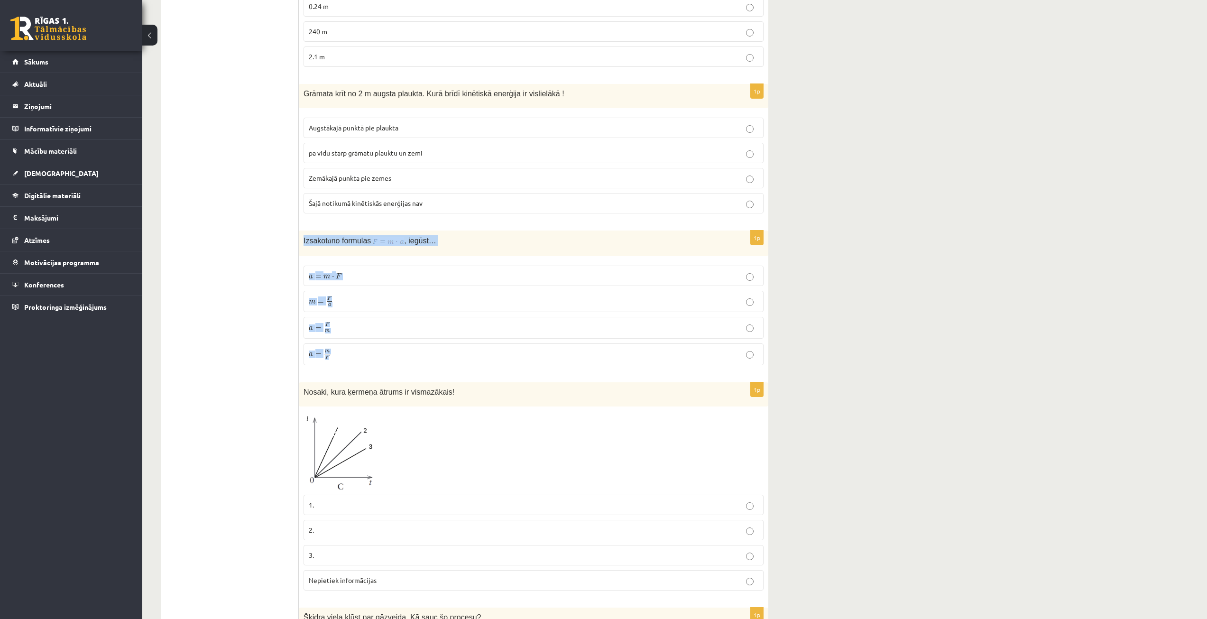
drag, startPoint x: 304, startPoint y: 220, endPoint x: 373, endPoint y: 333, distance: 131.9
click at [373, 333] on div "1p Izsakot a no formulas , iegūst… a = m ⋅ F a = m ⋅ F m = F a m = F a a = F m …" at bounding box center [534, 301] width 470 height 142
click at [382, 266] on label "a = m ⋅ F a = m ⋅ F" at bounding box center [534, 276] width 460 height 20
click at [351, 322] on p "a = F m a = F m" at bounding box center [534, 327] width 450 height 11
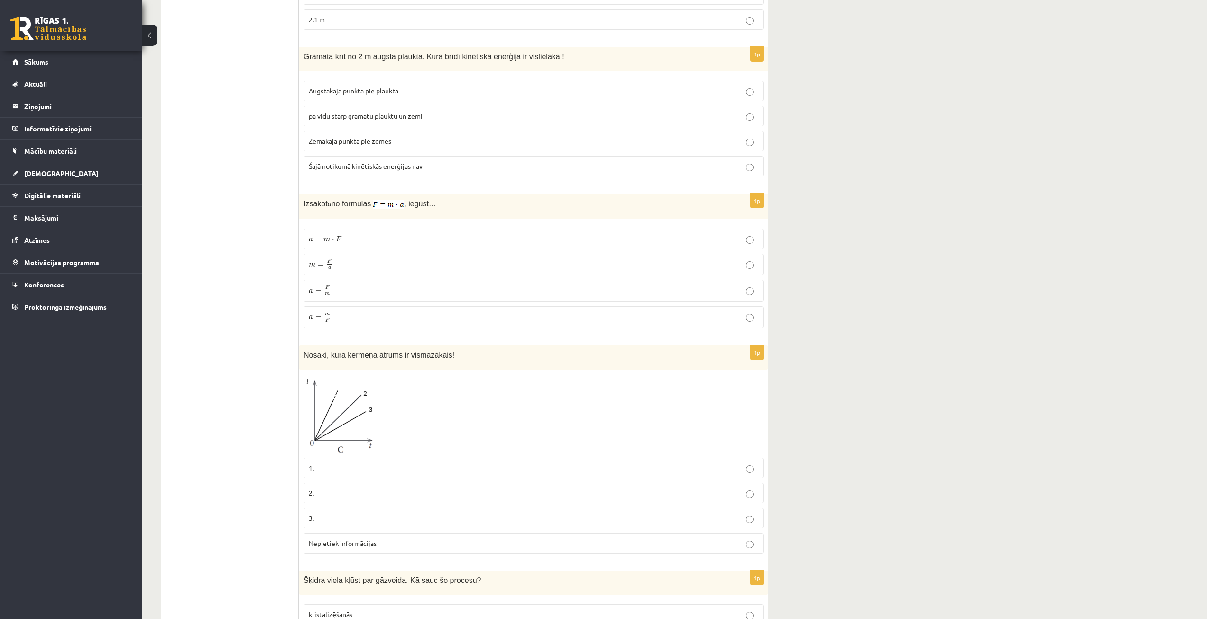
scroll to position [996, 0]
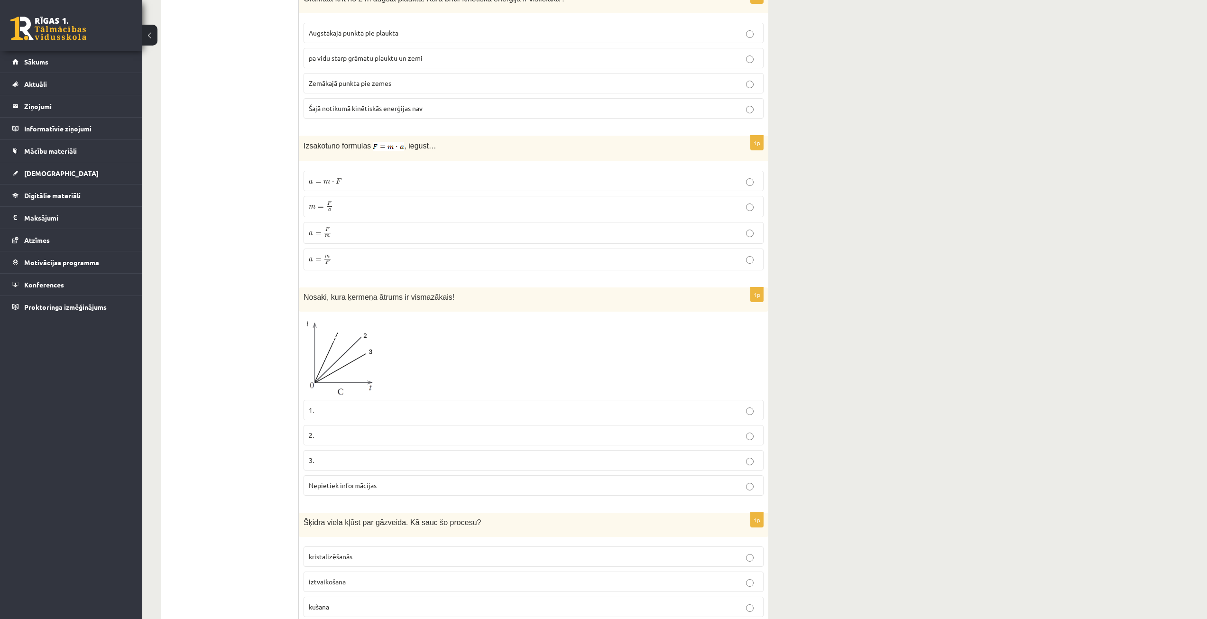
click at [343, 455] on p "3." at bounding box center [534, 460] width 450 height 10
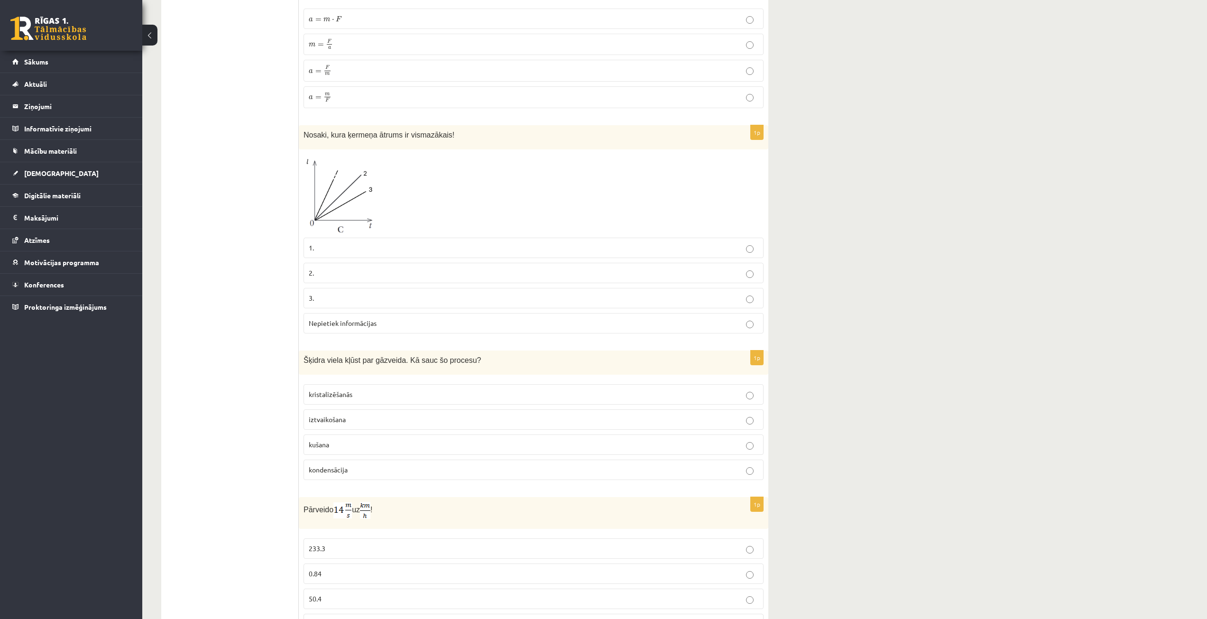
scroll to position [1233, 0]
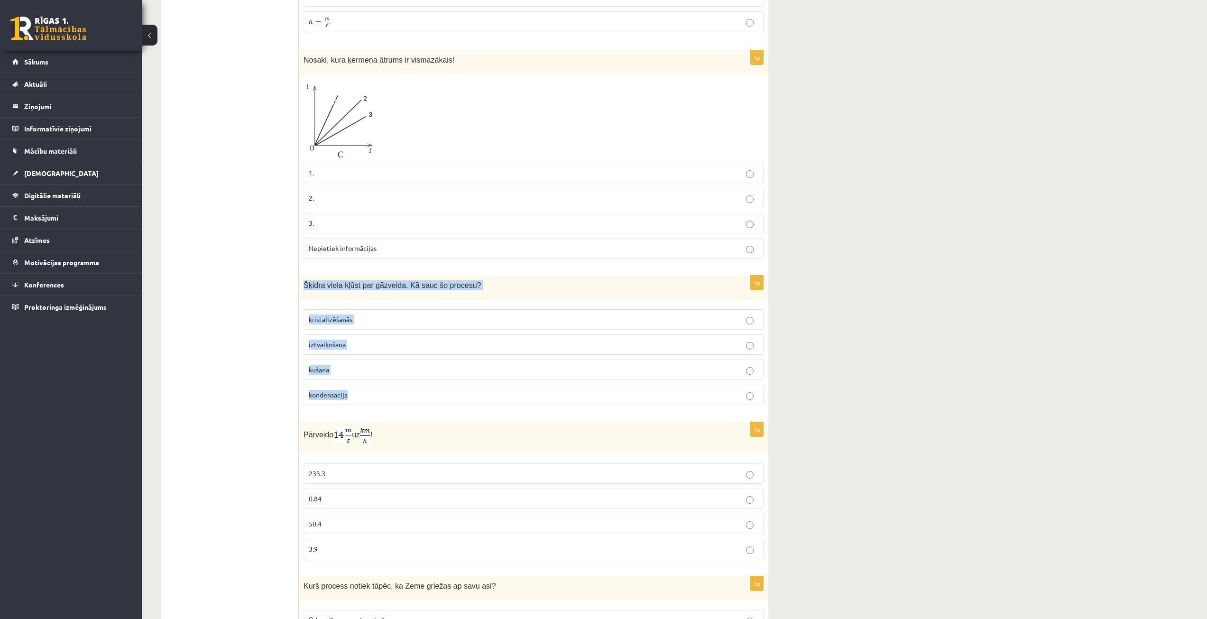
drag, startPoint x: 303, startPoint y: 263, endPoint x: 377, endPoint y: 380, distance: 138.4
click at [377, 380] on div "1p Šķidra viela kļūst par gāzveida. Kā sauc šo procesu? kristalizēšanās iztvaik…" at bounding box center [534, 344] width 470 height 137
click at [273, 305] on ul "Apgalvojumi Tests Izvērtējums!" at bounding box center [235, 45] width 128 height 2216
drag, startPoint x: 301, startPoint y: 263, endPoint x: 365, endPoint y: 363, distance: 119.5
click at [365, 363] on div "1p Šķidra viela kļūst par gāzveida. Kā sauc šo procesu? kristalizēšanās iztvaik…" at bounding box center [534, 344] width 470 height 137
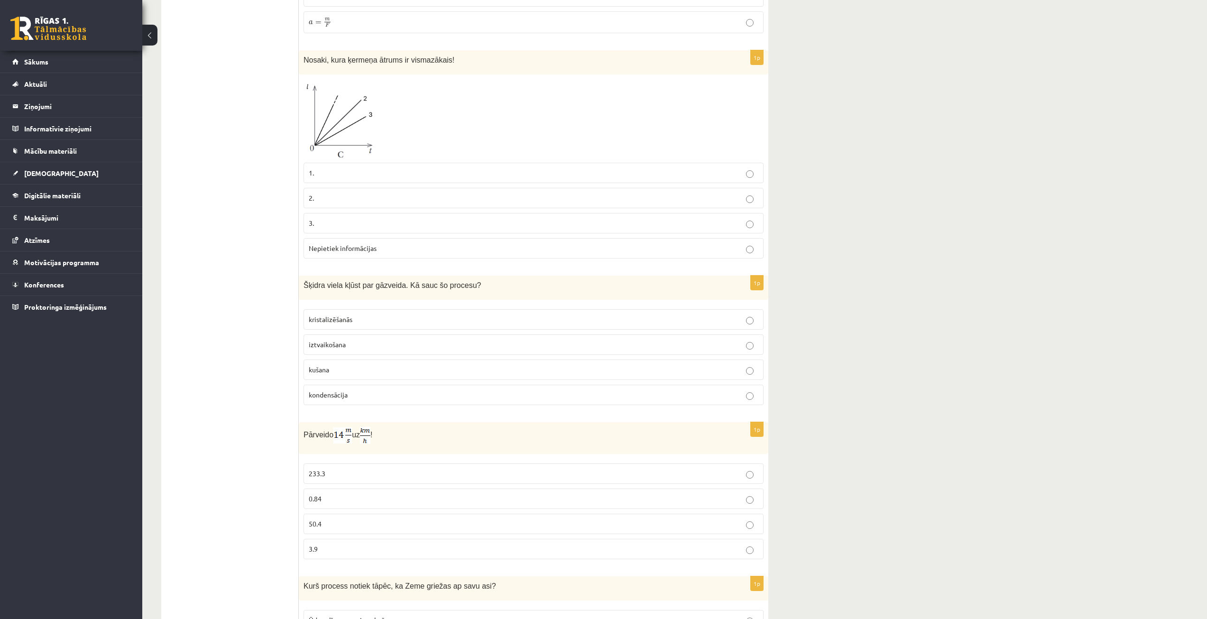
click at [232, 406] on ul "Apgalvojumi Tests Izvērtējums!" at bounding box center [235, 45] width 128 height 2216
click at [373, 340] on p "iztvaikošana" at bounding box center [534, 345] width 450 height 10
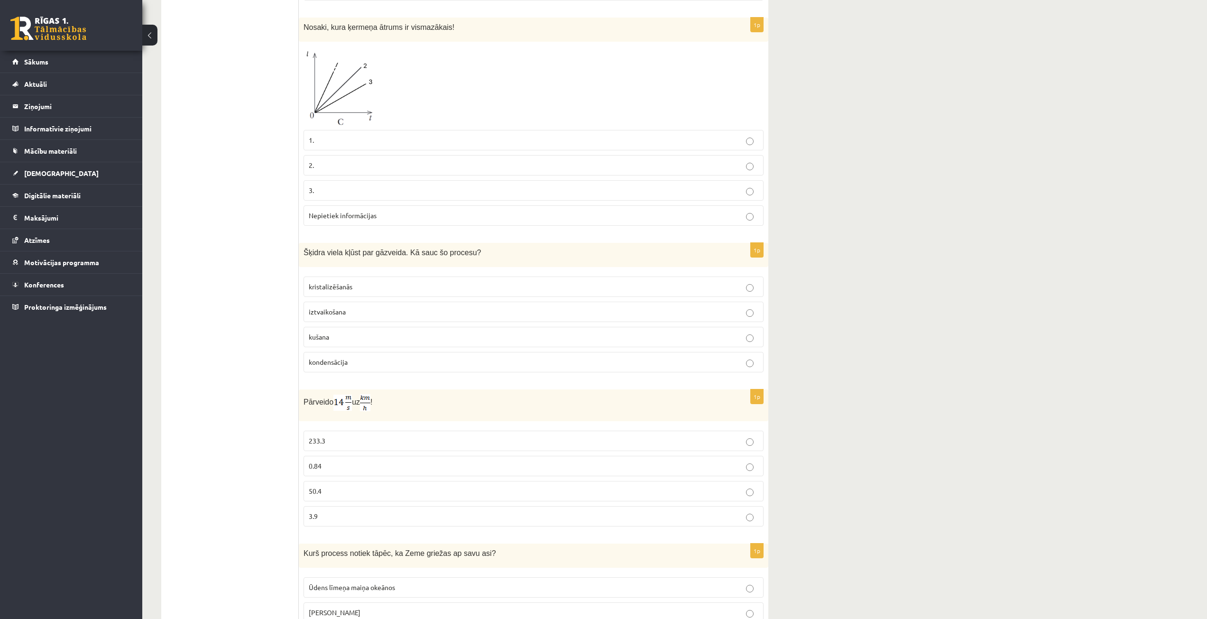
scroll to position [1281, 0]
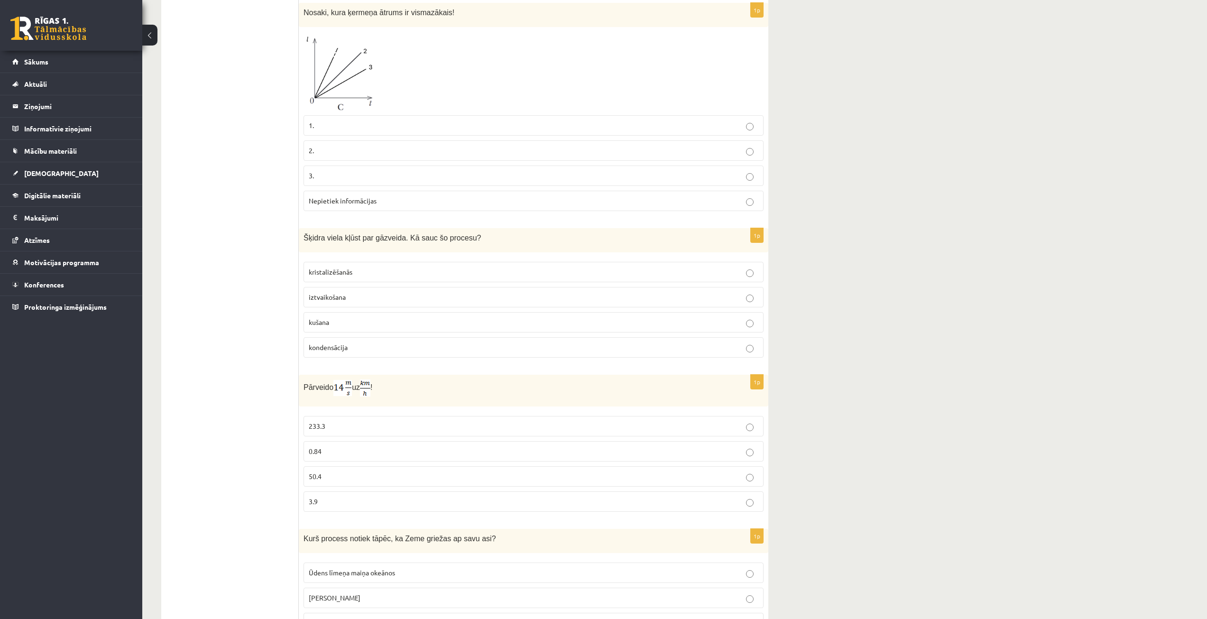
click at [373, 312] on label "kušana" at bounding box center [534, 322] width 460 height 20
click at [391, 292] on p "iztvaikošana" at bounding box center [534, 297] width 450 height 10
click at [330, 446] on p "0.84" at bounding box center [534, 451] width 450 height 10
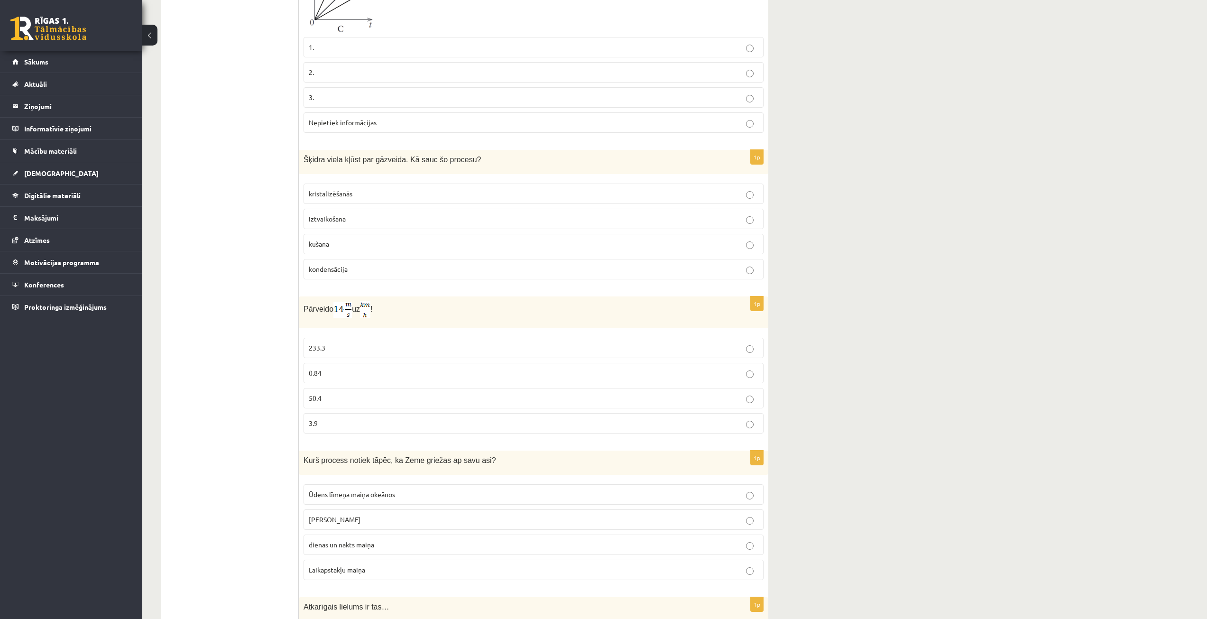
scroll to position [1375, 0]
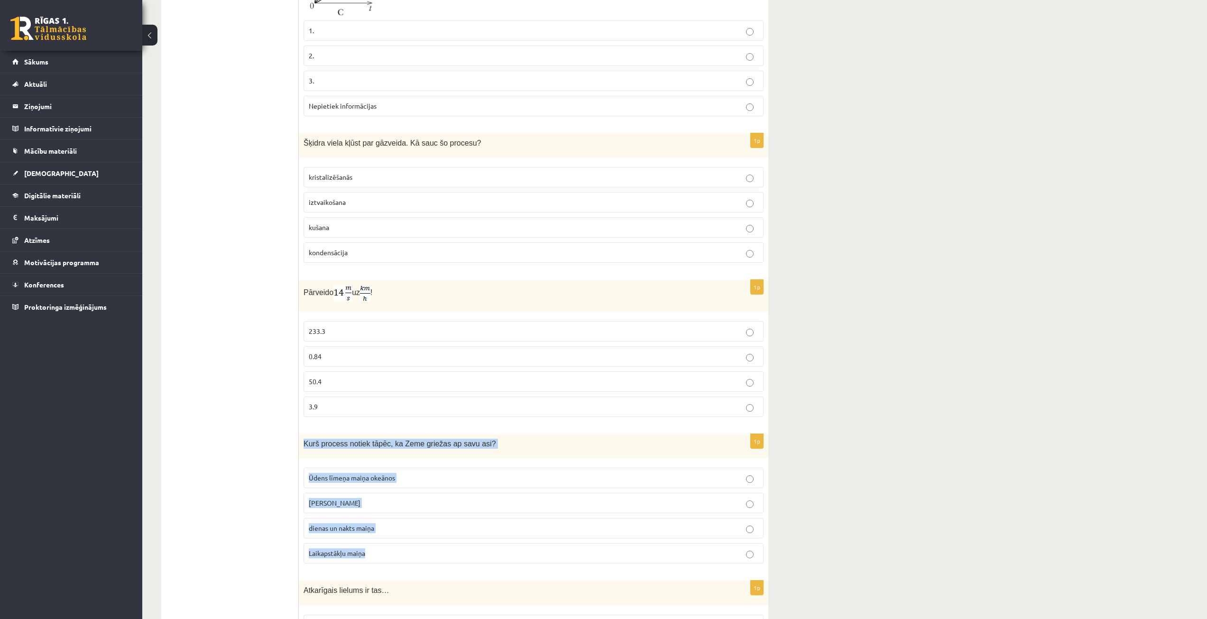
drag, startPoint x: 303, startPoint y: 421, endPoint x: 386, endPoint y: 531, distance: 138.1
click at [386, 531] on div "1p Kurš process notiek tāpēc, ka Zeme griežas ap savu asi? Ūdens līmeņa maiņa o…" at bounding box center [534, 502] width 470 height 137
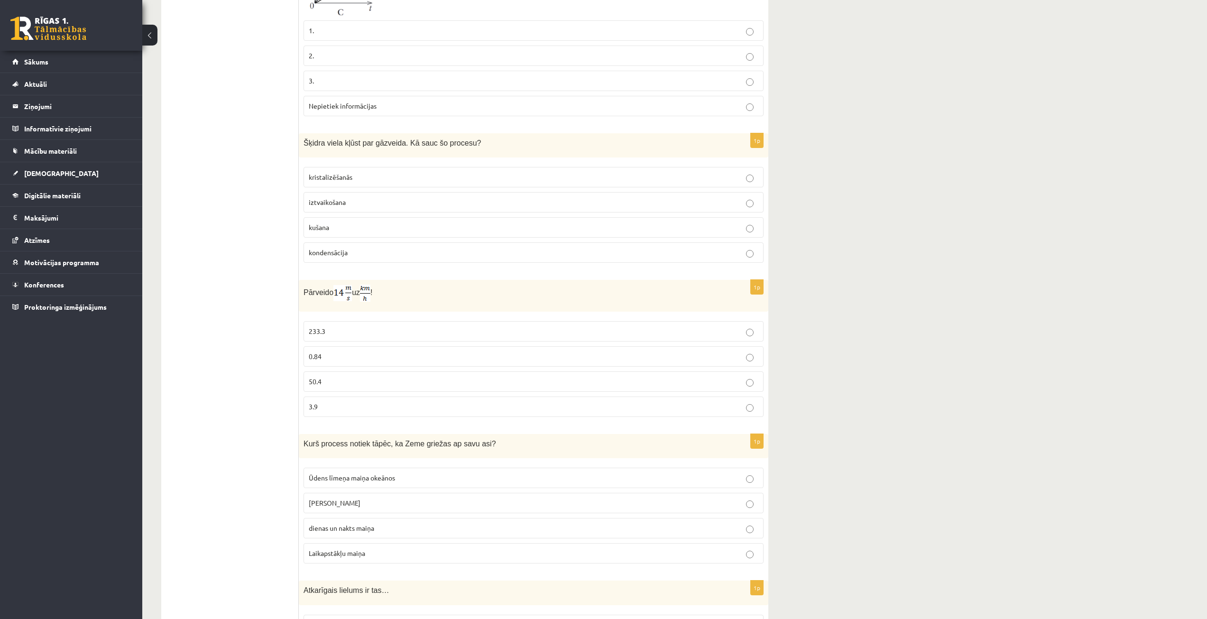
click at [374, 524] on span "dienas un nakts maiņa" at bounding box center [341, 528] width 65 height 9
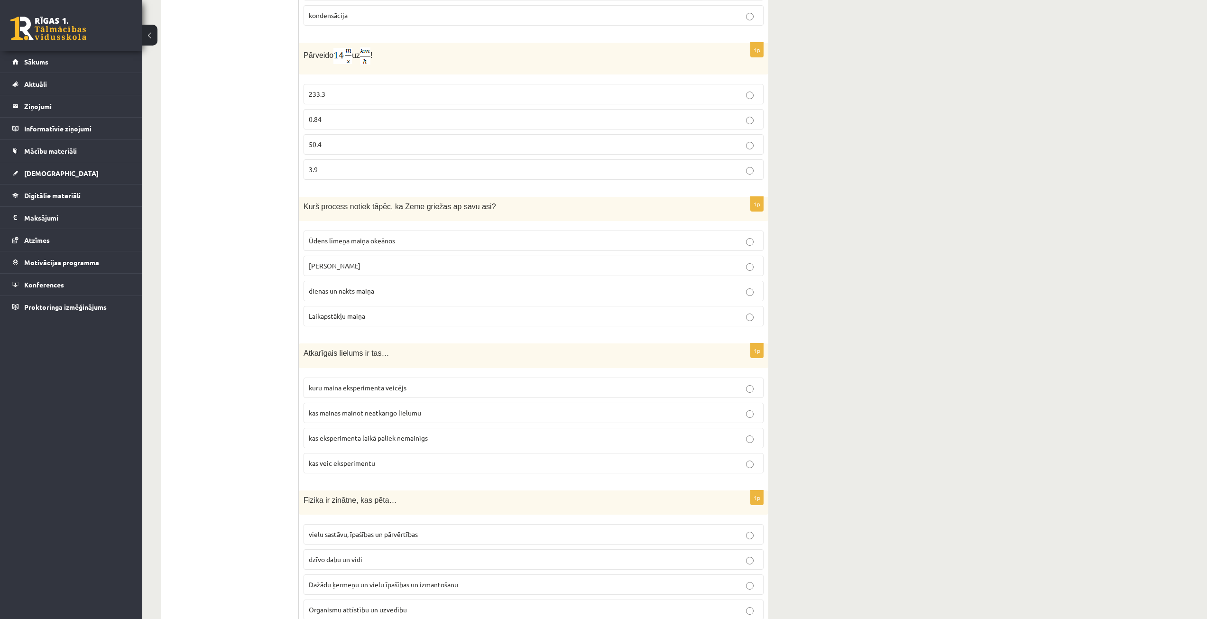
scroll to position [1565, 0]
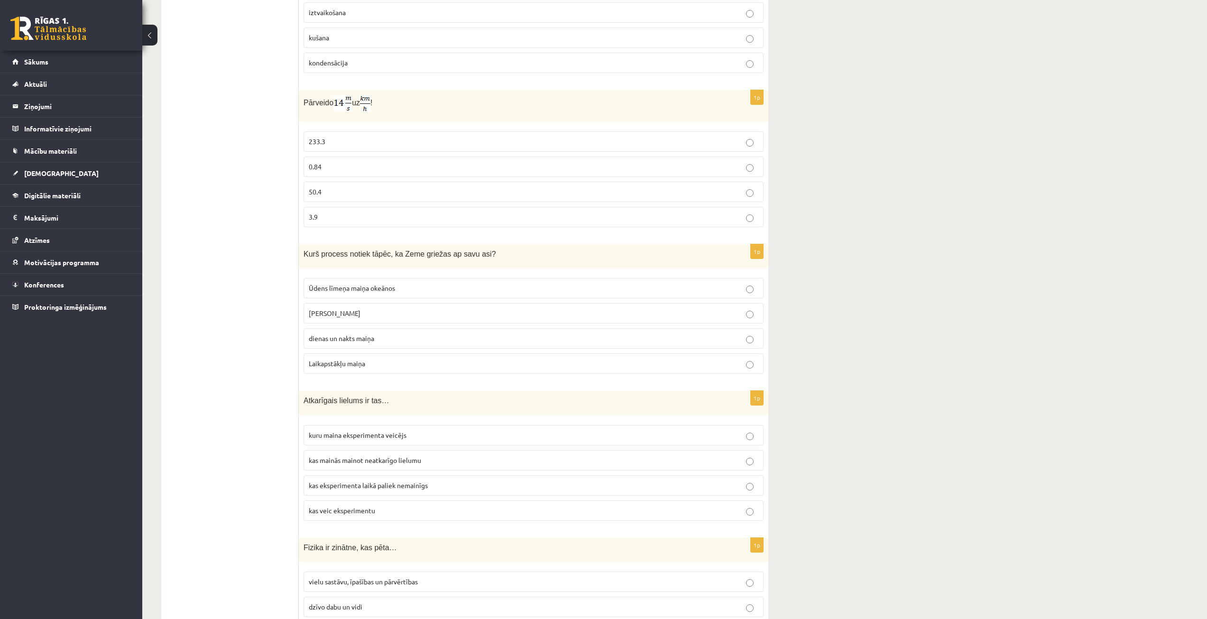
click at [342, 359] on p "Laikapstākļu maiņa" at bounding box center [534, 364] width 450 height 10
click at [359, 328] on label "dienas un nakts maiņa" at bounding box center [534, 338] width 460 height 20
drag, startPoint x: 302, startPoint y: 378, endPoint x: 414, endPoint y: 488, distance: 157.3
click at [414, 488] on div "1p Atkarīgais lielums ir tas… kuru maina eksperimenta veicējs kas mainās mainot…" at bounding box center [534, 459] width 470 height 137
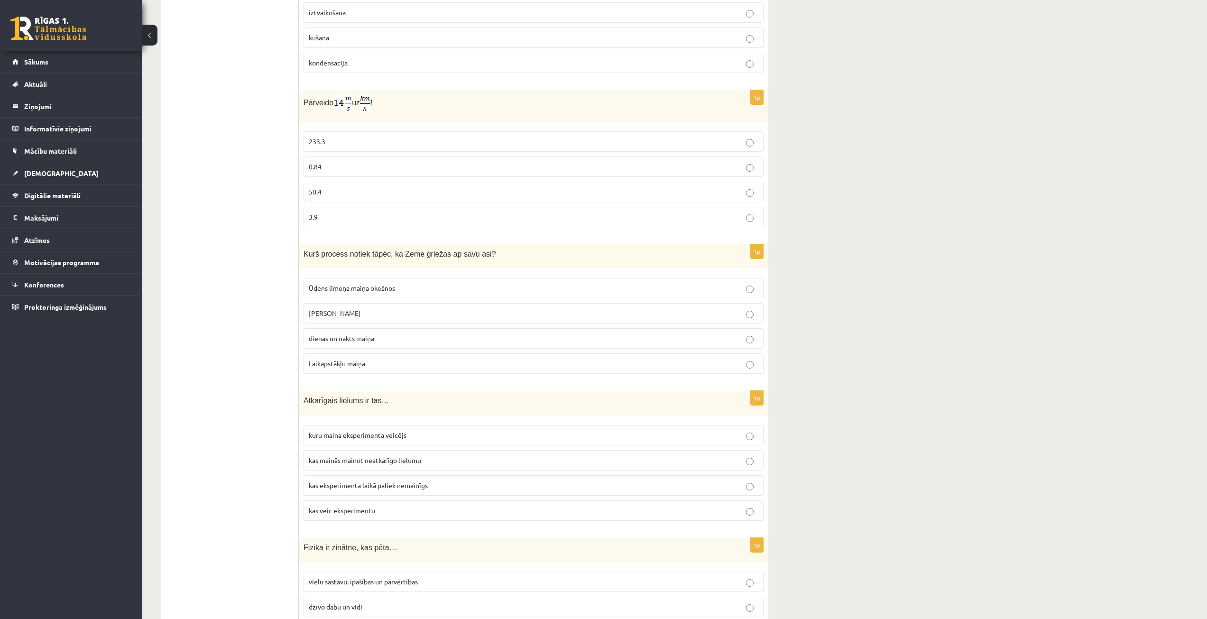
click at [346, 456] on span "kas mainās mainot neatkarīgo lielumu" at bounding box center [365, 460] width 112 height 9
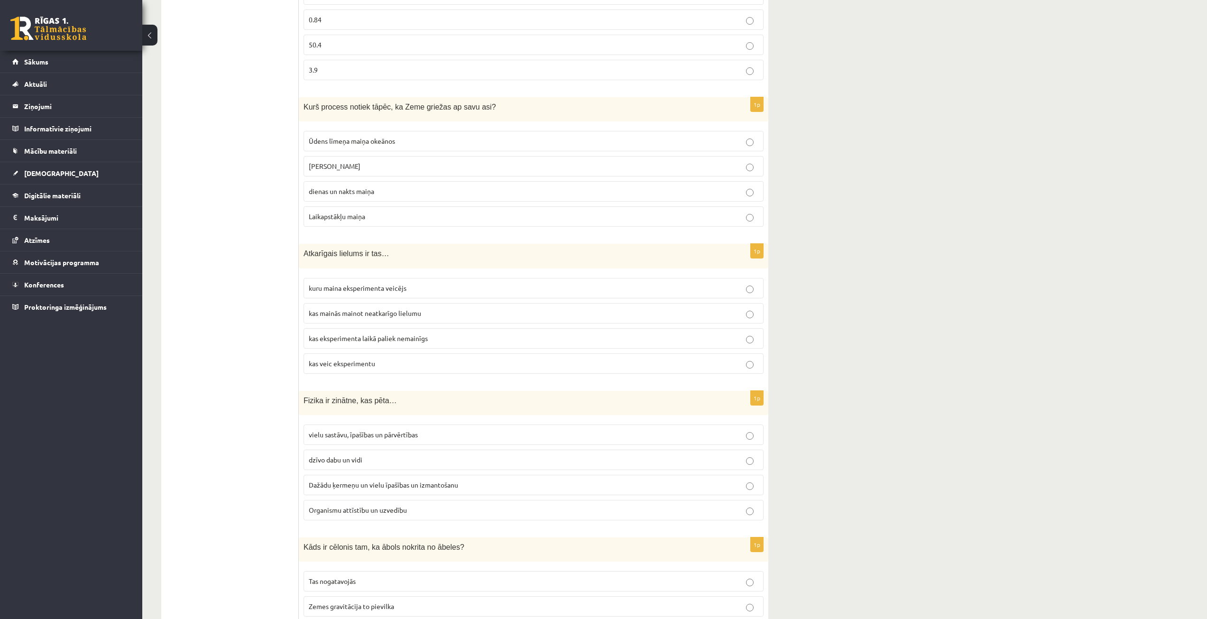
scroll to position [1777, 0]
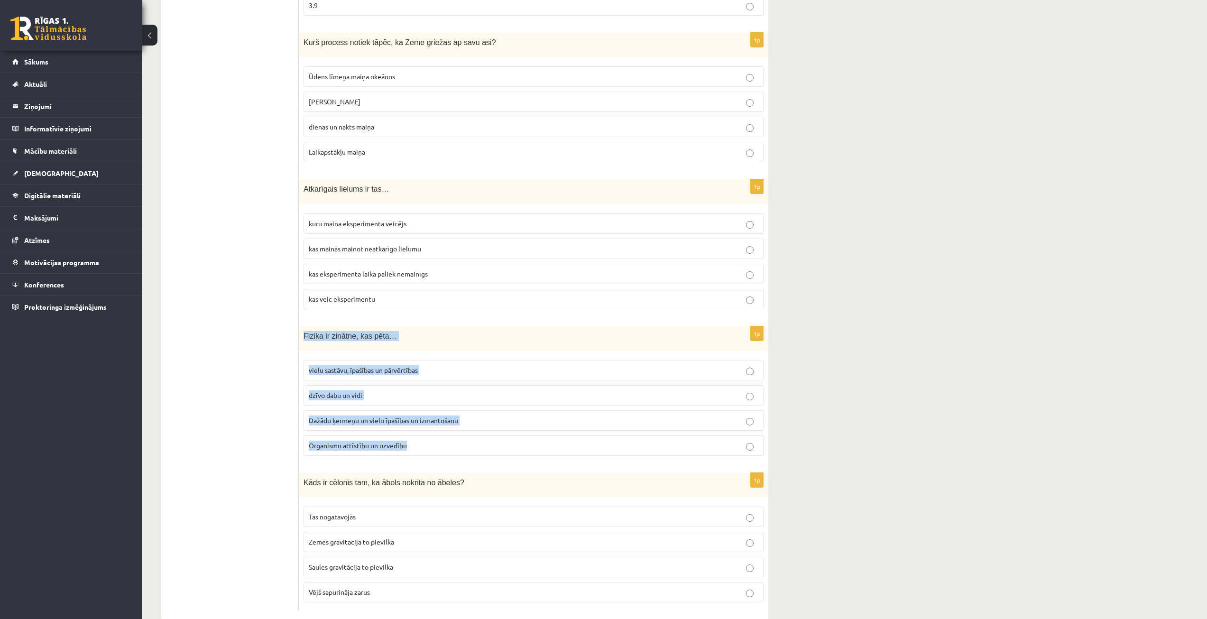
drag, startPoint x: 301, startPoint y: 314, endPoint x: 433, endPoint y: 435, distance: 179.6
click at [433, 435] on div "1p Fizika ir zinātne, kas pēta… vielu sastāvu, īpašības un pārvērtības dzīvo da…" at bounding box center [534, 394] width 470 height 137
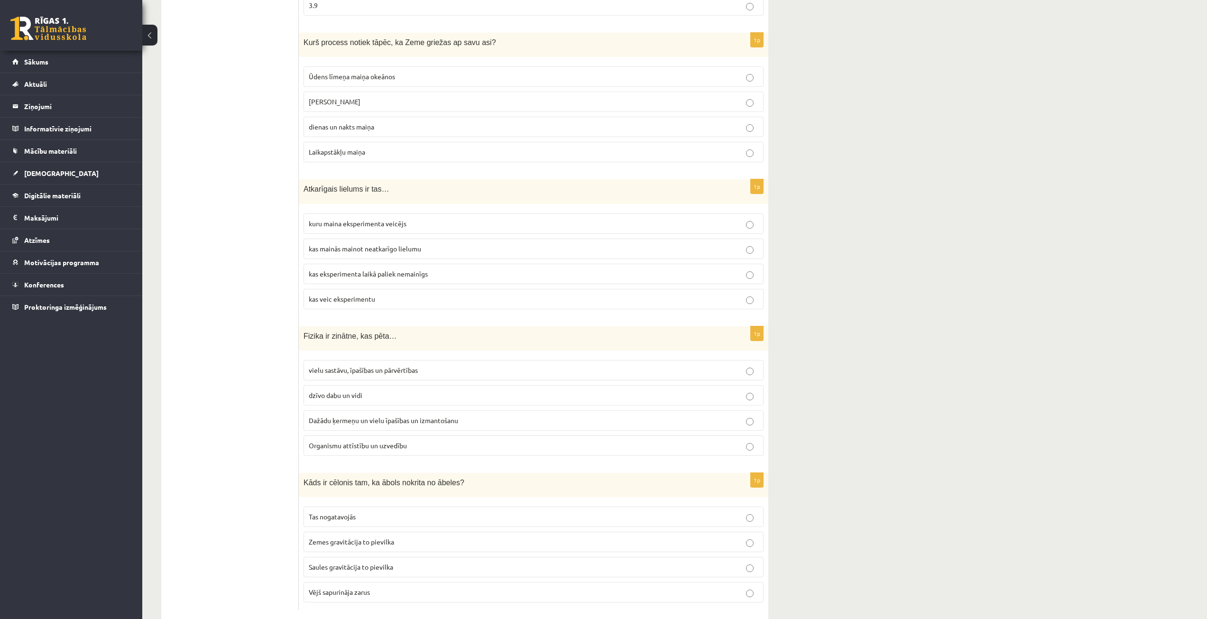
click at [333, 416] on span "Dažādu ķermeņu un vielu īpašības un izmantošanu" at bounding box center [383, 420] width 149 height 9
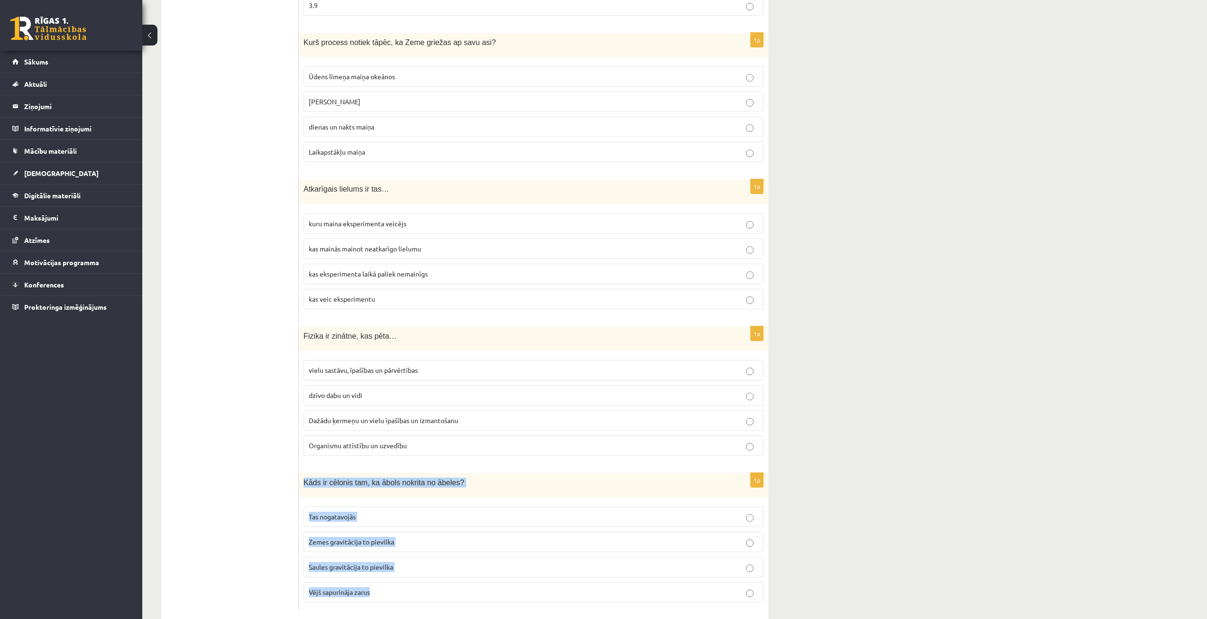
drag, startPoint x: 303, startPoint y: 464, endPoint x: 394, endPoint y: 567, distance: 137.7
click at [394, 567] on div "1p Kāds ir cēlonis tam, ka ābols nokrita no ābeles? Tas nogatavojās Zemes gravi…" at bounding box center [534, 541] width 470 height 137
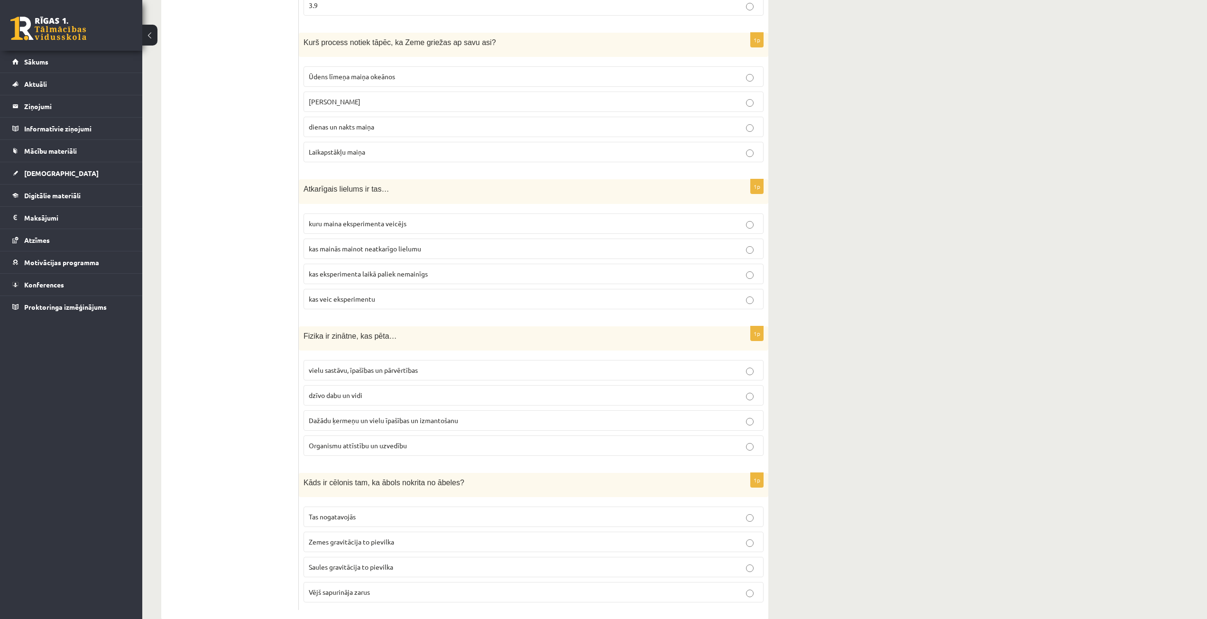
click at [354, 537] on span "Zemes gravitācija to pievilka" at bounding box center [351, 541] width 85 height 9
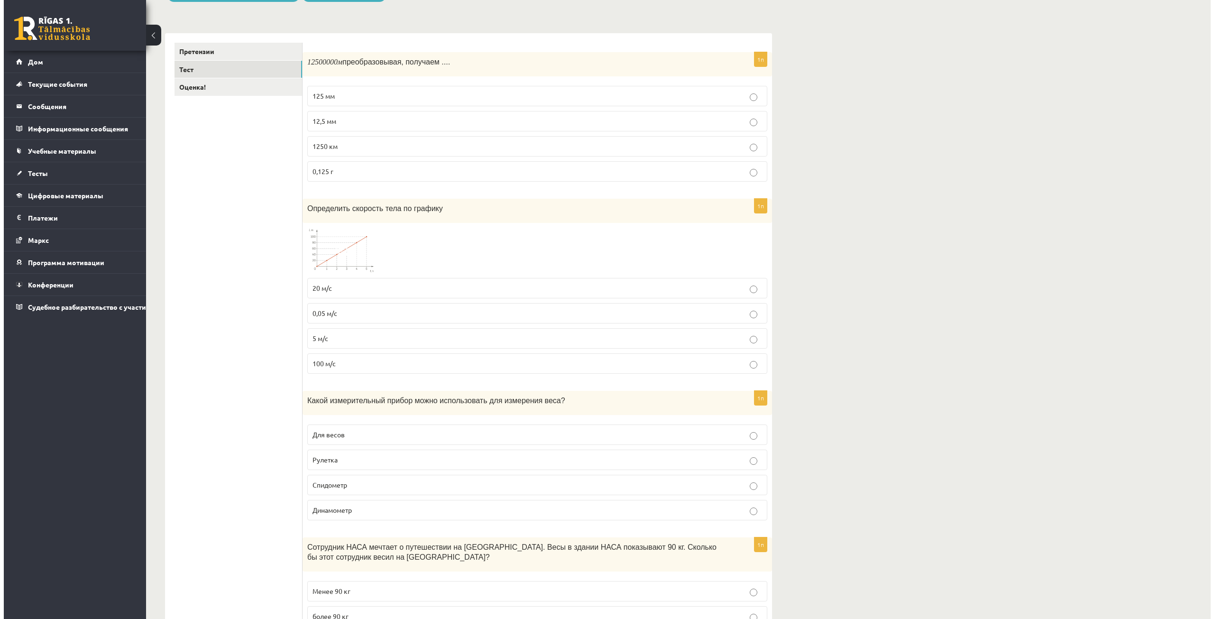
scroll to position [0, 0]
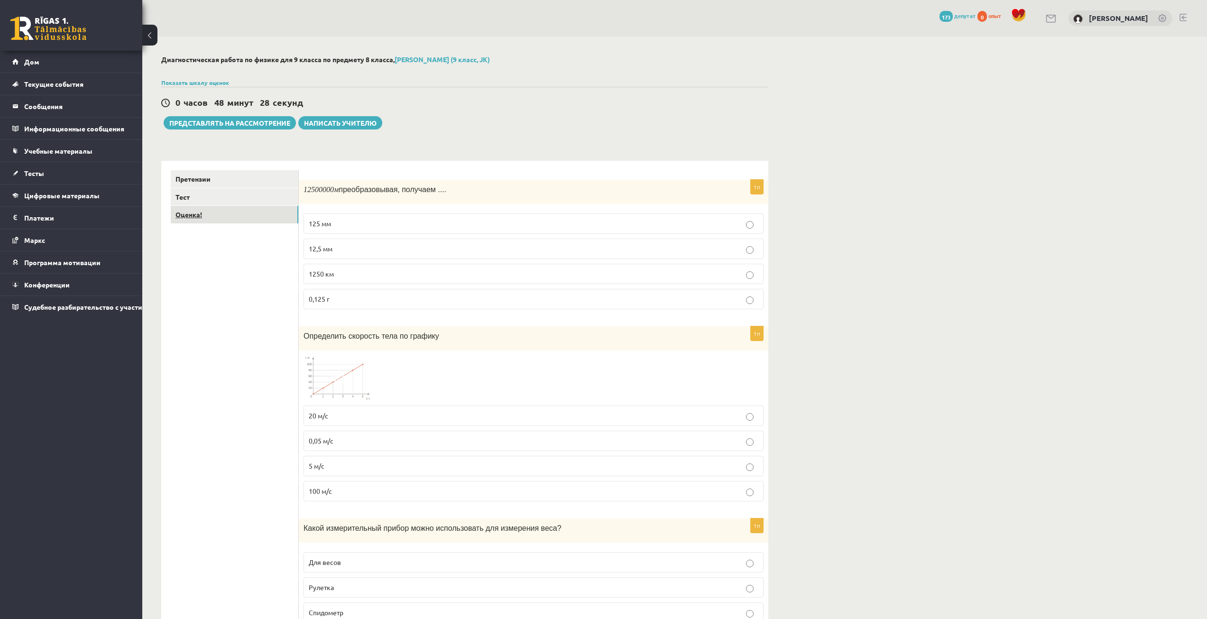
click at [220, 220] on link "Оценка!" at bounding box center [235, 215] width 128 height 18
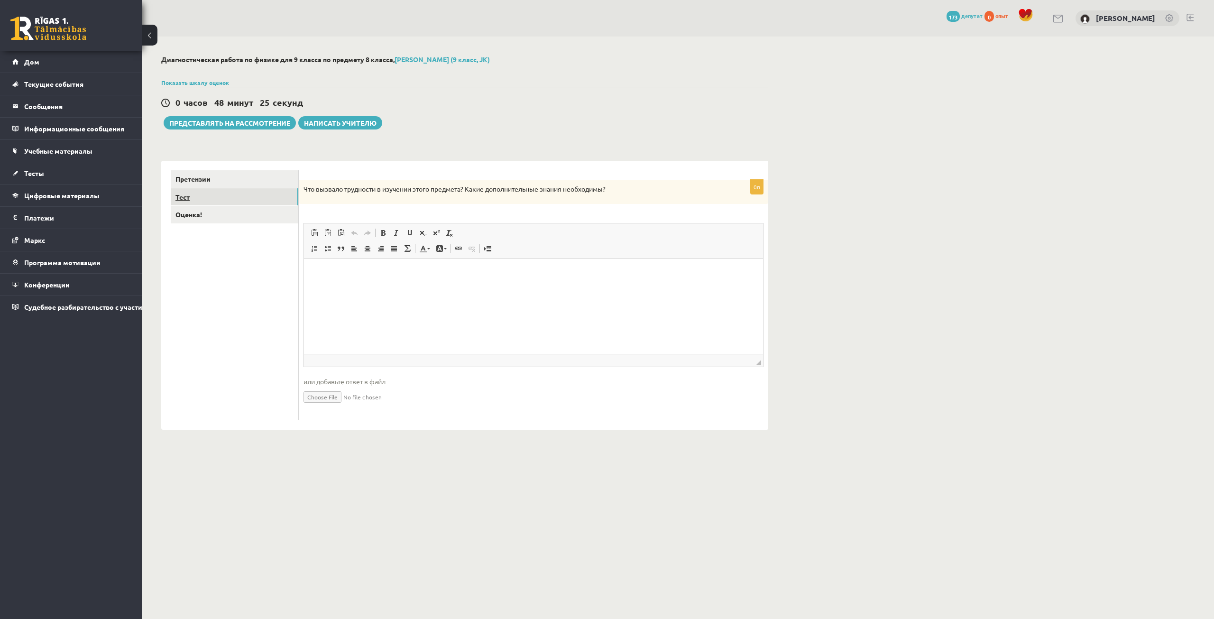
click at [270, 200] on link "Тест" at bounding box center [235, 197] width 128 height 18
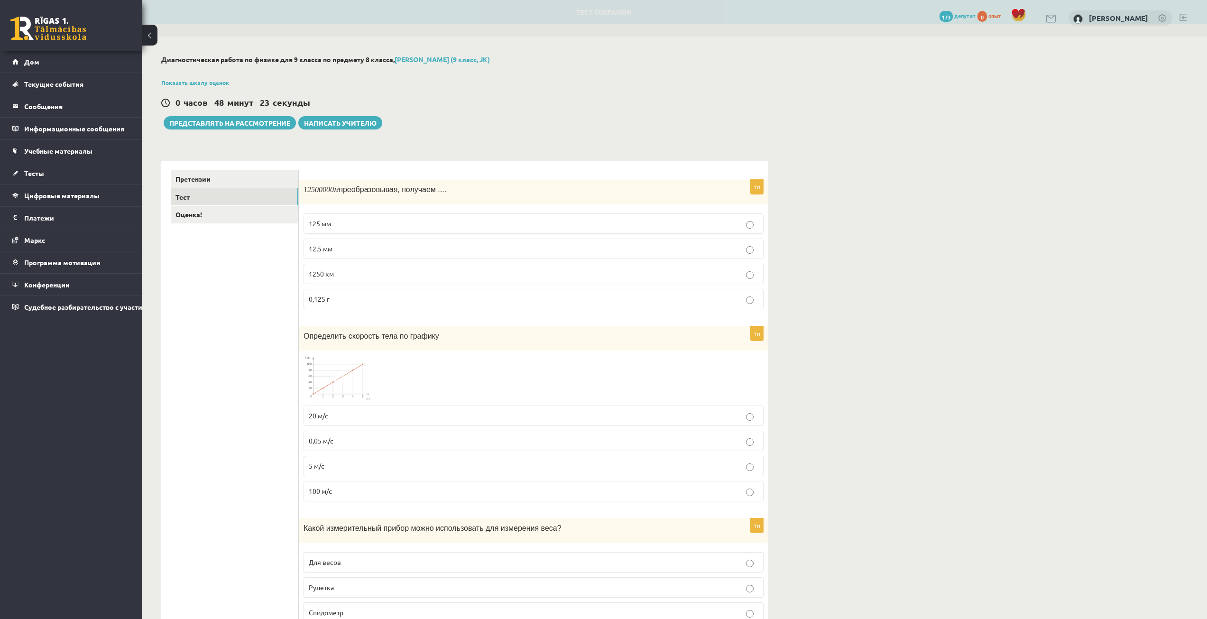
click at [618, 230] on label "125 мм" at bounding box center [534, 223] width 460 height 20
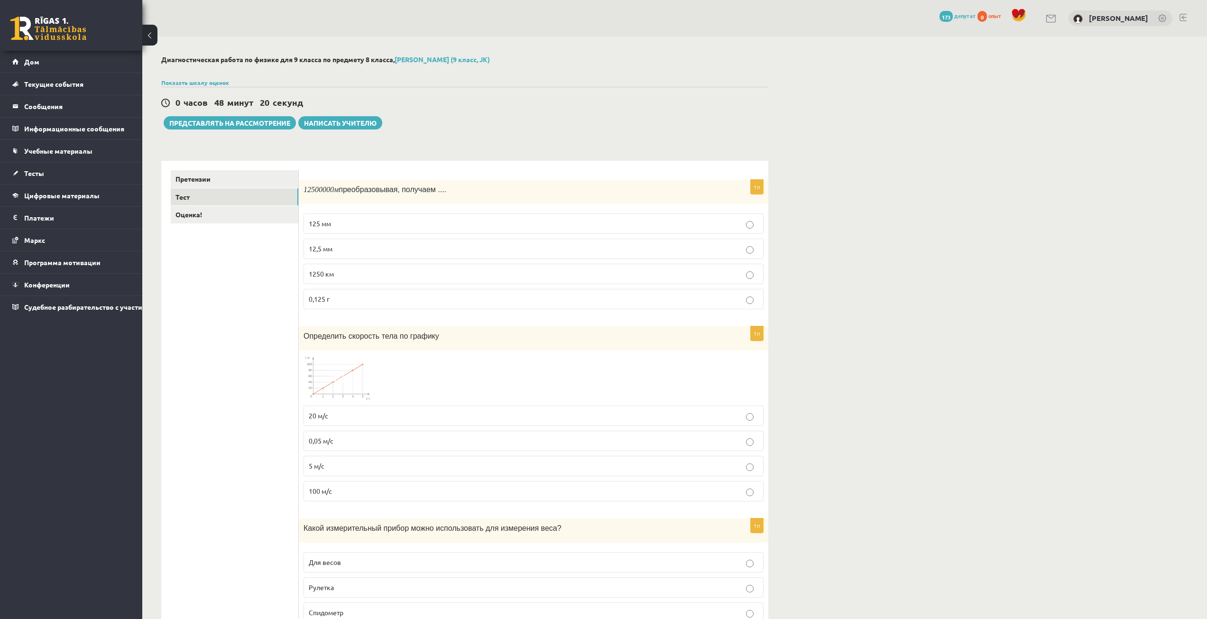
click at [618, 251] on p "12,5 мм" at bounding box center [534, 249] width 450 height 10
click at [251, 184] on link "Претензии" at bounding box center [235, 179] width 128 height 18
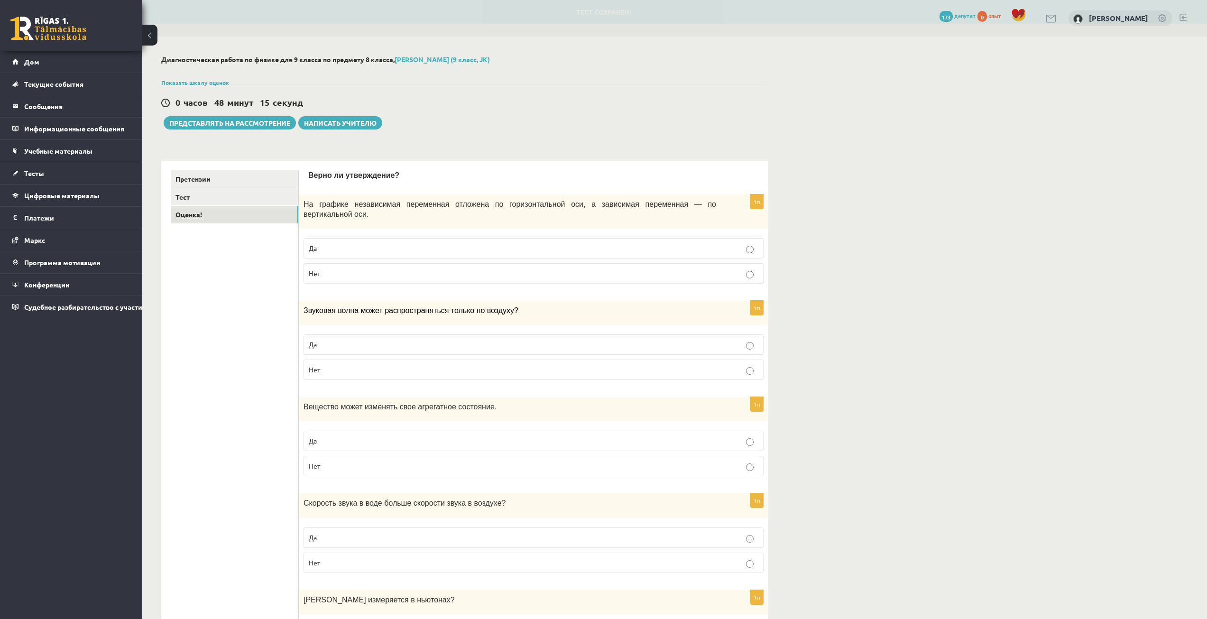
click at [256, 215] on link "Оценка!" at bounding box center [235, 215] width 128 height 18
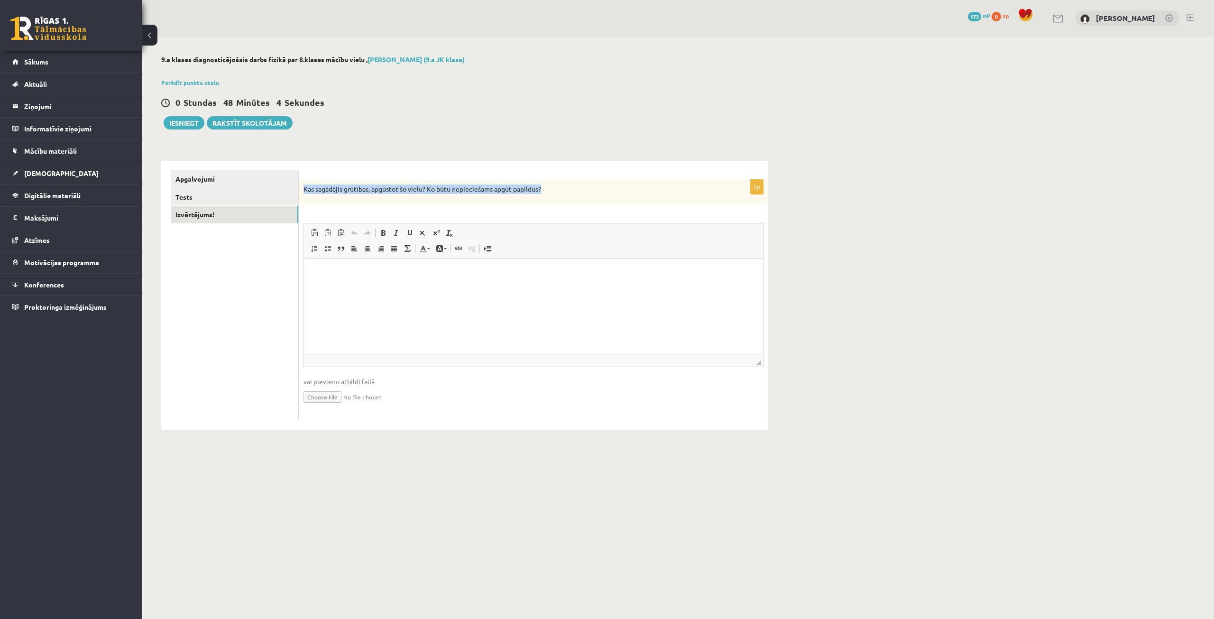
drag, startPoint x: 550, startPoint y: 191, endPoint x: 304, endPoint y: 186, distance: 246.2
click at [304, 186] on p "Kas sagādājis grūtības, apgūstot šo vielu? Ko būtu nepieciešams apgūt papildus?" at bounding box center [510, 188] width 413 height 9
click at [328, 200] on div "Kas sagādājis grūtības, apgūstot šo vielu? Ko būtu nepieciešams apgūt papildus?" at bounding box center [534, 192] width 470 height 25
click at [604, 124] on div "0 Stundas 47 Minūtes 55 Sekundes Ieskaite saglabāta! Iesniegt Rakstīt skolotājam" at bounding box center [464, 108] width 607 height 43
click at [528, 277] on p "Визуальный текстовый редактор, wiswyg-editor-user-answer-47024818374680" at bounding box center [533, 273] width 440 height 10
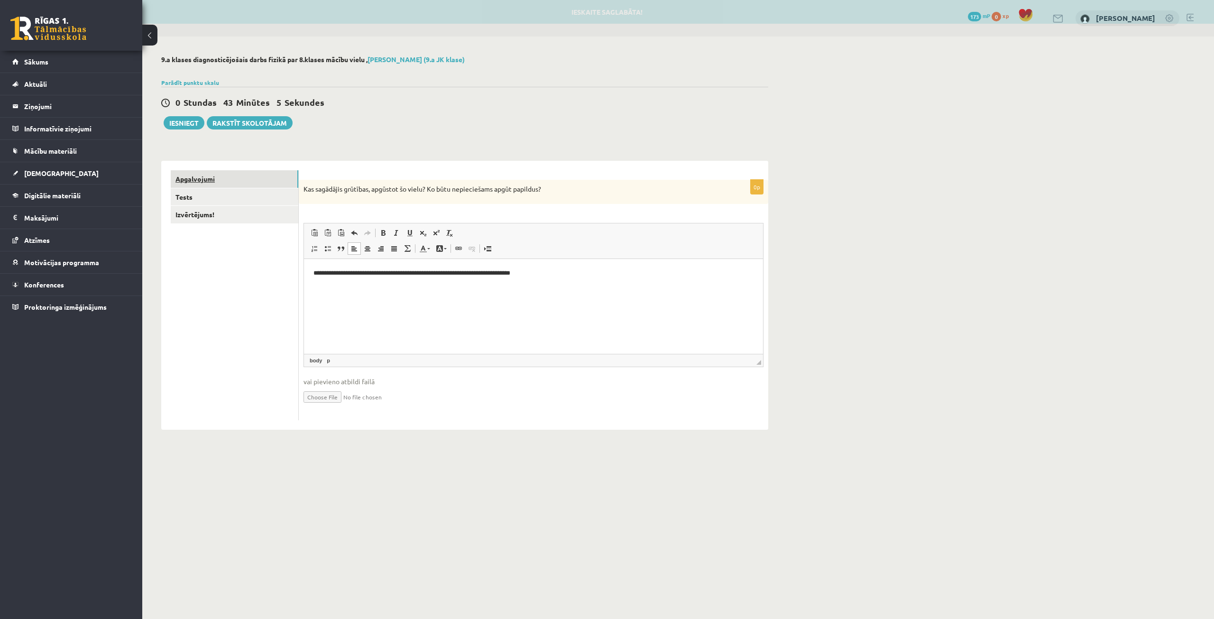
click at [265, 176] on link "Apgalvojumi" at bounding box center [235, 179] width 128 height 18
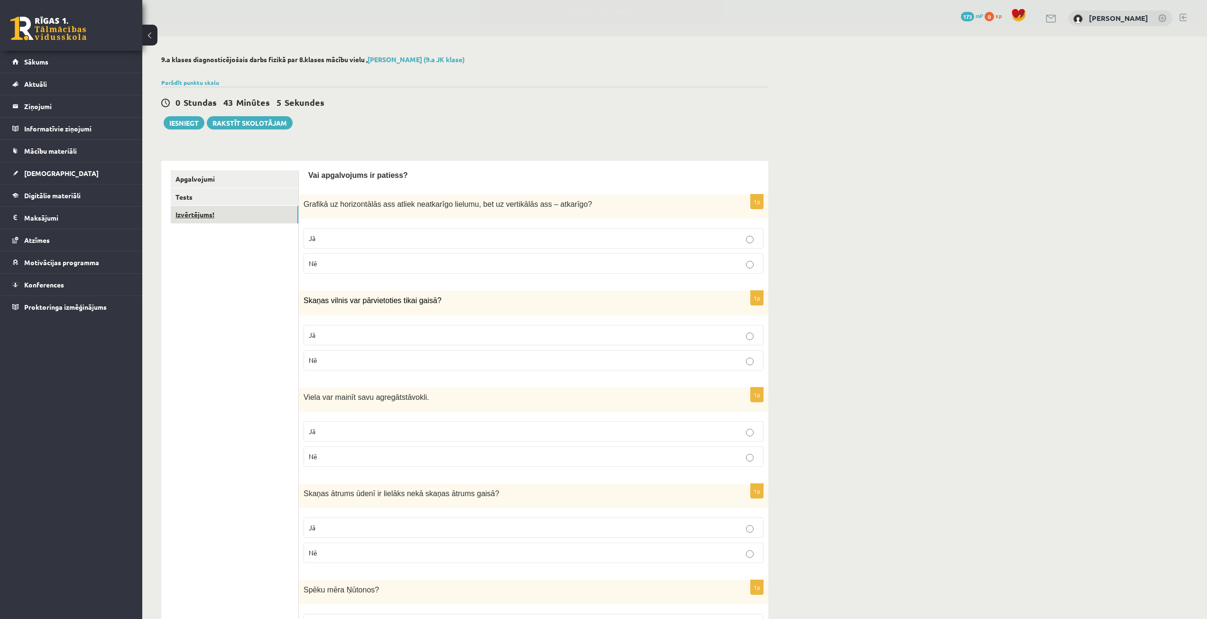
click at [259, 207] on link "Izvērtējums!" at bounding box center [235, 215] width 128 height 18
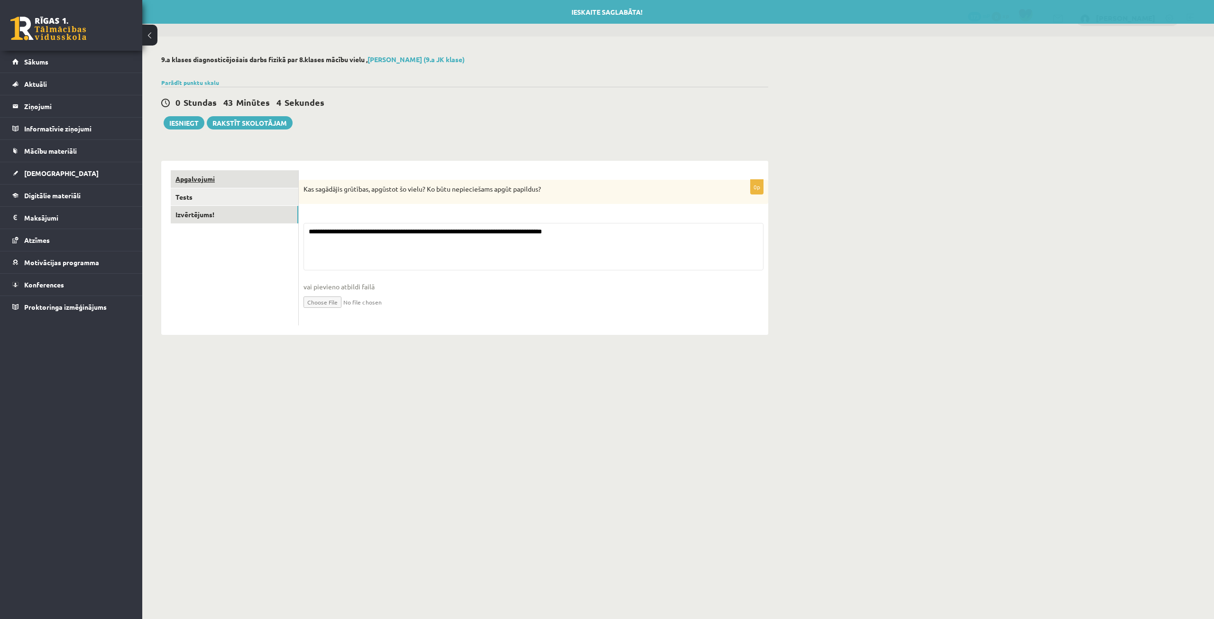
click at [257, 174] on link "Apgalvojumi" at bounding box center [235, 179] width 128 height 18
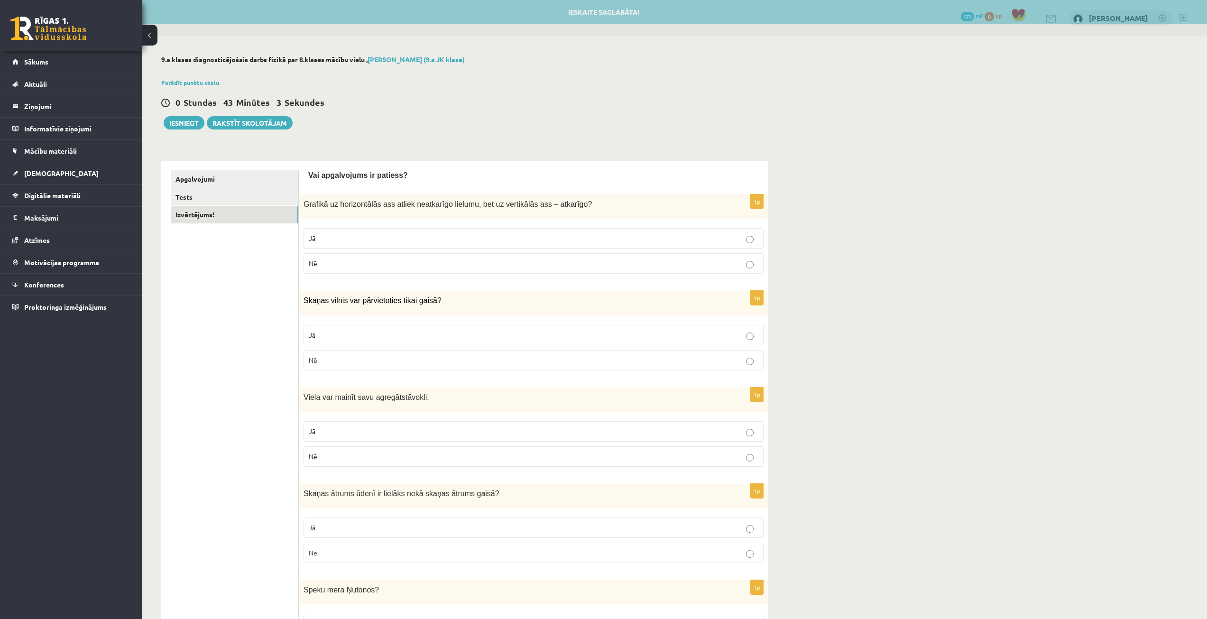
drag, startPoint x: 256, startPoint y: 208, endPoint x: 256, endPoint y: 200, distance: 7.6
click at [256, 208] on link "Izvērtējums!" at bounding box center [235, 215] width 128 height 18
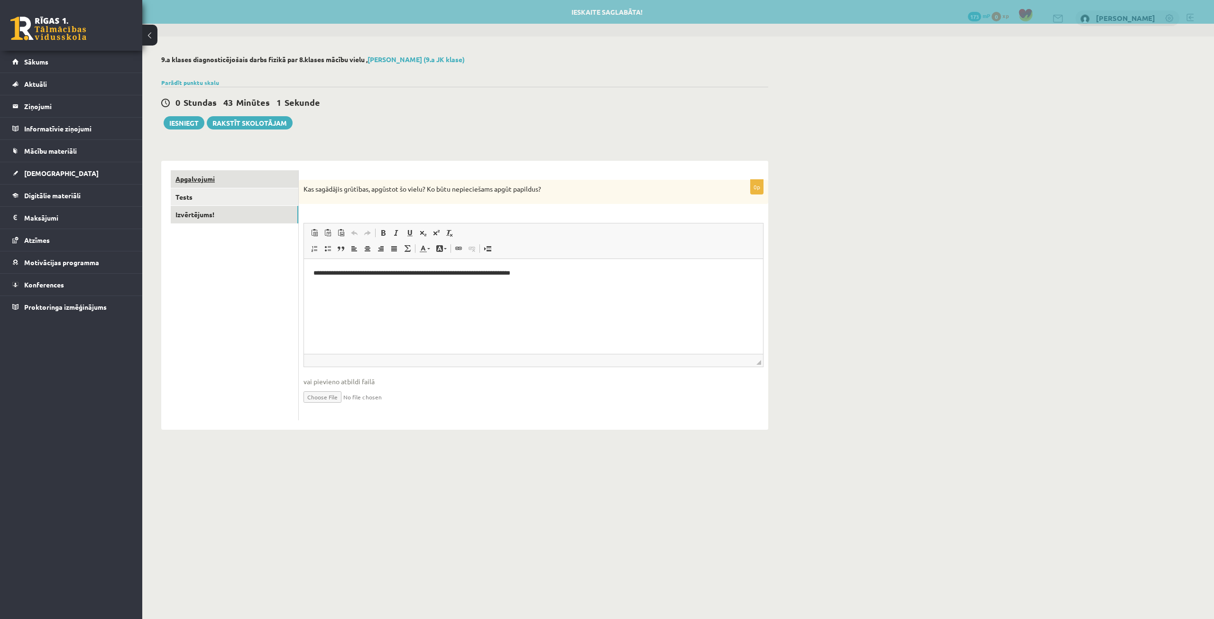
click at [256, 181] on link "Apgalvojumi" at bounding box center [235, 179] width 128 height 18
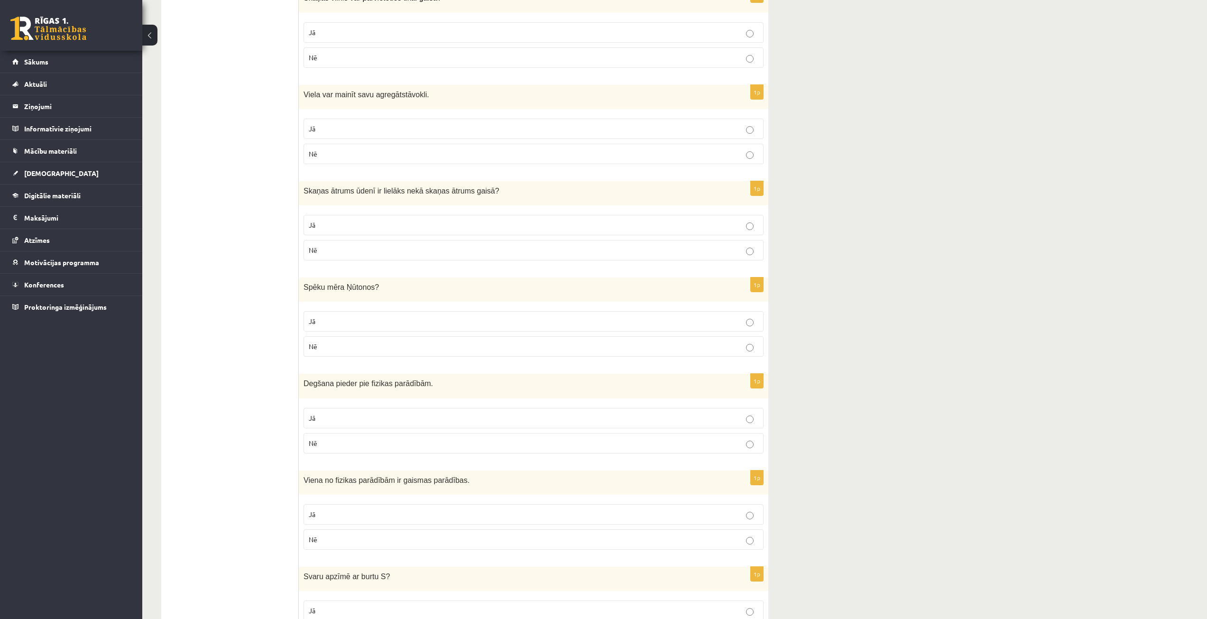
scroll to position [427, 0]
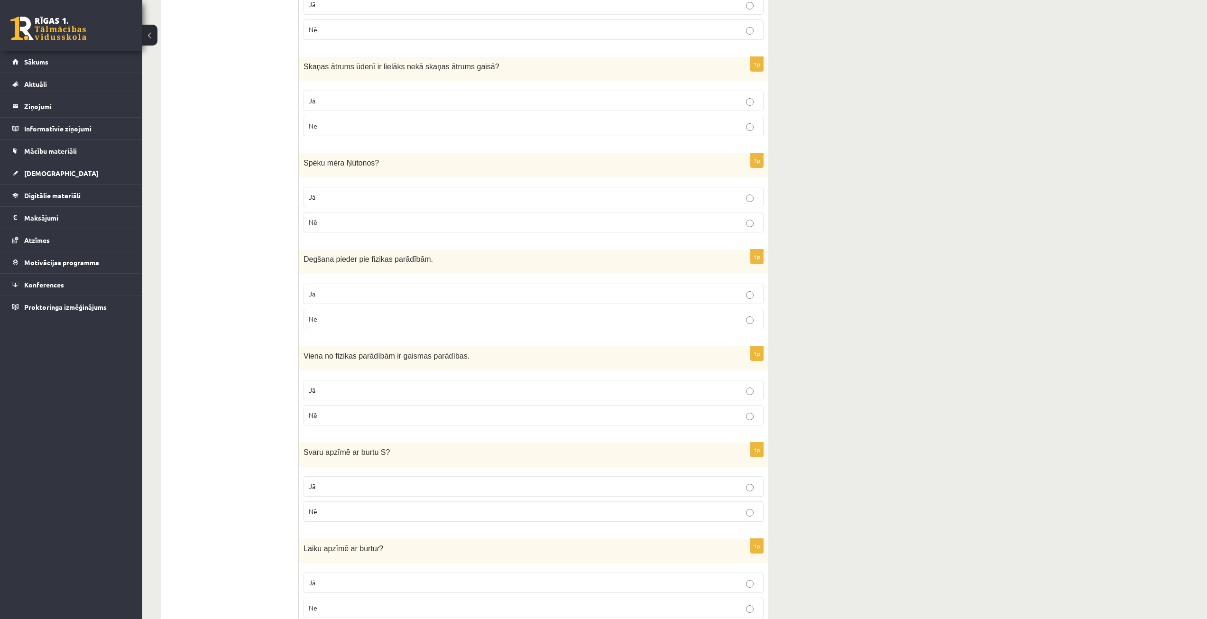
click at [486, 303] on label "Jā" at bounding box center [534, 294] width 460 height 20
click at [544, 319] on p "Nē" at bounding box center [534, 319] width 450 height 10
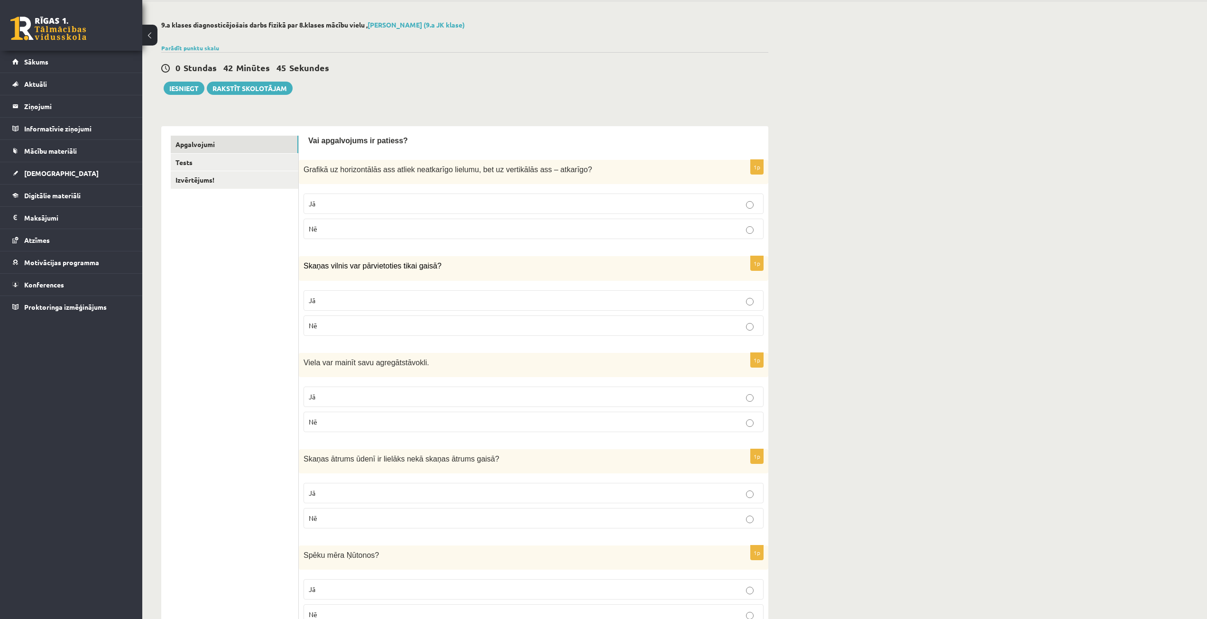
scroll to position [0, 0]
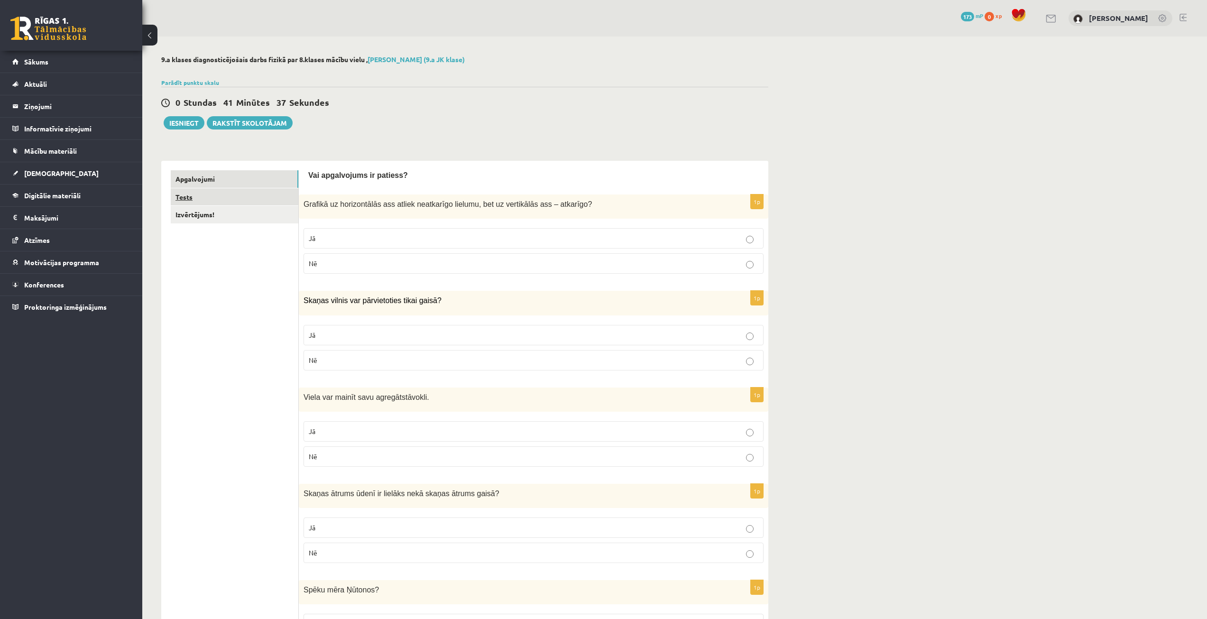
click at [270, 192] on link "Tests" at bounding box center [235, 197] width 128 height 18
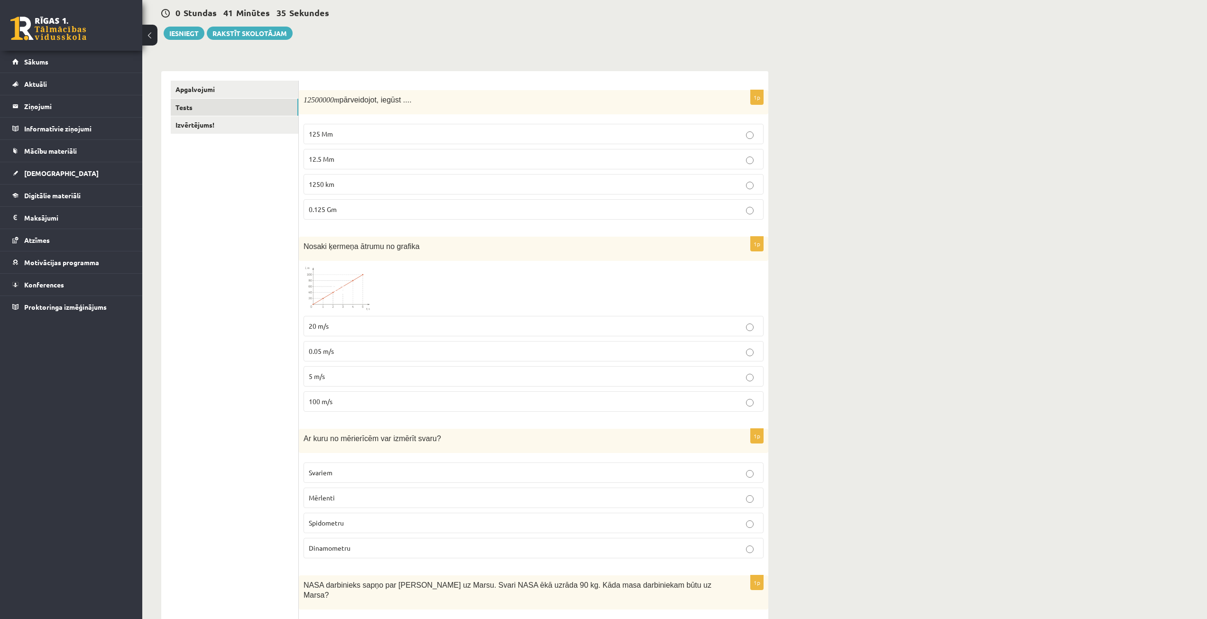
scroll to position [142, 0]
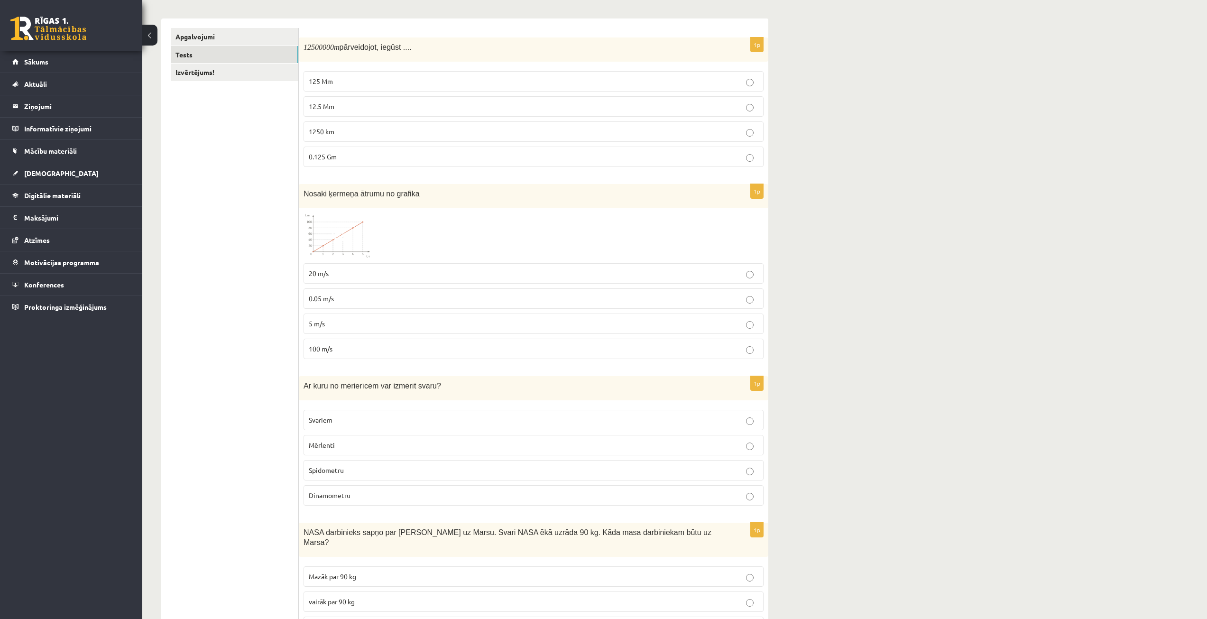
click at [449, 347] on p "100 m/s" at bounding box center [534, 349] width 450 height 10
click at [562, 274] on p "20 m/s" at bounding box center [534, 273] width 450 height 10
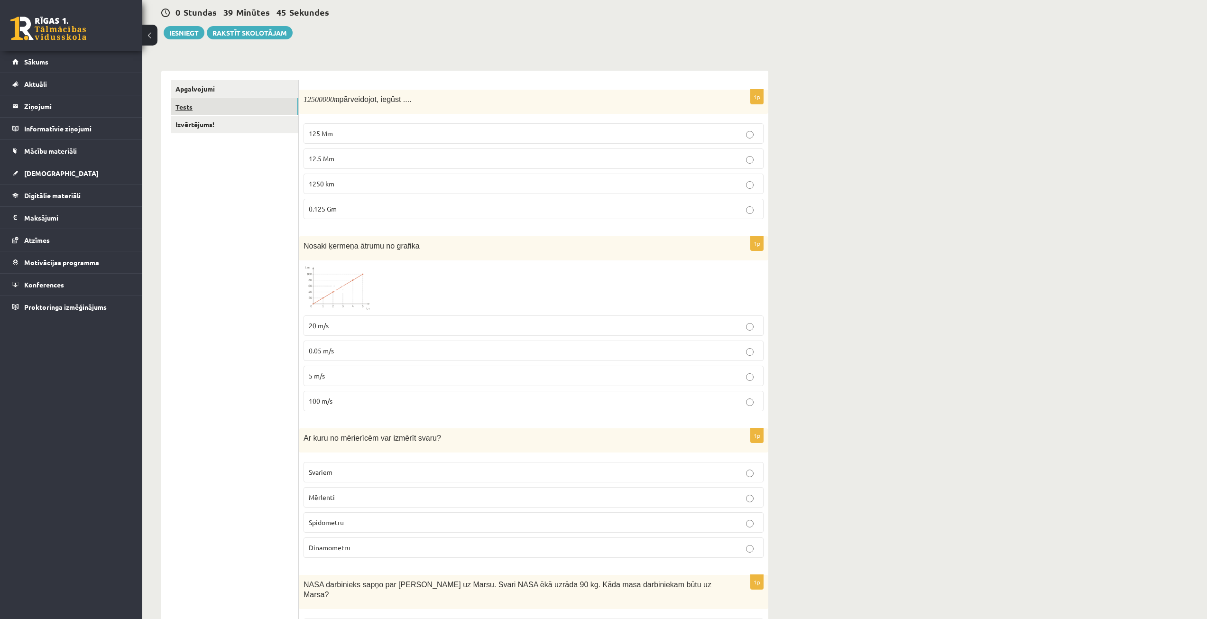
scroll to position [47, 0]
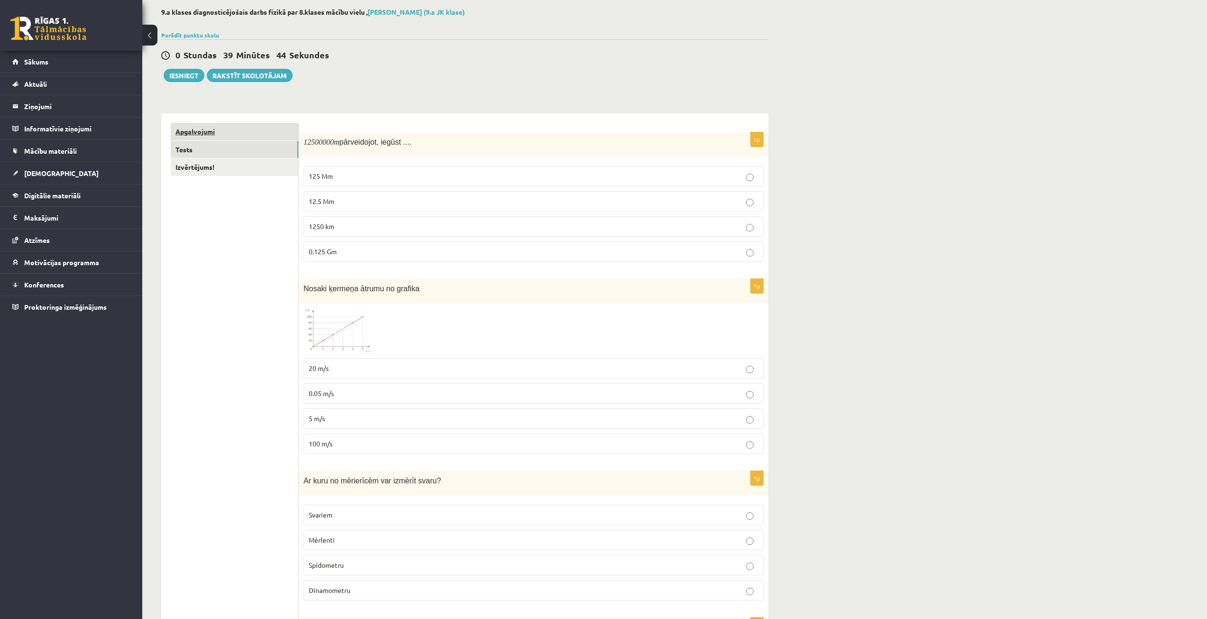
click at [239, 125] on link "Apgalvojumi" at bounding box center [235, 132] width 128 height 18
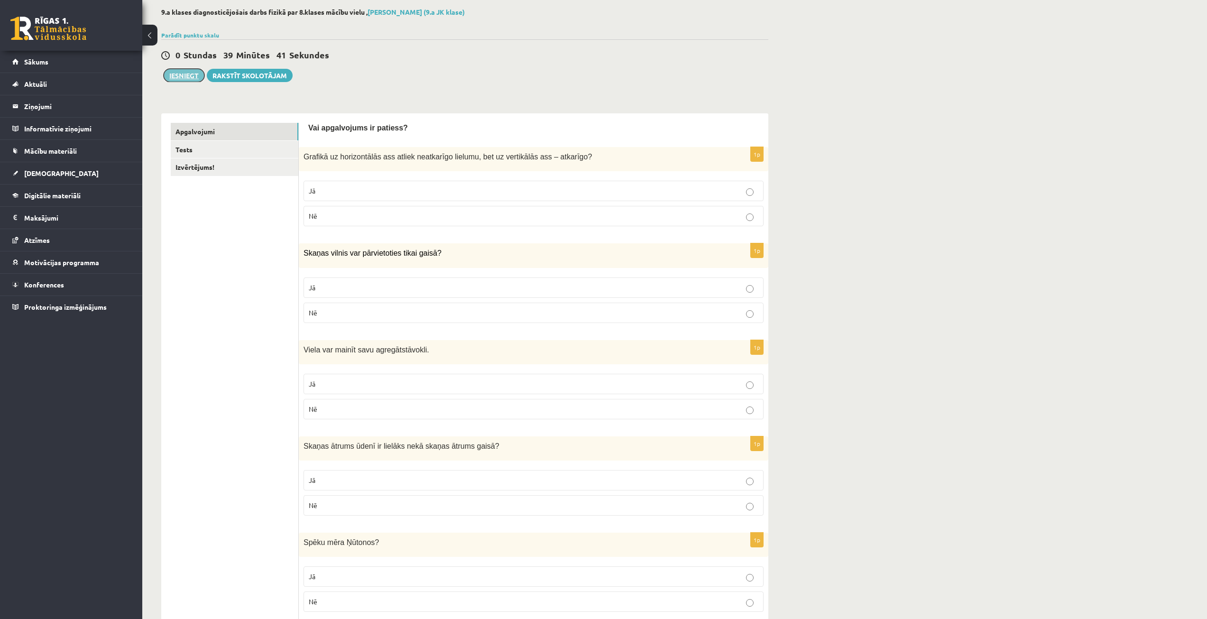
click at [192, 74] on button "Iesniegt" at bounding box center [184, 75] width 41 height 13
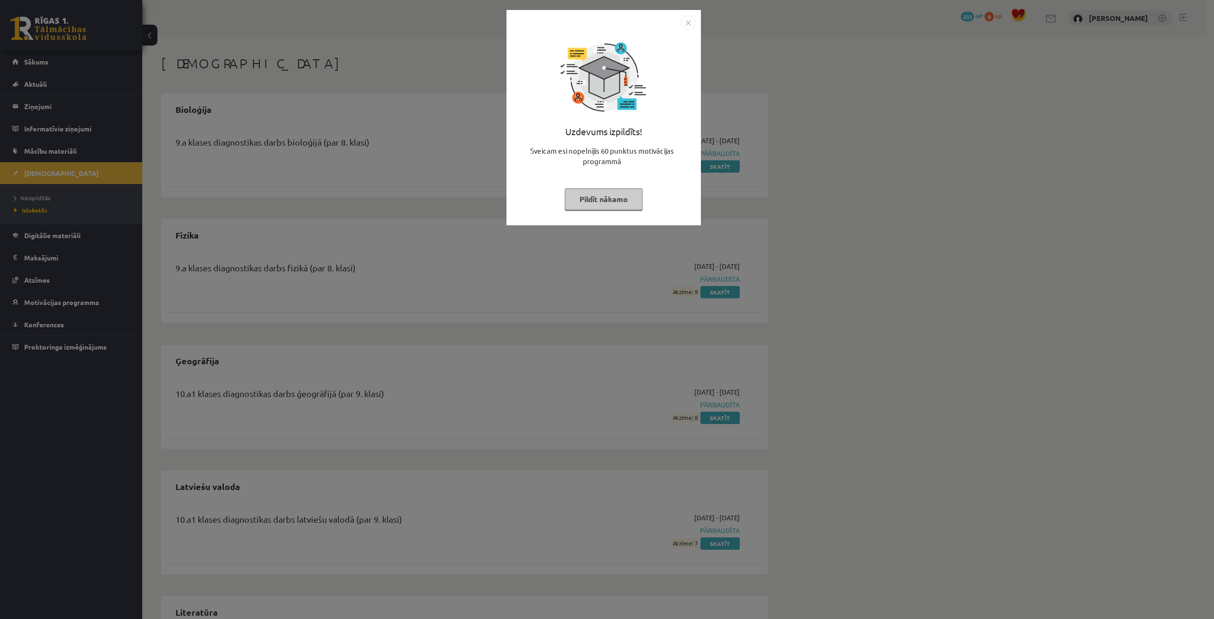
click at [583, 201] on button "Pildīt nākamo" at bounding box center [604, 199] width 78 height 22
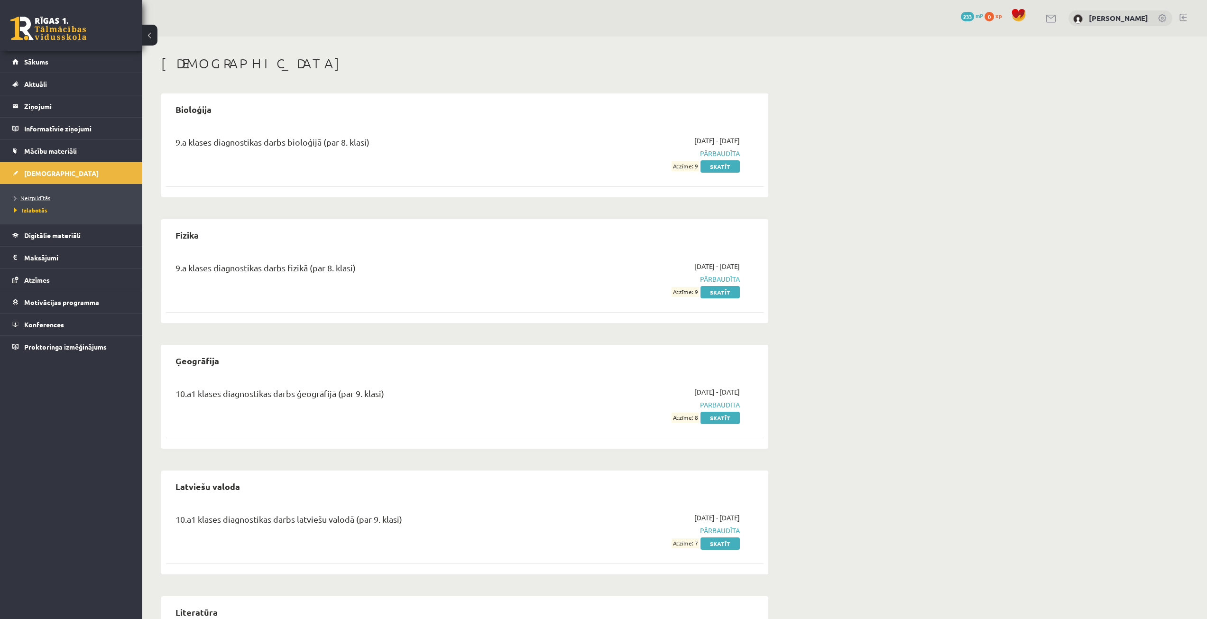
click at [33, 198] on span "Neizpildītās" at bounding box center [32, 198] width 36 height 8
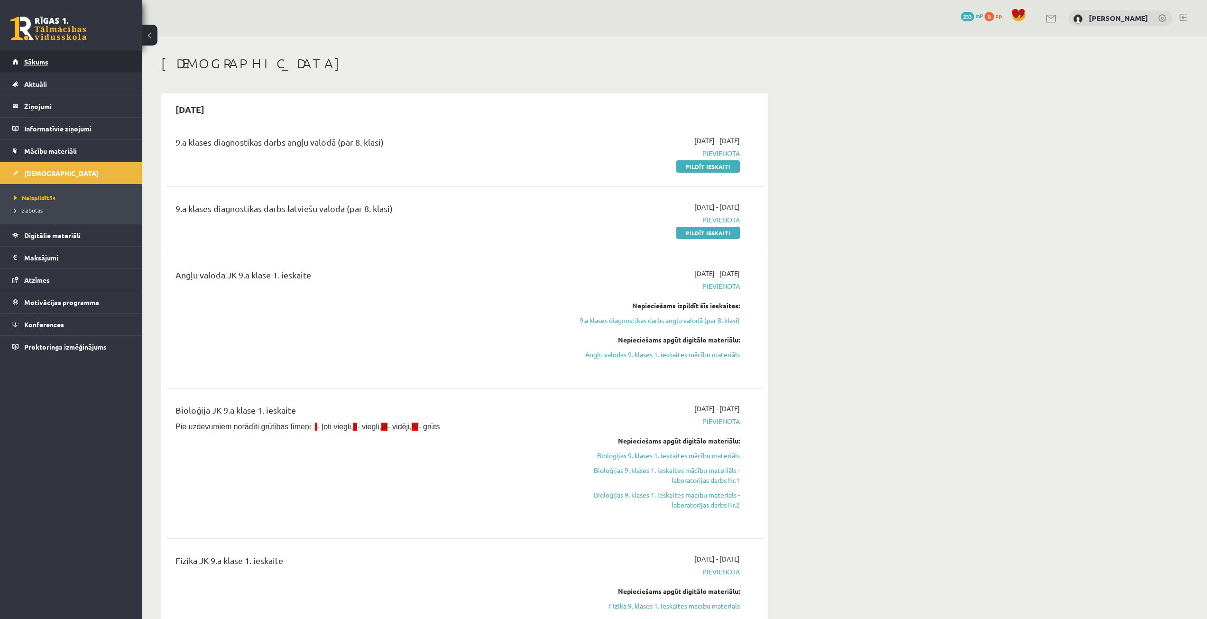
click at [38, 64] on span "Sākums" at bounding box center [36, 61] width 24 height 9
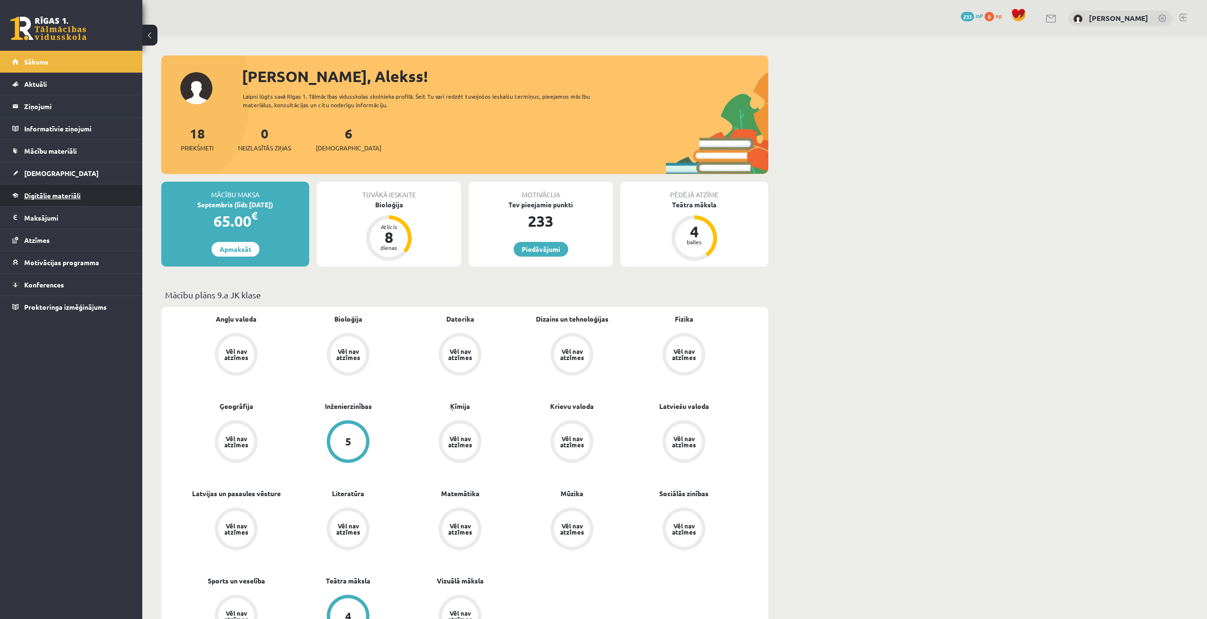
click at [77, 189] on link "Digitālie materiāli" at bounding box center [71, 195] width 118 height 22
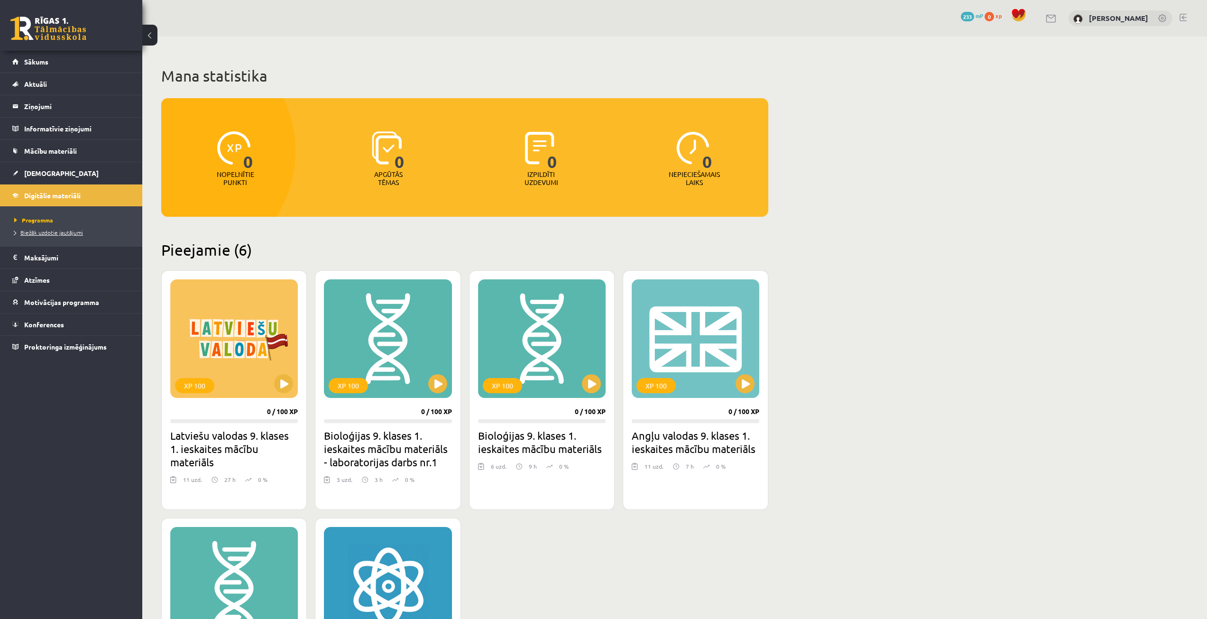
click at [68, 231] on span "Biežāk uzdotie jautājumi" at bounding box center [48, 233] width 69 height 8
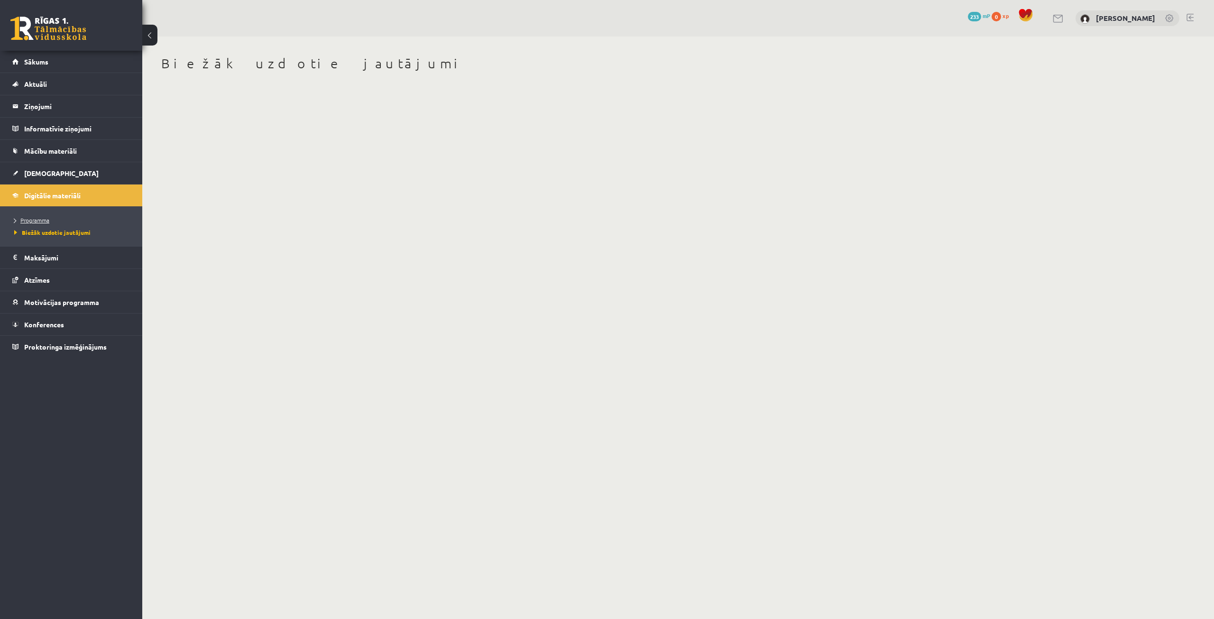
click at [49, 220] on span "Programma" at bounding box center [31, 220] width 35 height 8
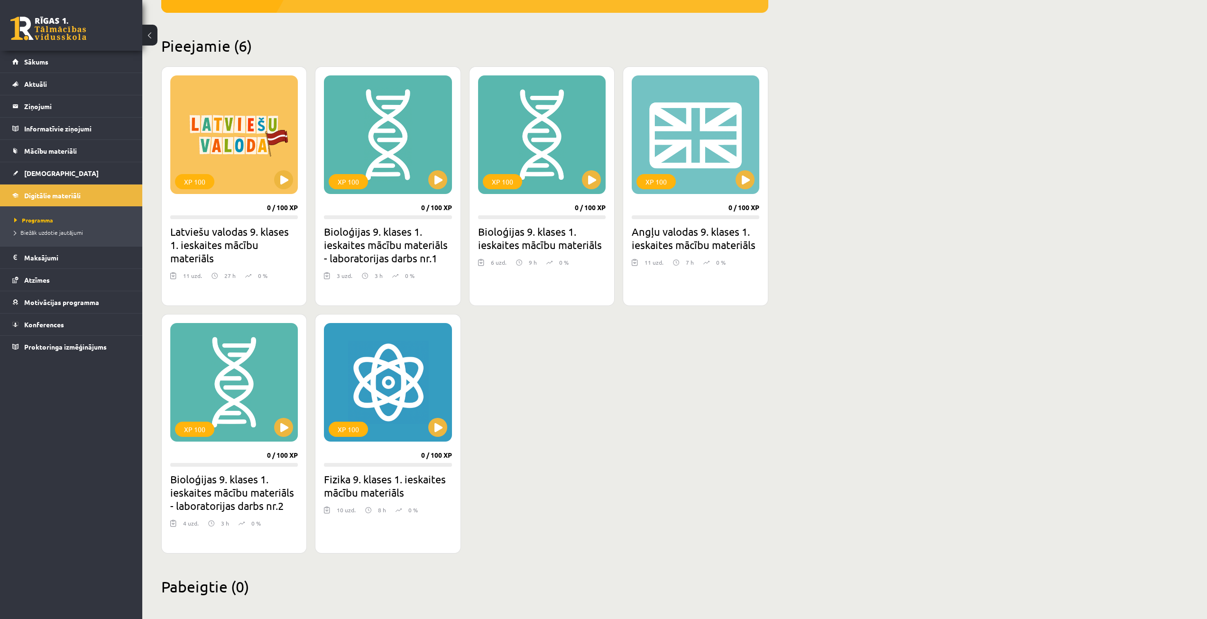
scroll to position [211, 0]
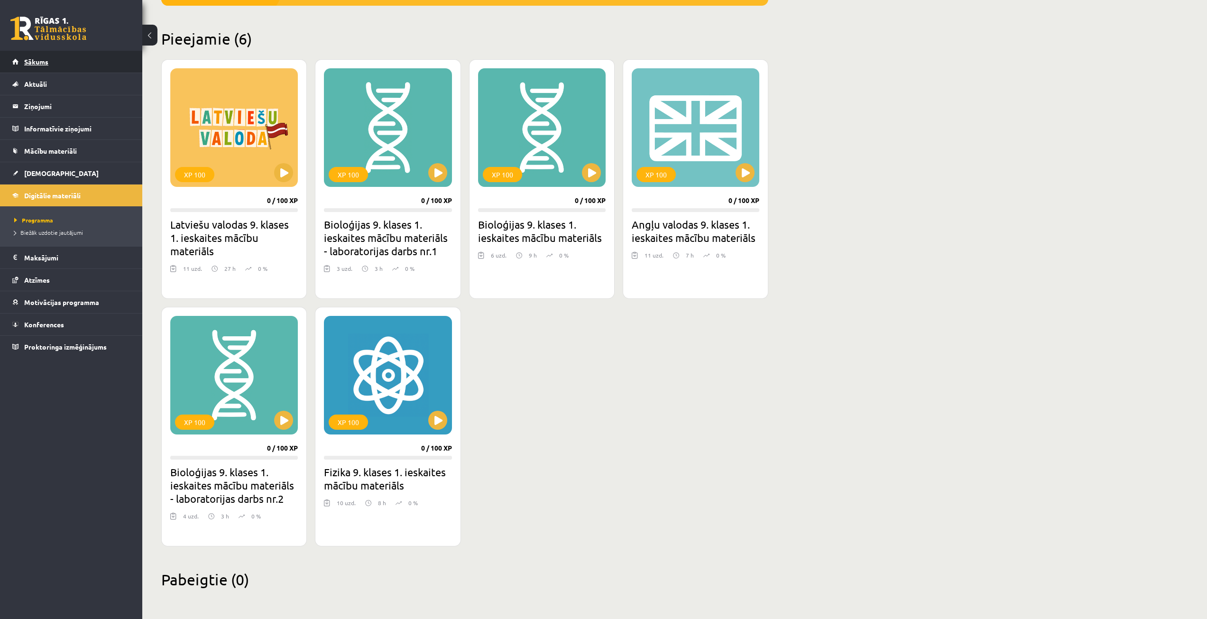
click at [67, 55] on link "Sākums" at bounding box center [71, 62] width 118 height 22
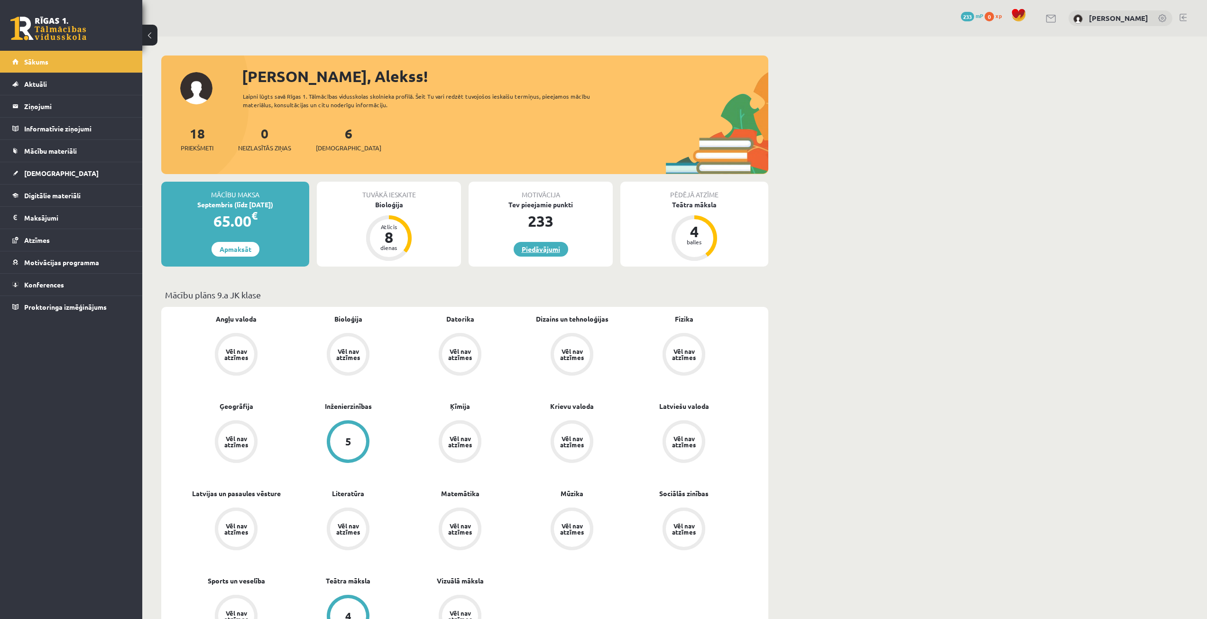
click at [556, 249] on link "Piedāvājumi" at bounding box center [541, 249] width 55 height 15
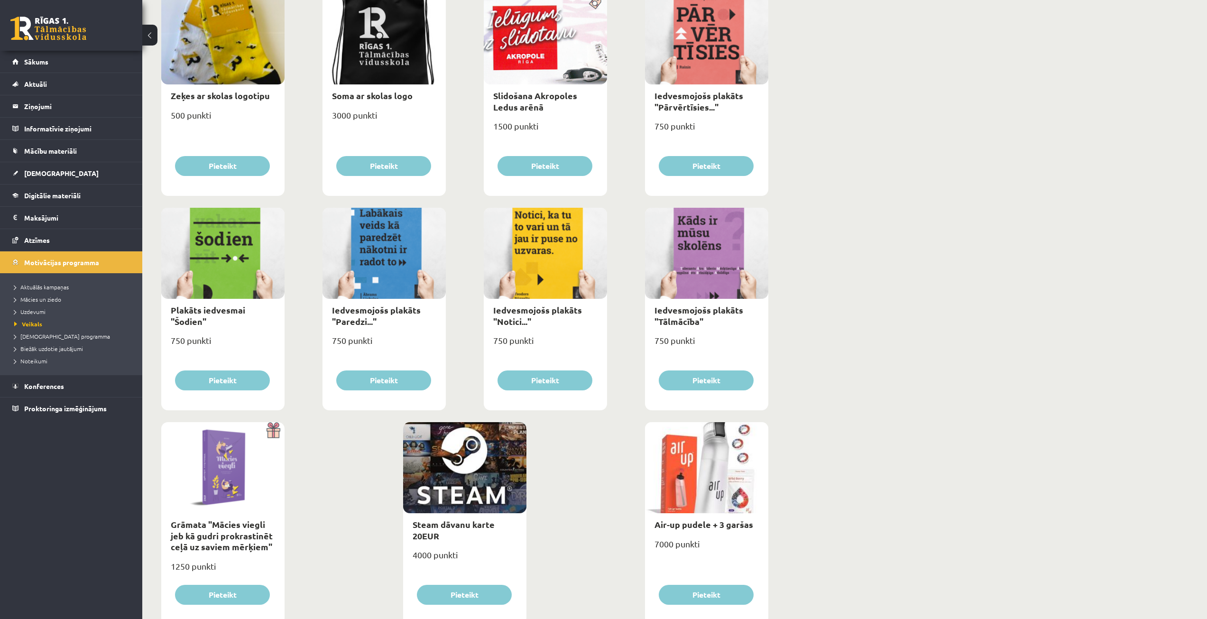
scroll to position [838, 0]
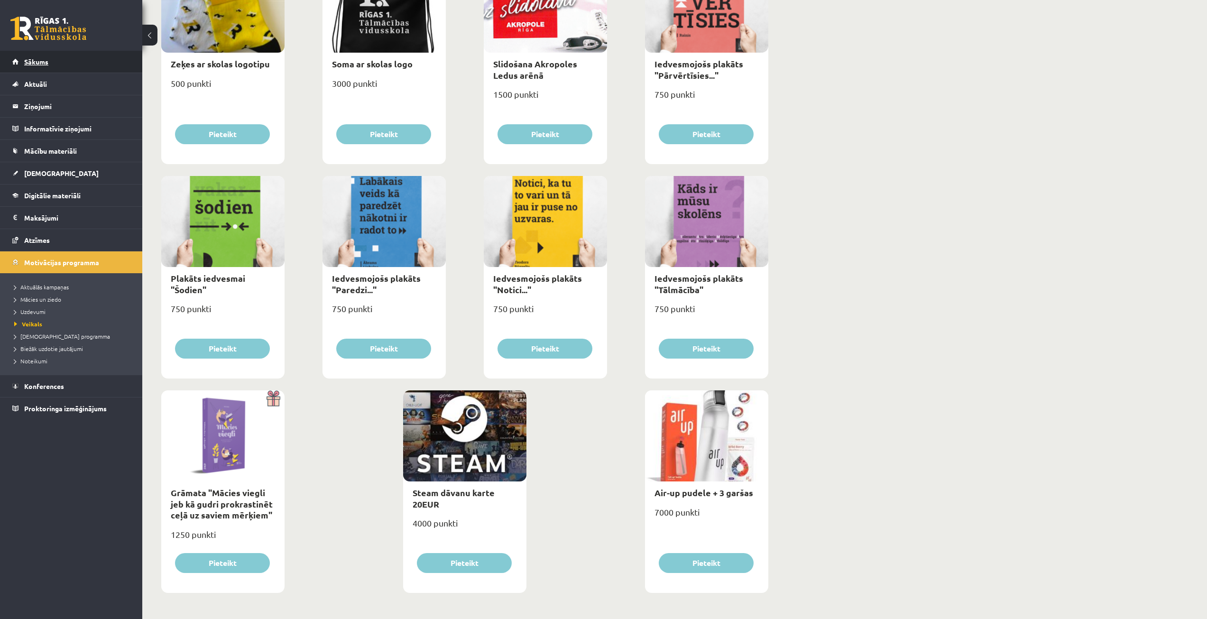
click at [48, 65] on link "Sākums" at bounding box center [71, 62] width 118 height 22
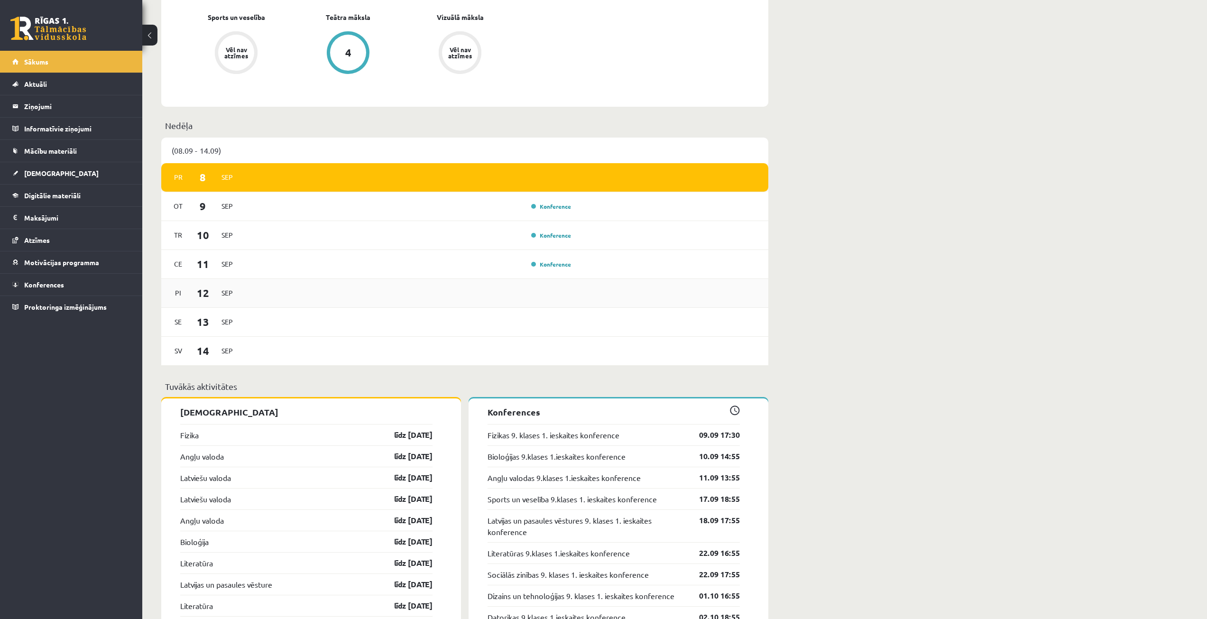
scroll to position [569, 0]
